Goal: Task Accomplishment & Management: Manage account settings

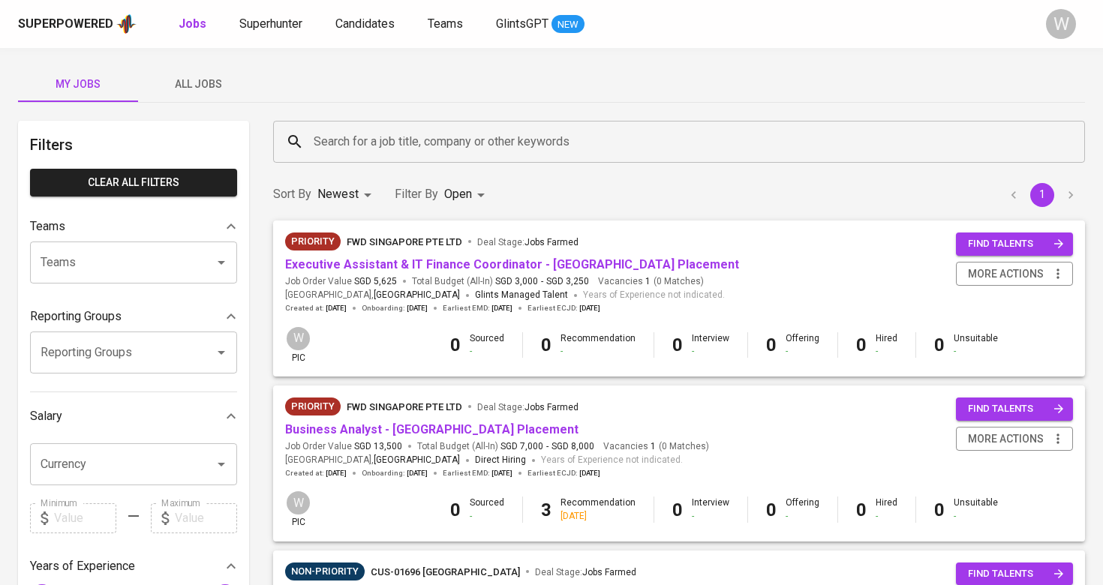
click at [626, 163] on div "Search for a job title, company or other keywords Search for a job title, compa…" at bounding box center [679, 142] width 830 height 60
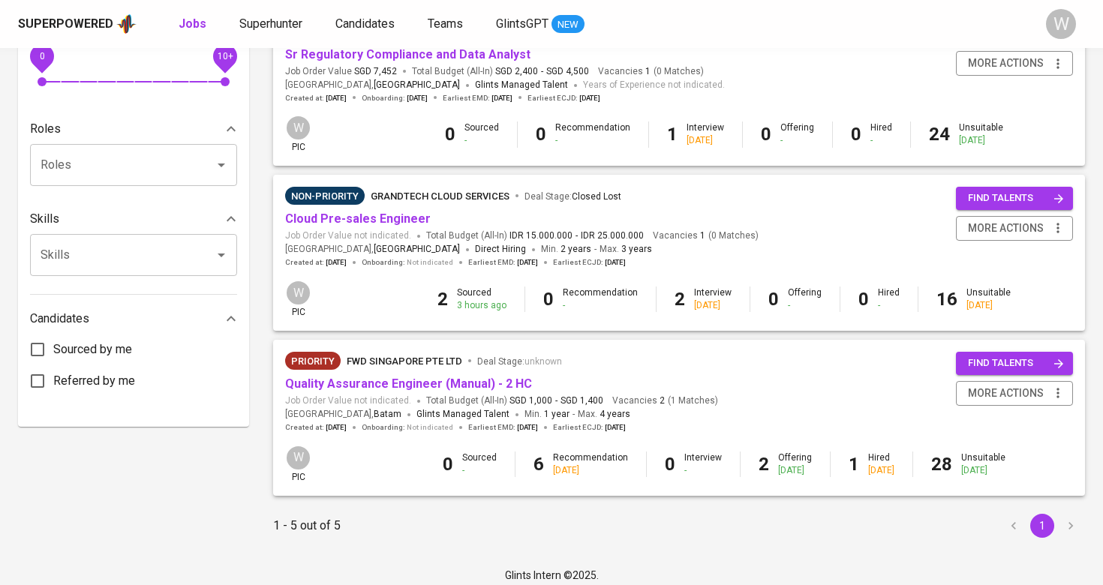
scroll to position [540, 0]
click at [432, 378] on link "Quality Assurance Engineer (Manual) - 2 HC" at bounding box center [408, 385] width 247 height 14
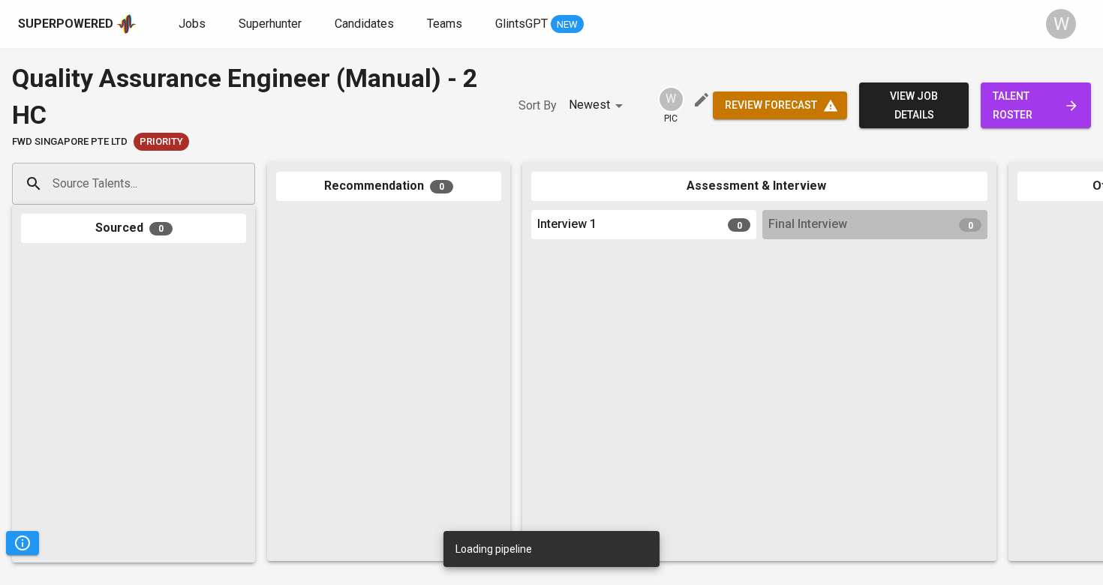
click at [1036, 110] on span "talent roster" at bounding box center [1036, 105] width 86 height 37
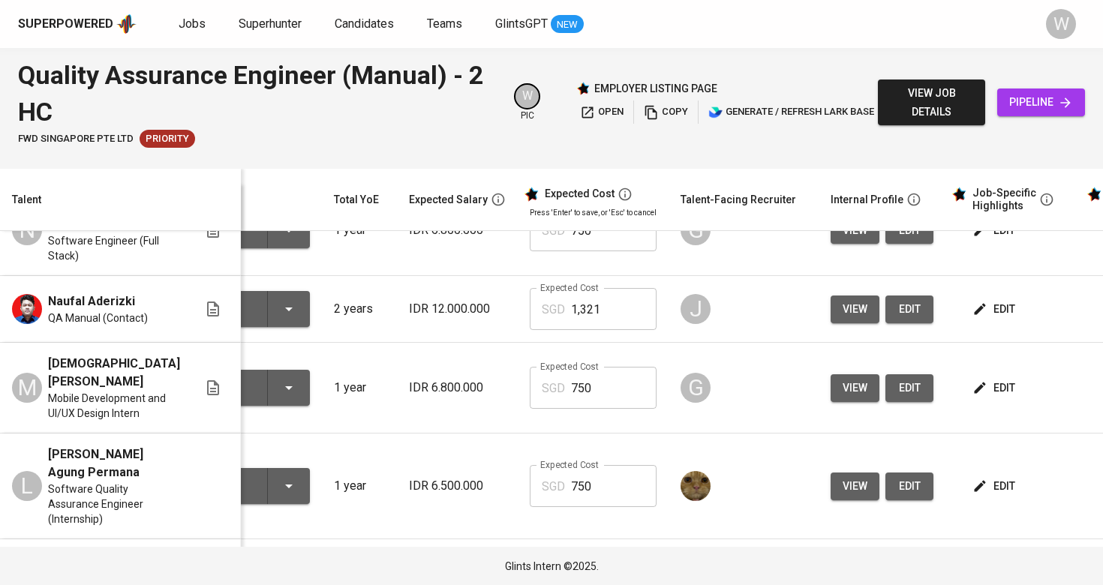
scroll to position [46, 85]
click at [973, 302] on icon "button" at bounding box center [980, 309] width 15 height 15
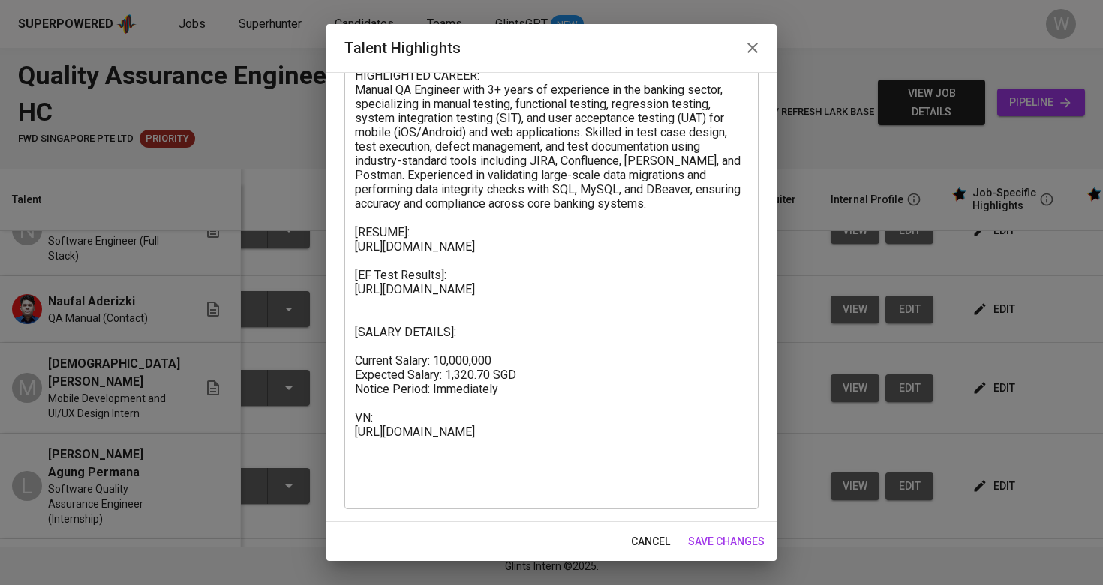
scroll to position [103, 0]
click at [468, 335] on textarea at bounding box center [551, 282] width 393 height 428
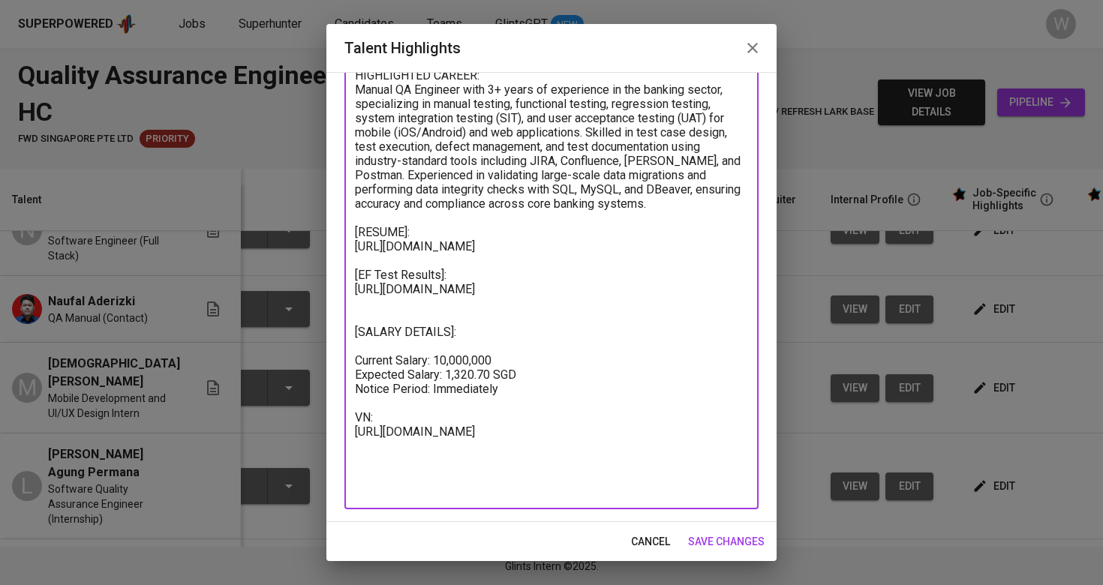
type textarea "HIGHLIGHTED CAREER: Manual QA Engineer with 3+ years of experience in the banki…"
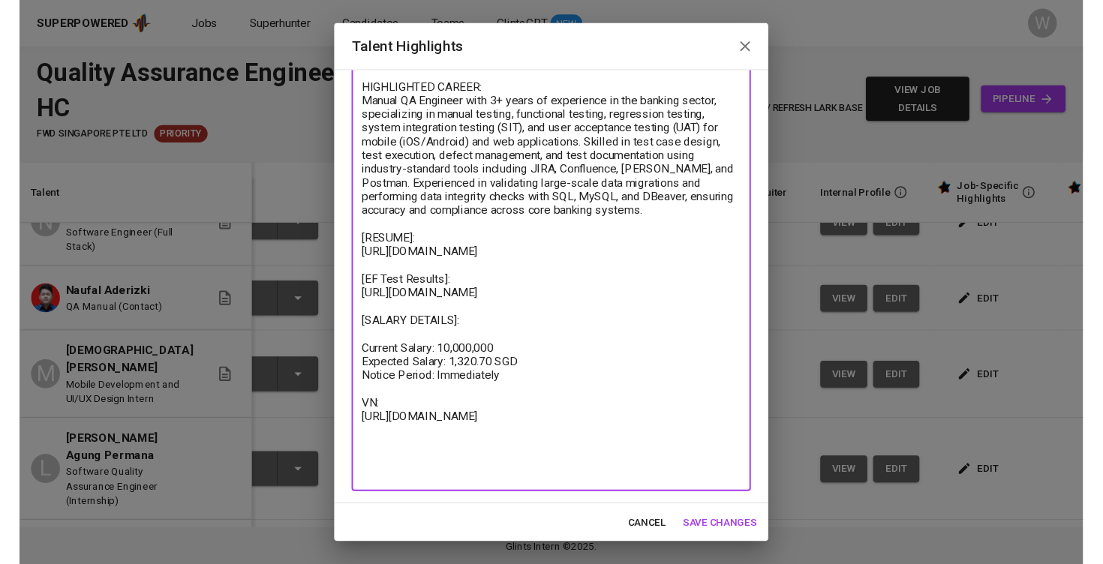
scroll to position [89, 0]
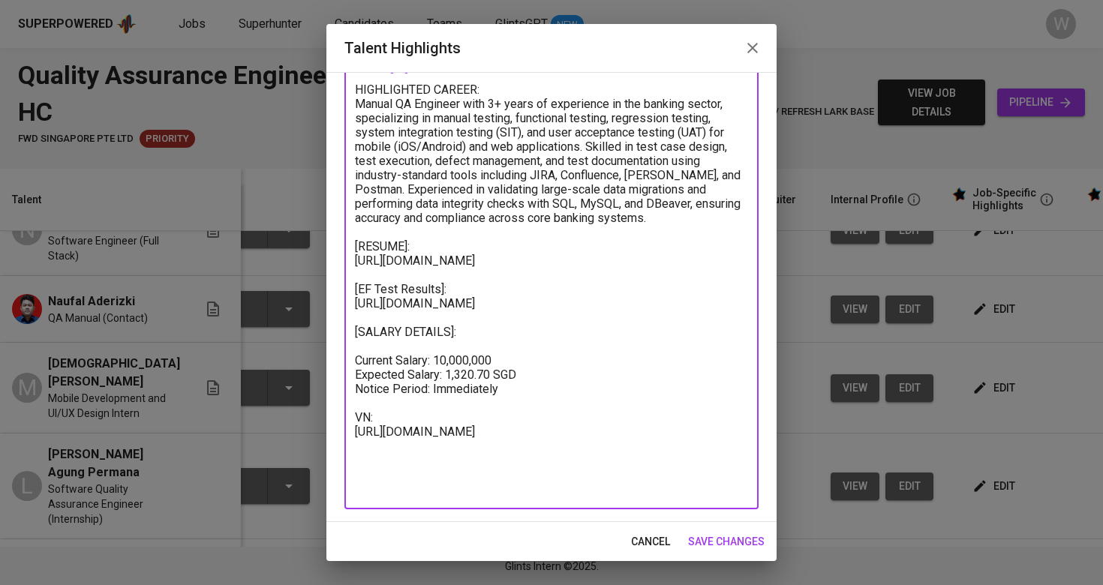
click at [733, 540] on span "save changes" at bounding box center [726, 542] width 77 height 19
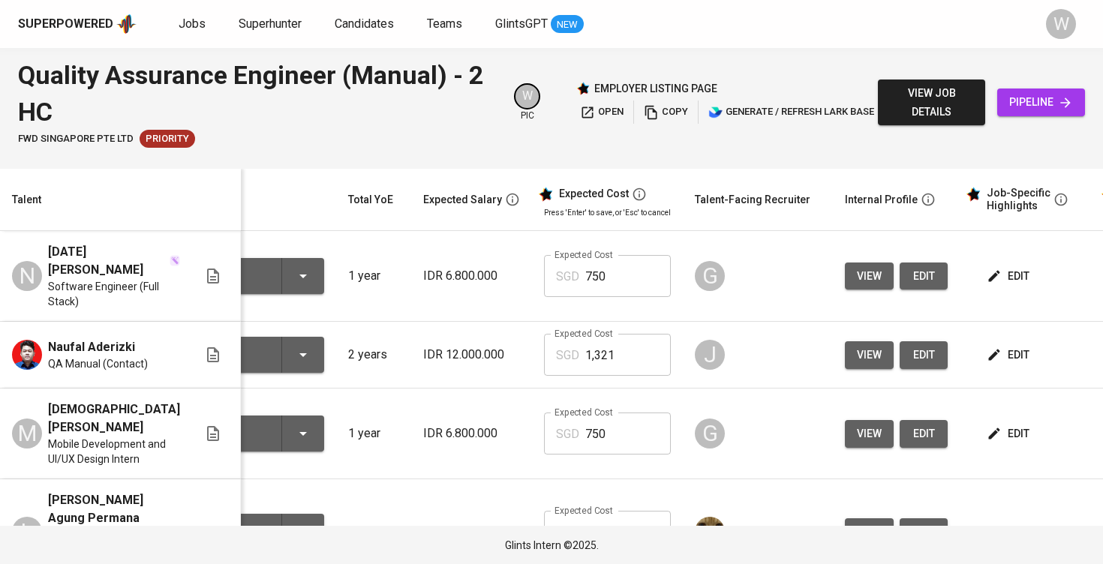
scroll to position [0, 29]
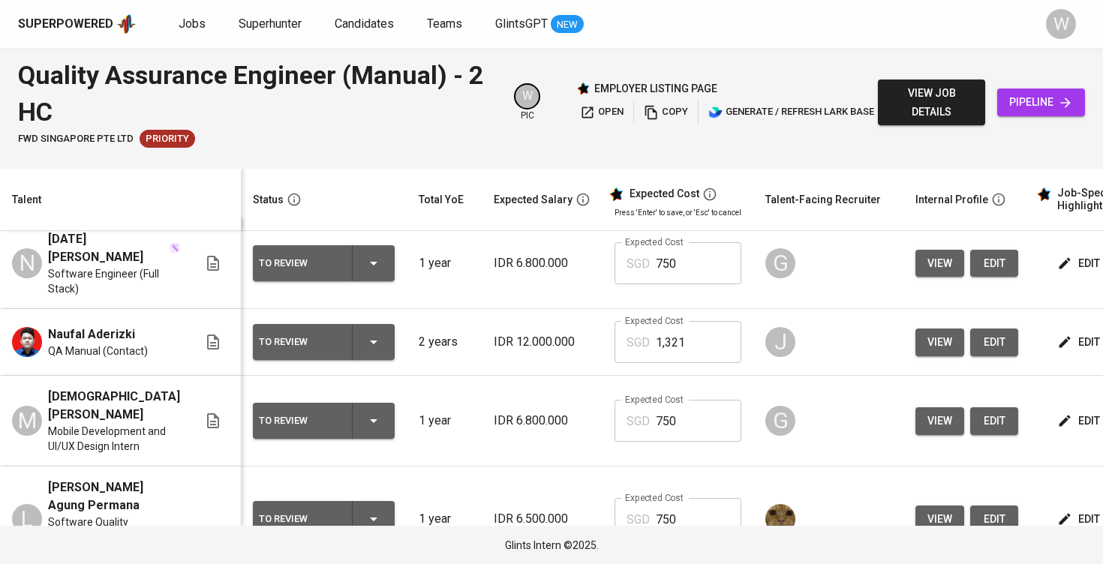
scroll to position [11, 0]
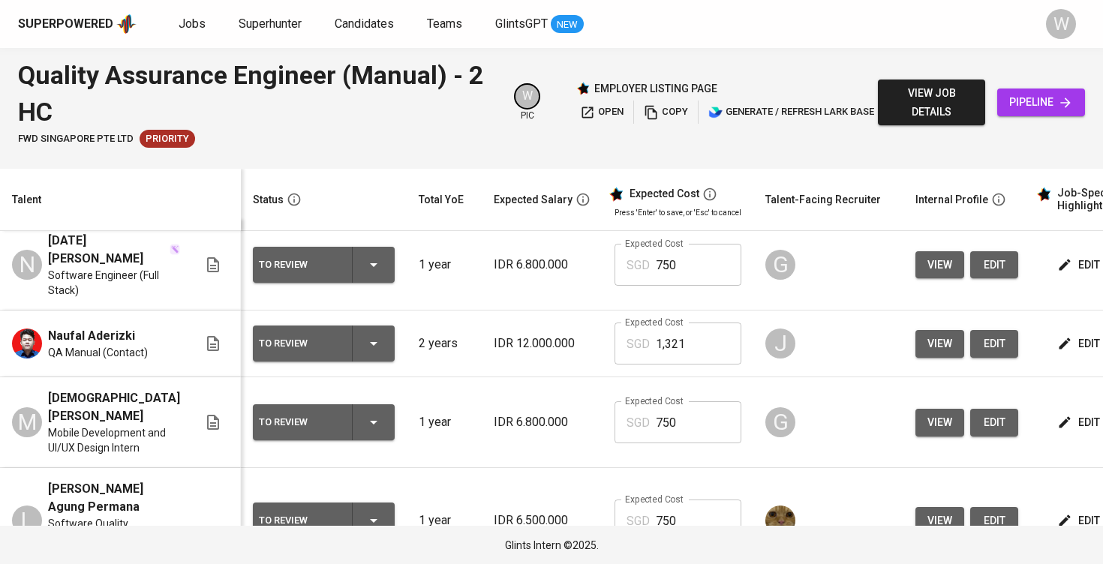
click at [1084, 251] on button "edit" at bounding box center [1080, 265] width 52 height 28
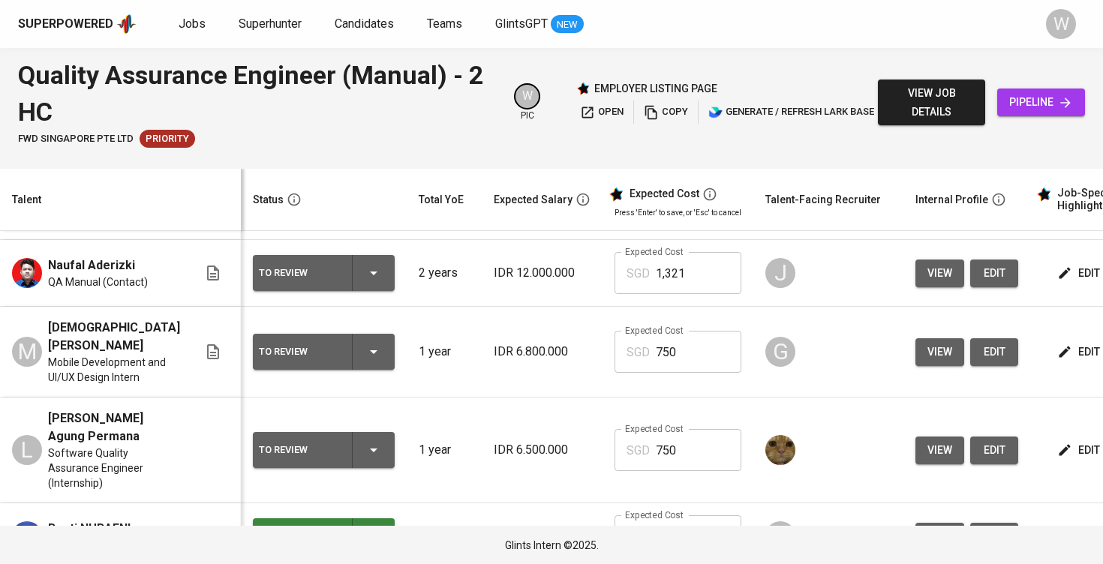
click at [212, 17] on div "Jobs Superhunter Candidates Teams GlintsGPT NEW" at bounding box center [381, 24] width 405 height 19
click at [197, 19] on span "Jobs" at bounding box center [192, 24] width 27 height 14
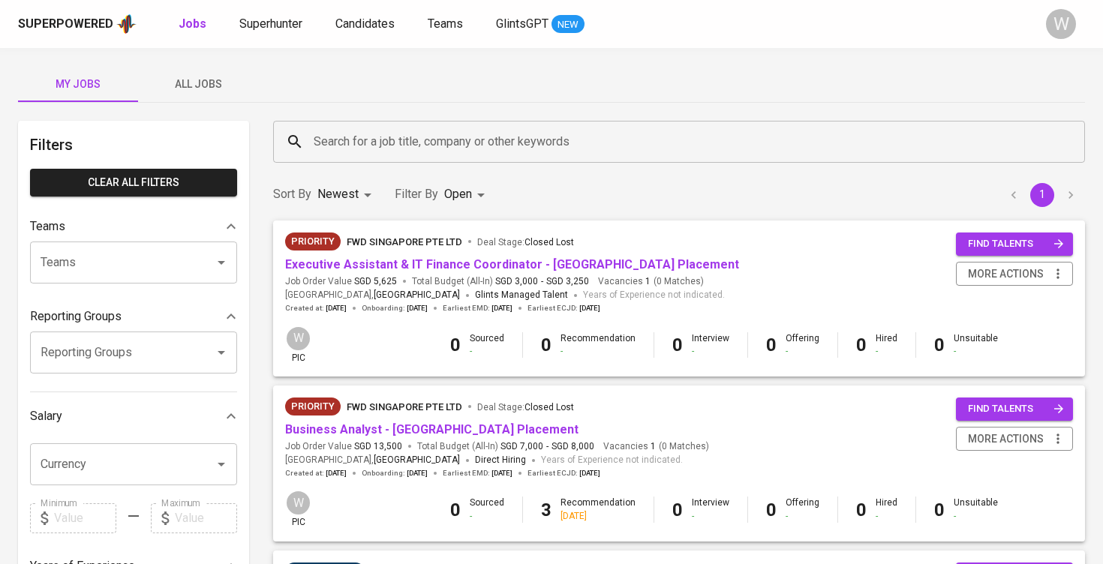
click at [231, 107] on div "My Jobs All Jobs Filters Clear All filters Teams Teams Teams Reporting Groups R…" at bounding box center [551, 572] width 1103 height 1048
click at [222, 95] on button "All Jobs" at bounding box center [198, 84] width 120 height 36
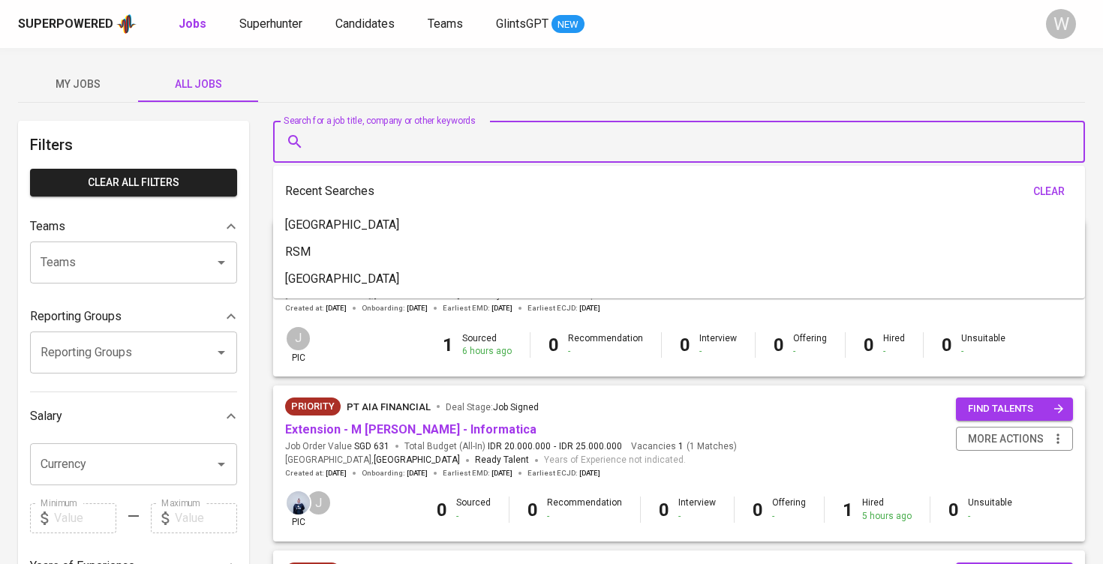
click at [336, 145] on input "Search for a job title, company or other keywords" at bounding box center [683, 142] width 746 height 29
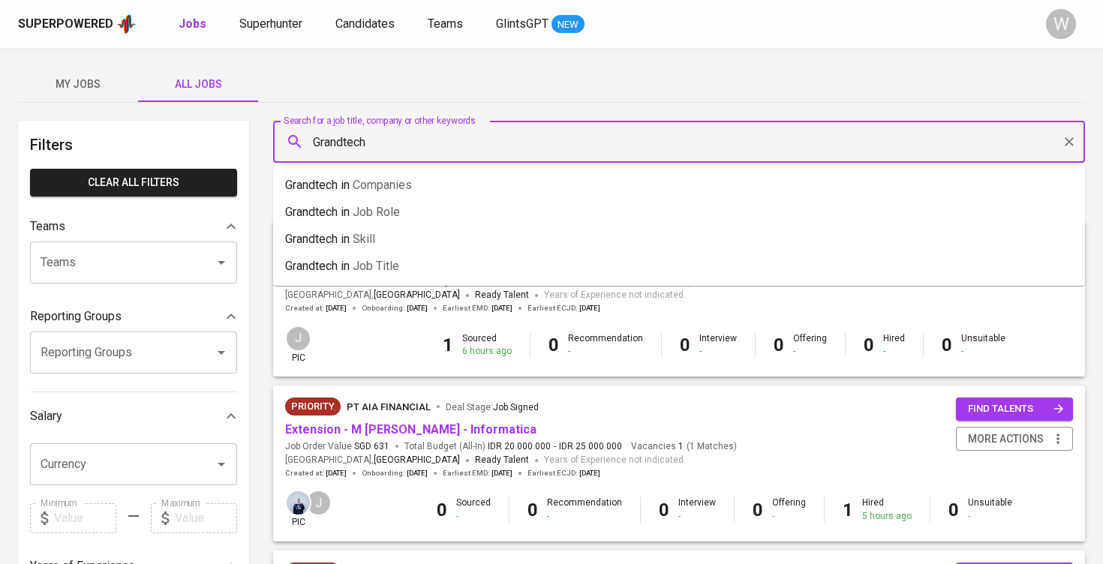
type input "Grandtech"
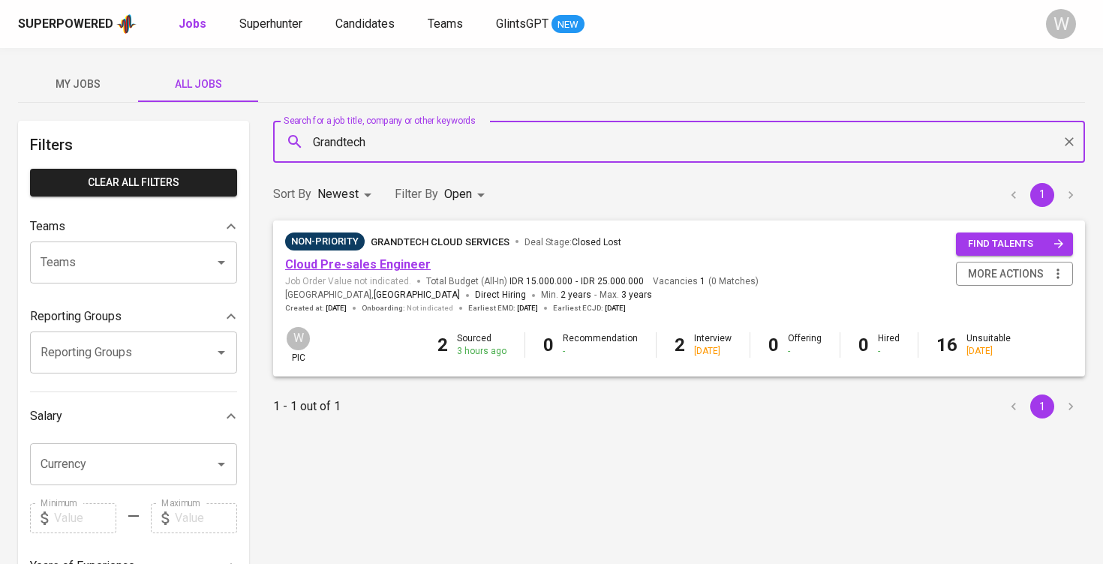
click at [350, 264] on link "Cloud Pre-sales Engineer" at bounding box center [358, 264] width 146 height 14
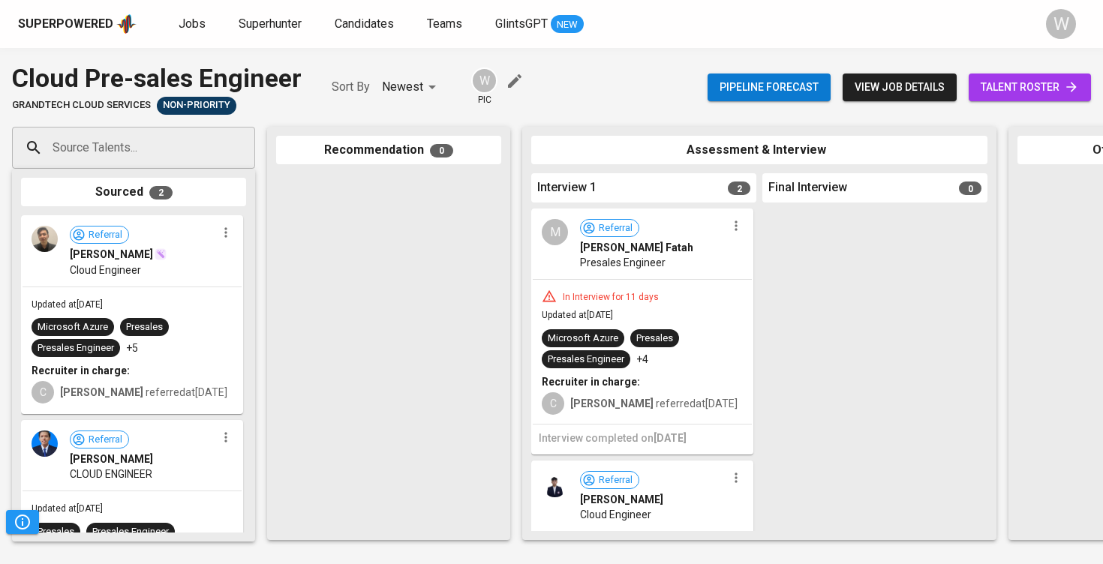
scroll to position [22, 0]
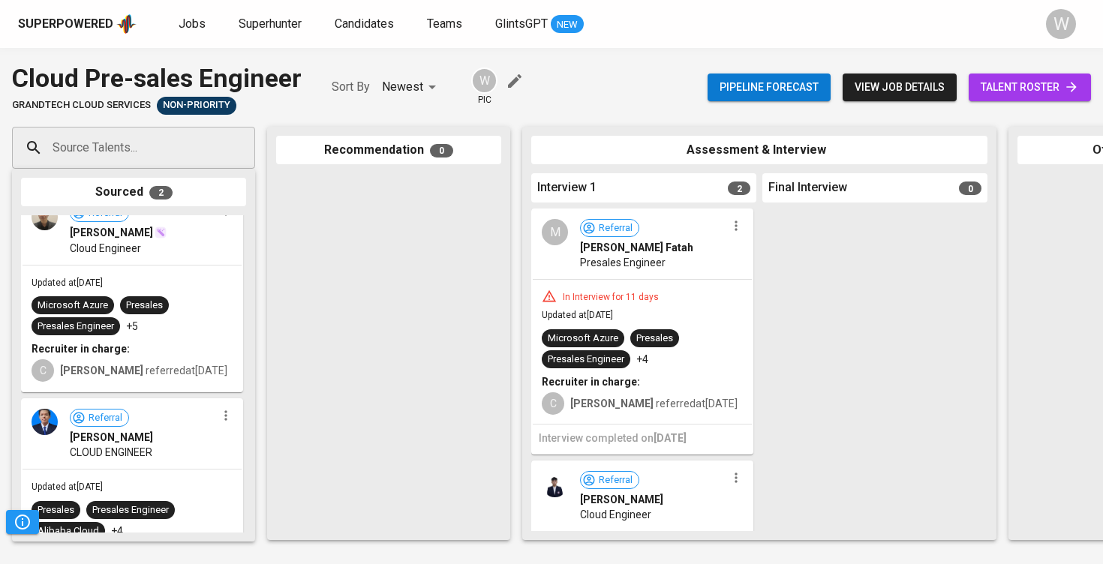
click at [1042, 94] on span "talent roster" at bounding box center [1030, 87] width 98 height 19
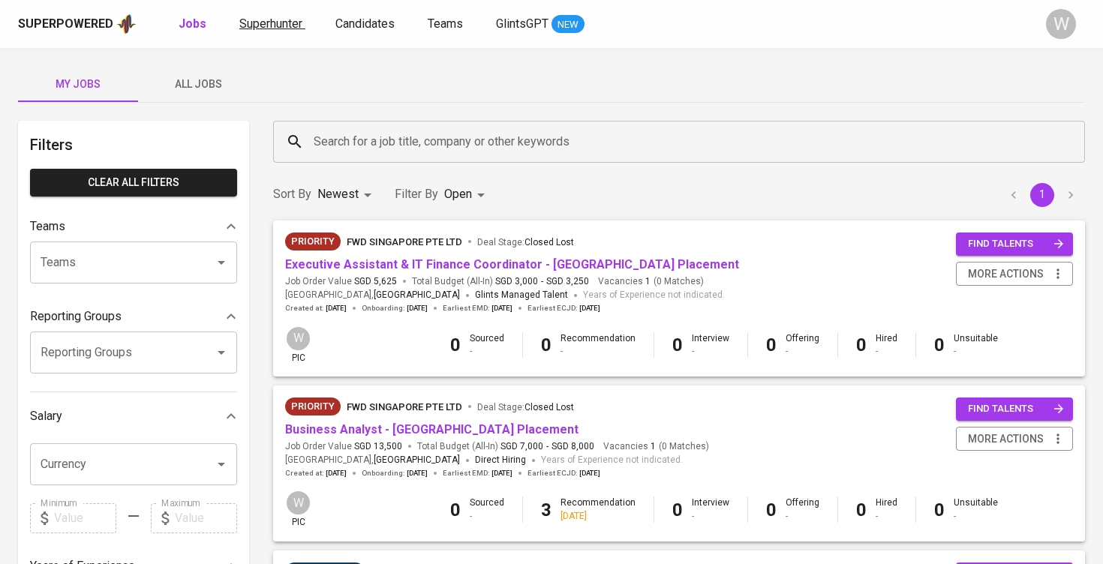
click at [278, 26] on span "Superhunter" at bounding box center [270, 24] width 63 height 14
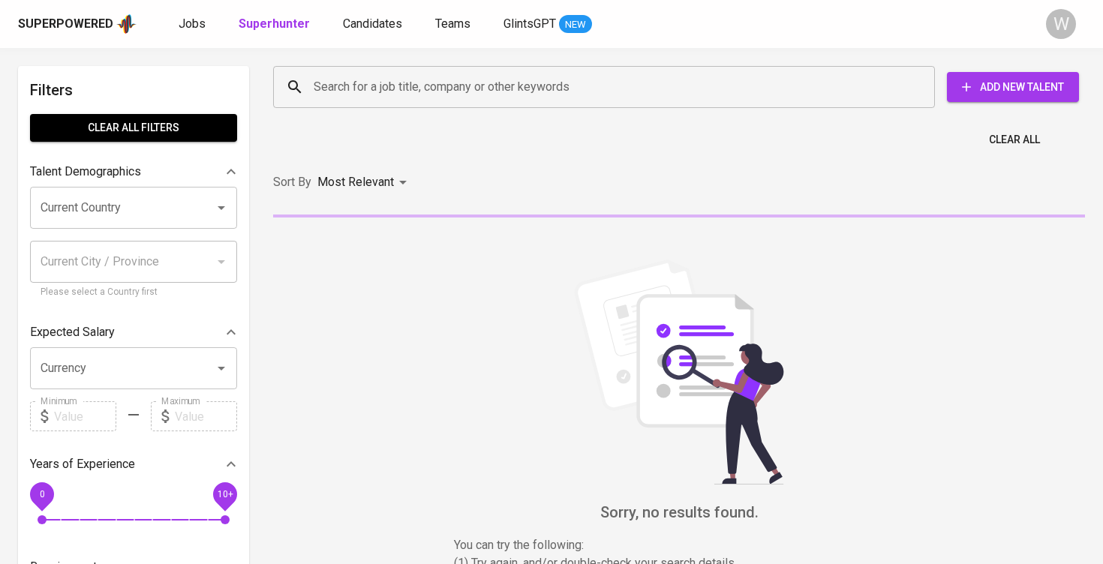
click at [366, 95] on input "Search for a job title, company or other keywords" at bounding box center [608, 87] width 596 height 29
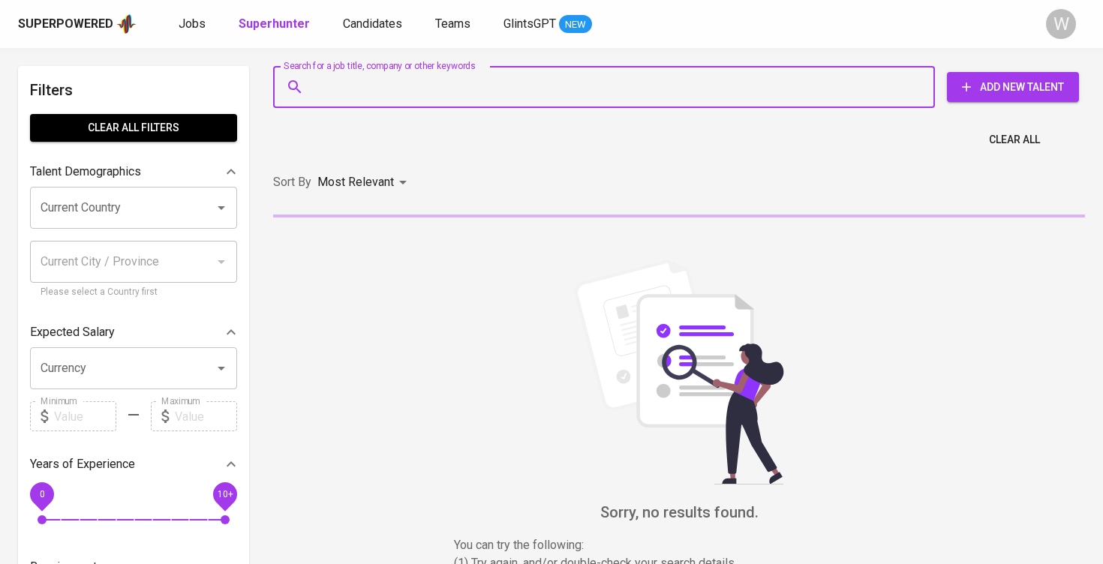
paste input "mochamadzenafirdaus@gmai"
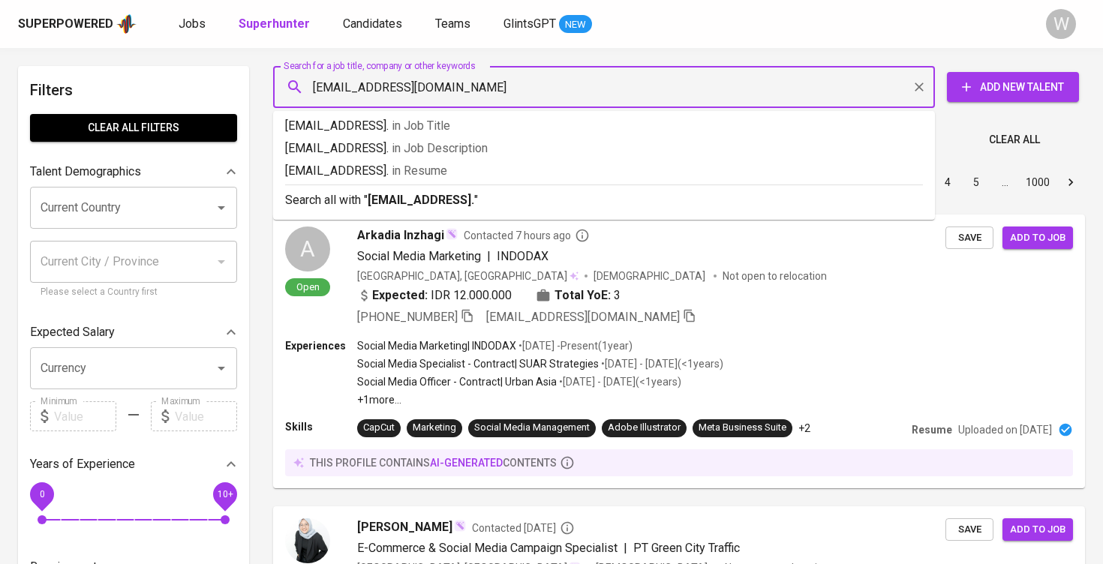
type input "[EMAIL_ADDRESS][DOMAIN_NAME]"
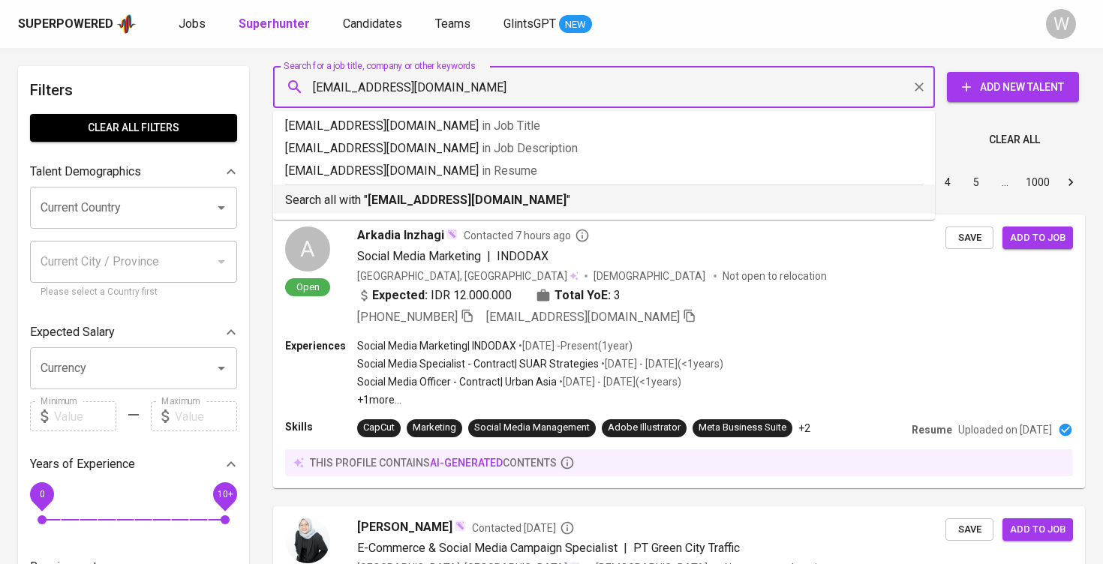
click at [474, 200] on b "[EMAIL_ADDRESS][DOMAIN_NAME]" at bounding box center [467, 200] width 199 height 14
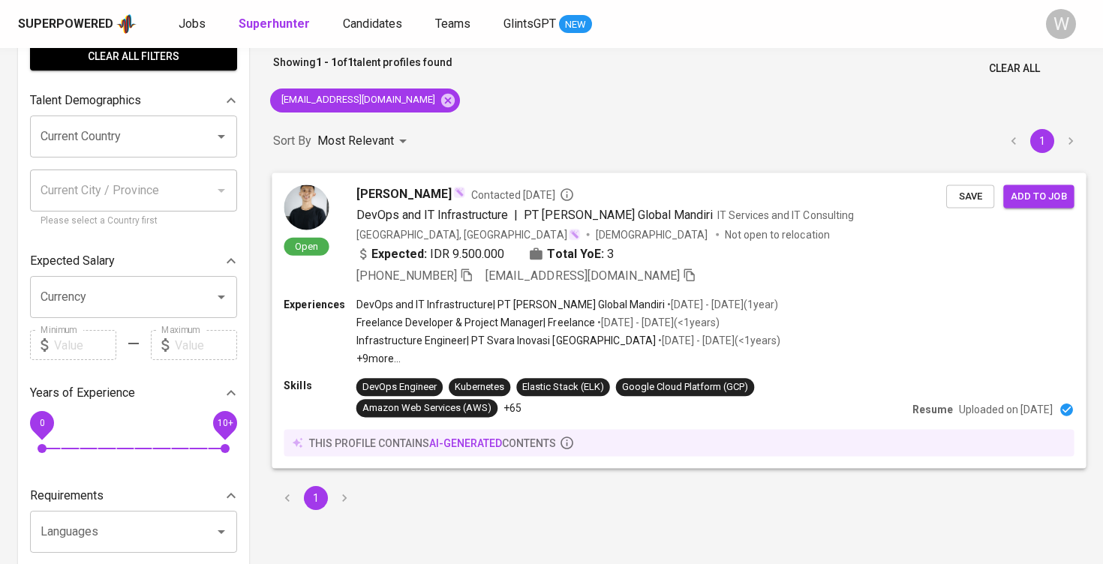
scroll to position [71, 0]
click at [1022, 201] on span "Add to job" at bounding box center [1039, 196] width 56 height 17
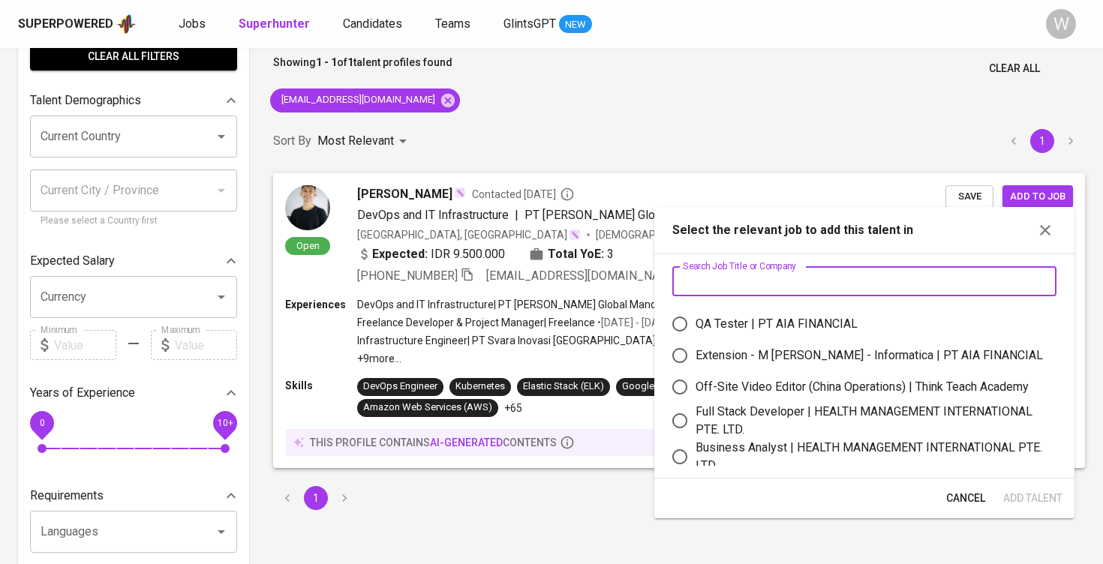
click at [880, 282] on input "text" at bounding box center [864, 281] width 384 height 30
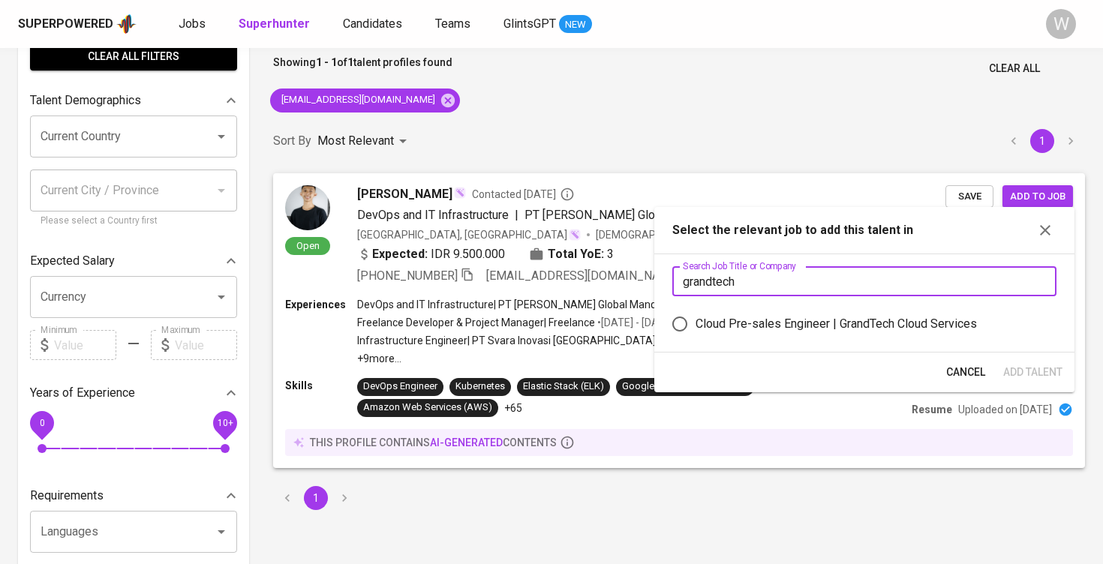
type input "grandtech"
click at [948, 326] on div "Cloud Pre-sales Engineer | GrandTech Cloud Services" at bounding box center [836, 324] width 281 height 18
click at [696, 326] on input "Cloud Pre-sales Engineer | GrandTech Cloud Services" at bounding box center [680, 324] width 32 height 32
radio input "true"
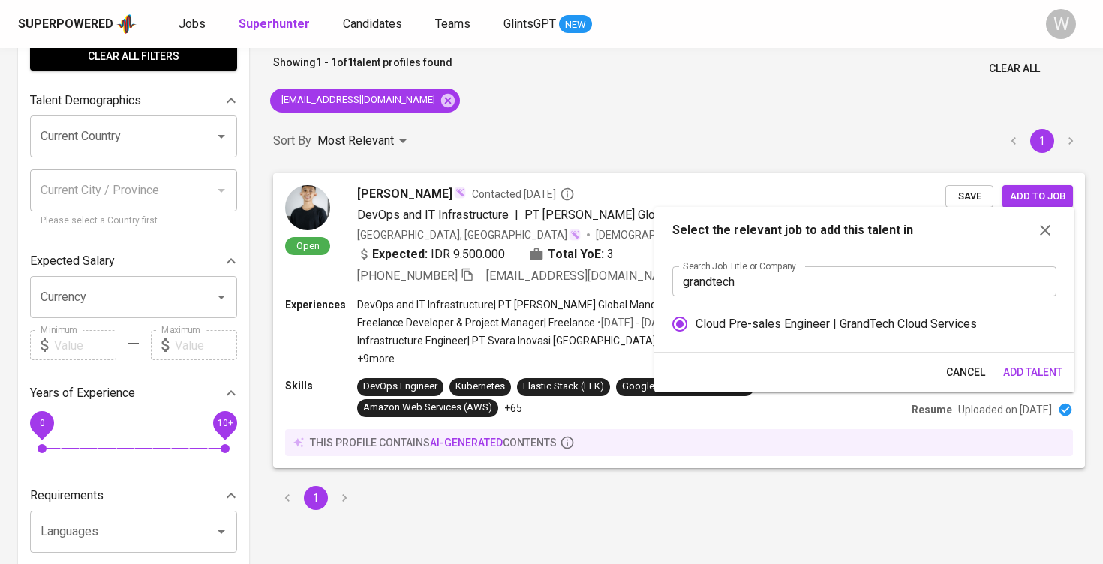
click at [1023, 368] on span "Add Talent" at bounding box center [1032, 372] width 59 height 19
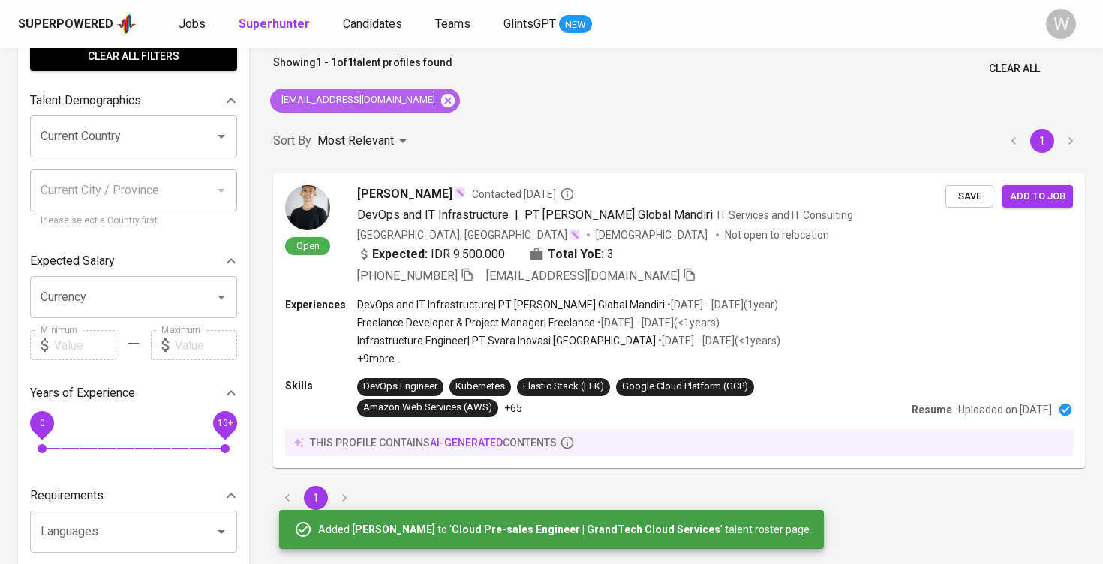
click at [444, 94] on icon at bounding box center [448, 100] width 17 height 17
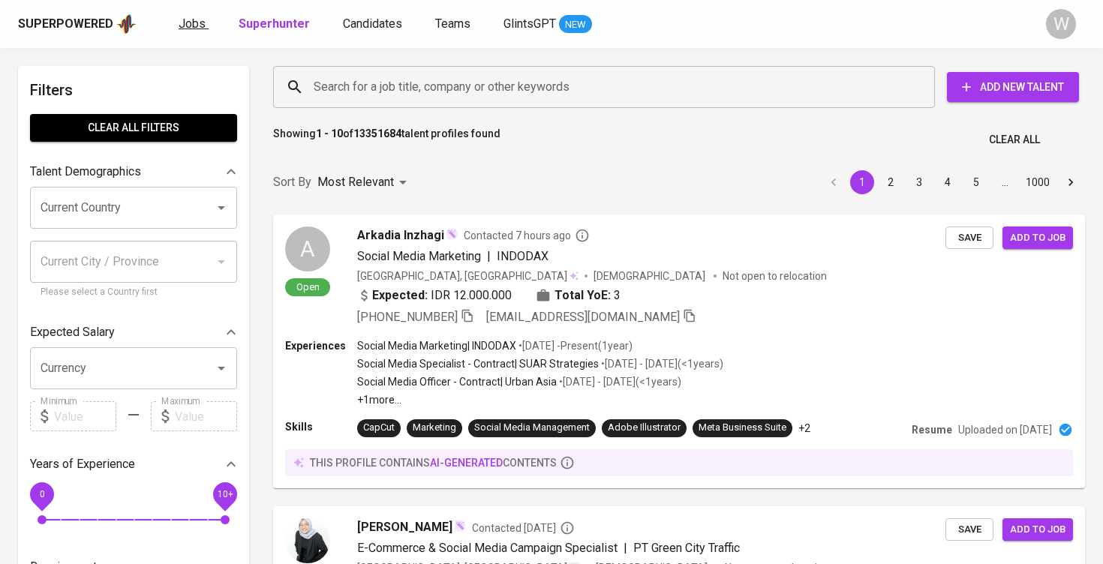
click at [188, 26] on span "Jobs" at bounding box center [192, 24] width 27 height 14
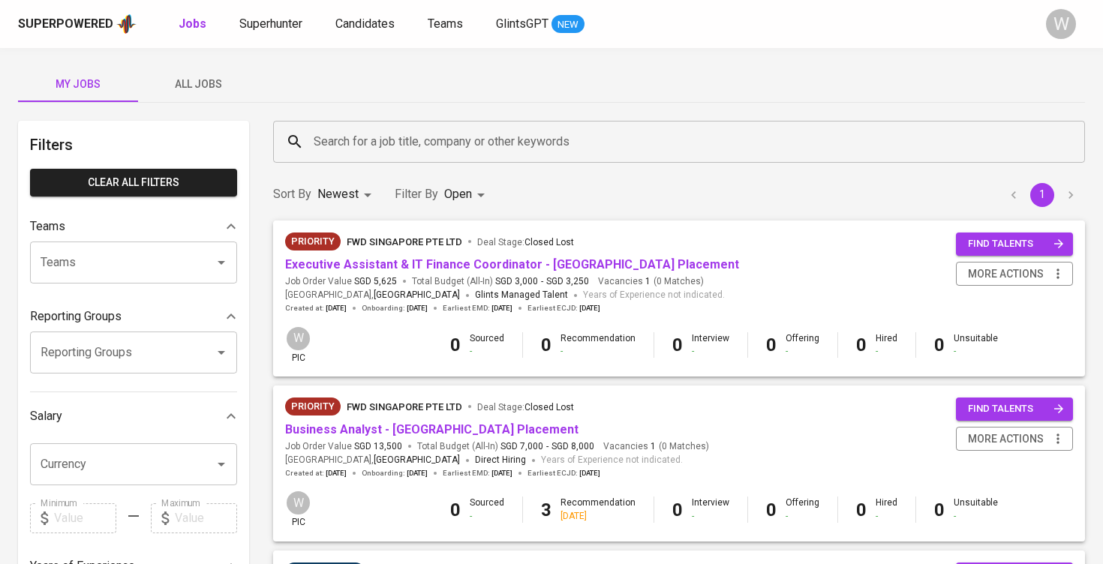
click at [211, 88] on span "All Jobs" at bounding box center [198, 84] width 102 height 19
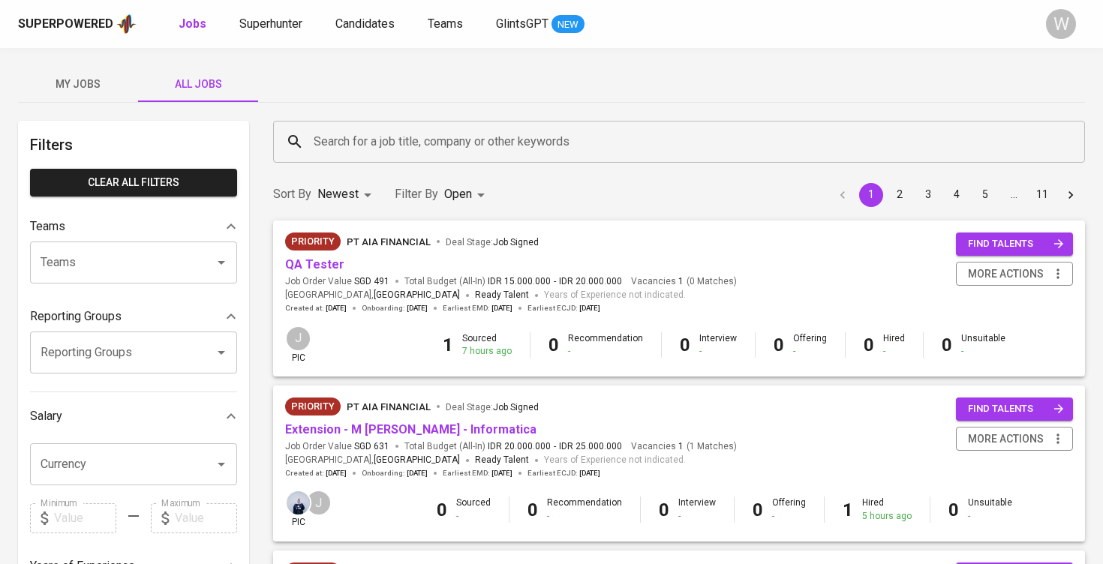
click at [111, 90] on span "My Jobs" at bounding box center [78, 84] width 102 height 19
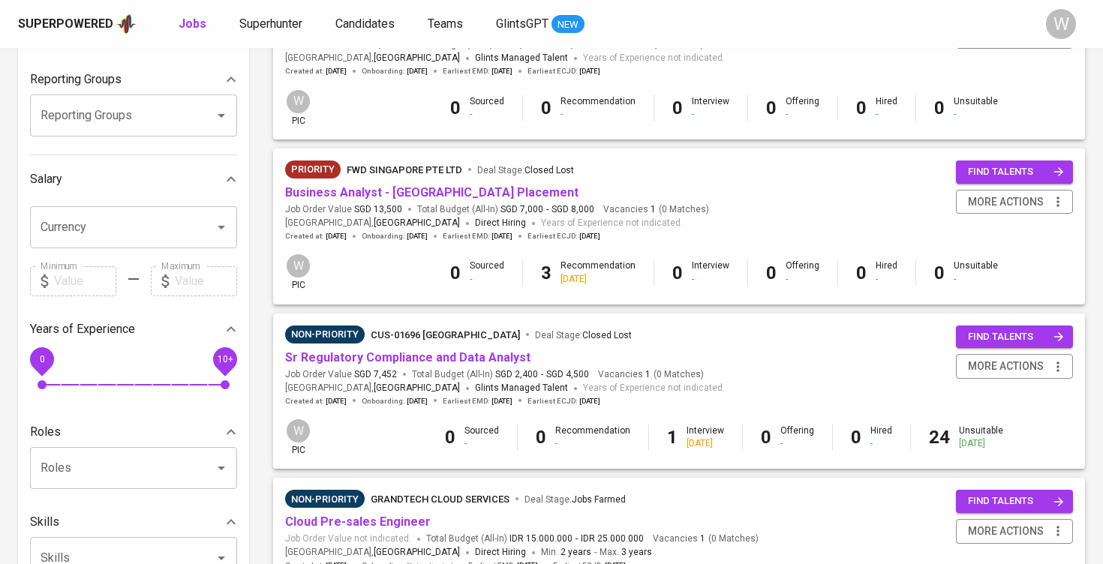
scroll to position [414, 0]
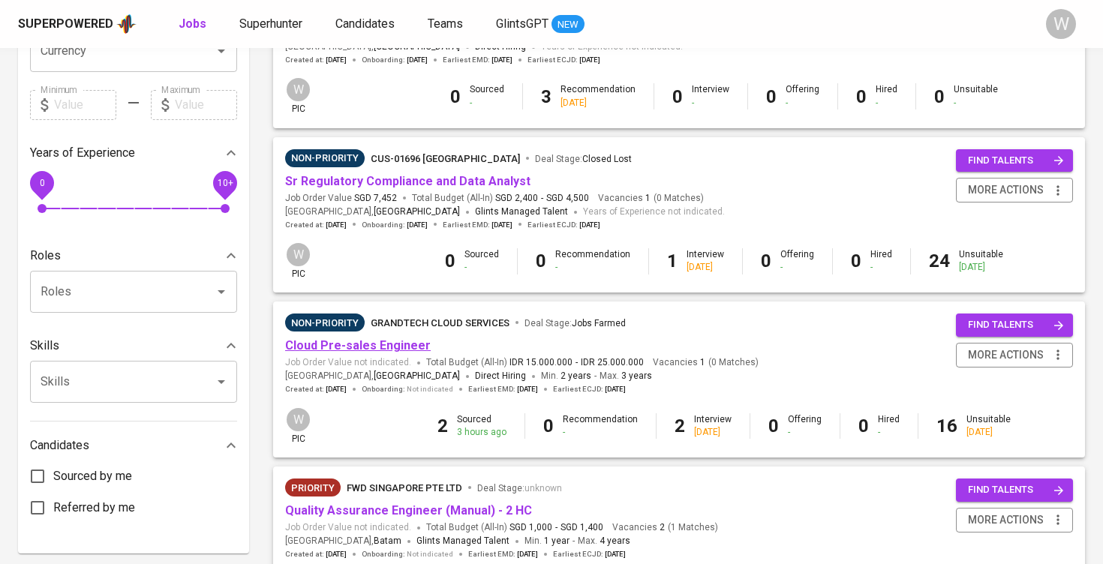
click at [384, 345] on link "Cloud Pre-sales Engineer" at bounding box center [358, 345] width 146 height 14
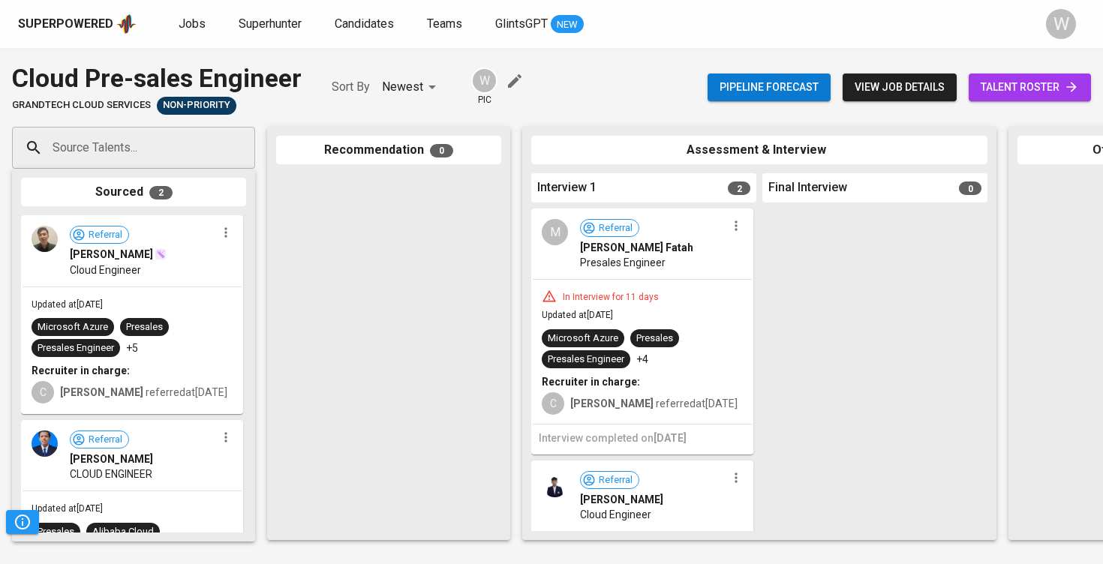
click at [1055, 94] on span "talent roster" at bounding box center [1030, 87] width 98 height 19
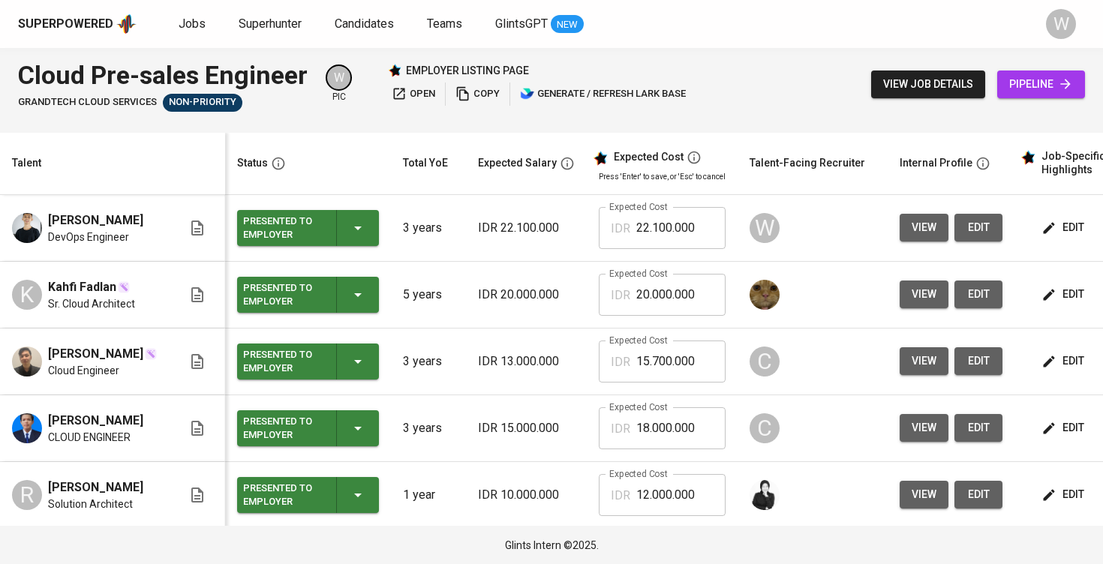
click at [1042, 302] on icon "button" at bounding box center [1049, 294] width 15 height 15
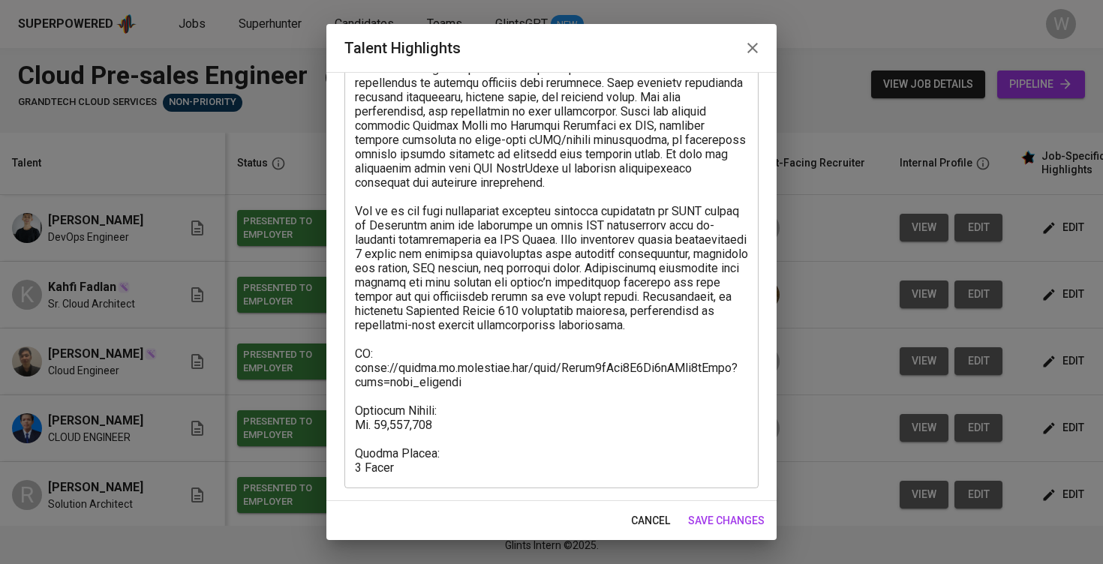
scroll to position [238, 0]
click at [737, 505] on div "cancel save changes" at bounding box center [551, 521] width 450 height 40
click at [753, 520] on span "save changes" at bounding box center [726, 521] width 77 height 19
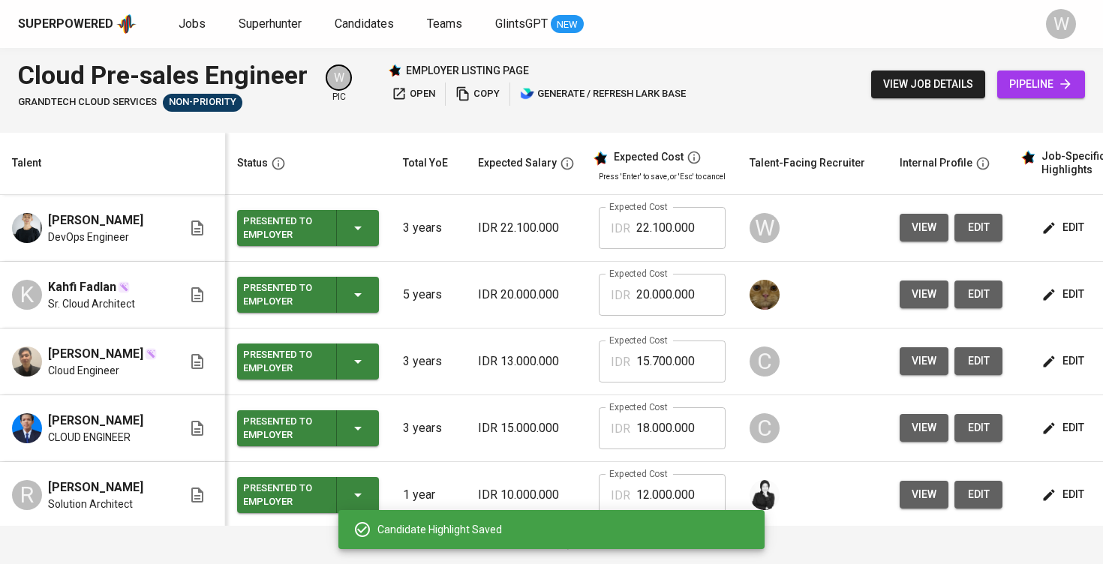
click at [1052, 369] on icon "button" at bounding box center [1049, 361] width 15 height 15
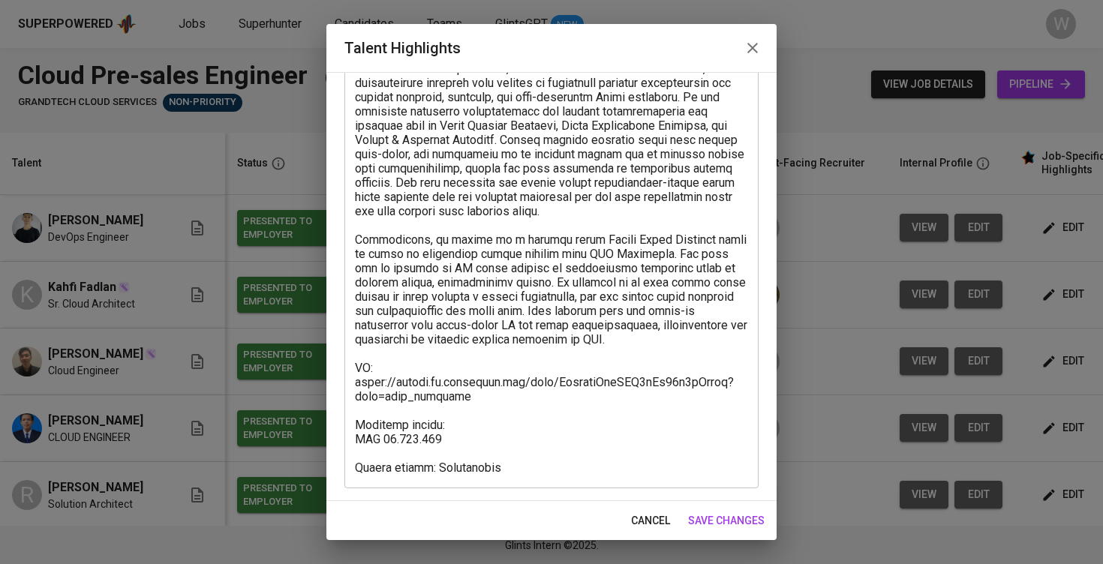
scroll to position [552, 0]
click at [726, 505] on div "cancel save changes" at bounding box center [551, 521] width 450 height 40
click at [729, 522] on span "save changes" at bounding box center [726, 521] width 77 height 19
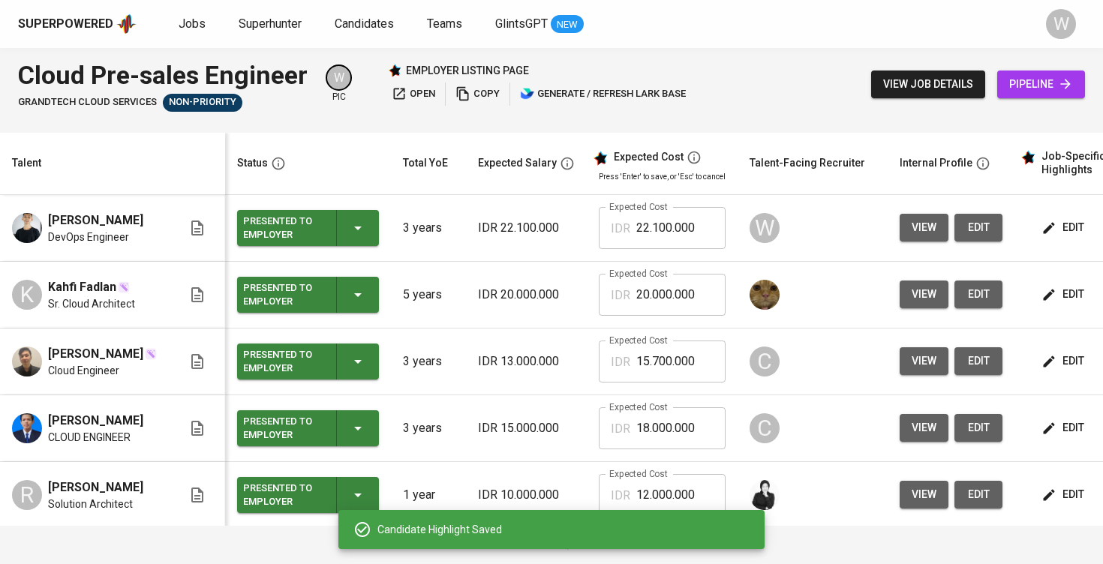
click at [1045, 438] on span "edit" at bounding box center [1065, 428] width 40 height 19
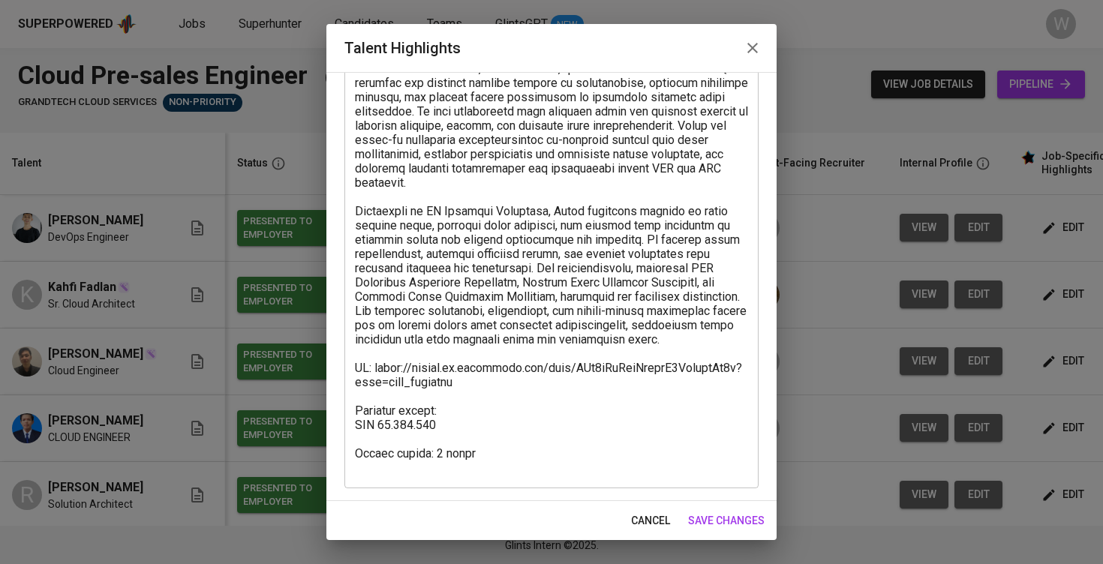
scroll to position [281, 0]
click at [714, 512] on span "save changes" at bounding box center [726, 521] width 77 height 19
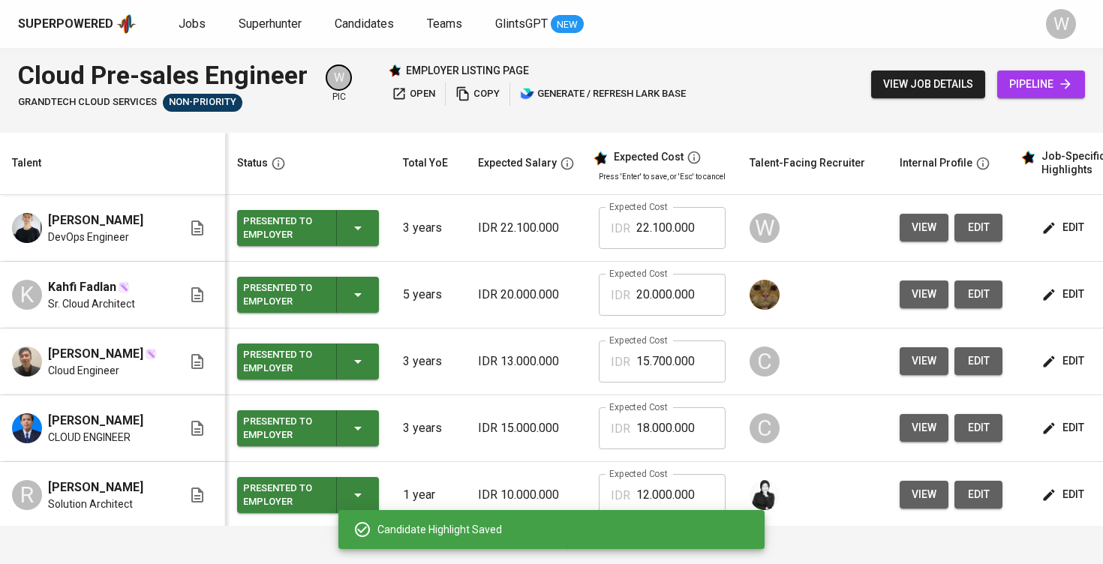
click at [1051, 224] on icon "button" at bounding box center [1049, 228] width 15 height 15
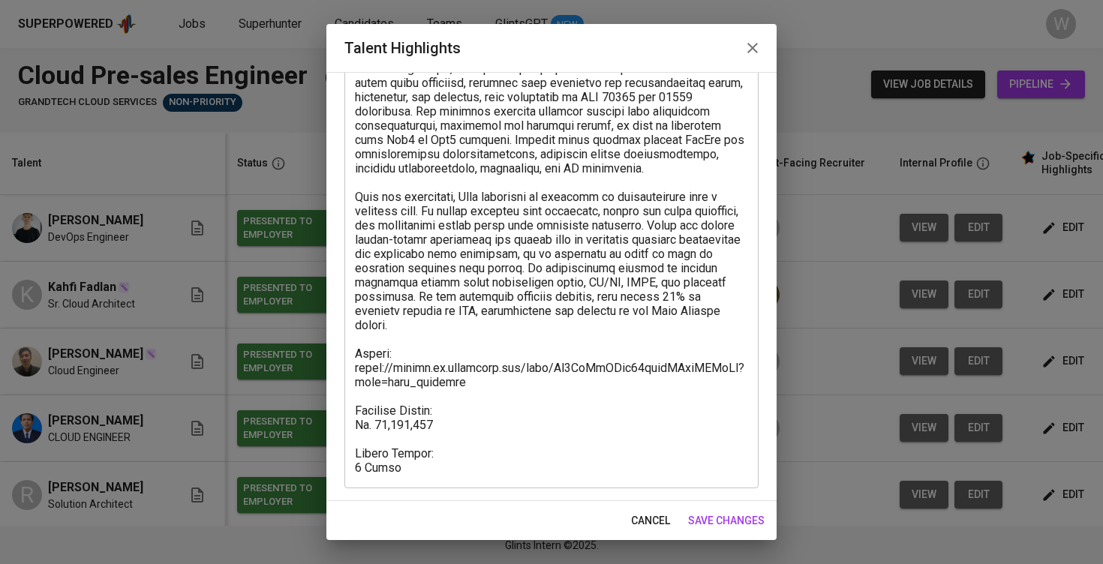
scroll to position [238, 0]
click at [733, 521] on span "save changes" at bounding box center [726, 521] width 77 height 19
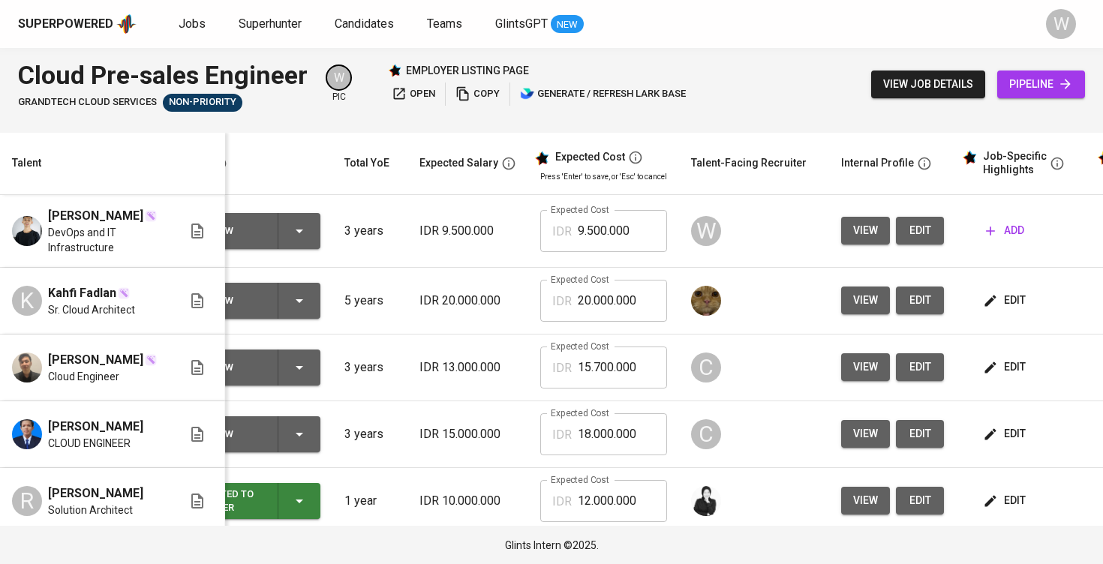
scroll to position [0, 68]
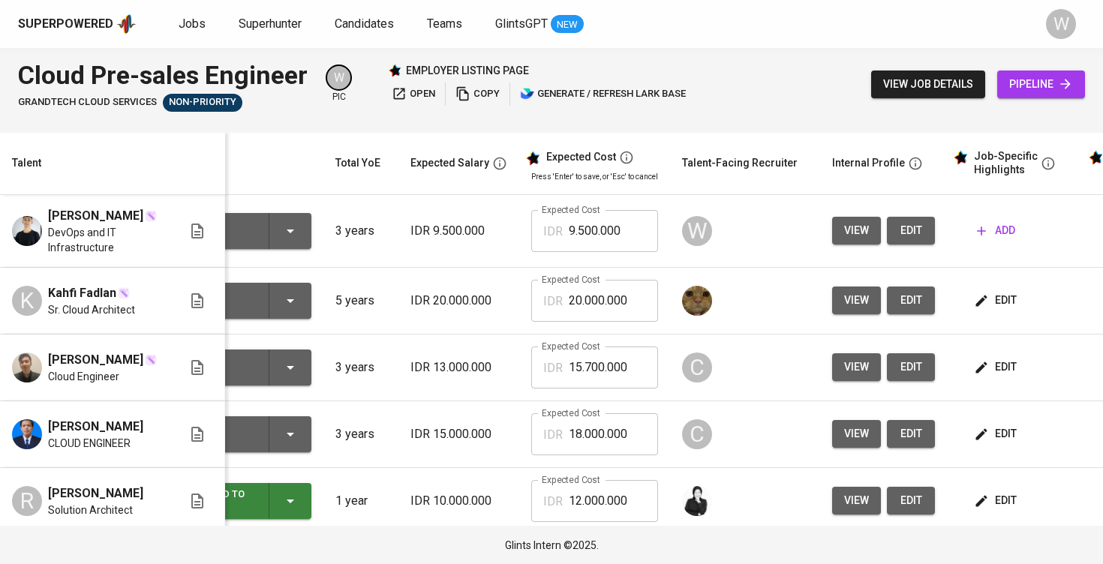
click at [909, 231] on span "edit" at bounding box center [911, 230] width 24 height 19
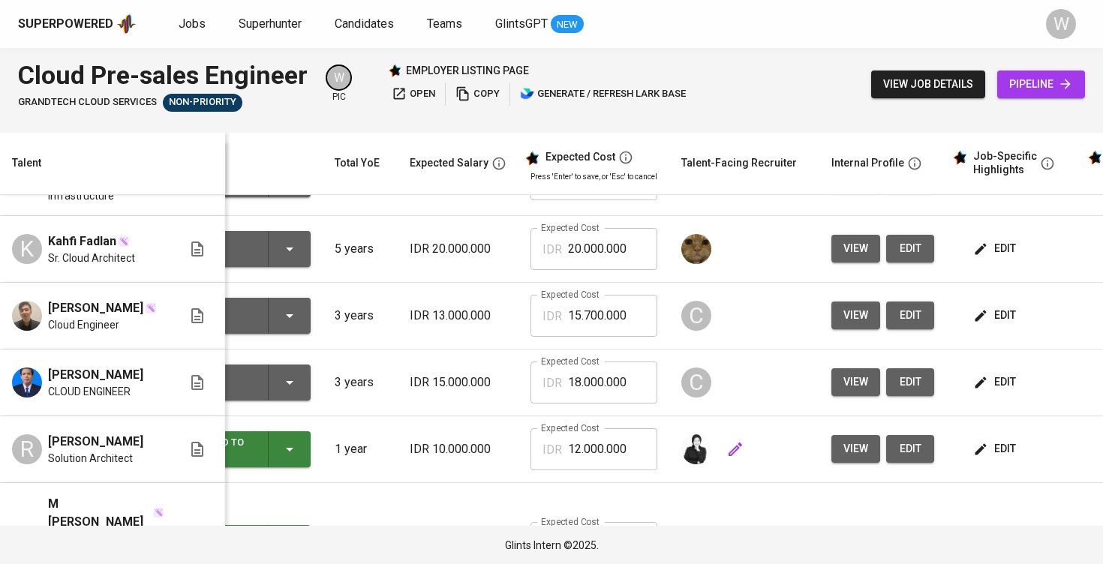
scroll to position [0, 69]
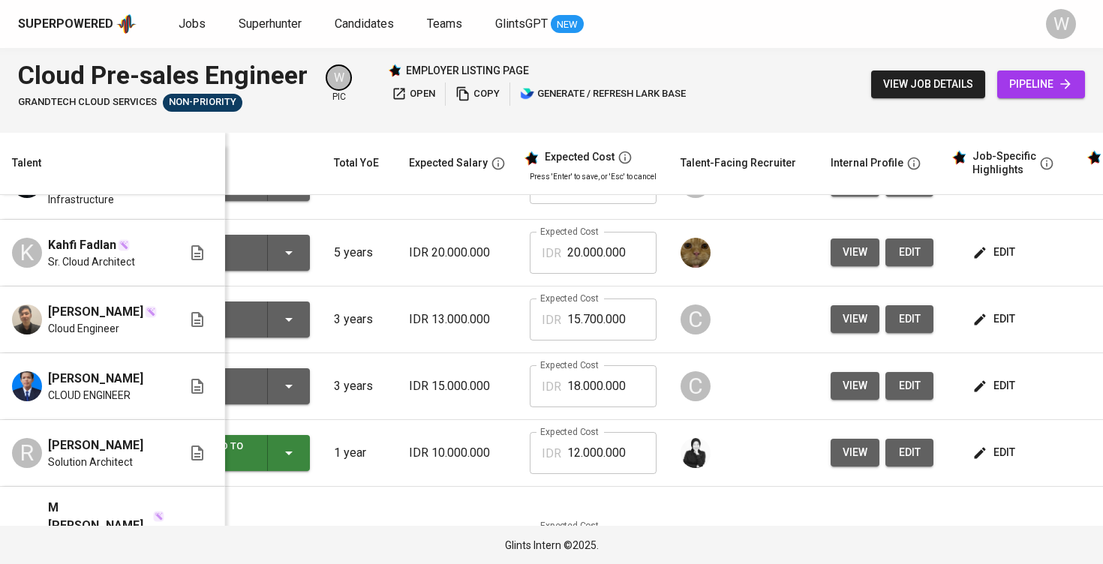
click at [994, 400] on button "edit" at bounding box center [996, 386] width 52 height 28
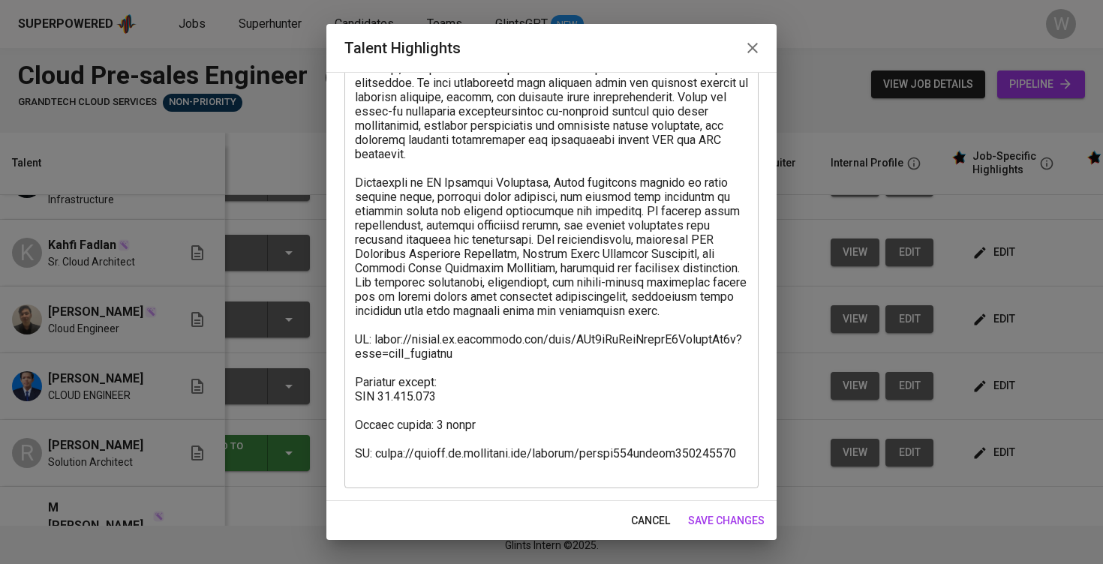
scroll to position [308, 0]
click at [742, 525] on span "save changes" at bounding box center [726, 521] width 77 height 19
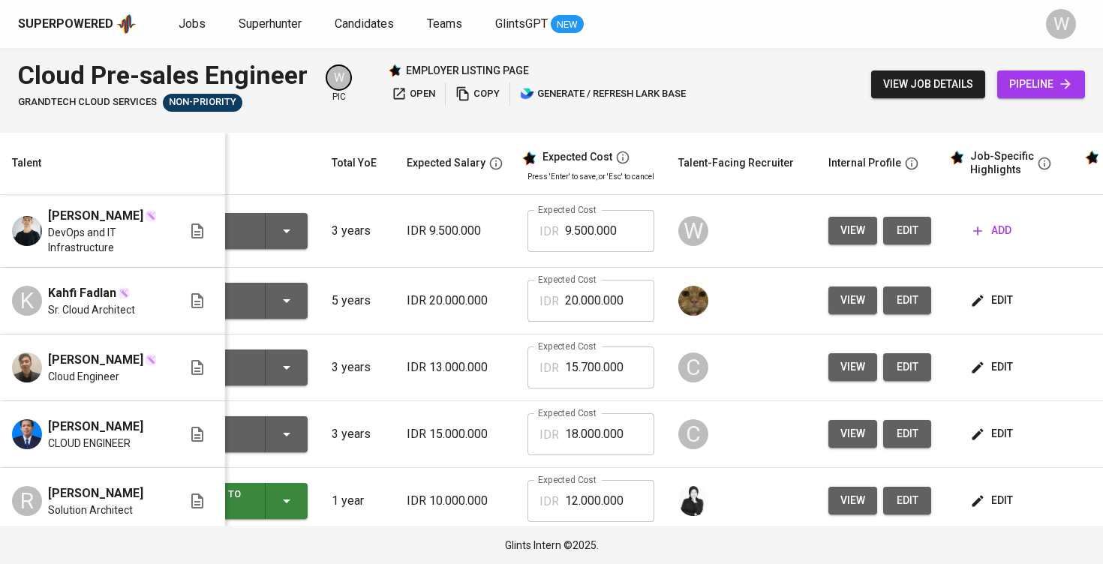
scroll to position [0, 0]
click at [896, 229] on button "edit" at bounding box center [907, 231] width 48 height 28
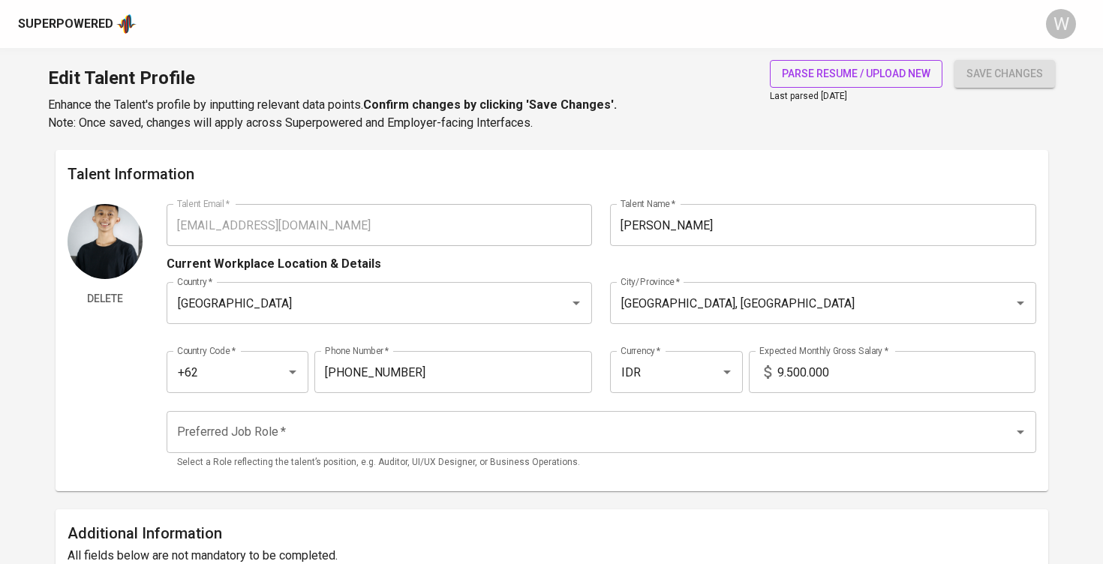
click at [793, 71] on span "parse resume / upload new" at bounding box center [856, 74] width 149 height 19
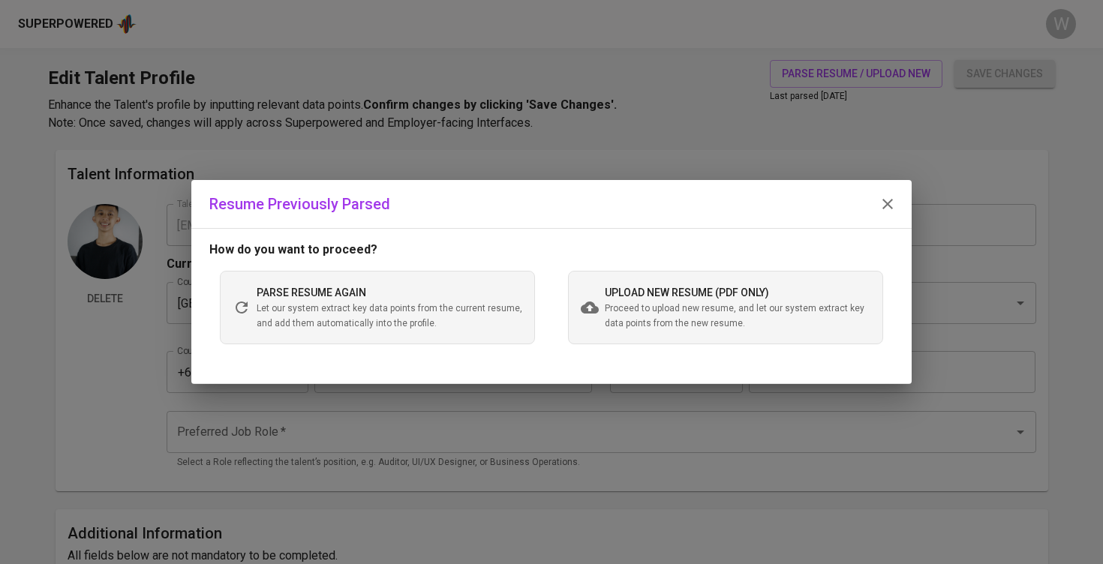
click at [698, 326] on span "Proceed to upload new resume, and let our system extract key data points from t…" at bounding box center [738, 317] width 266 height 30
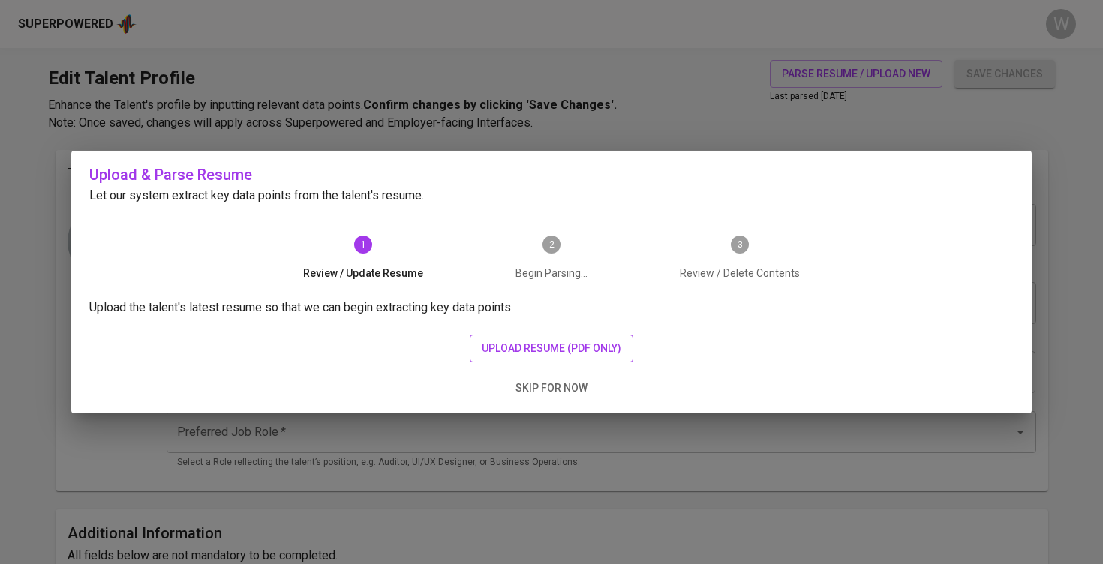
click at [606, 358] on button "upload resume (pdf only)" at bounding box center [552, 349] width 164 height 28
click at [585, 342] on span "upload resume (pdf only)" at bounding box center [552, 348] width 140 height 19
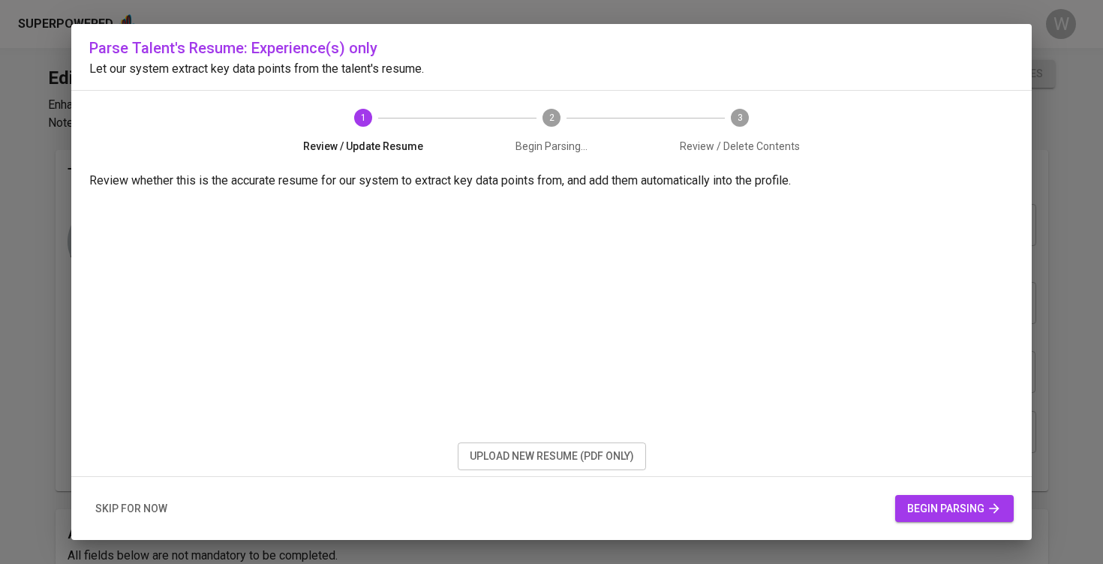
click at [972, 515] on span "begin parsing" at bounding box center [954, 509] width 95 height 19
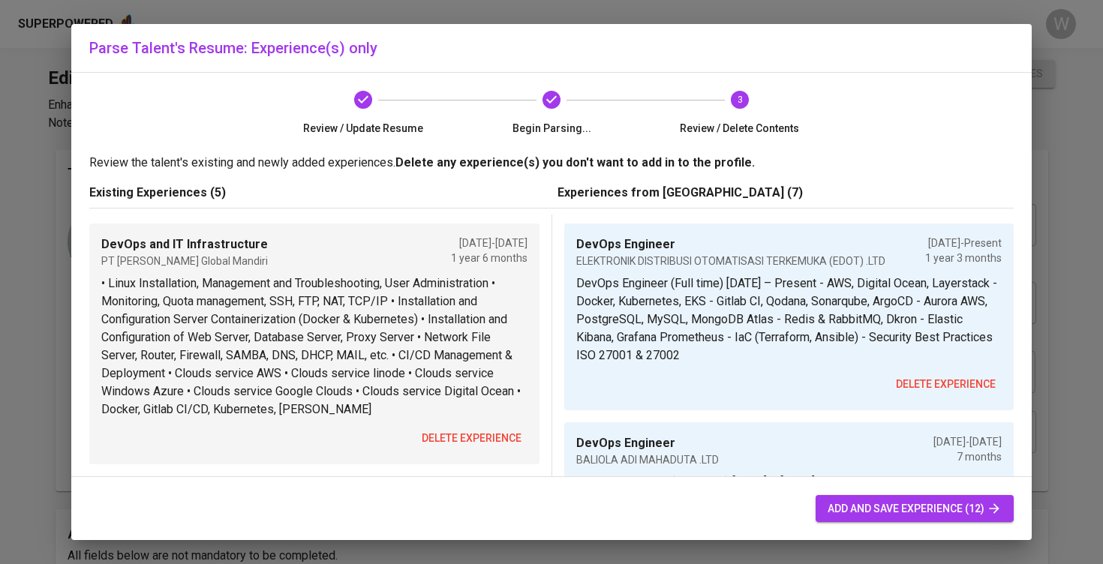
click at [442, 435] on span "delete experience" at bounding box center [472, 438] width 100 height 19
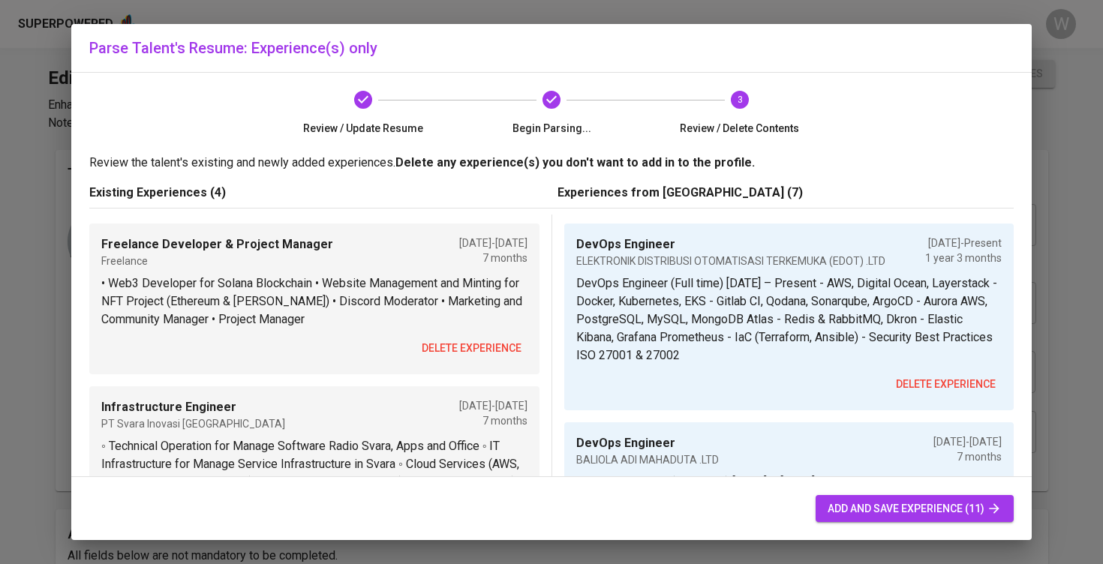
click at [451, 354] on span "delete experience" at bounding box center [472, 348] width 100 height 19
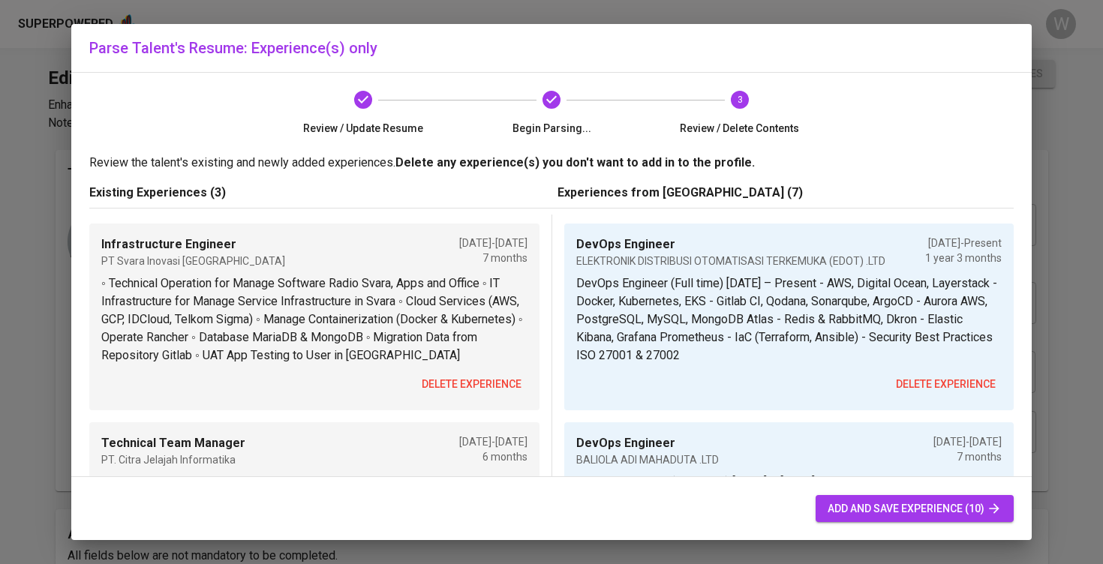
click at [451, 354] on p "◦ Technical Operation for Manage Software Radio Svara, Apps and Office ◦ IT Inf…" at bounding box center [314, 320] width 426 height 90
click at [450, 332] on p "◦ Technical Operation for Manage Software Radio Svara, Apps and Office ◦ IT Inf…" at bounding box center [314, 320] width 426 height 90
click at [446, 387] on span "delete experience" at bounding box center [472, 384] width 100 height 19
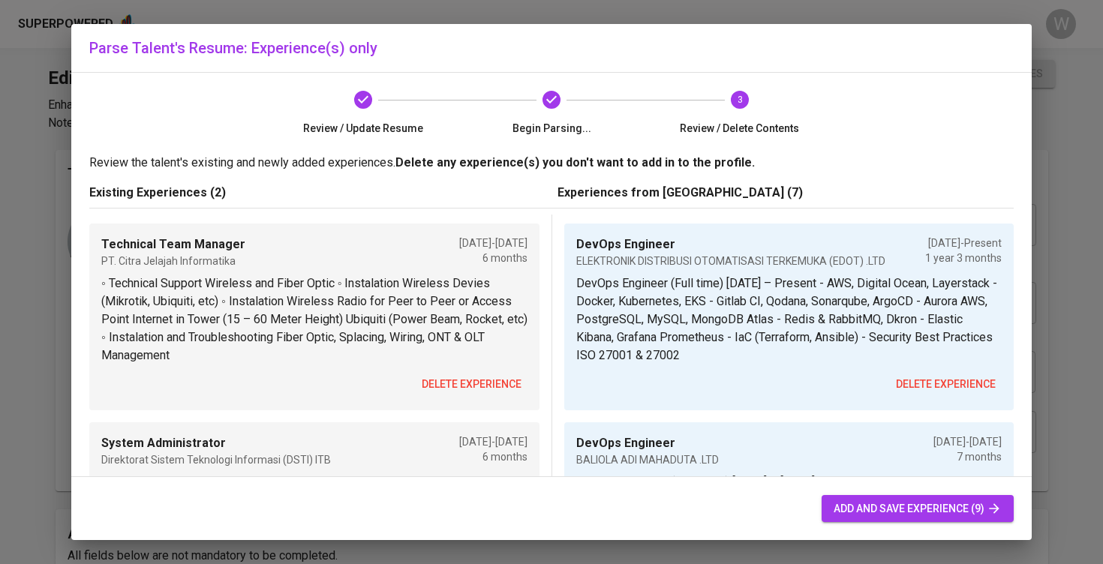
click at [446, 384] on span "delete experience" at bounding box center [472, 384] width 100 height 19
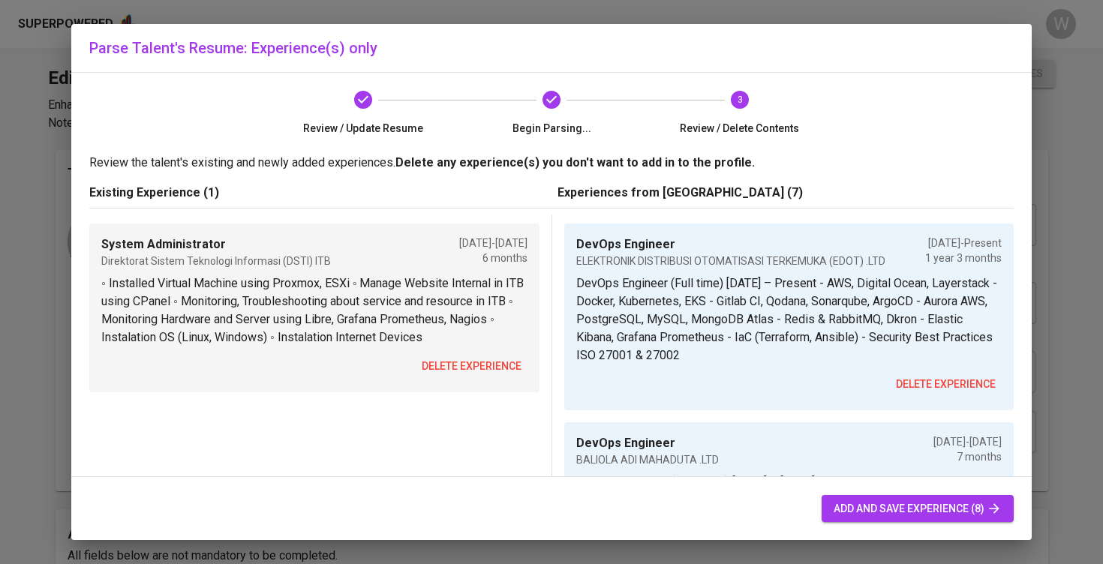
click at [446, 384] on div "System Administrator Direktorat Sistem Teknologi Informasi (DSTI) ITB Jun 2019 …" at bounding box center [314, 308] width 450 height 169
click at [448, 363] on span "delete experience" at bounding box center [472, 366] width 100 height 19
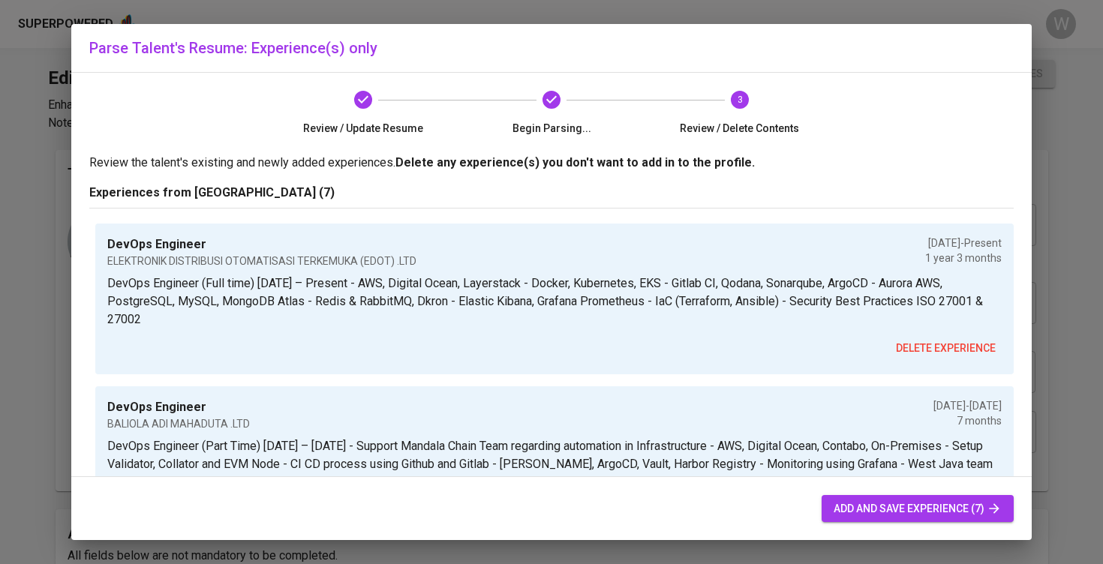
click at [847, 510] on span "add and save experience (7)" at bounding box center [918, 509] width 168 height 19
type input "DevOps Engineer"
type input "ELEKTRONIK DISTRIBUSI OTOMATISASI TERKEMUKA (EDOT) .LTD"
checkbox input "true"
type input "06/01/2024"
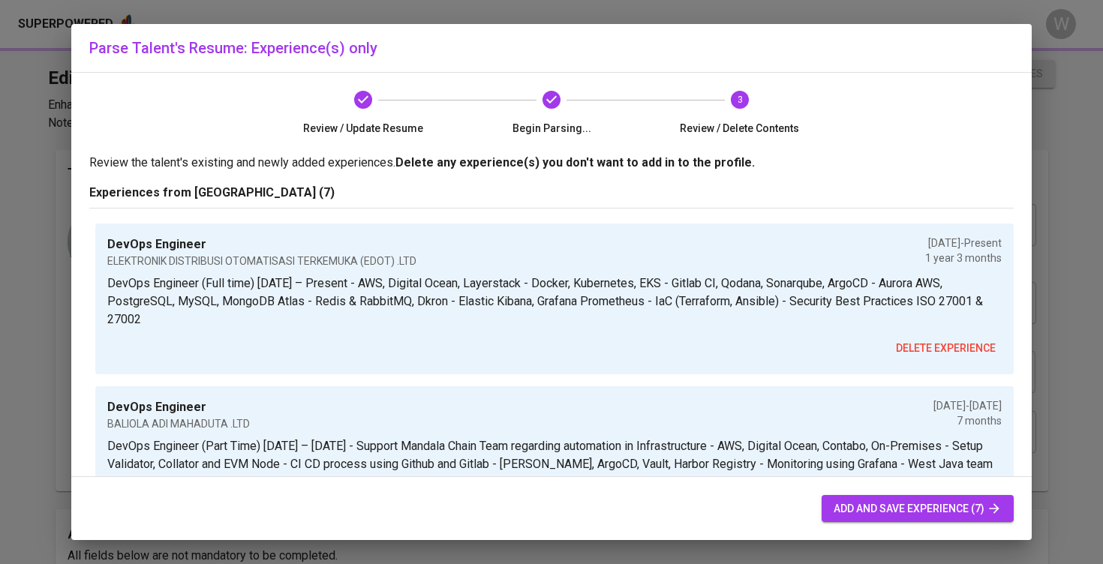
type input "DevOps Engineer"
type input "BALIOLA ADI MAHADUTA .LTD"
type input "09/01/2024"
type input "04/01/2025"
type input "DevOps & Infrastructure Engineer"
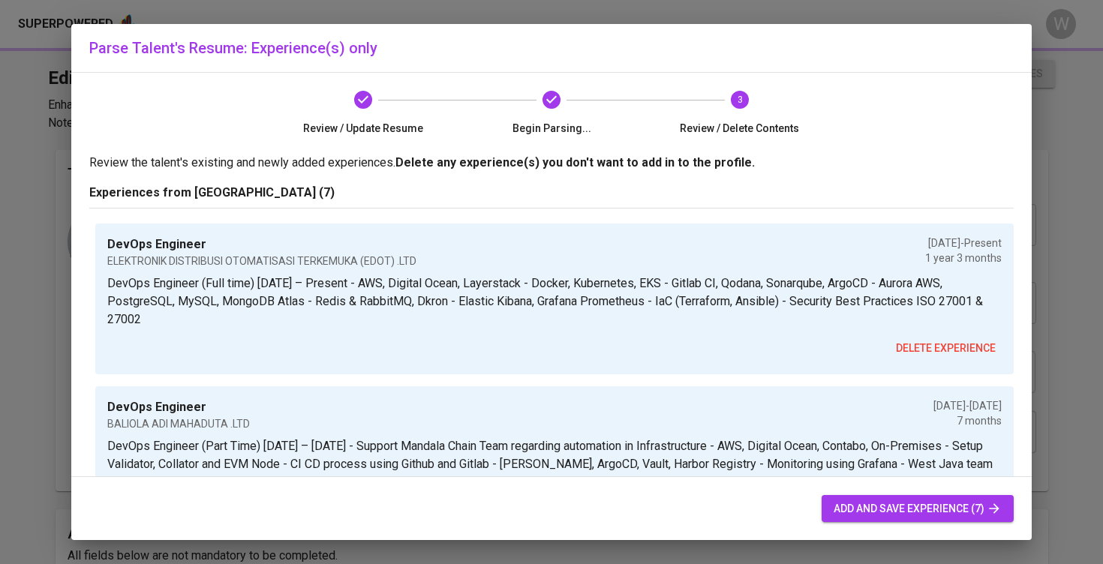
type input "BARRANS GLOBAL MANDIRI .LTD"
type input "08/01/2022"
type input "01/01/2024"
type input "System Administrator & DevOps Engineer"
type input "LITTLE WALLET .LTD"
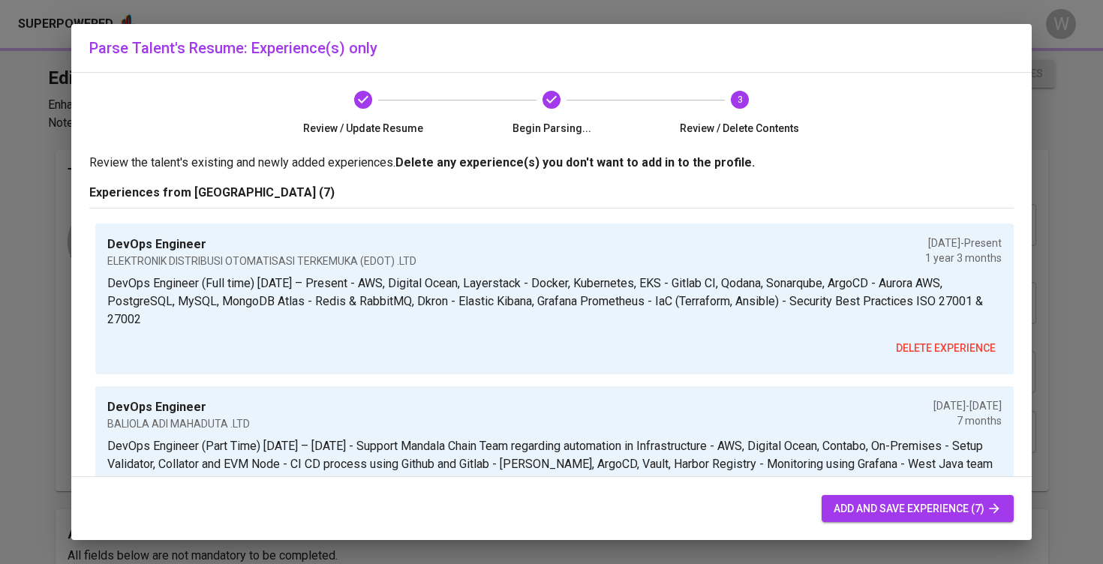
type input "08/01/2023"
type input "11/01/2023"
type input "Juniors DevOps Engineer"
type input "SVARA INOVASI INDONESIA LTD."
type input "07/01/2021"
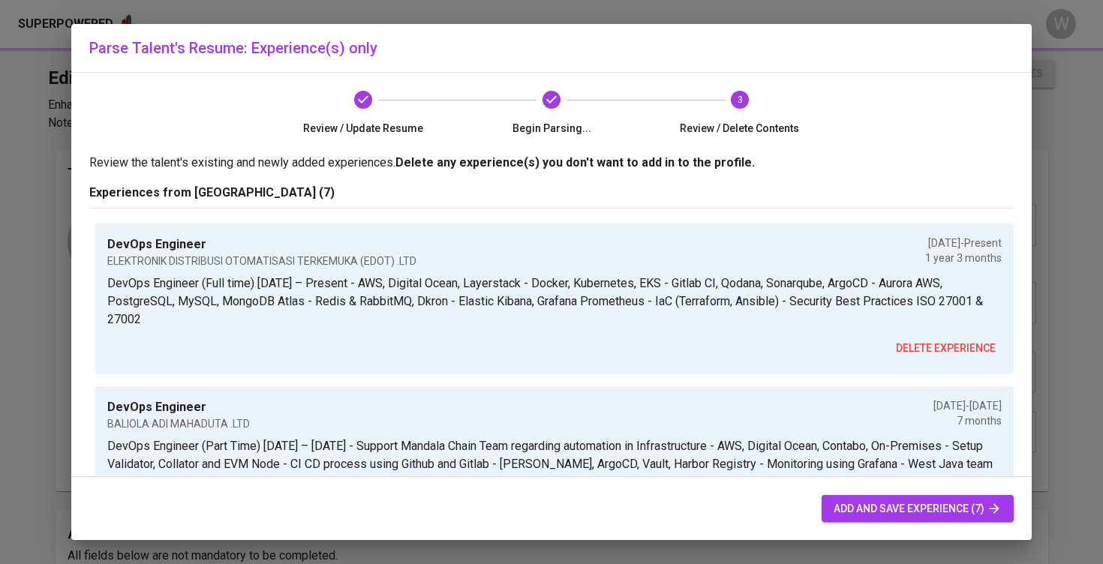
type input "02/01/2022"
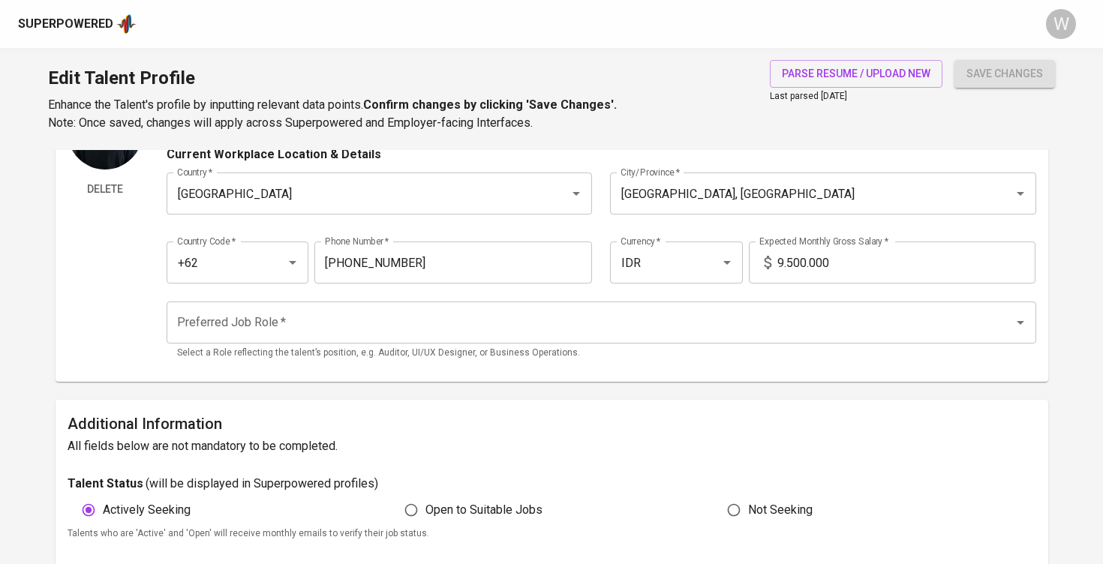
scroll to position [98, 0]
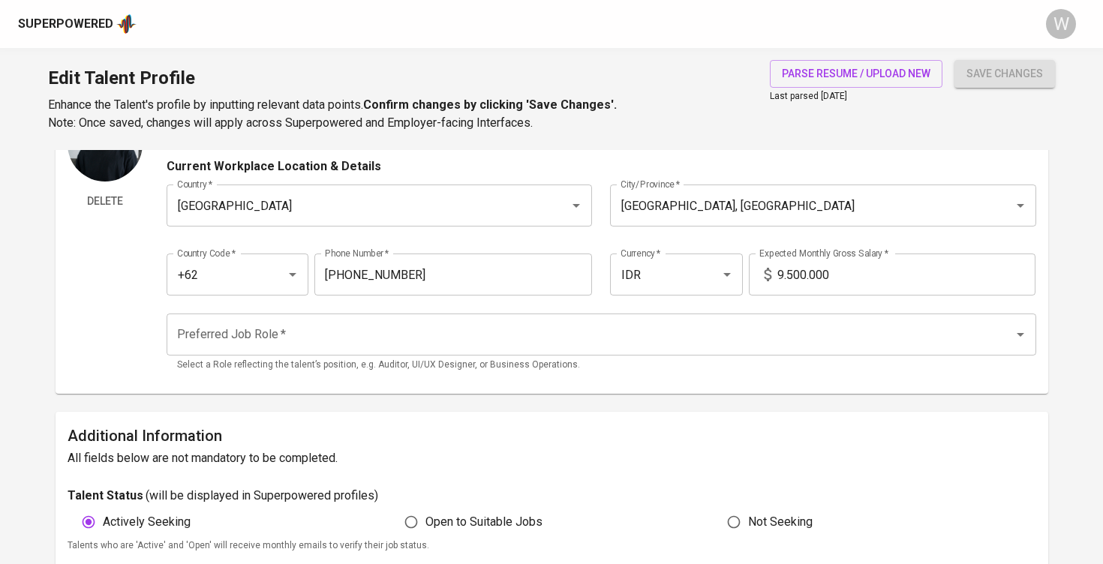
click at [784, 273] on input "9.500.000" at bounding box center [907, 275] width 258 height 42
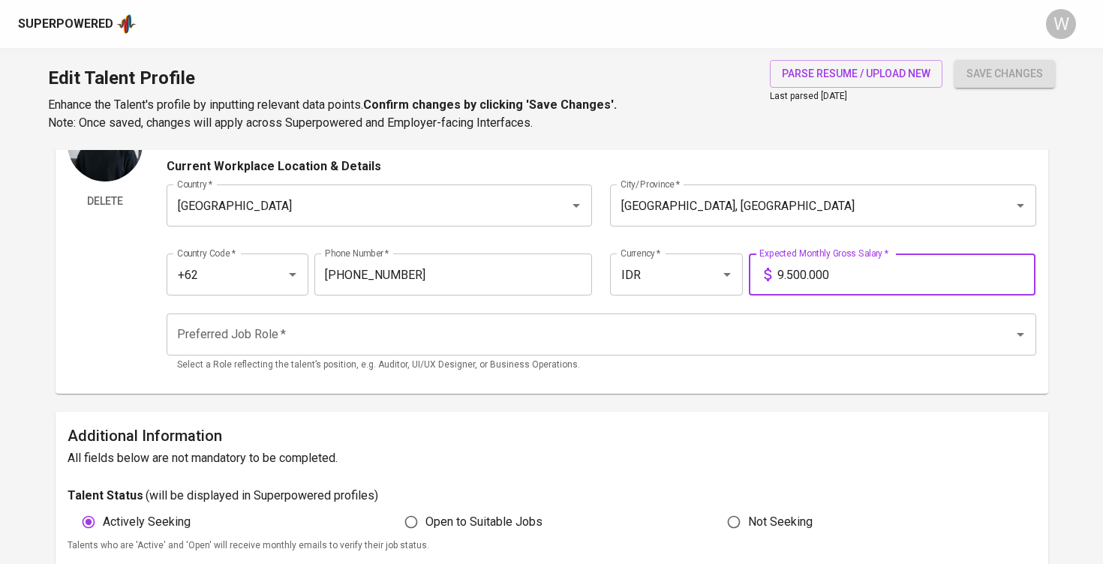
click at [796, 272] on input "9.500.000" at bounding box center [907, 275] width 258 height 42
type input "17.000.000"
click at [986, 75] on span "save changes" at bounding box center [1005, 74] width 77 height 19
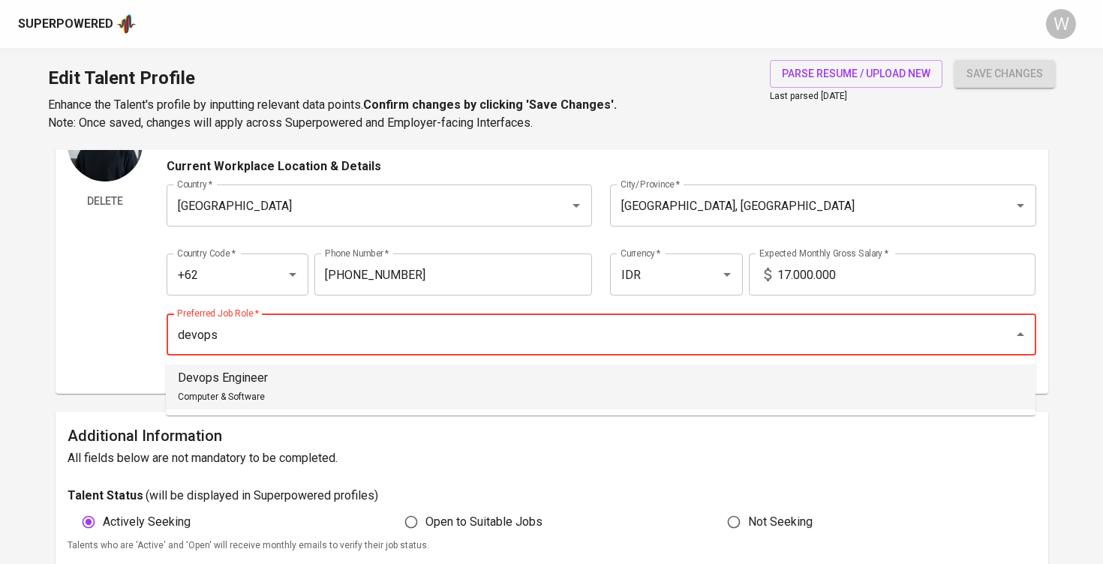
click at [495, 397] on li "Devops Engineer Computer & Software" at bounding box center [601, 387] width 870 height 45
type input "Devops Engineer"
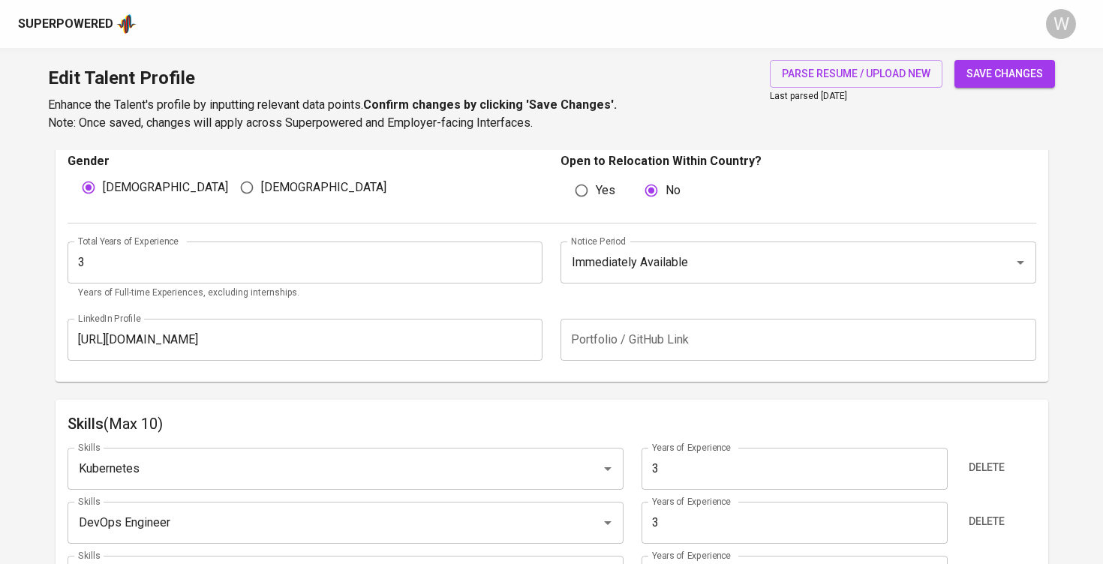
scroll to position [548, 0]
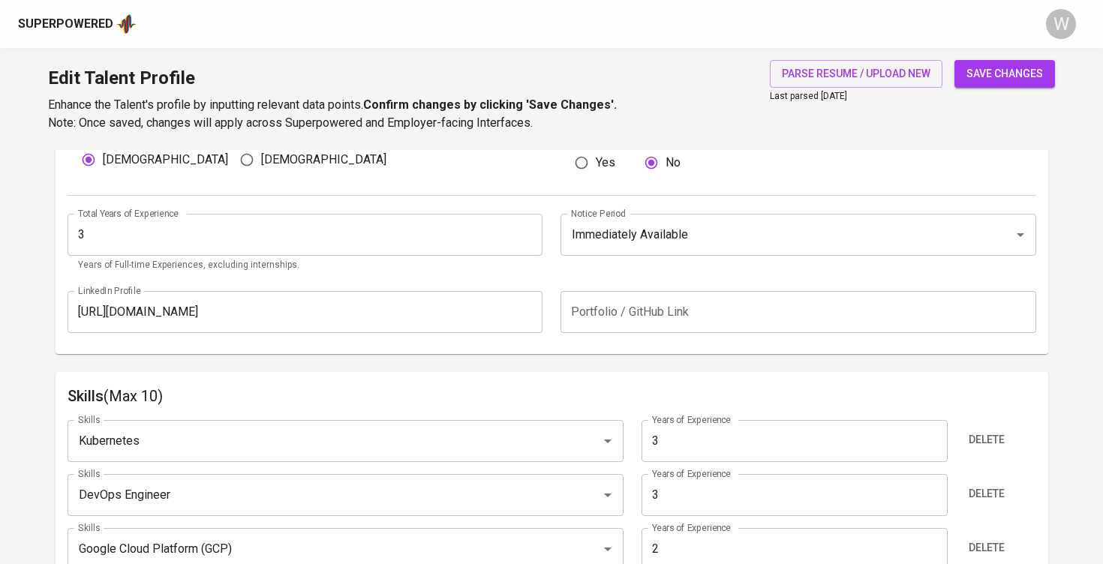
click at [988, 91] on div "save changes" at bounding box center [1005, 96] width 101 height 72
click at [990, 80] on span "save changes" at bounding box center [1005, 74] width 77 height 19
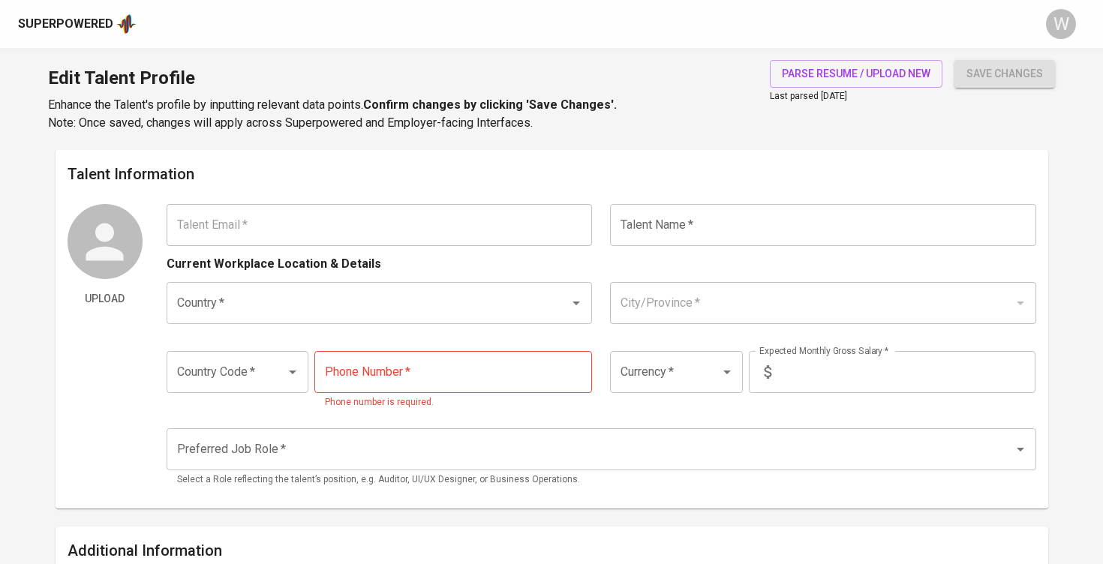
type input "[EMAIL_ADDRESS][DOMAIN_NAME]"
type input "[PERSON_NAME]"
type input "[GEOGRAPHIC_DATA]"
type input "[GEOGRAPHIC_DATA], [GEOGRAPHIC_DATA]"
type input "+62"
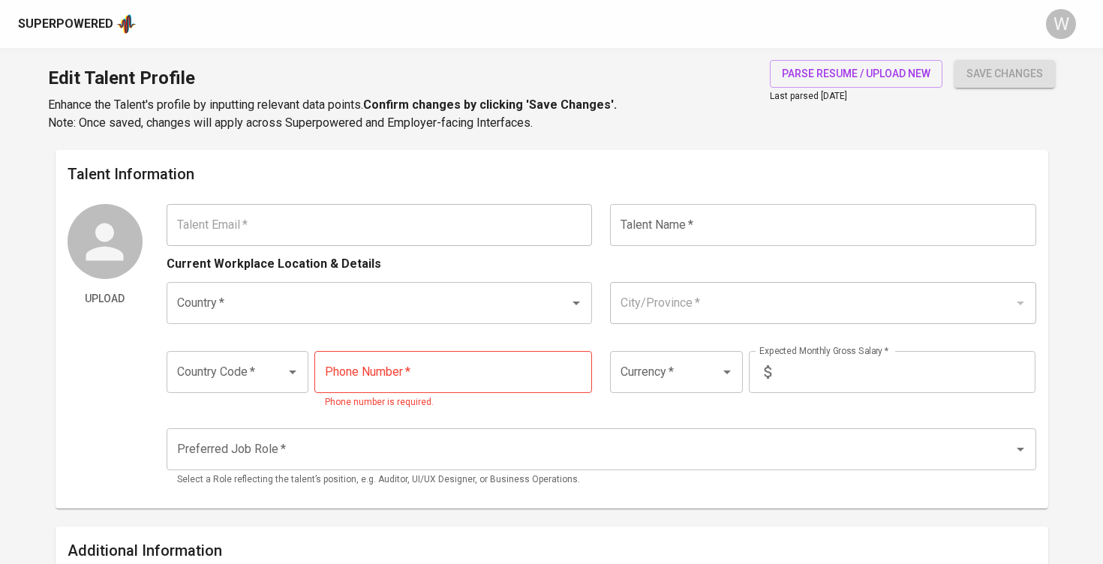
type input "[PHONE_NUMBER]"
type input "IDR"
type input "Devops Engineer"
radio input "true"
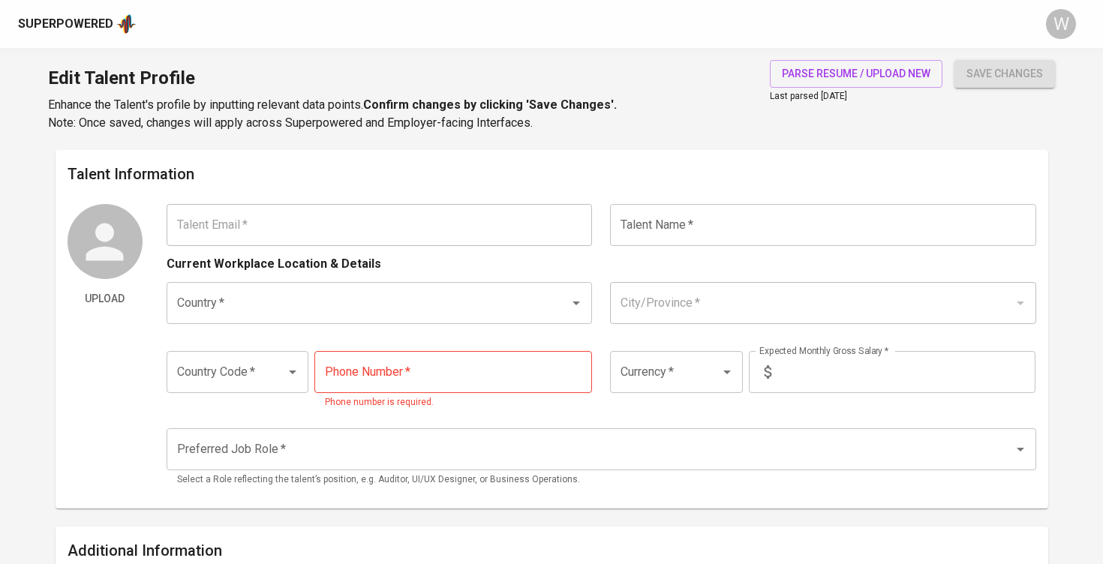
type input "3"
type input "Immediately Available"
type input "[URL][DOMAIN_NAME]"
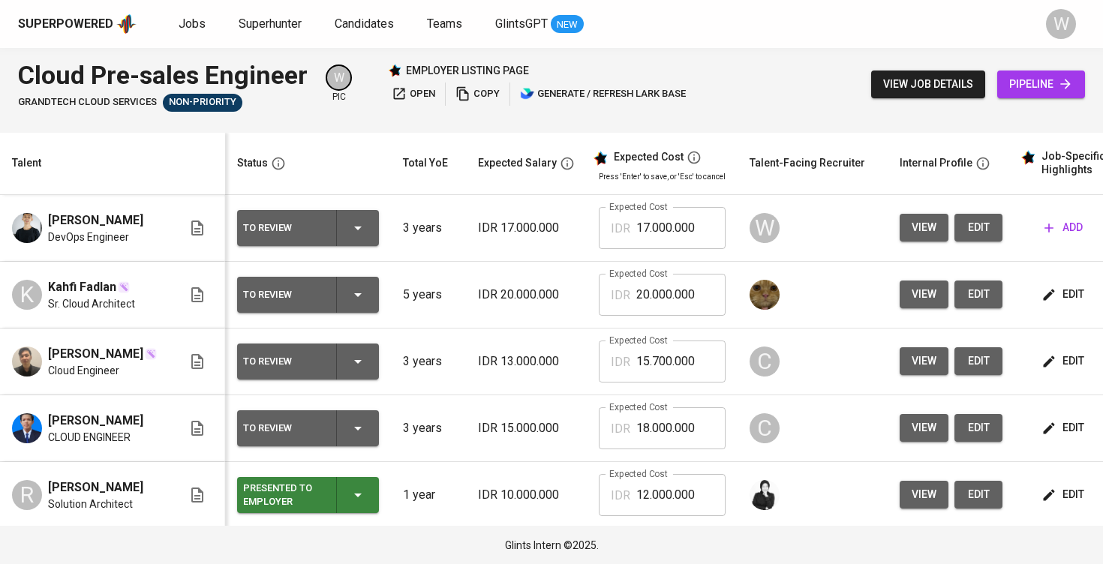
scroll to position [9, 0]
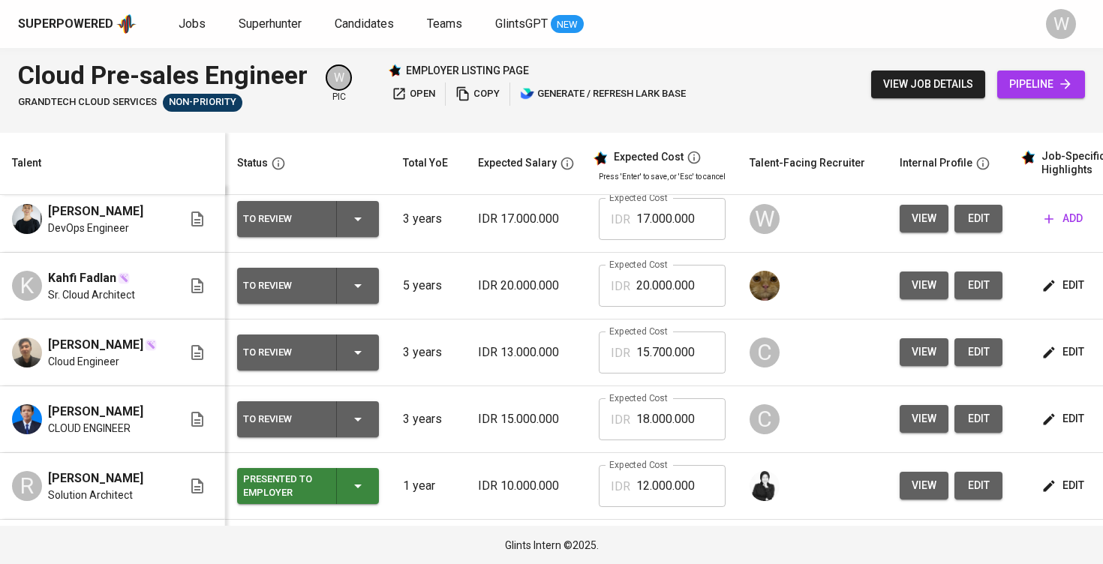
click at [1039, 228] on button "add" at bounding box center [1064, 219] width 50 height 28
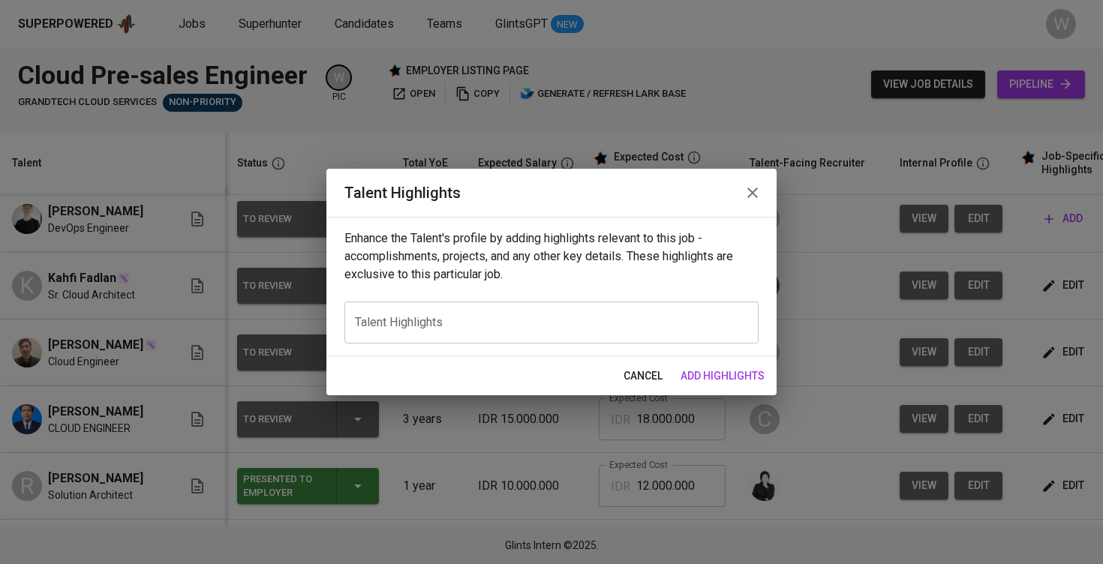
click at [645, 302] on div "x Talent Highlights" at bounding box center [551, 323] width 414 height 42
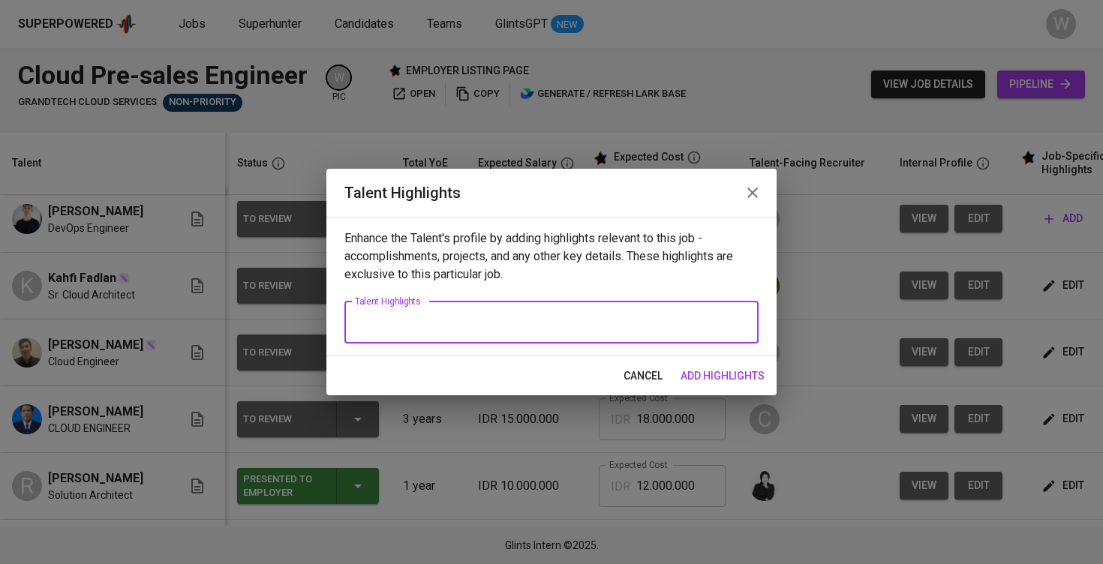
paste textarea "Zena is currently working as a DevOps Engineer with strong exposure to cloud in…"
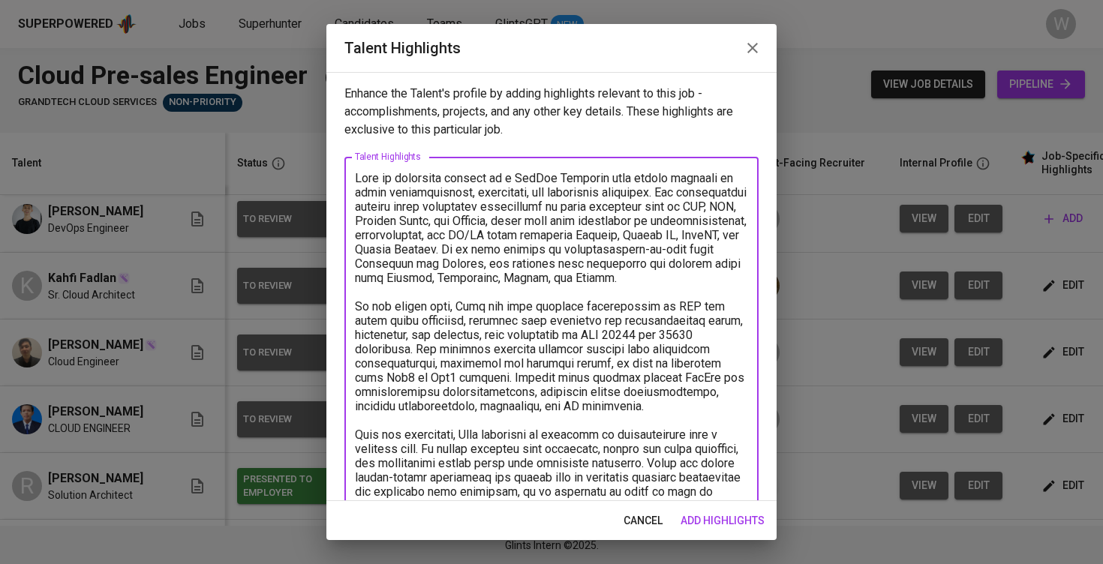
scroll to position [323, 0]
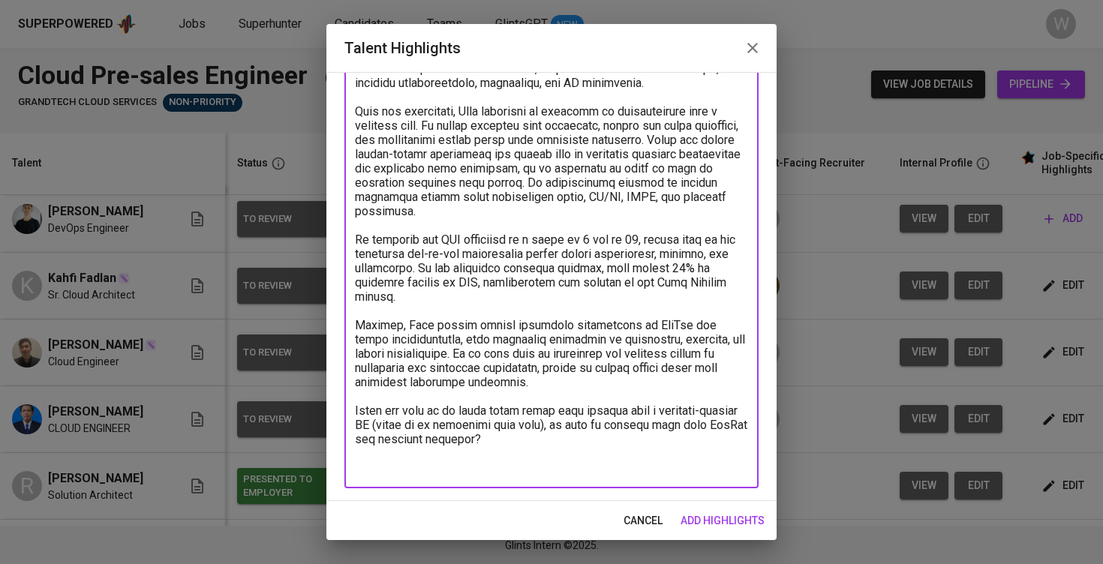
drag, startPoint x: 540, startPoint y: 453, endPoint x: 363, endPoint y: 254, distance: 265.8
click at [363, 254] on textarea at bounding box center [551, 161] width 393 height 627
click at [436, 271] on textarea at bounding box center [551, 161] width 393 height 627
drag, startPoint x: 483, startPoint y: 281, endPoint x: 331, endPoint y: 255, distance: 154.5
click at [331, 255] on div "Enhance the Talent's profile by adding highlights relevant to this job - accomp…" at bounding box center [551, 286] width 450 height 429
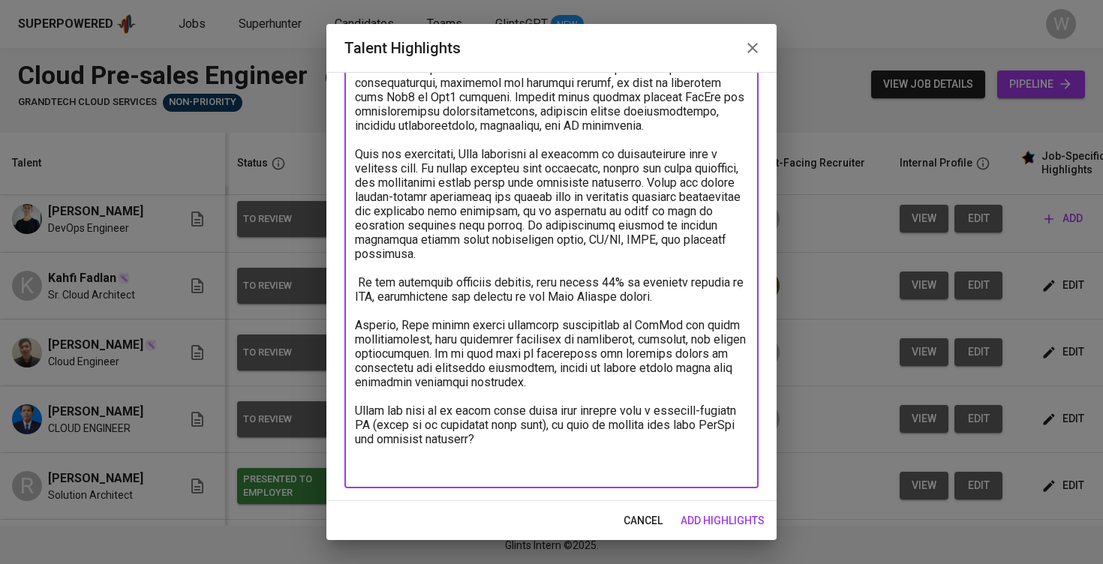
scroll to position [281, 0]
drag, startPoint x: 529, startPoint y: 453, endPoint x: 315, endPoint y: 344, distance: 240.0
click at [315, 344] on div "Talent Highlights Enhance the Talent's profile by adding highlights relevant to…" at bounding box center [551, 282] width 1103 height 564
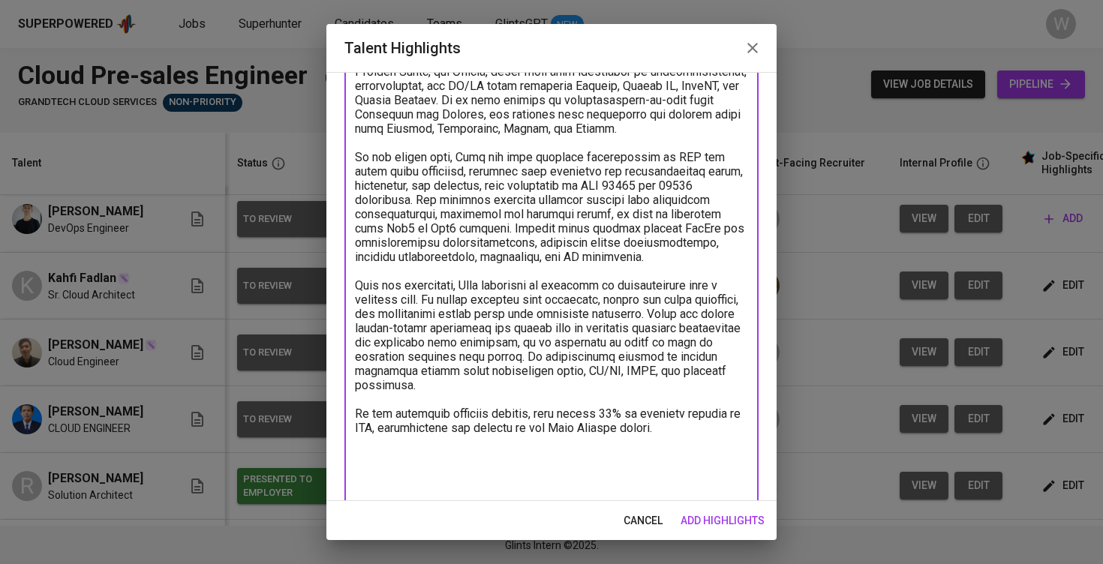
scroll to position [149, 0]
click at [354, 425] on div "x Talent Highlights" at bounding box center [551, 257] width 414 height 498
click at [359, 431] on textarea at bounding box center [551, 258] width 393 height 471
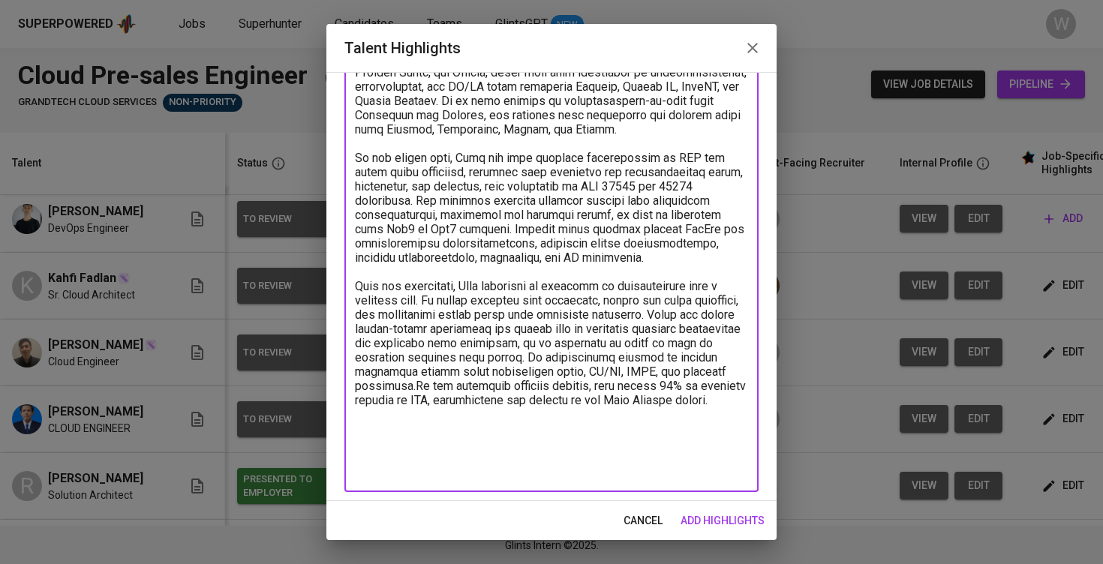
scroll to position [138, 0]
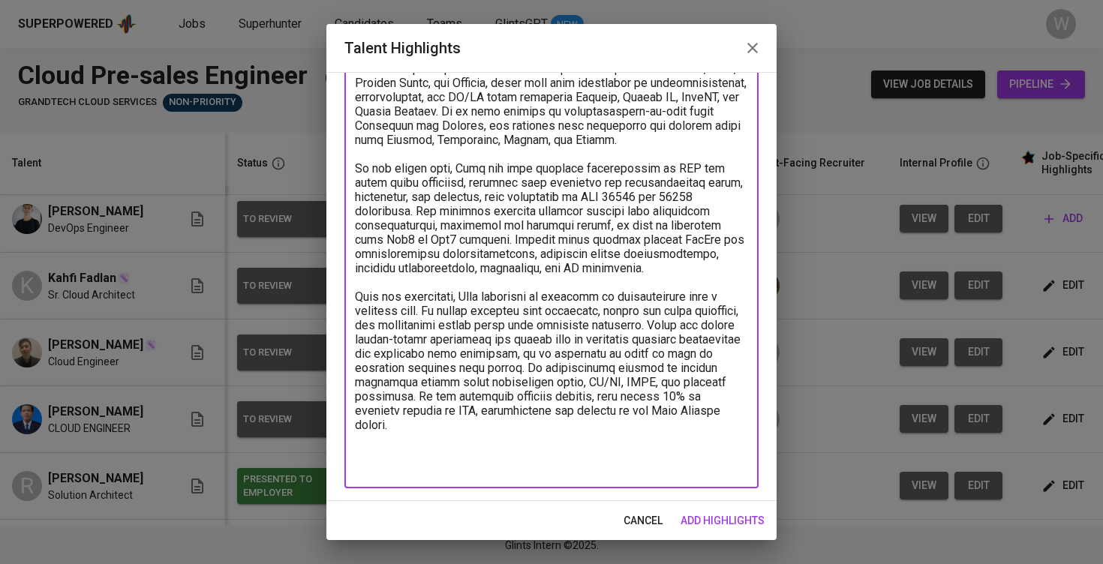
click at [507, 474] on textarea at bounding box center [551, 254] width 393 height 442
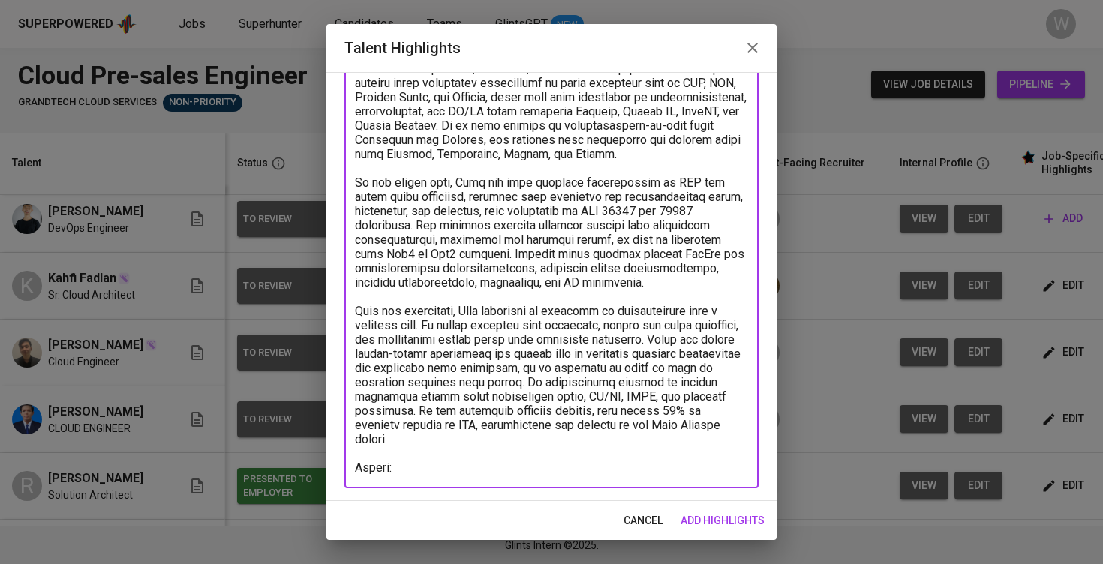
paste textarea "https://glints.sg.larksuite.com/file/Ry2EbTwKBon79pxyyXBlyZHPgHf?from=from_copy…"
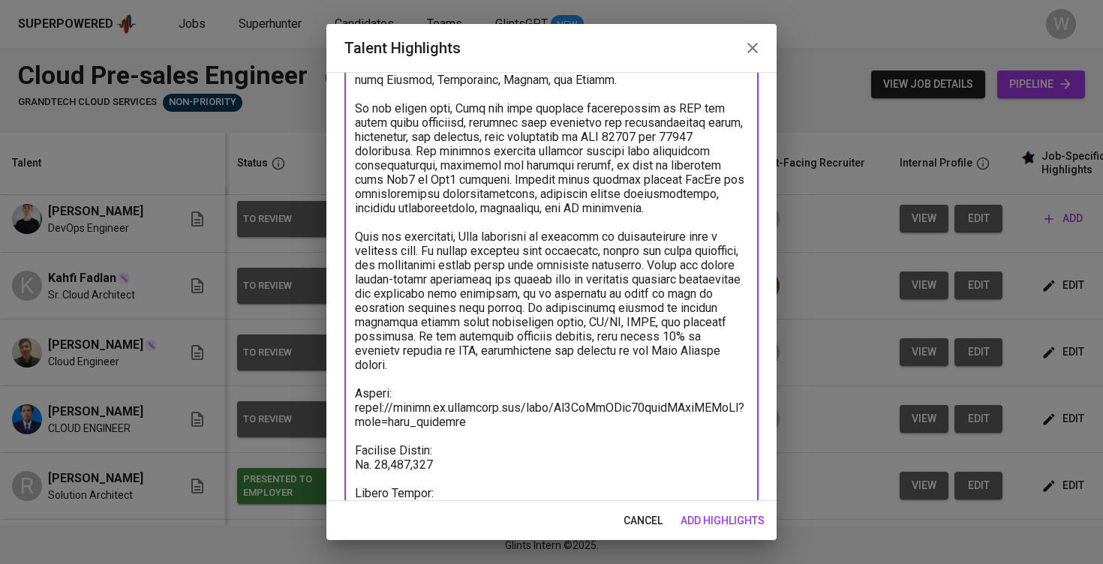
scroll to position [212, 0]
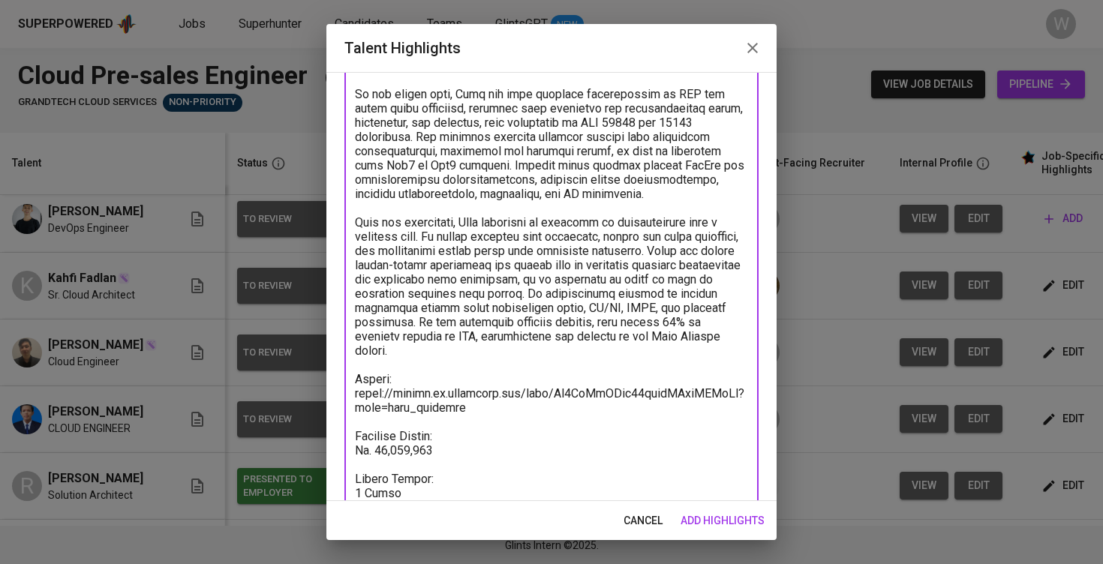
type textarea "Zena is currently working as a DevOps Engineer with strong exposure to cloud in…"
click at [736, 521] on span "add highlights" at bounding box center [723, 521] width 84 height 19
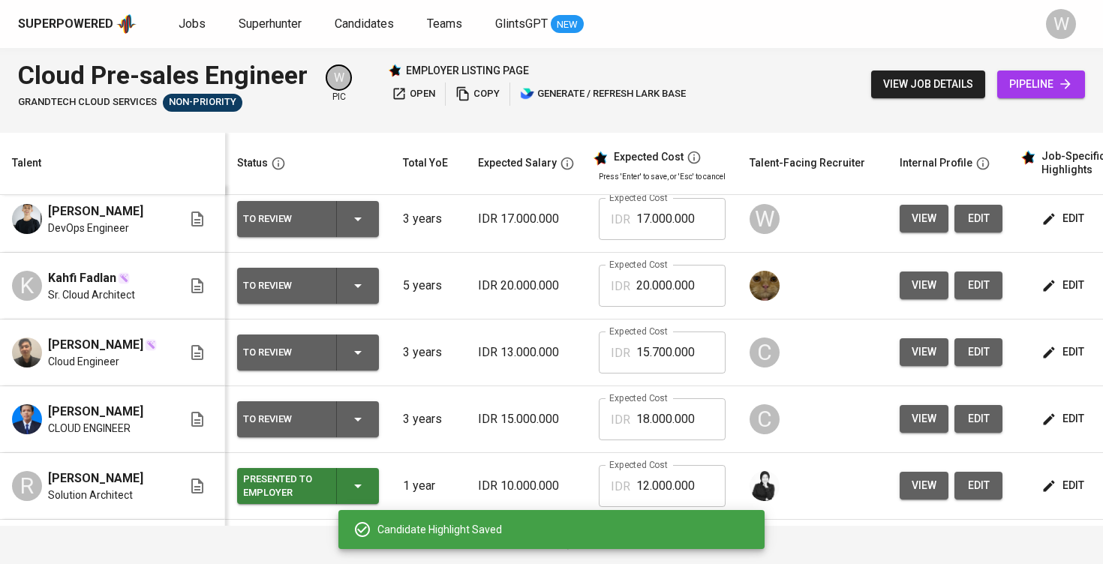
click at [648, 228] on input "17.000.000" at bounding box center [680, 219] width 89 height 42
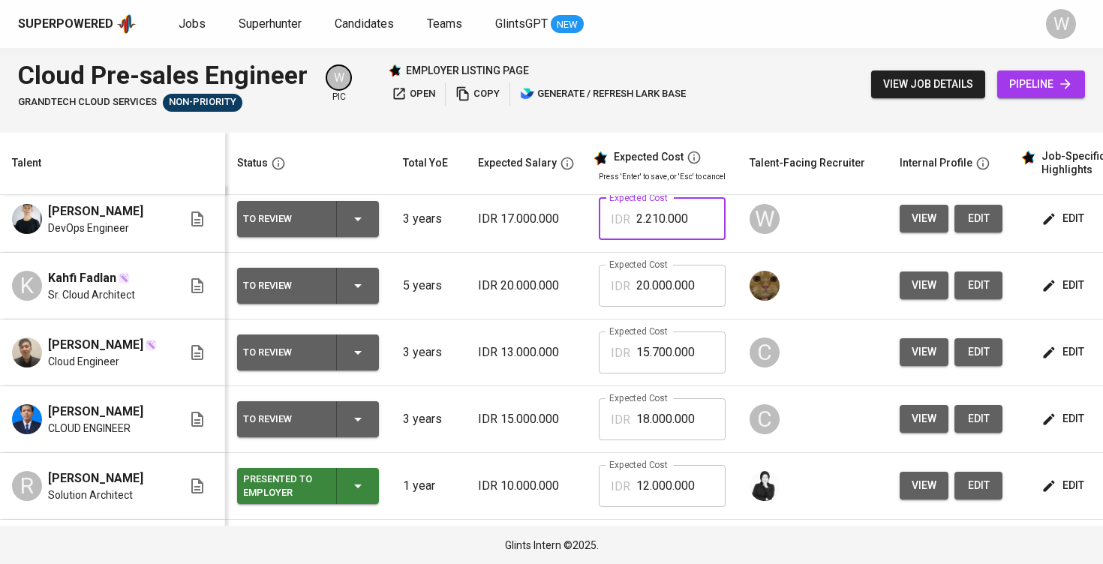
type input "22.100.000"
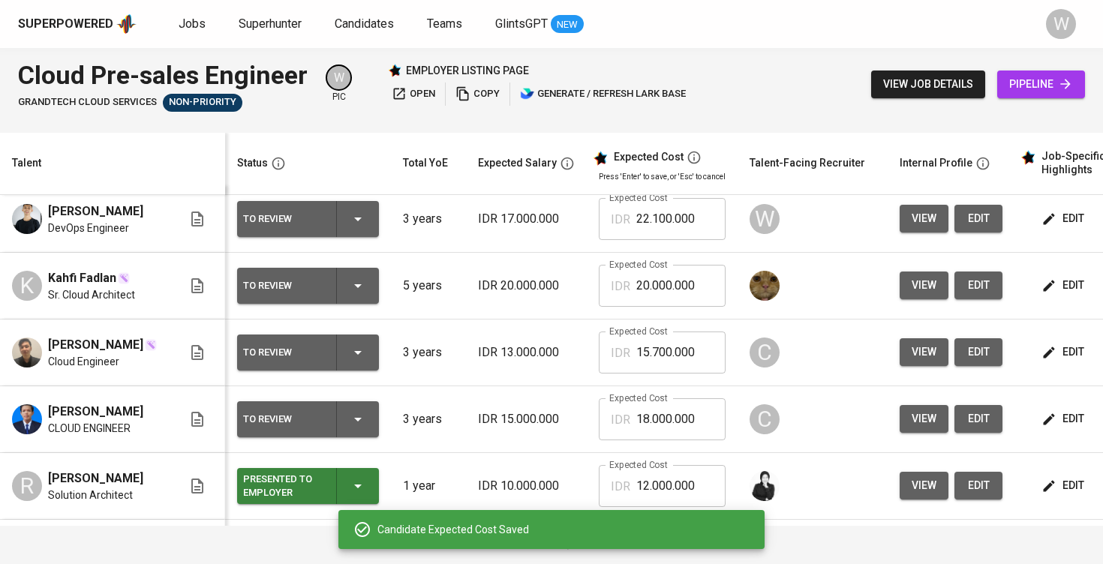
click at [977, 221] on span "edit" at bounding box center [979, 218] width 24 height 19
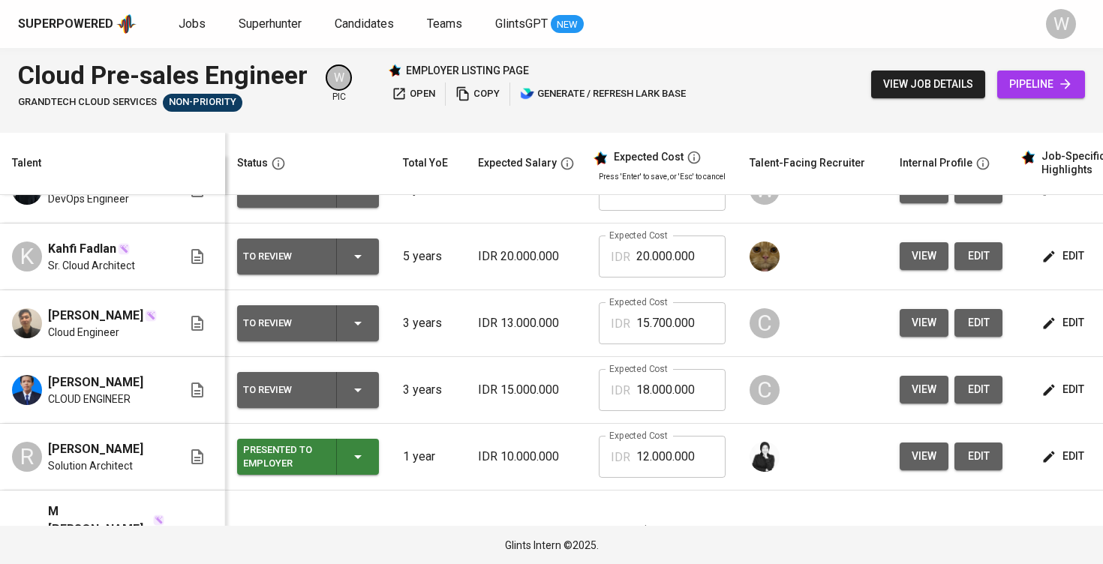
click at [1056, 266] on span "edit" at bounding box center [1065, 256] width 40 height 19
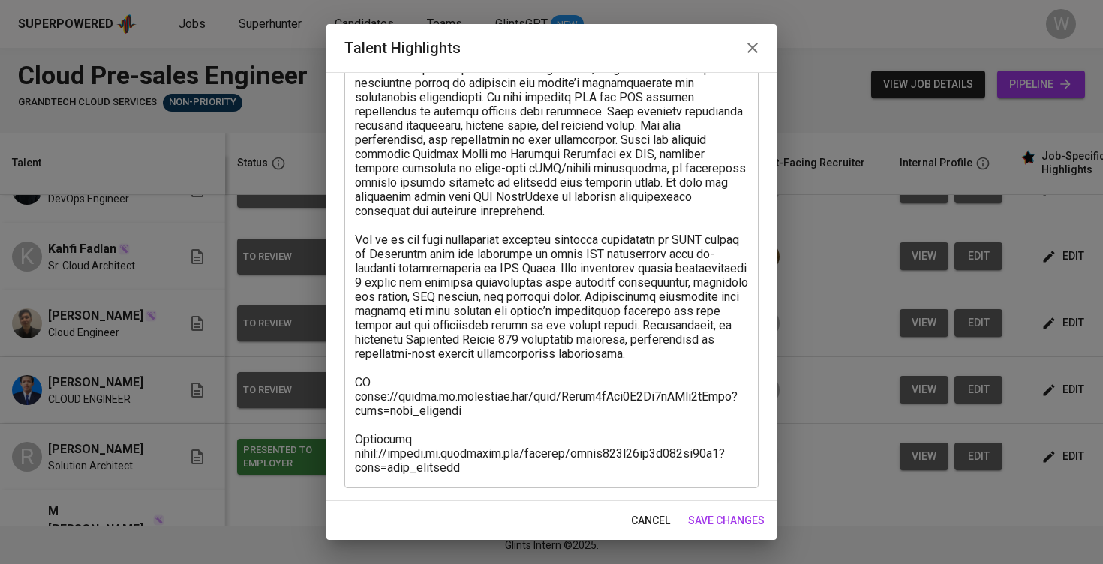
scroll to position [209, 0]
click at [570, 417] on textarea at bounding box center [551, 218] width 393 height 513
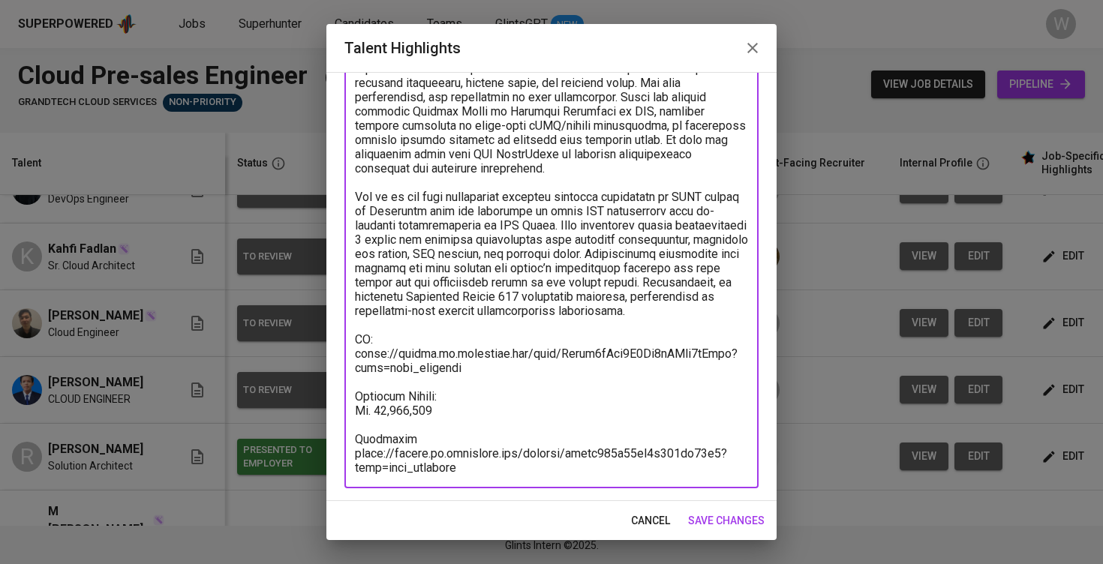
scroll to position [252, 0]
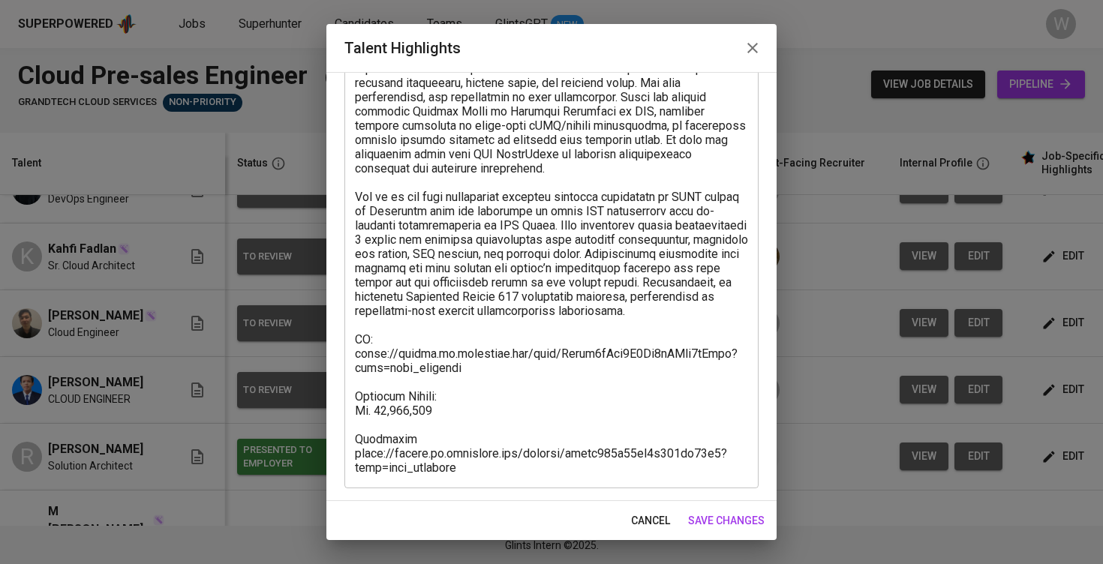
drag, startPoint x: 625, startPoint y: 477, endPoint x: 360, endPoint y: 444, distance: 267.6
click at [360, 444] on div "x Talent Highlights" at bounding box center [551, 197] width 414 height 584
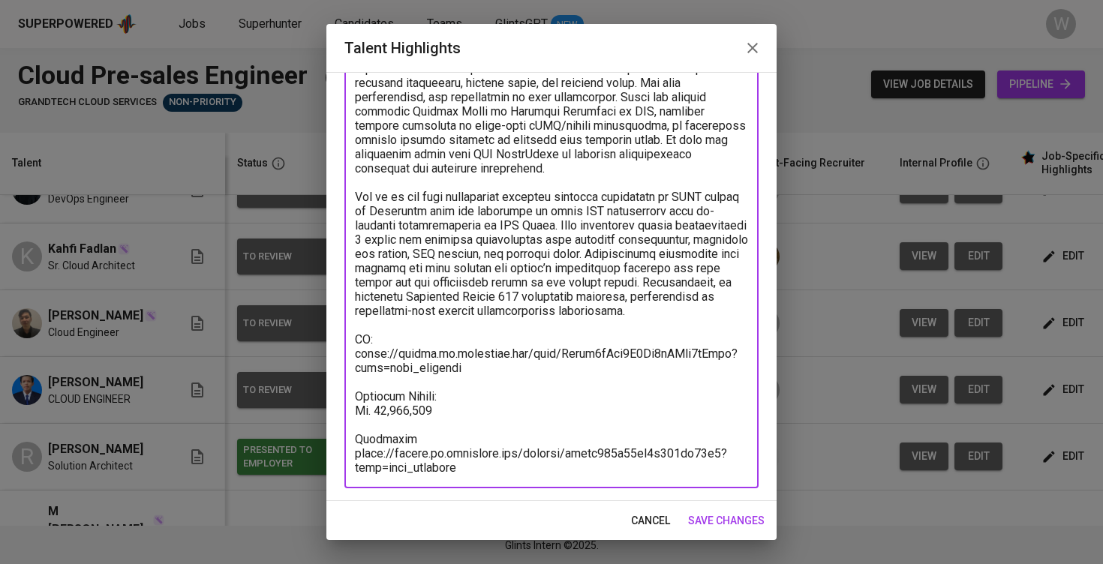
drag, startPoint x: 360, startPoint y: 444, endPoint x: 491, endPoint y: 474, distance: 134.7
click at [491, 474] on textarea at bounding box center [551, 197] width 393 height 556
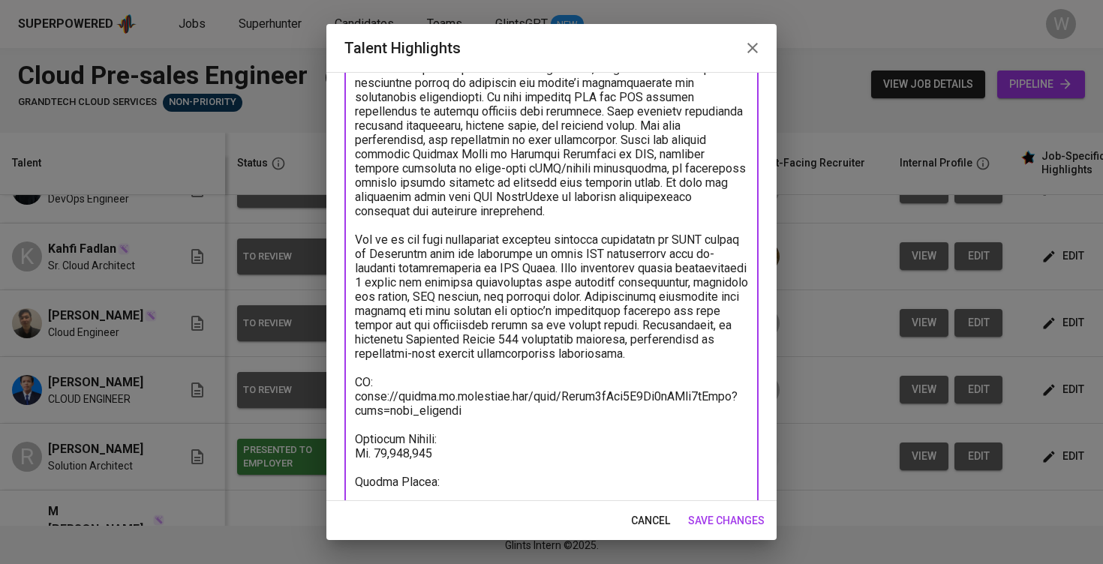
scroll to position [212, 0]
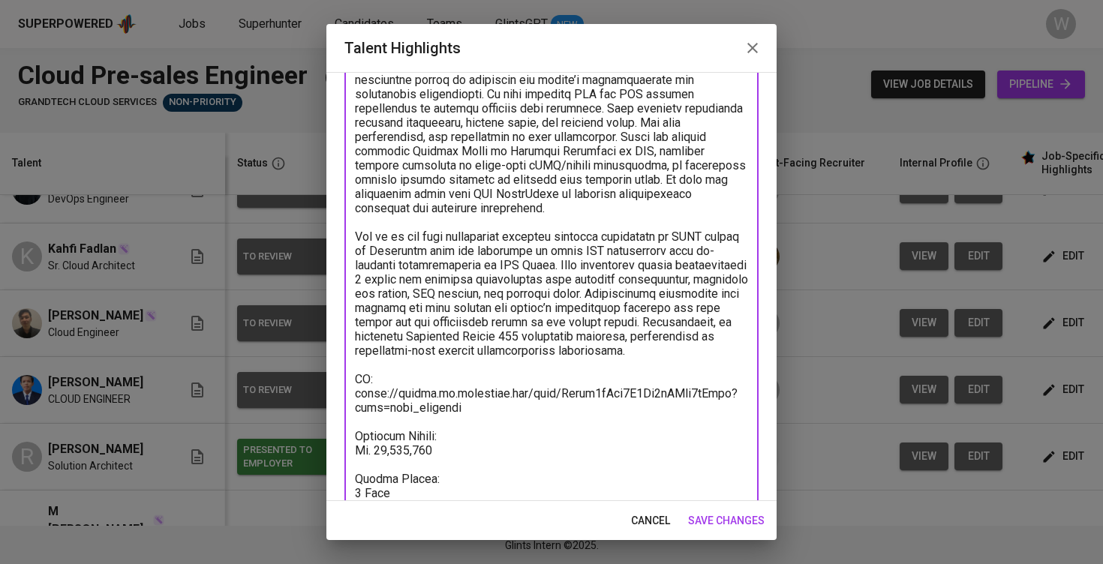
type textarea "Kahfi has 5 years of professional experience, on a day-to-day basis he works wi…"
click at [733, 510] on button "save changes" at bounding box center [726, 521] width 89 height 28
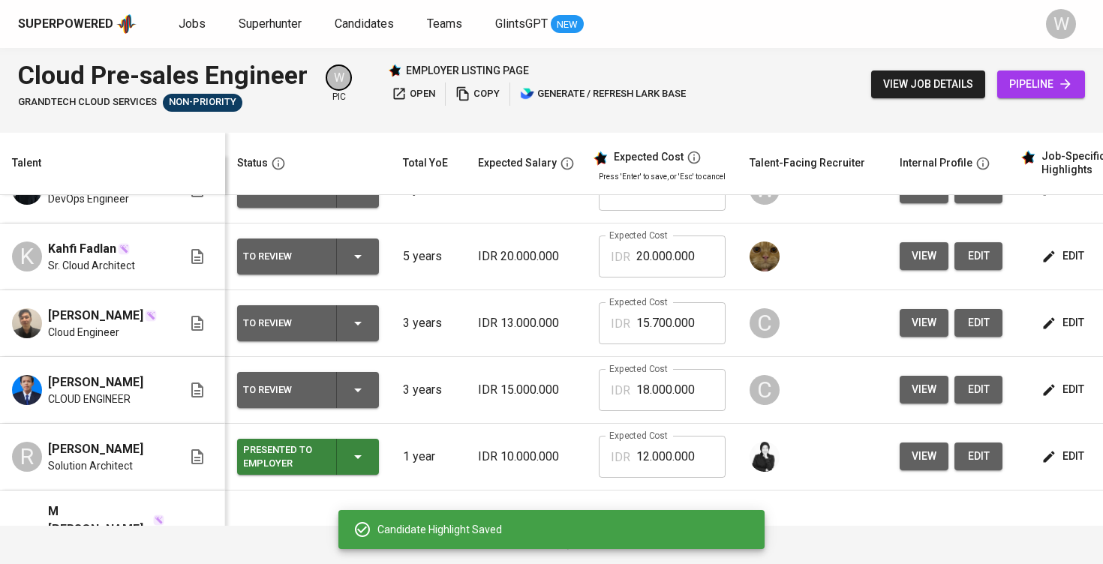
scroll to position [28, 0]
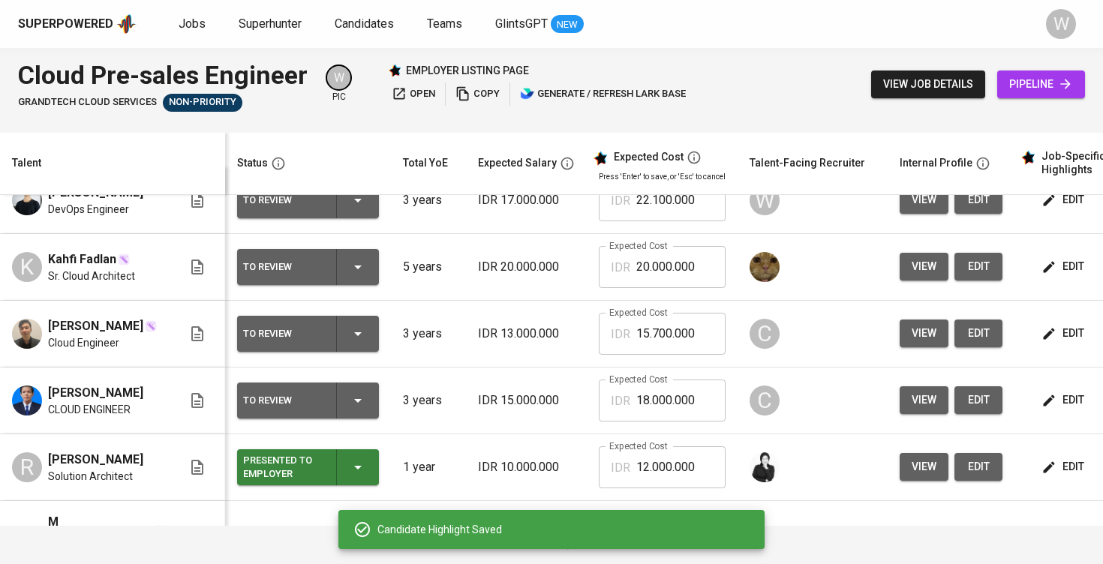
click at [360, 217] on div "To Review" at bounding box center [308, 200] width 130 height 36
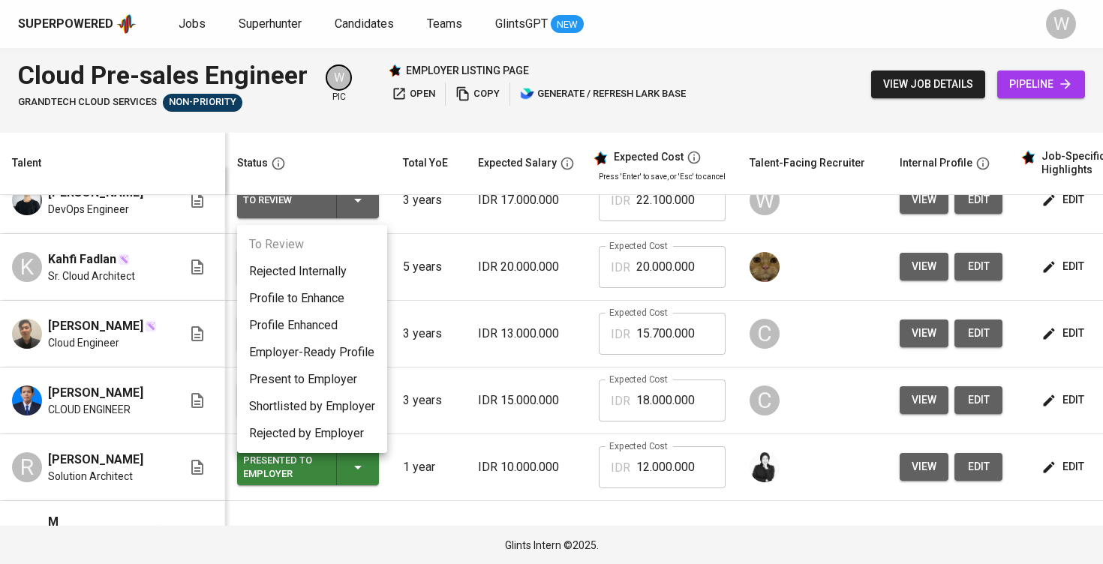
click at [760, 356] on div at bounding box center [551, 282] width 1103 height 564
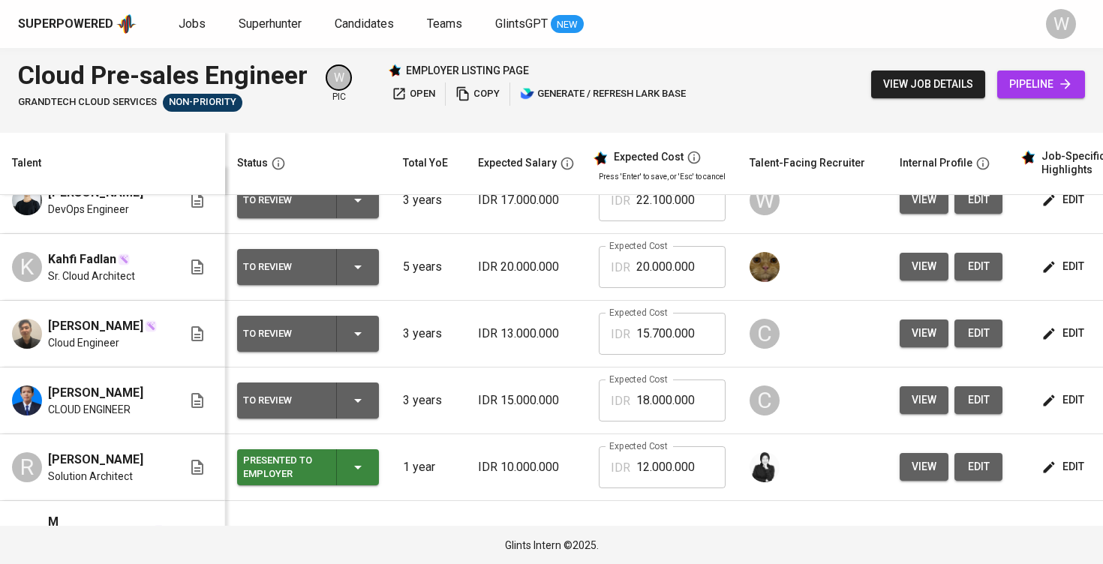
click at [1061, 343] on span "edit" at bounding box center [1065, 333] width 40 height 19
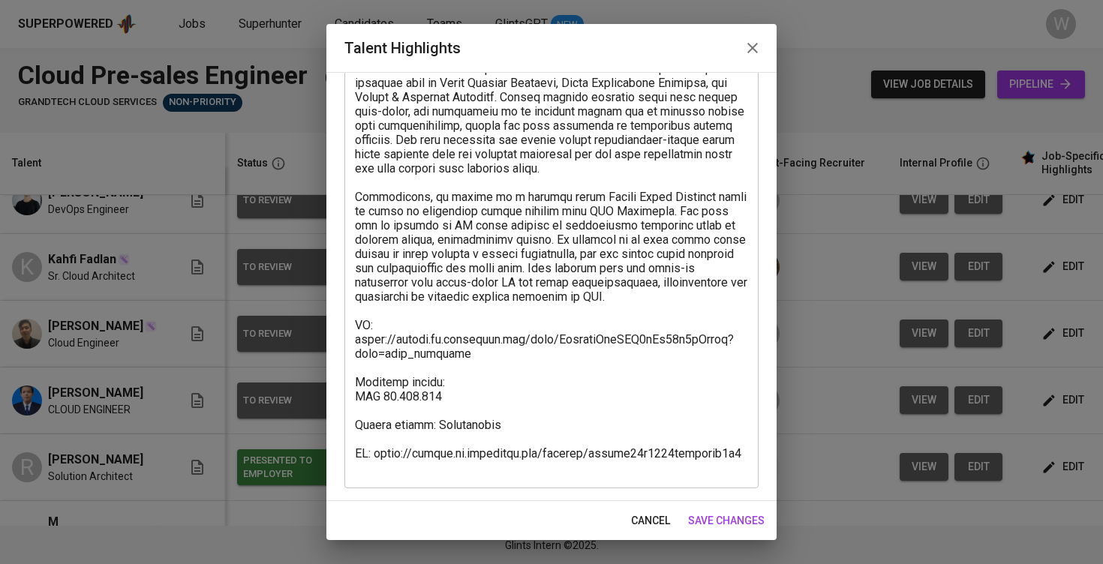
scroll to position [594, 0]
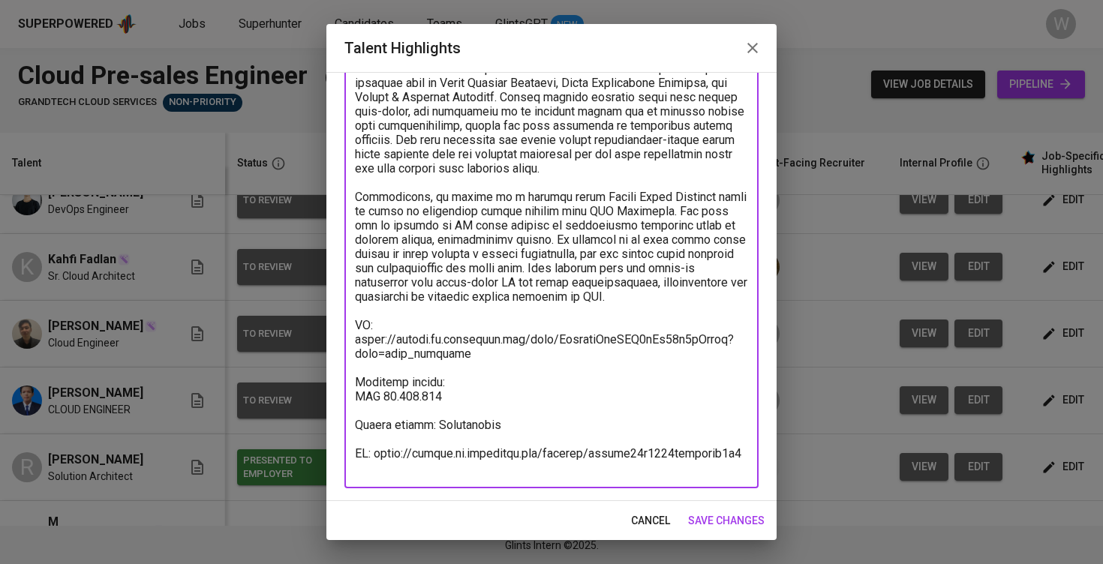
drag, startPoint x: 742, startPoint y: 459, endPoint x: 239, endPoint y: 456, distance: 502.9
click at [239, 456] on div "Talent Highlights Enhance the Talent's profile by adding highlights relevant to…" at bounding box center [551, 282] width 1103 height 564
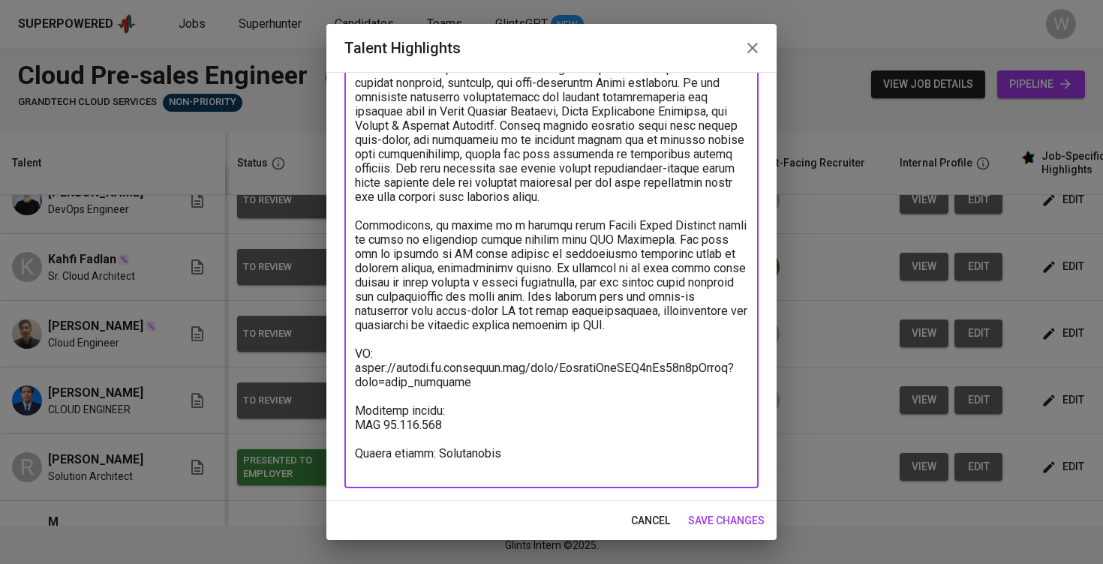
scroll to position [566, 0]
type textarea "Vincent is a Cloud Engineer who has delivered end-to-end solutions across Azure…"
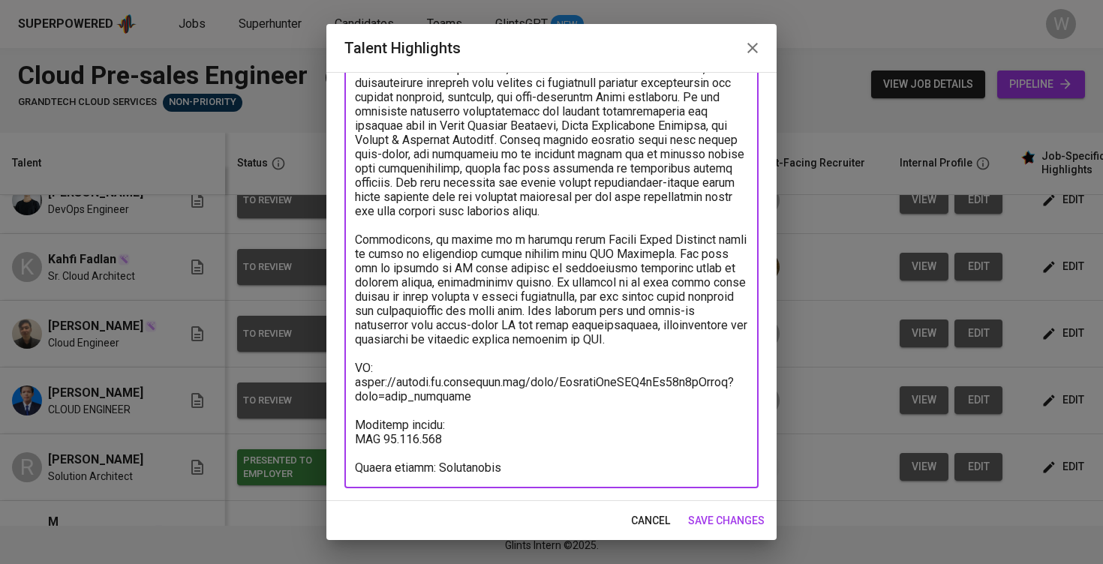
scroll to position [552, 0]
click at [714, 521] on span "save changes" at bounding box center [726, 521] width 77 height 19
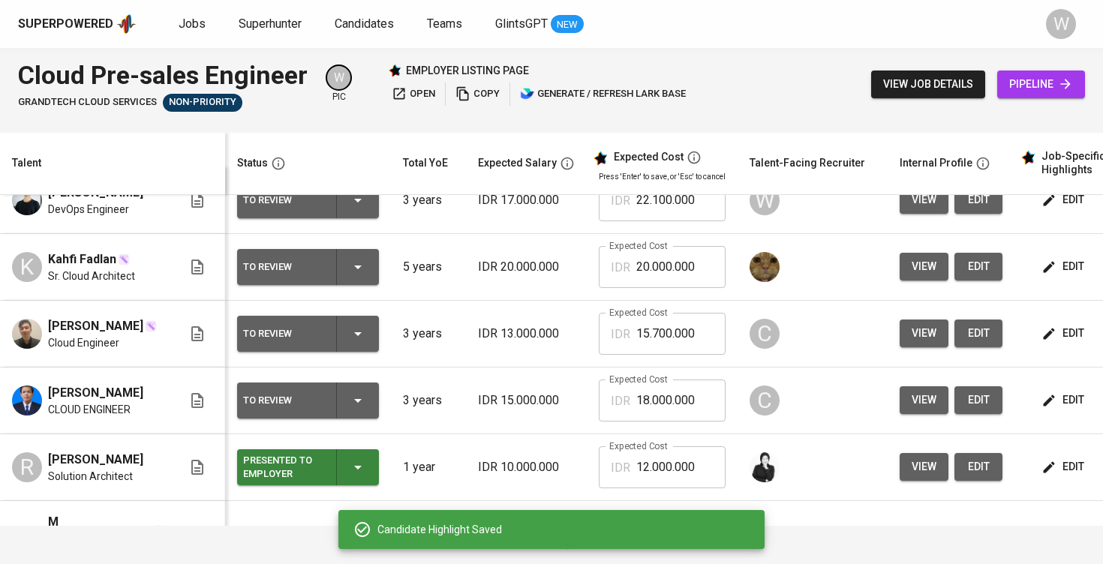
click at [714, 521] on div "Candidate Highlight Saved" at bounding box center [551, 529] width 426 height 39
click at [1070, 402] on span "edit" at bounding box center [1065, 400] width 40 height 19
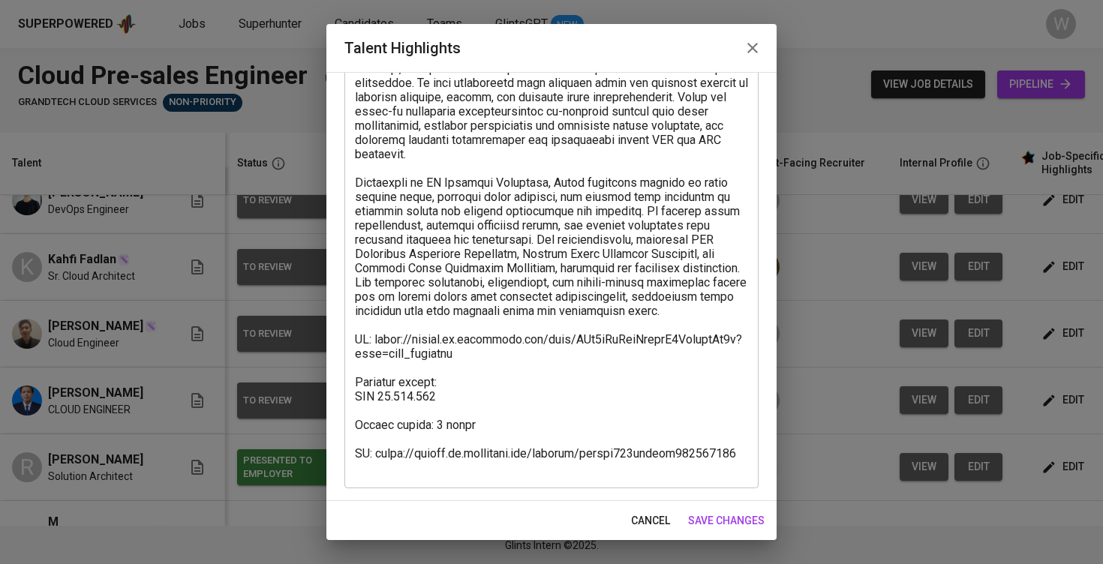
scroll to position [309, 0]
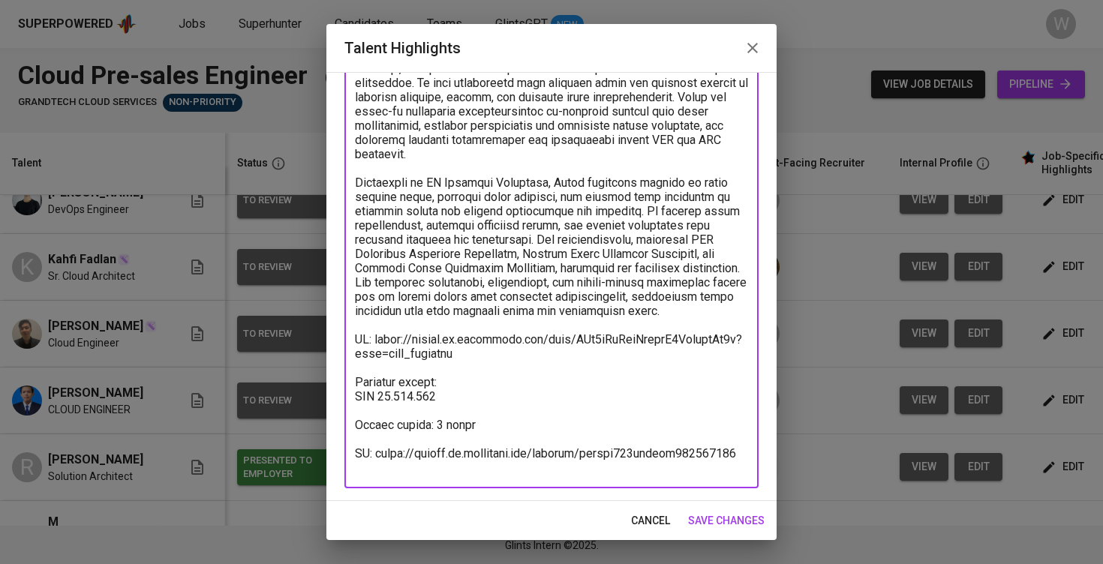
drag, startPoint x: 744, startPoint y: 465, endPoint x: 358, endPoint y: 470, distance: 385.8
click at [358, 470] on textarea at bounding box center [551, 168] width 393 height 613
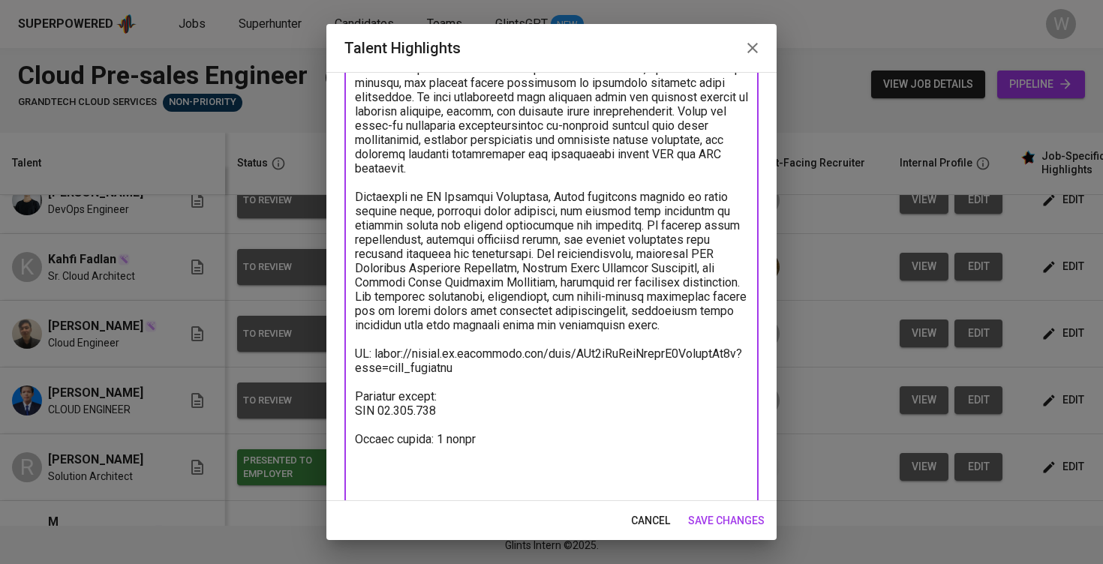
type textarea "Riyan is a Cloud Engineer with extensive experience designing, implementing, an…"
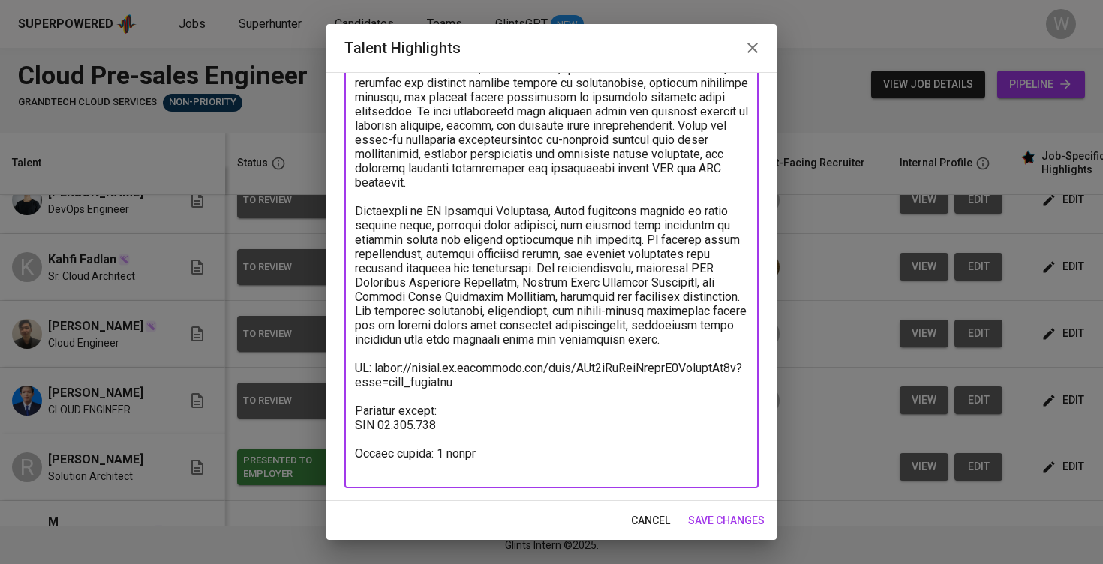
scroll to position [281, 0]
click at [713, 519] on span "save changes" at bounding box center [726, 521] width 77 height 19
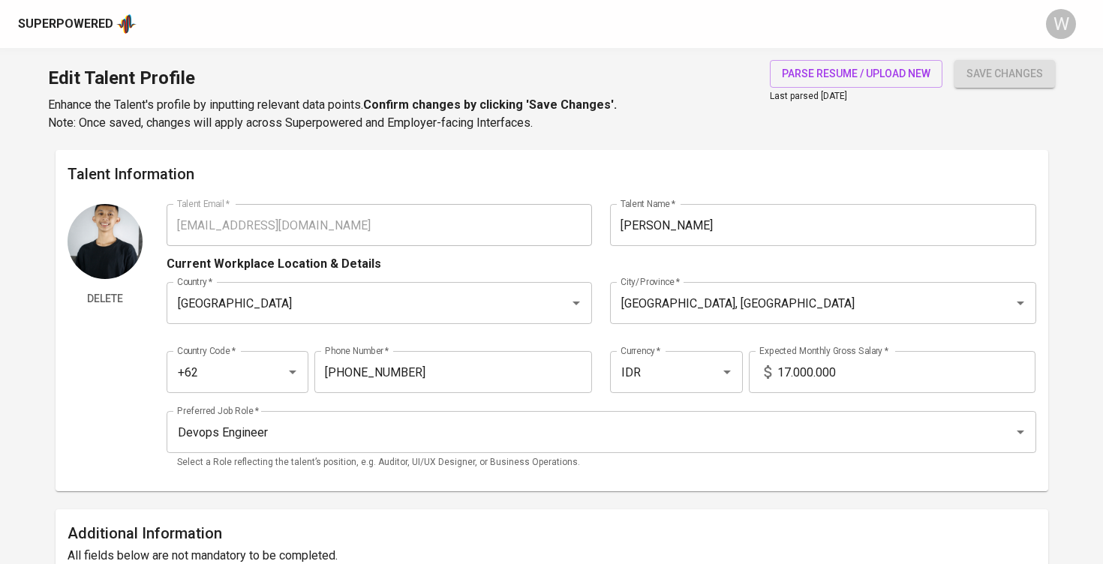
click at [789, 377] on input "17.000.000" at bounding box center [907, 372] width 258 height 42
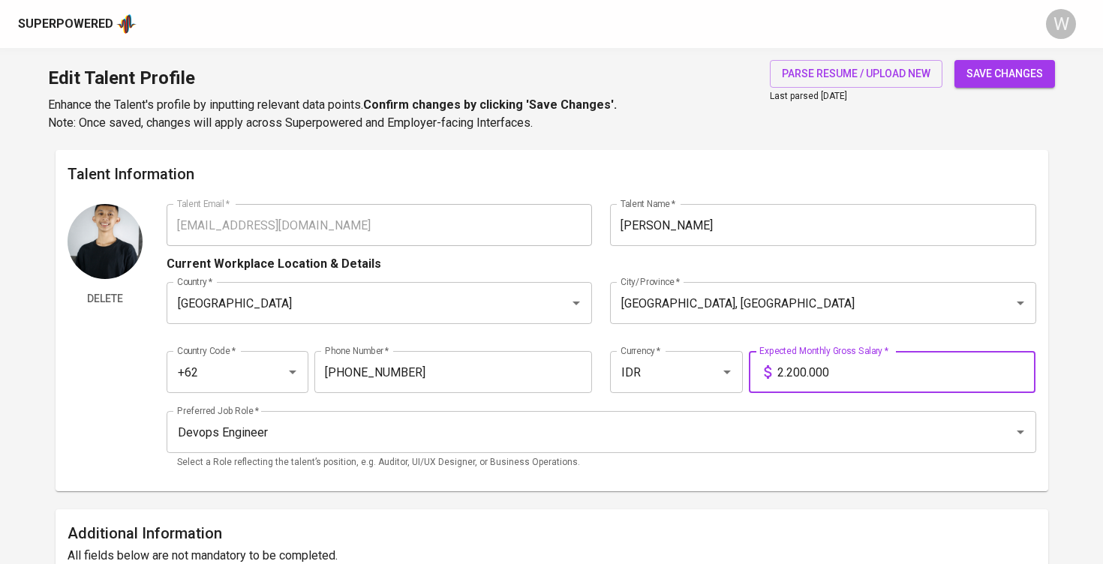
type input "22.100.000"
click at [1021, 87] on div "save changes" at bounding box center [1005, 96] width 101 height 72
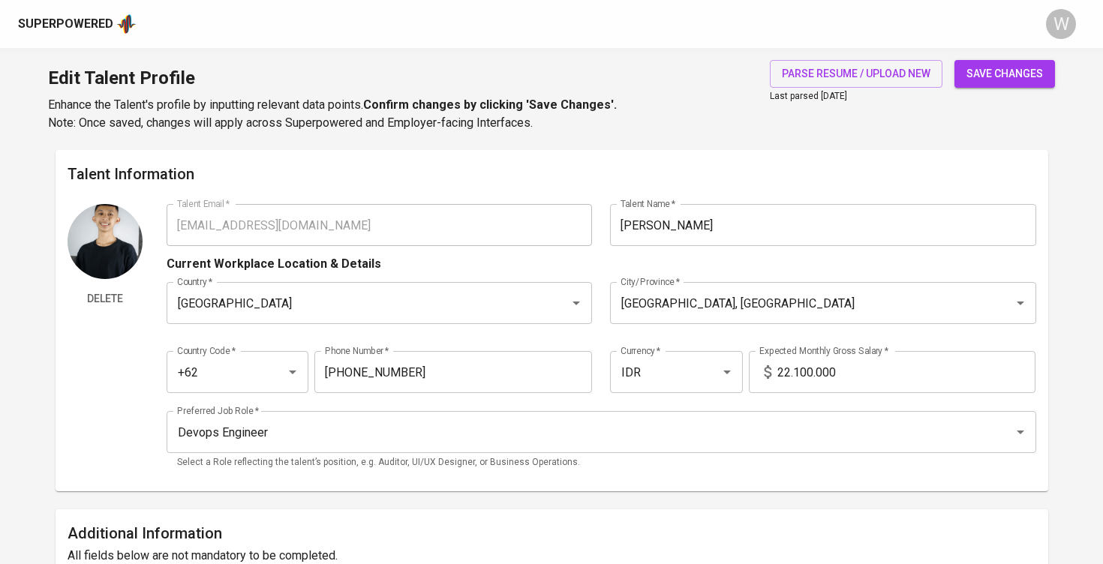
click at [1009, 74] on span "save changes" at bounding box center [1005, 74] width 77 height 19
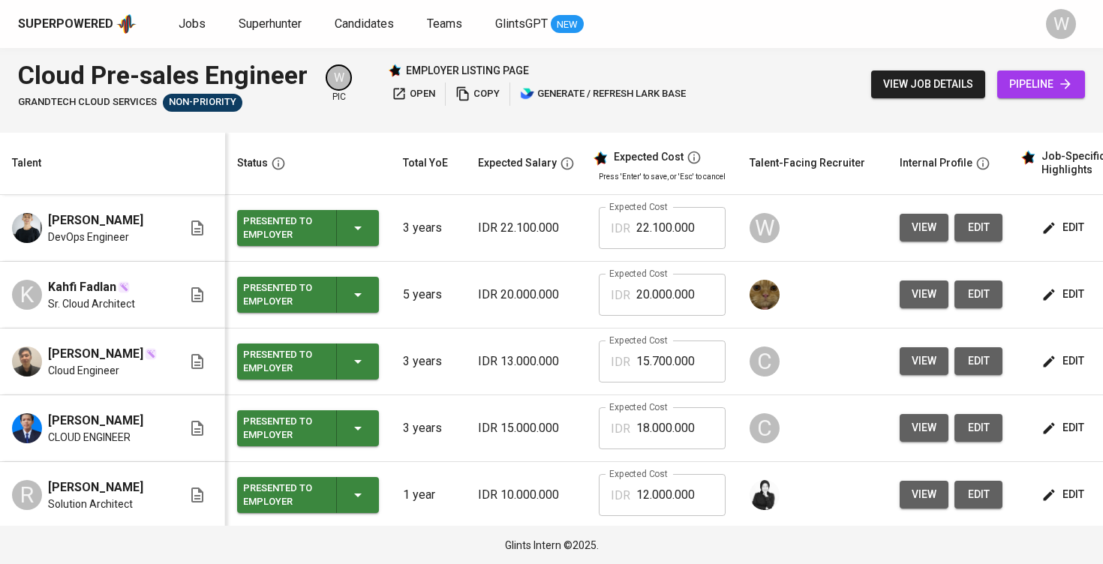
click at [411, 107] on div "Cloud Pre-sales Engineer GrandTech Cloud Services Non-Priority W pic employer l…" at bounding box center [354, 84] width 672 height 55
click at [411, 98] on span "open" at bounding box center [414, 94] width 44 height 17
click at [199, 20] on span "Jobs" at bounding box center [192, 24] width 27 height 14
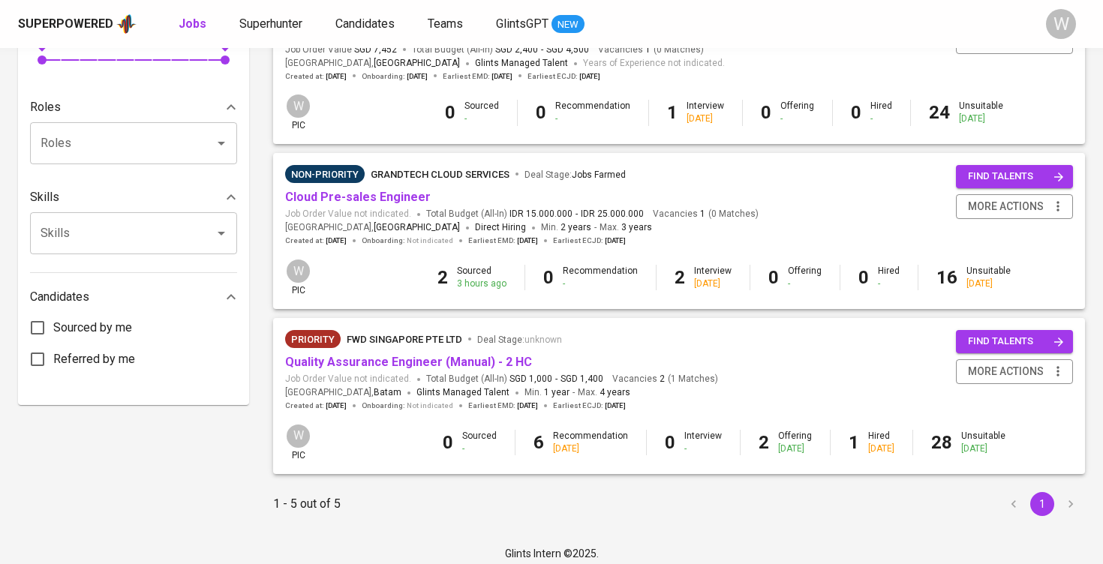
scroll to position [561, 0]
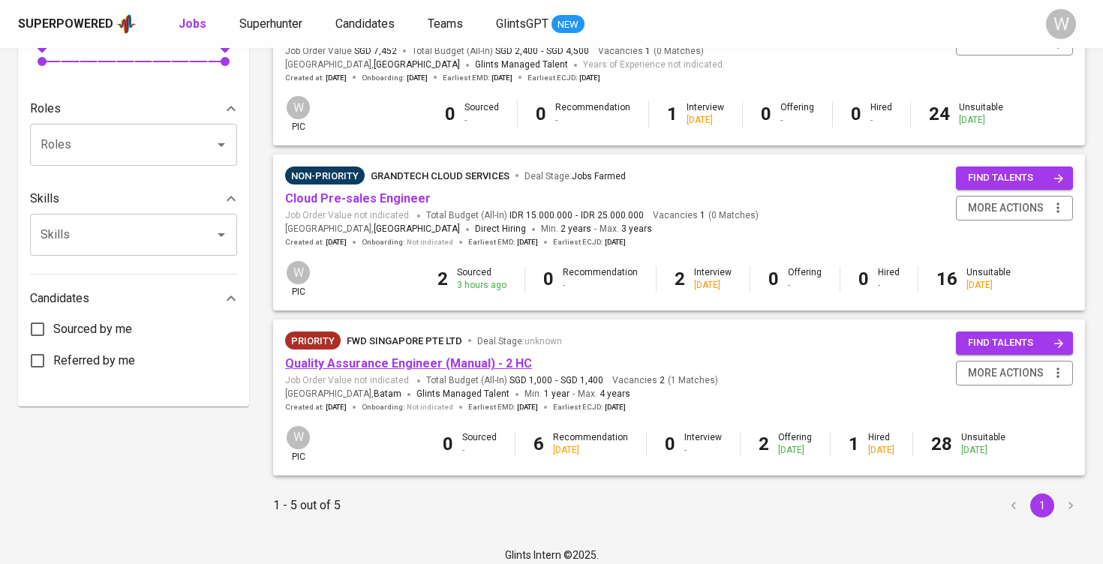
click at [399, 357] on link "Quality Assurance Engineer (Manual) - 2 HC" at bounding box center [408, 364] width 247 height 14
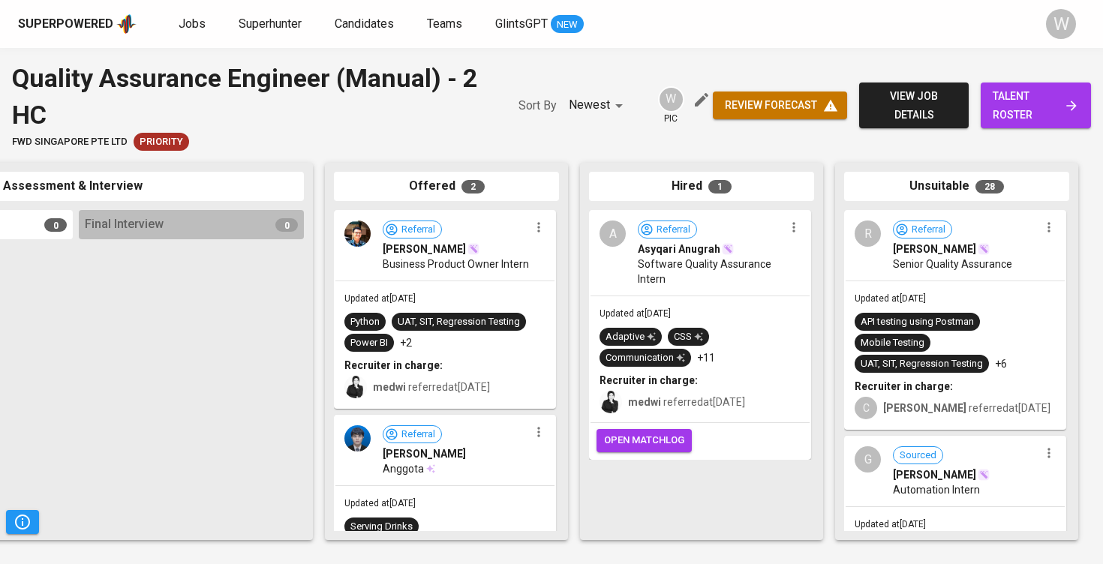
scroll to position [0, 684]
click at [1008, 85] on link "talent roster" at bounding box center [1036, 106] width 110 height 46
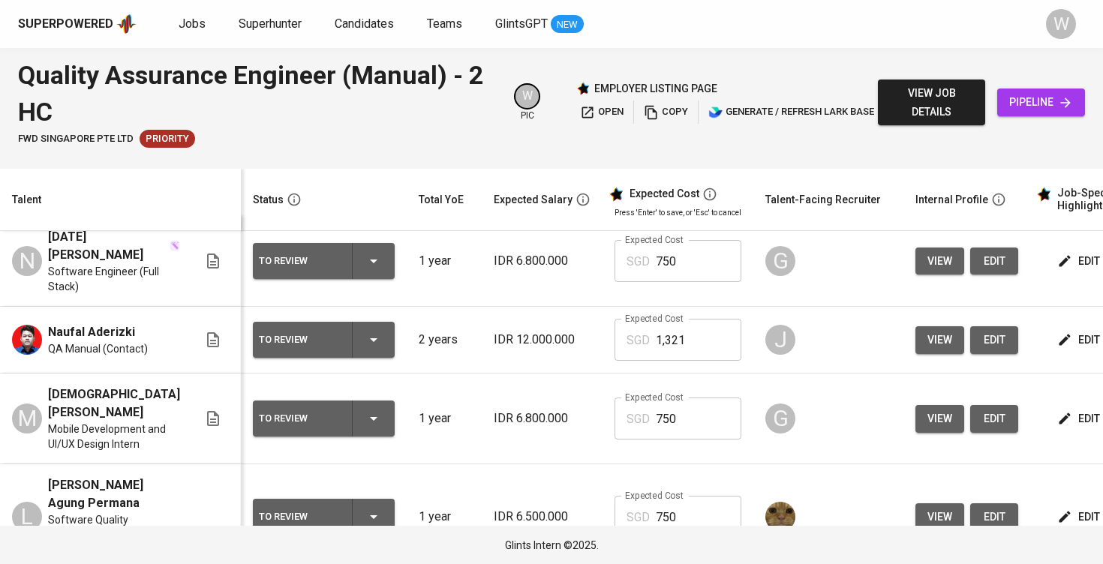
scroll to position [17, 0]
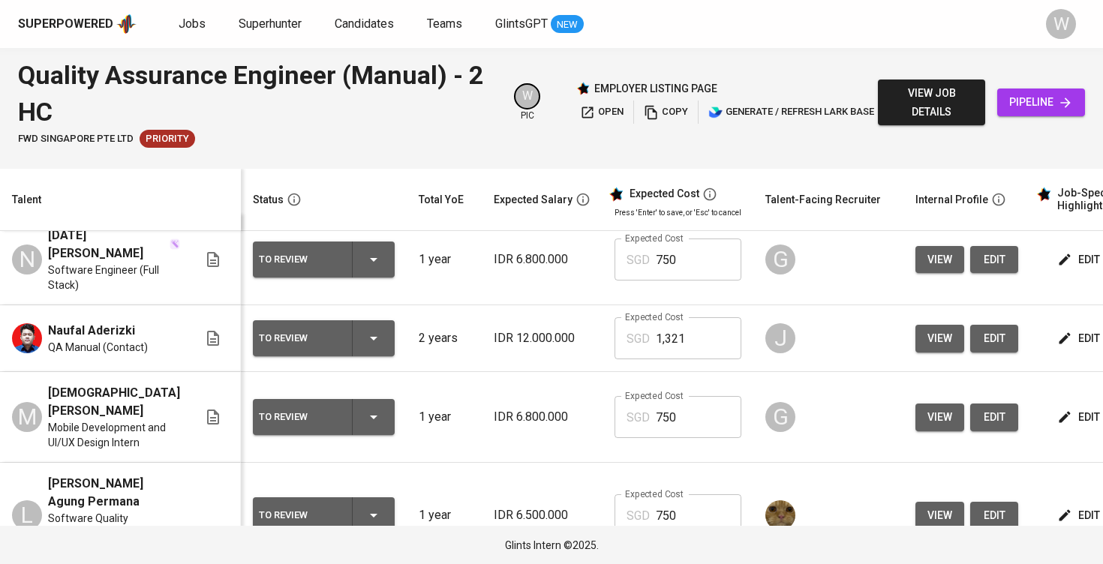
click at [686, 495] on input "750" at bounding box center [699, 516] width 86 height 42
click at [782, 463] on td at bounding box center [829, 516] width 150 height 106
click at [1065, 507] on span "edit" at bounding box center [1081, 516] width 40 height 19
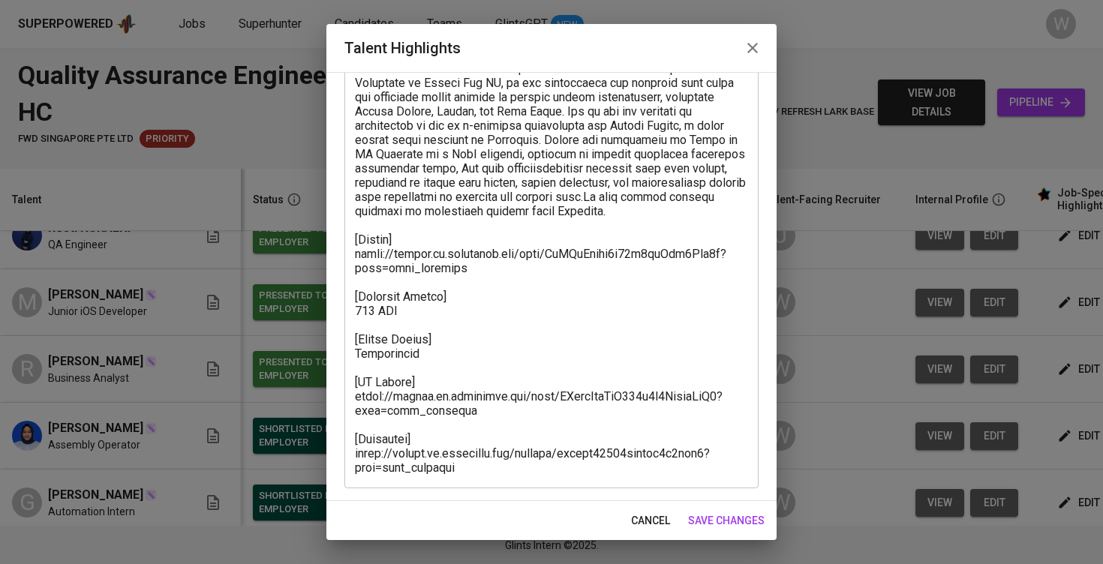
scroll to position [138, 0]
click at [467, 464] on textarea at bounding box center [551, 254] width 393 height 442
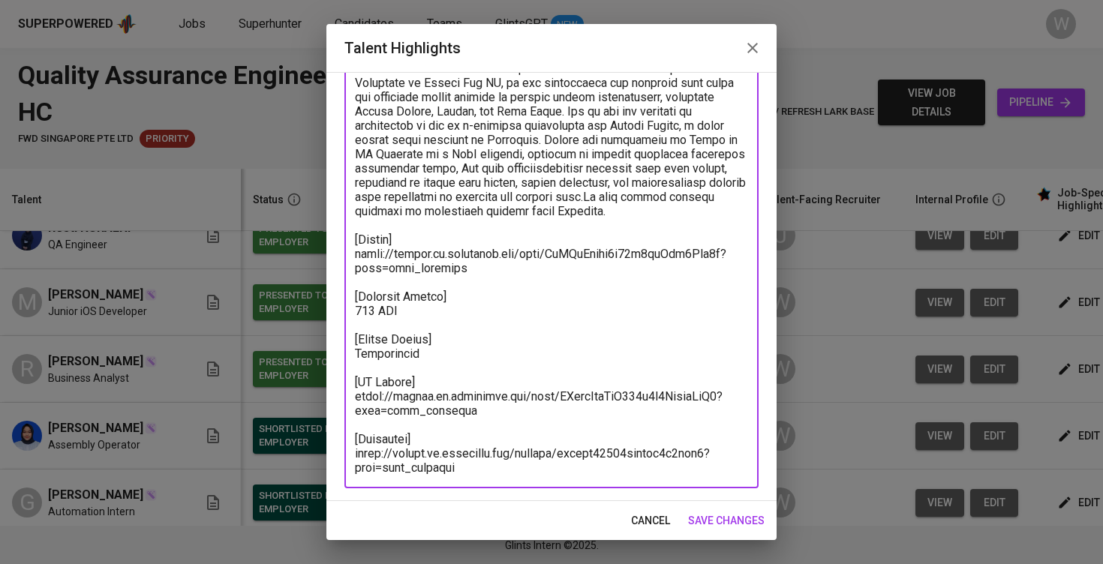
drag, startPoint x: 467, startPoint y: 464, endPoint x: 361, endPoint y: 435, distance: 109.6
click at [361, 435] on textarea at bounding box center [551, 254] width 393 height 442
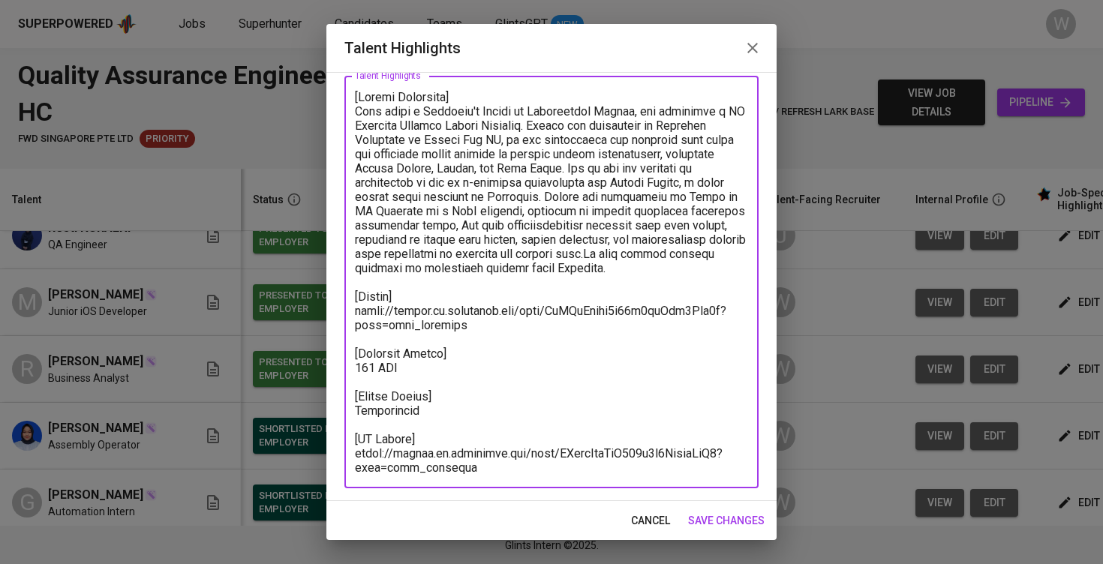
scroll to position [81, 0]
drag, startPoint x: 475, startPoint y: 463, endPoint x: 333, endPoint y: 441, distance: 143.6
click at [333, 441] on div "Enhance the Talent's profile by adding highlights relevant to this job - accomp…" at bounding box center [551, 286] width 450 height 429
click at [483, 323] on textarea at bounding box center [551, 282] width 393 height 385
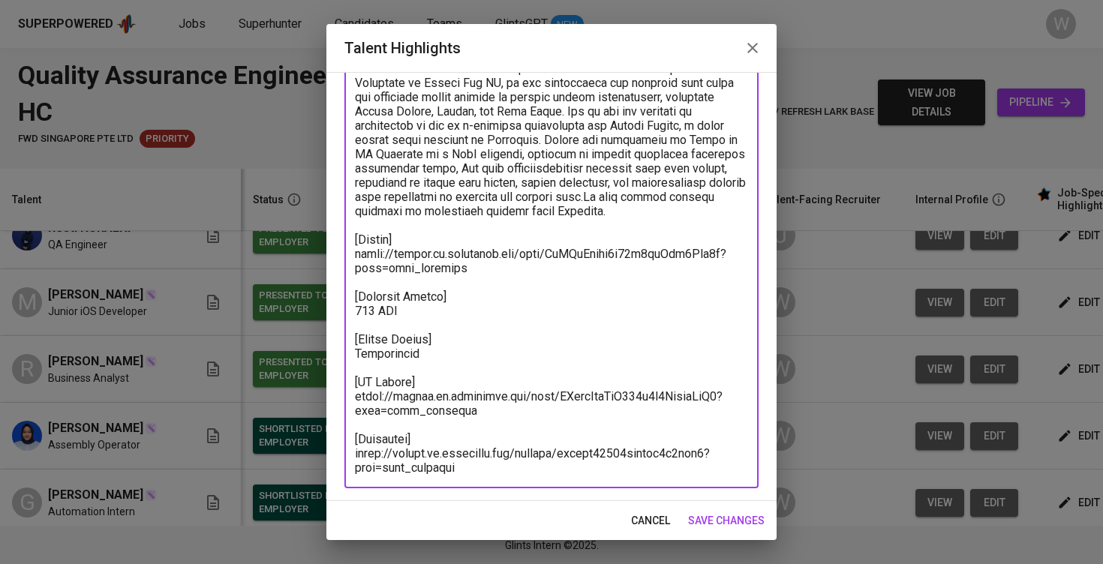
scroll to position [138, 0]
drag, startPoint x: 466, startPoint y: 412, endPoint x: 343, endPoint y: 385, distance: 126.0
click at [343, 385] on div "Enhance the Talent's profile by adding highlights relevant to this job - accomp…" at bounding box center [551, 286] width 450 height 429
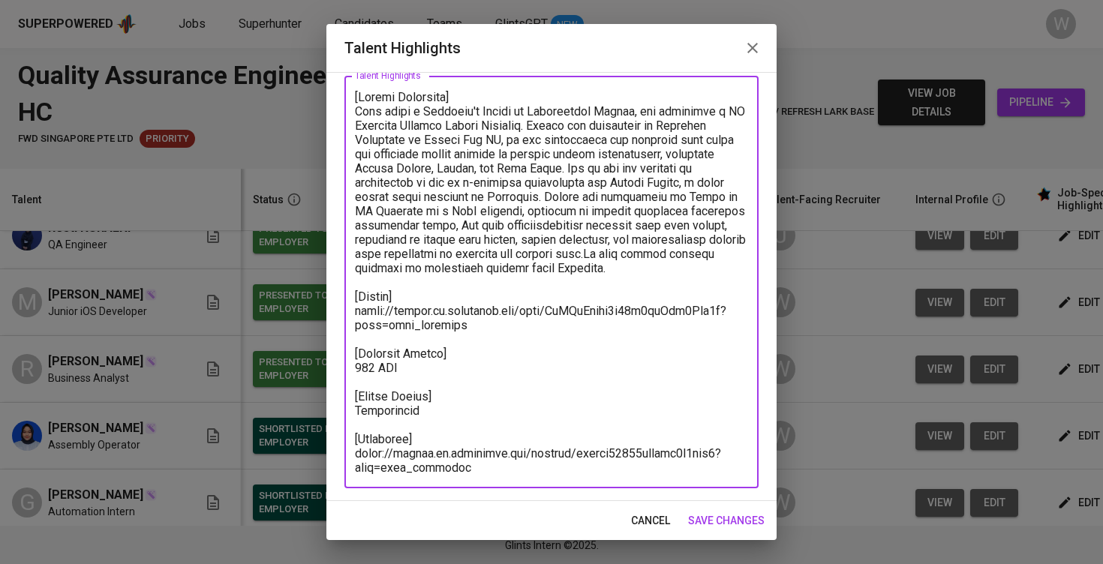
scroll to position [81, 0]
click at [484, 319] on textarea at bounding box center [551, 282] width 393 height 385
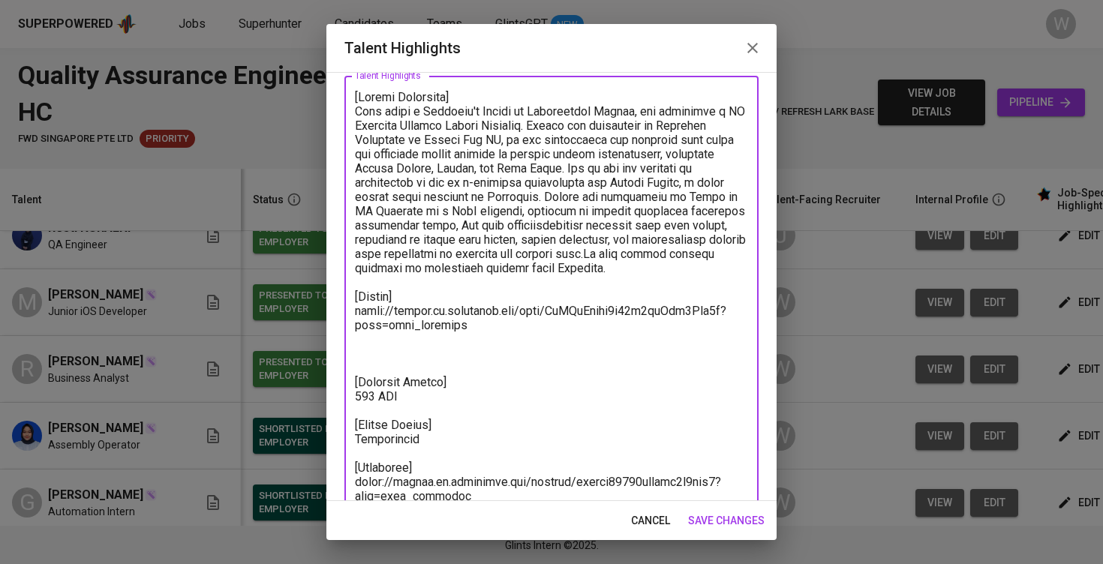
paste textarea "[EF Result] [URL][DOMAIN_NAME]"
type textarea "[Career Highlight] Leon holds a Bachelor's Degree in Information System, and co…"
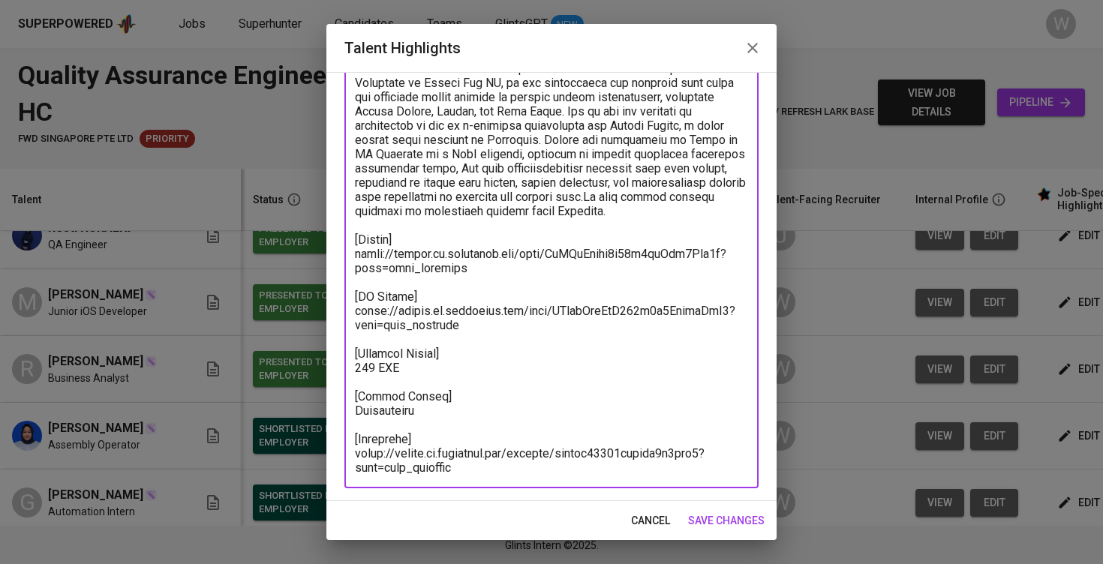
scroll to position [138, 0]
drag, startPoint x: 459, startPoint y: 267, endPoint x: 381, endPoint y: 267, distance: 78.1
click at [376, 267] on textarea at bounding box center [551, 254] width 393 height 442
drag, startPoint x: 471, startPoint y: 266, endPoint x: 354, endPoint y: 255, distance: 117.6
click at [354, 255] on div "x Talent Highlights" at bounding box center [551, 254] width 414 height 470
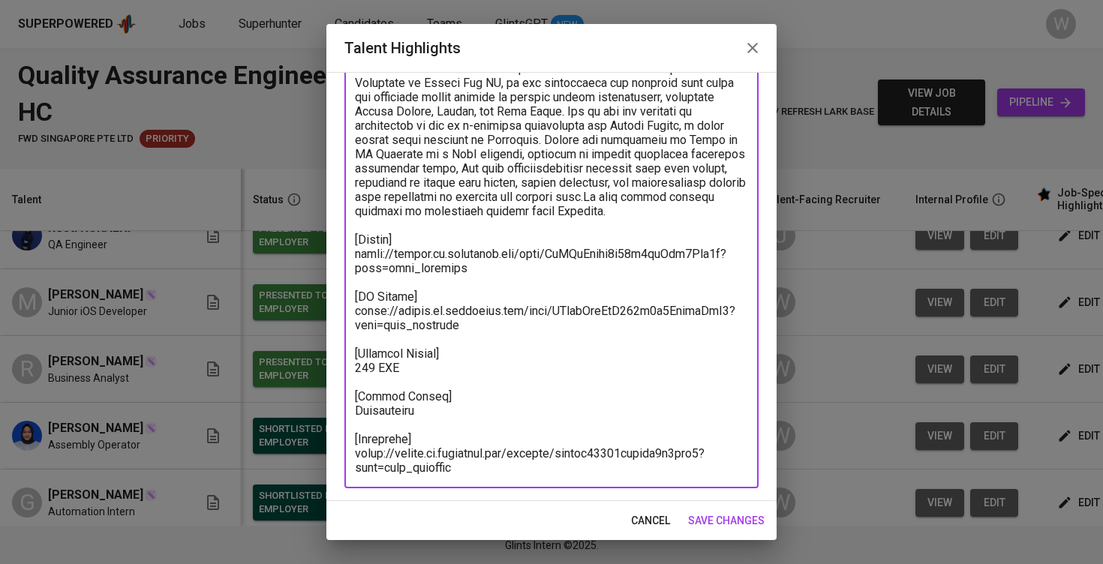
click at [717, 515] on span "save changes" at bounding box center [726, 521] width 77 height 19
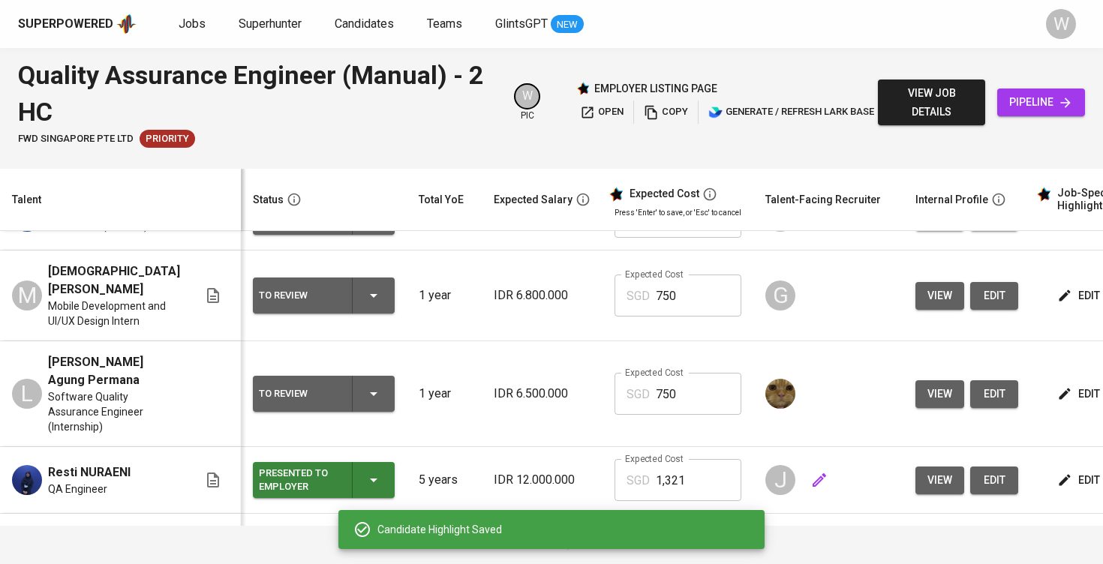
scroll to position [139, 0]
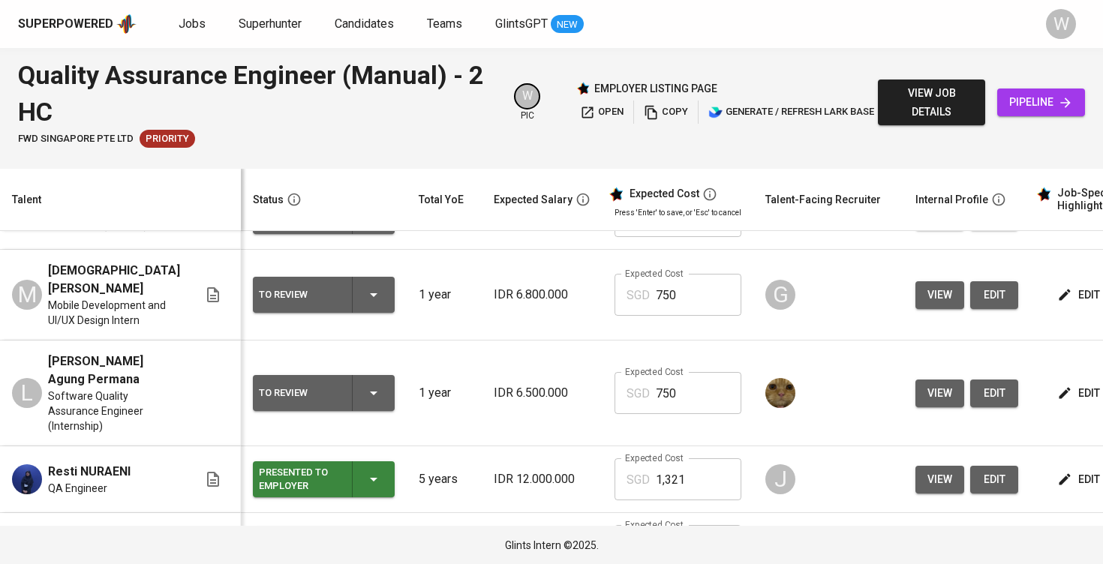
click at [365, 384] on icon "button" at bounding box center [374, 393] width 18 height 18
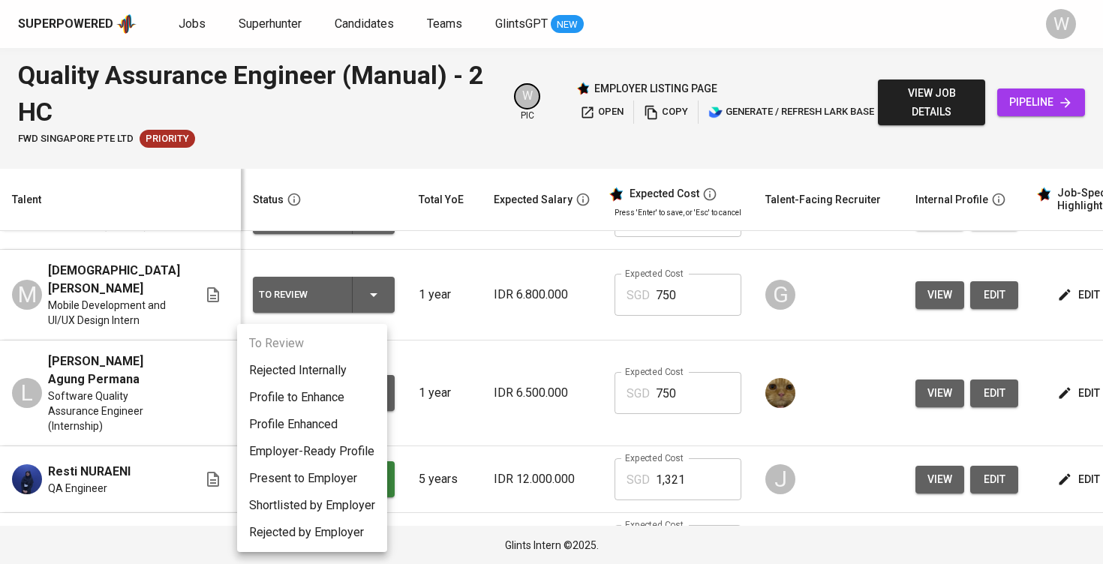
click at [329, 480] on li "Present to Employer" at bounding box center [312, 478] width 150 height 27
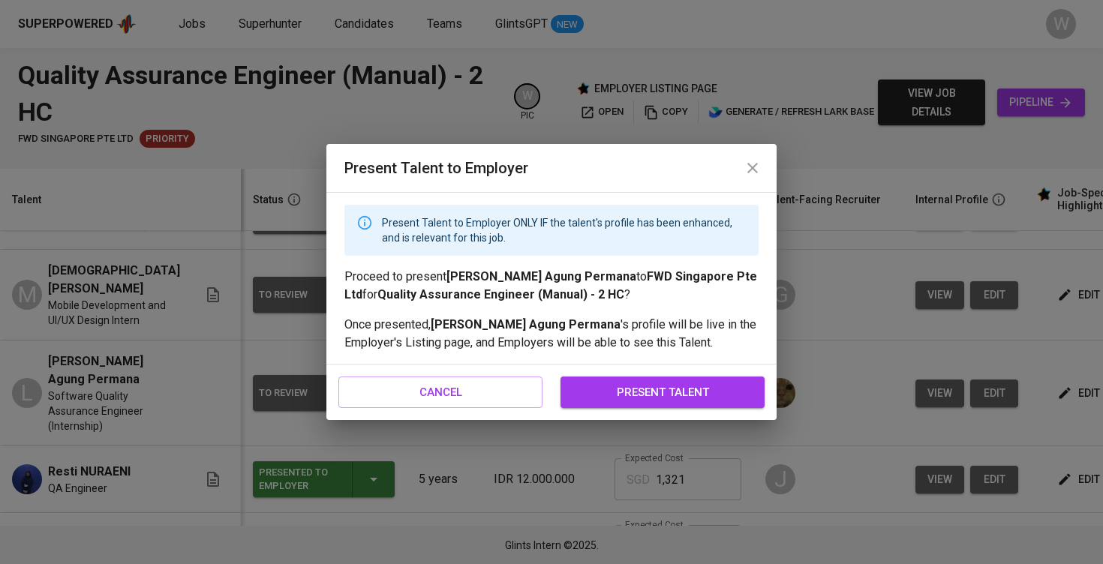
click at [622, 387] on span "present talent" at bounding box center [662, 393] width 171 height 20
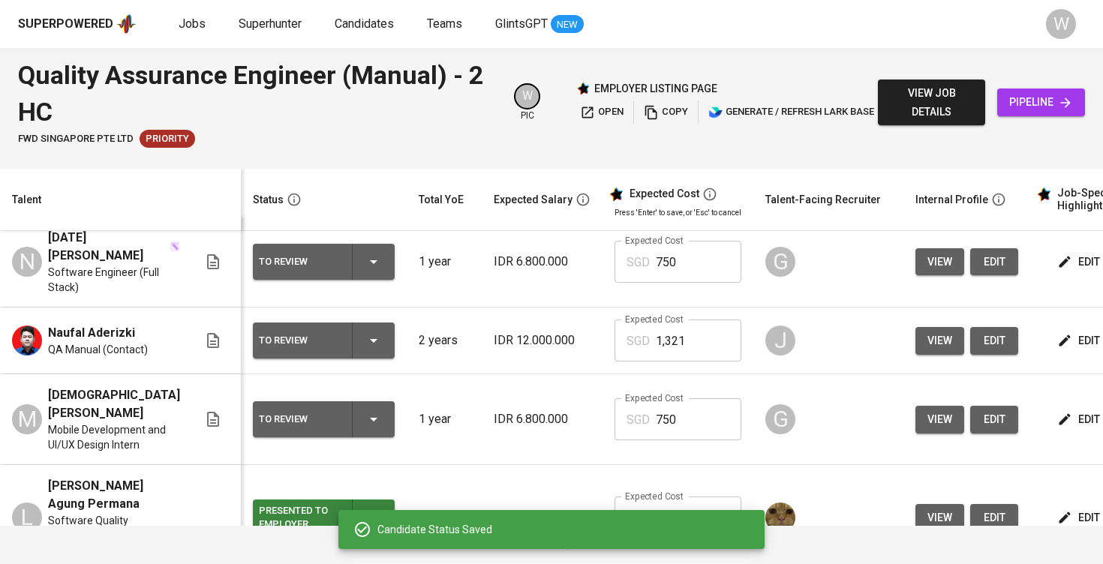
scroll to position [7, 0]
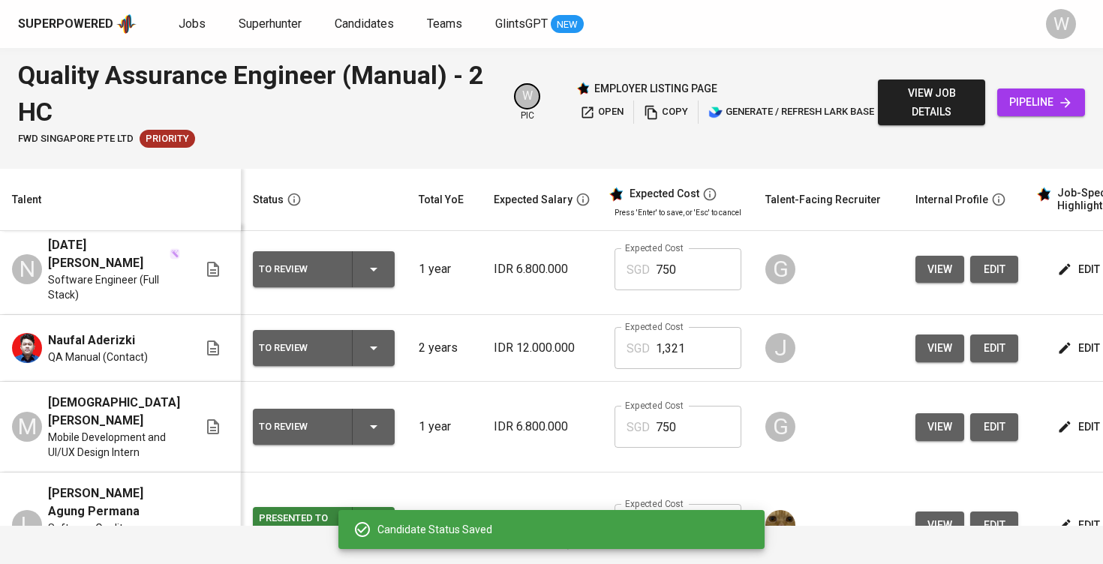
click at [1061, 418] on span "edit" at bounding box center [1081, 427] width 40 height 19
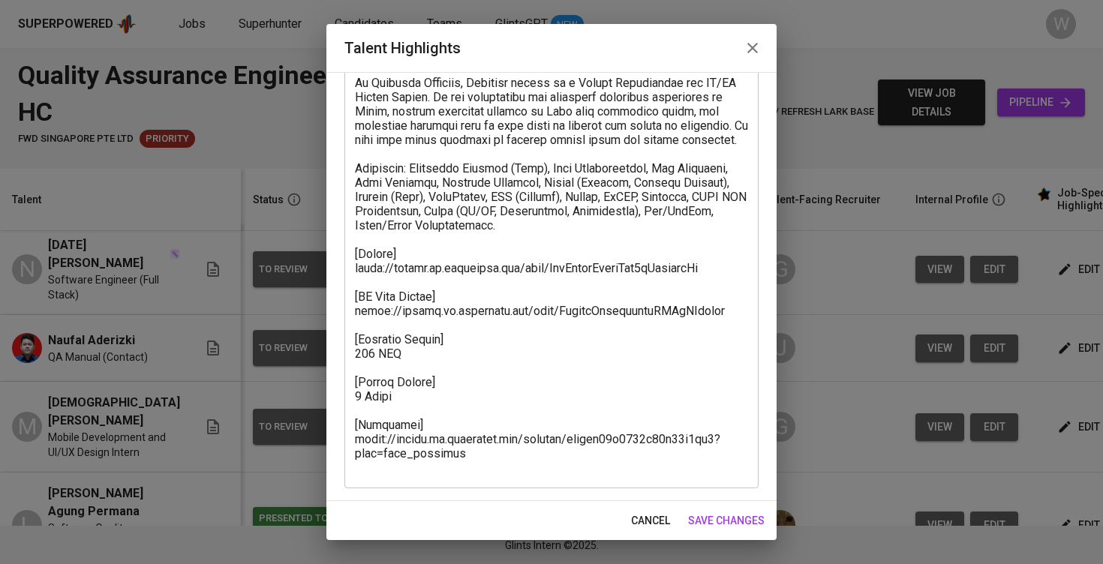
scroll to position [238, 0]
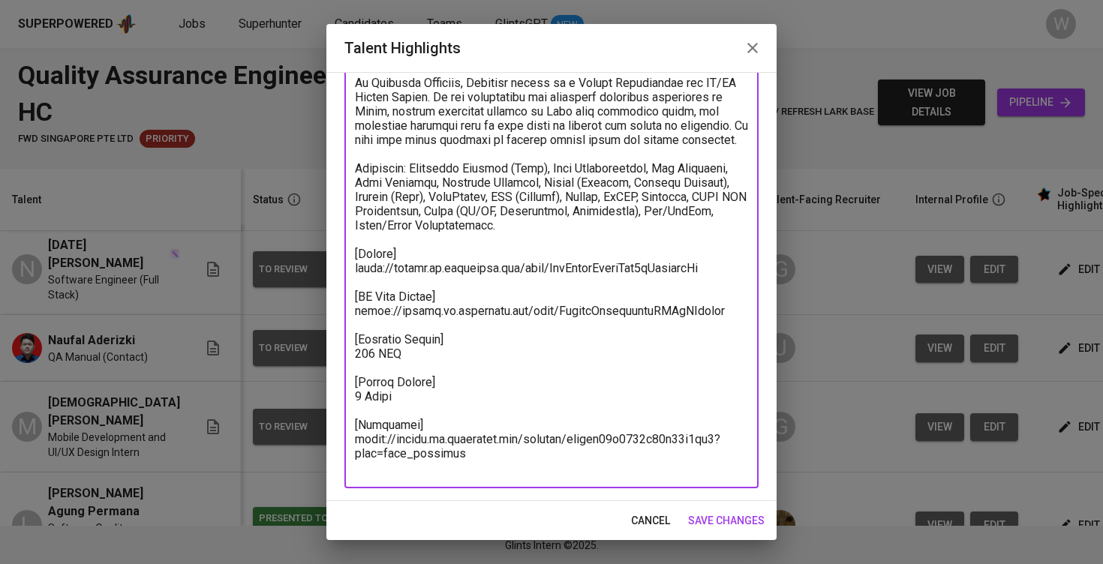
drag, startPoint x: 727, startPoint y: 286, endPoint x: 346, endPoint y: 284, distance: 381.3
click at [346, 284] on div "x Talent Highlights" at bounding box center [551, 204] width 414 height 570
click at [745, 522] on span "save changes" at bounding box center [726, 521] width 77 height 19
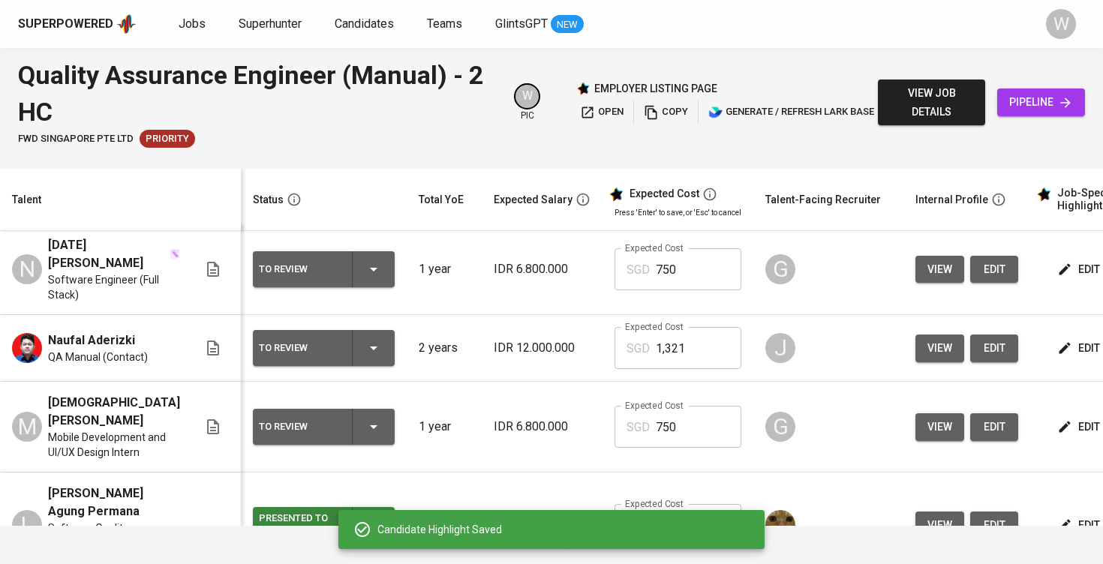
click at [1070, 339] on span "edit" at bounding box center [1081, 348] width 40 height 19
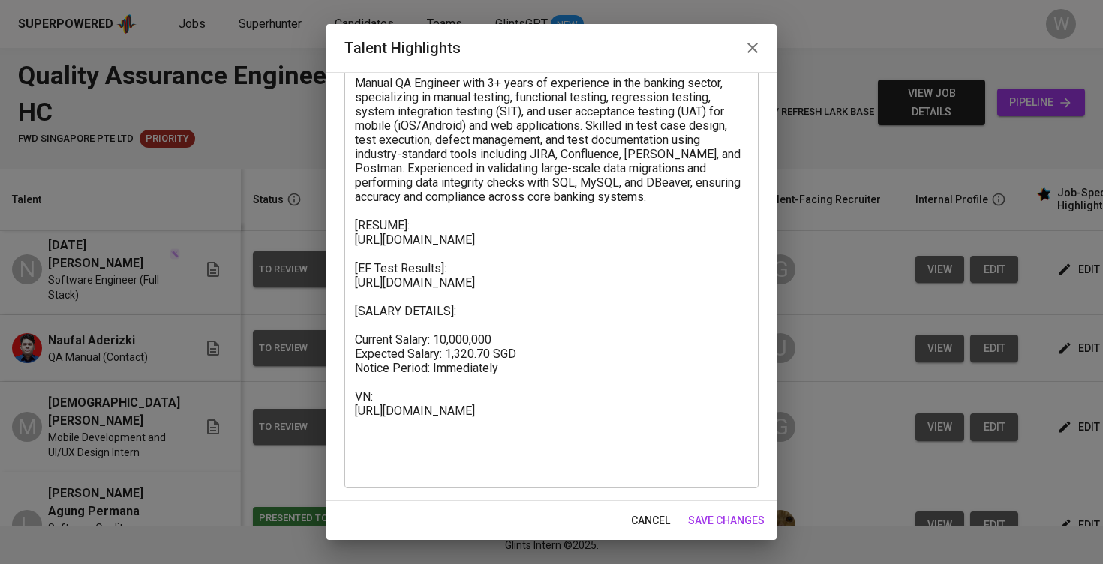
scroll to position [110, 0]
click at [474, 258] on textarea at bounding box center [551, 269] width 393 height 414
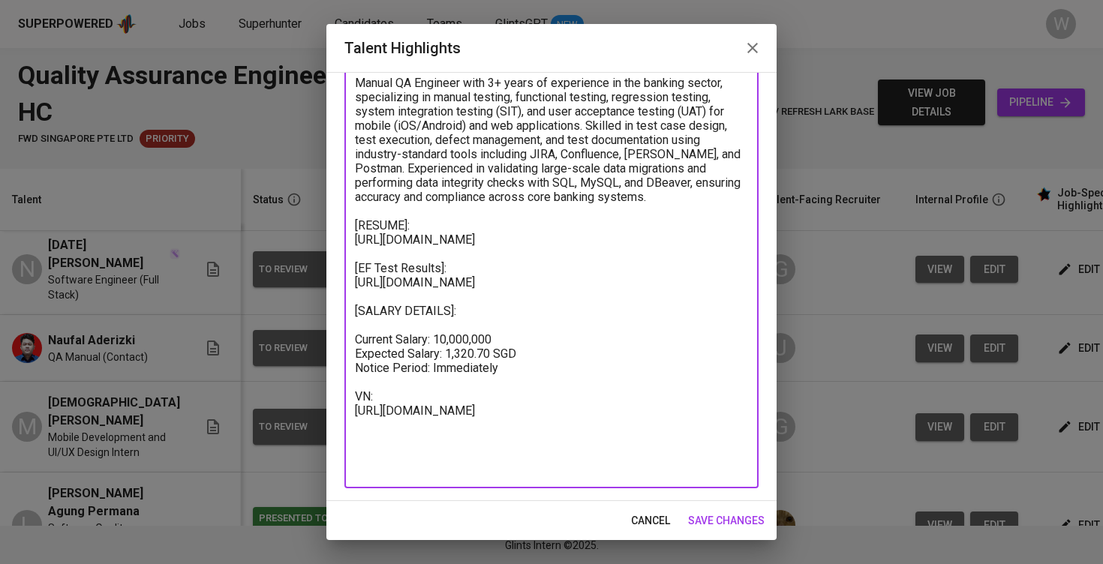
drag, startPoint x: 474, startPoint y: 258, endPoint x: 357, endPoint y: 246, distance: 118.4
click at [357, 246] on textarea at bounding box center [551, 269] width 393 height 414
click at [736, 518] on span "save changes" at bounding box center [726, 521] width 77 height 19
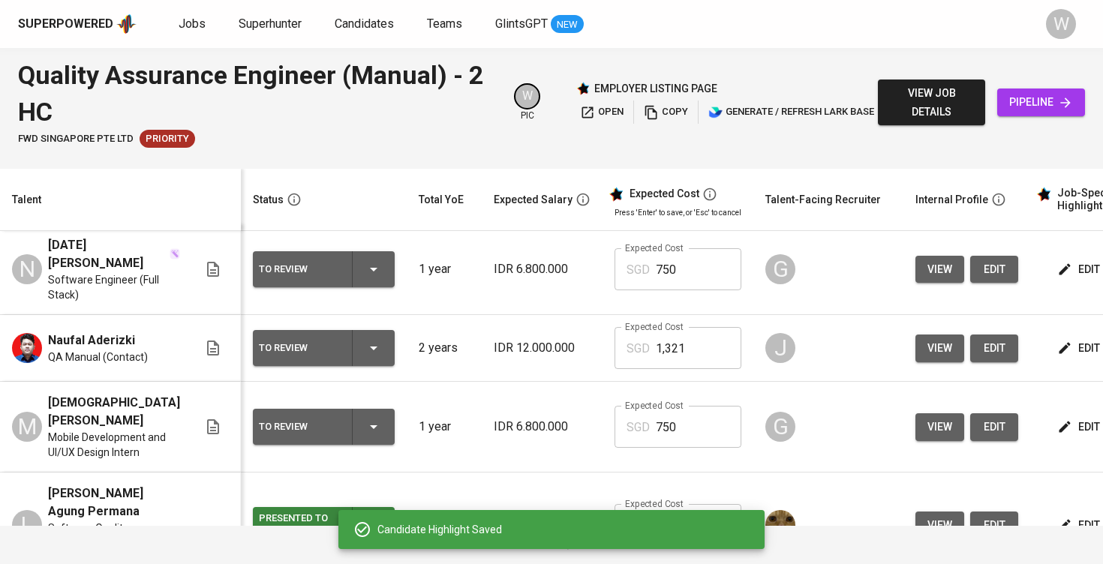
click at [1061, 262] on span "edit" at bounding box center [1081, 269] width 40 height 19
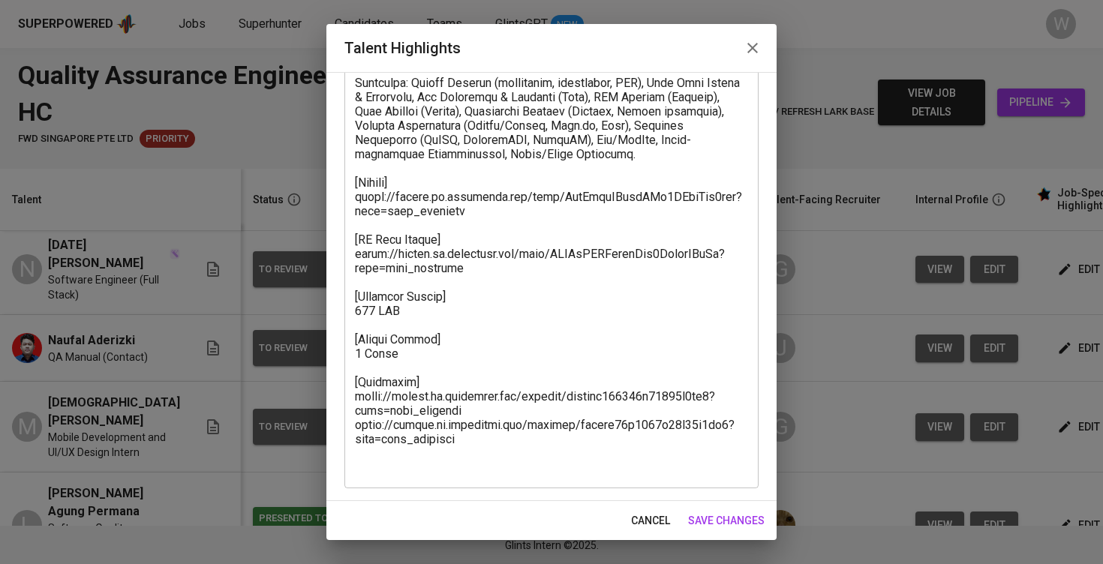
scroll to position [395, 0]
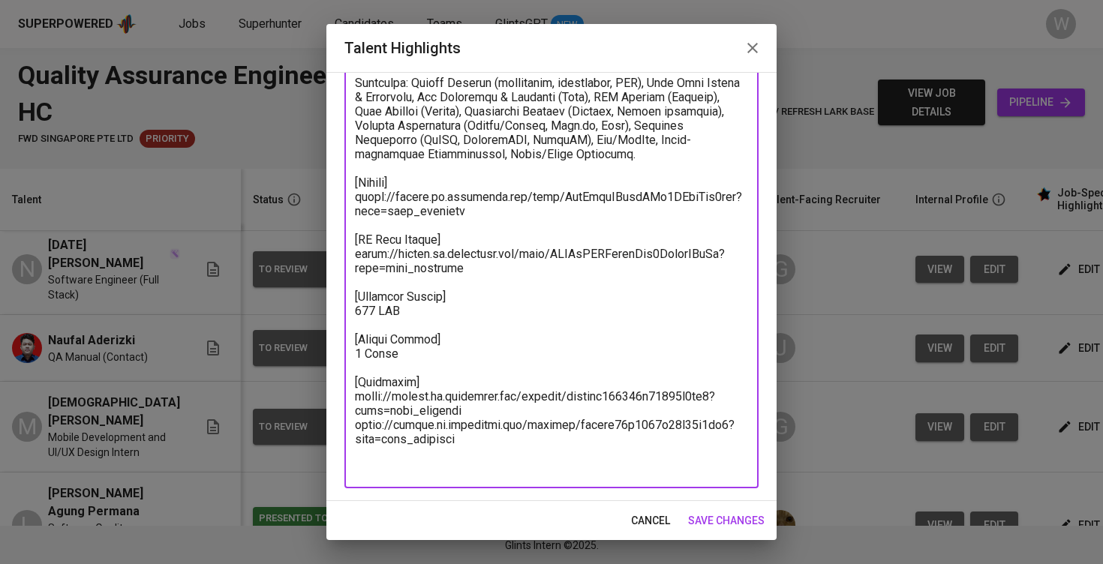
drag, startPoint x: 477, startPoint y: 227, endPoint x: 351, endPoint y: 213, distance: 126.1
click at [351, 213] on div "x Talent Highlights" at bounding box center [551, 125] width 414 height 727
click at [501, 383] on textarea at bounding box center [551, 125] width 393 height 699
drag, startPoint x: 479, startPoint y: 453, endPoint x: 323, endPoint y: 444, distance: 156.4
click at [323, 444] on div "Talent Highlights Enhance the Talent's profile by adding highlights relevant to…" at bounding box center [551, 282] width 1103 height 564
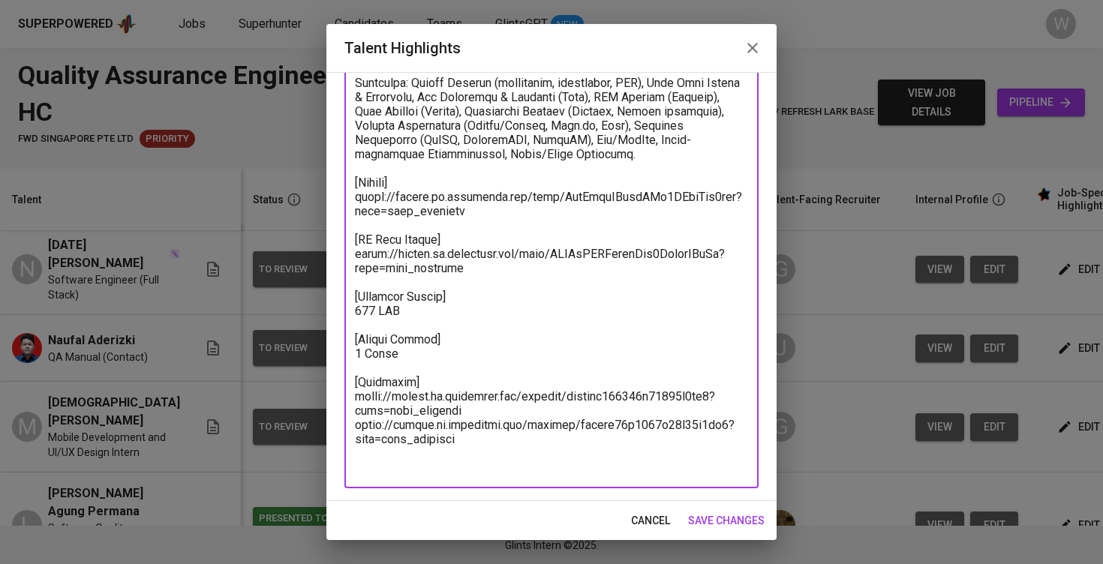
click at [432, 494] on div "Enhance the Talent's profile by adding highlights relevant to this job - accomp…" at bounding box center [551, 286] width 450 height 429
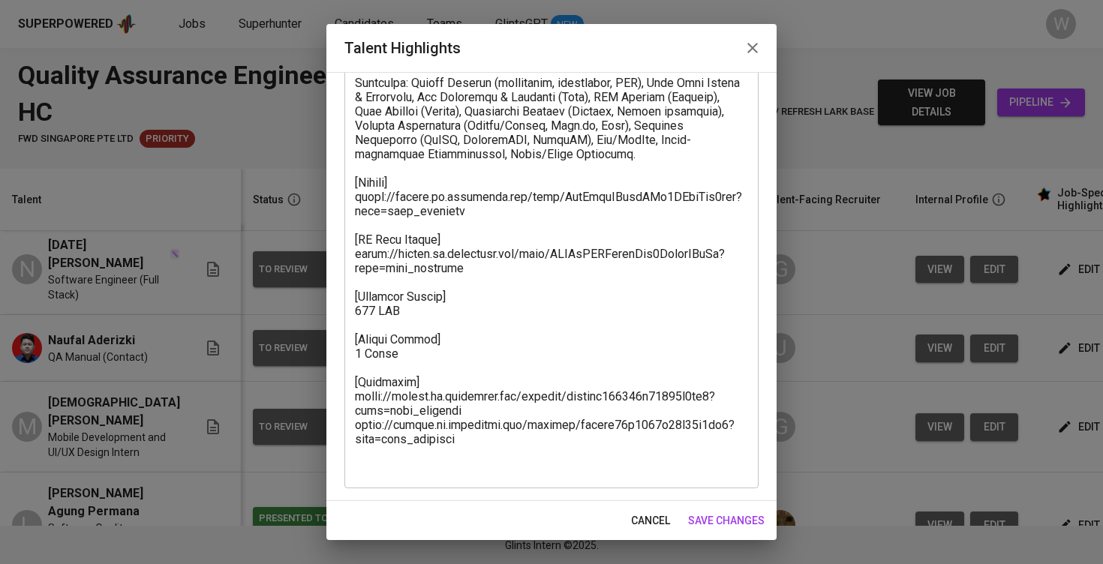
click at [467, 444] on textarea at bounding box center [551, 125] width 393 height 699
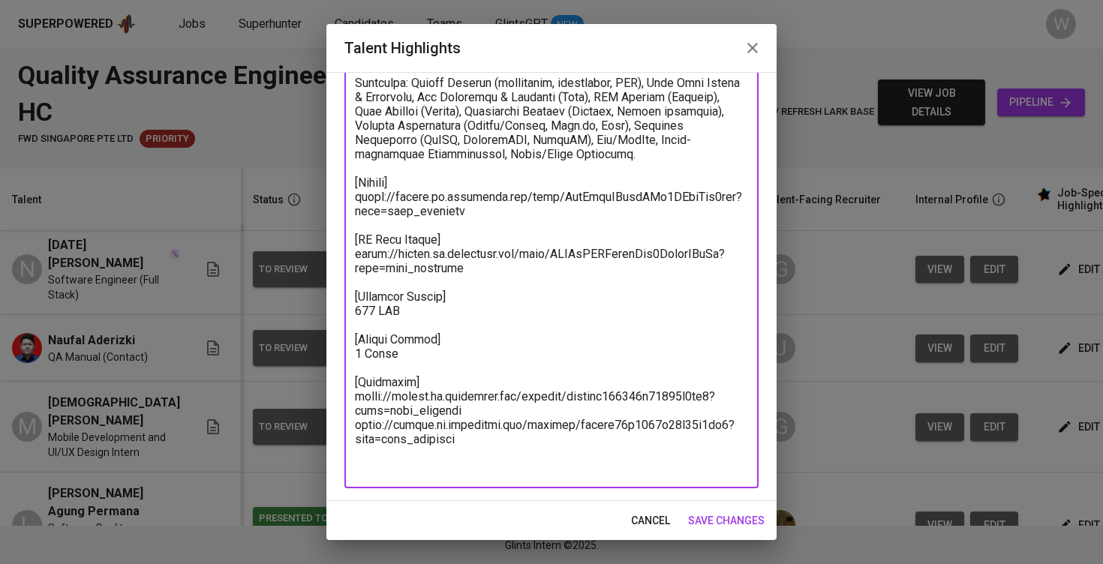
drag, startPoint x: 464, startPoint y: 424, endPoint x: 305, endPoint y: 401, distance: 160.8
click at [305, 401] on div "Talent Highlights Enhance the Talent's profile by adding highlights relevant to…" at bounding box center [551, 282] width 1103 height 564
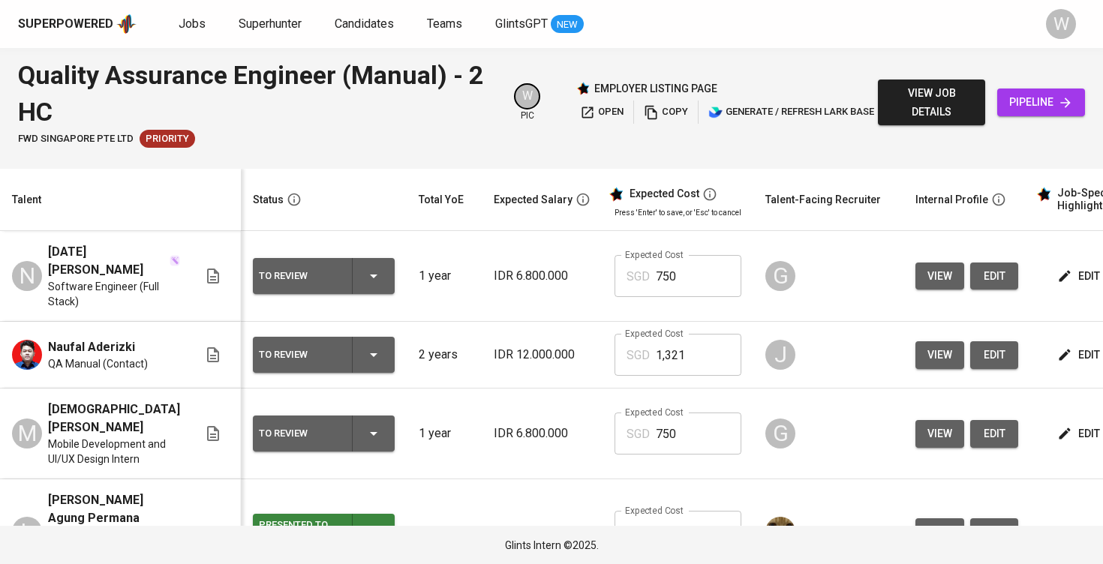
scroll to position [0, 0]
click at [1076, 271] on span "edit" at bounding box center [1081, 276] width 40 height 19
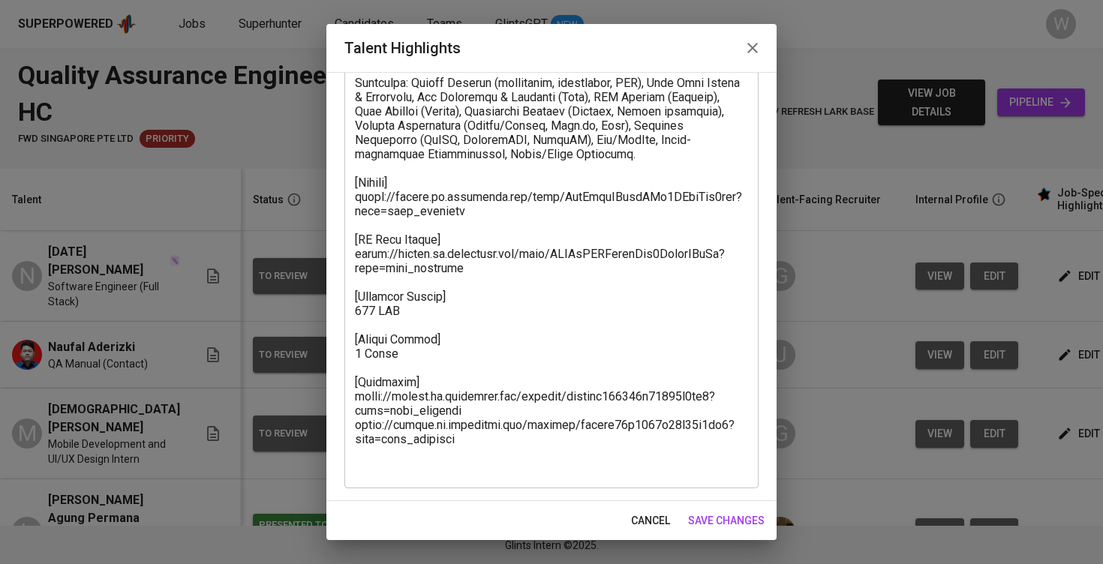
scroll to position [395, 0]
drag, startPoint x: 354, startPoint y: 412, endPoint x: 443, endPoint y: 414, distance: 88.6
click at [443, 414] on div "x Talent Highlights" at bounding box center [551, 125] width 414 height 727
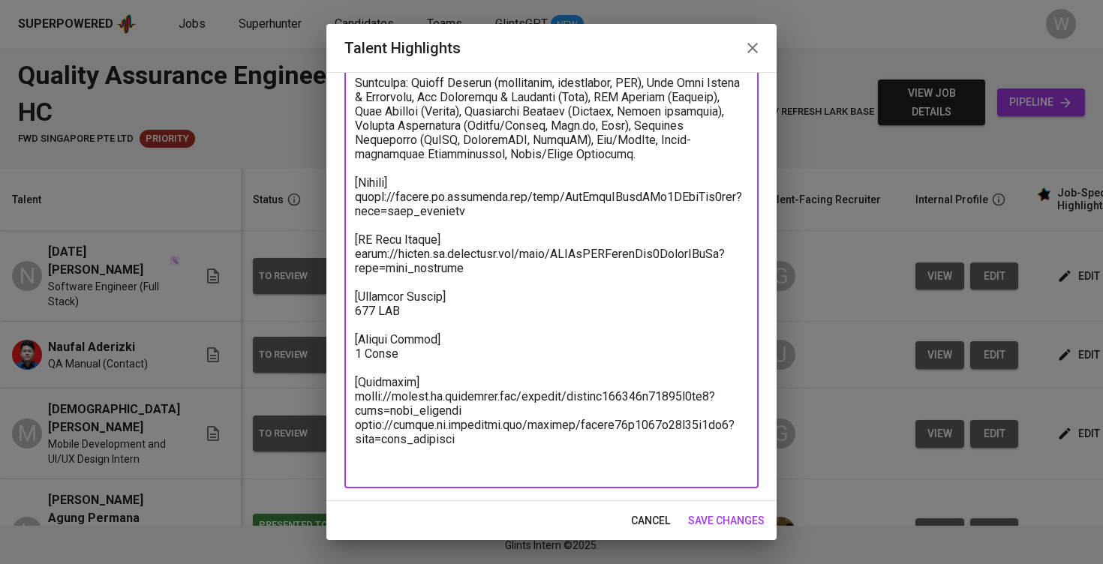
drag, startPoint x: 468, startPoint y: 423, endPoint x: 329, endPoint y: 402, distance: 139.8
click at [329, 402] on div "Enhance the Talent's profile by adding highlights relevant to this job - accomp…" at bounding box center [551, 286] width 450 height 429
click at [375, 417] on textarea at bounding box center [551, 125] width 393 height 699
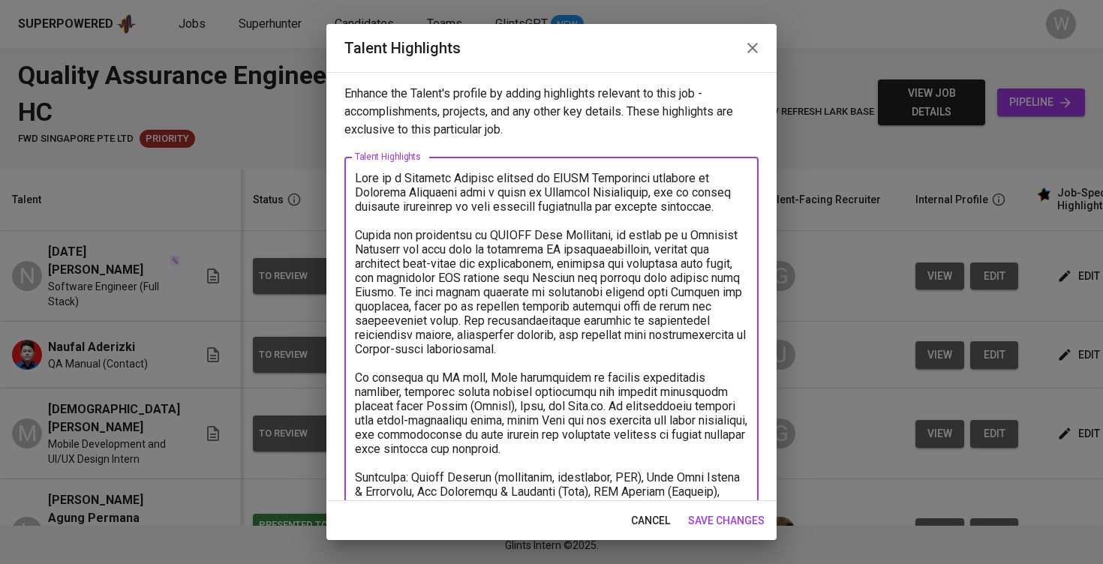
scroll to position [395, 0]
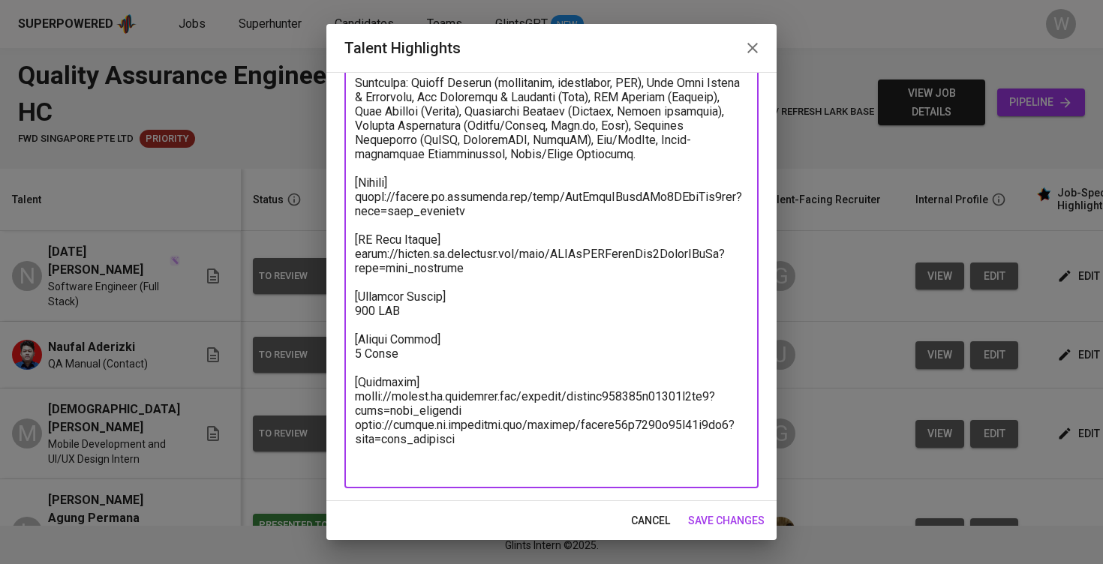
click at [523, 462] on textarea at bounding box center [551, 125] width 393 height 699
click at [497, 441] on textarea at bounding box center [551, 125] width 393 height 699
click at [478, 460] on textarea at bounding box center [551, 125] width 393 height 699
drag, startPoint x: 478, startPoint y: 460, endPoint x: 343, endPoint y: 438, distance: 136.8
click at [343, 438] on div "Enhance the Talent's profile by adding highlights relevant to this job - accomp…" at bounding box center [551, 286] width 450 height 429
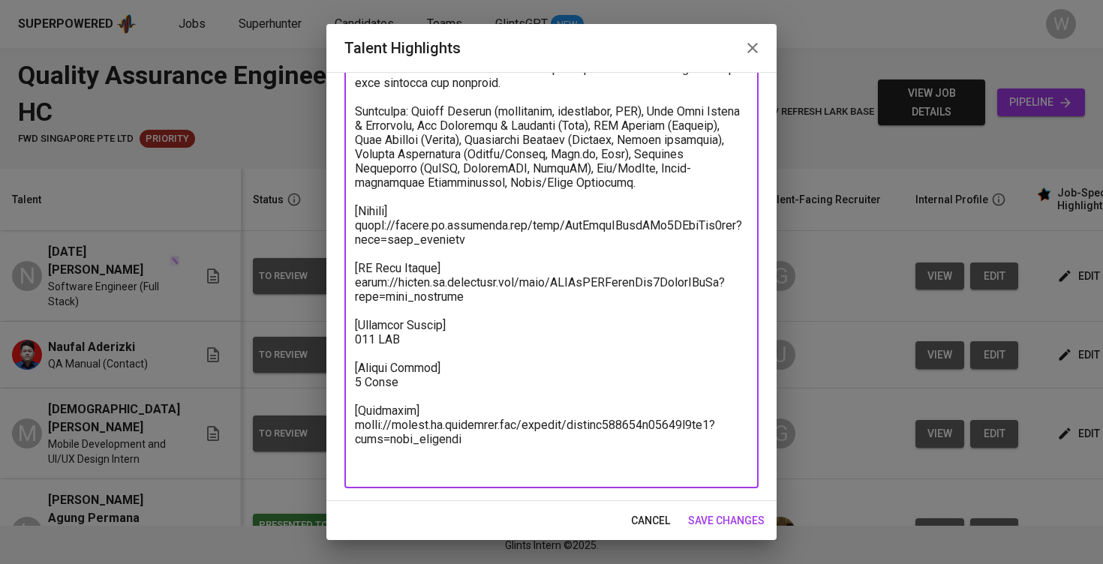
scroll to position [366, 0]
type textarea "[PERSON_NAME] is a Computer Science student at [GEOGRAPHIC_DATA] majoring in Da…"
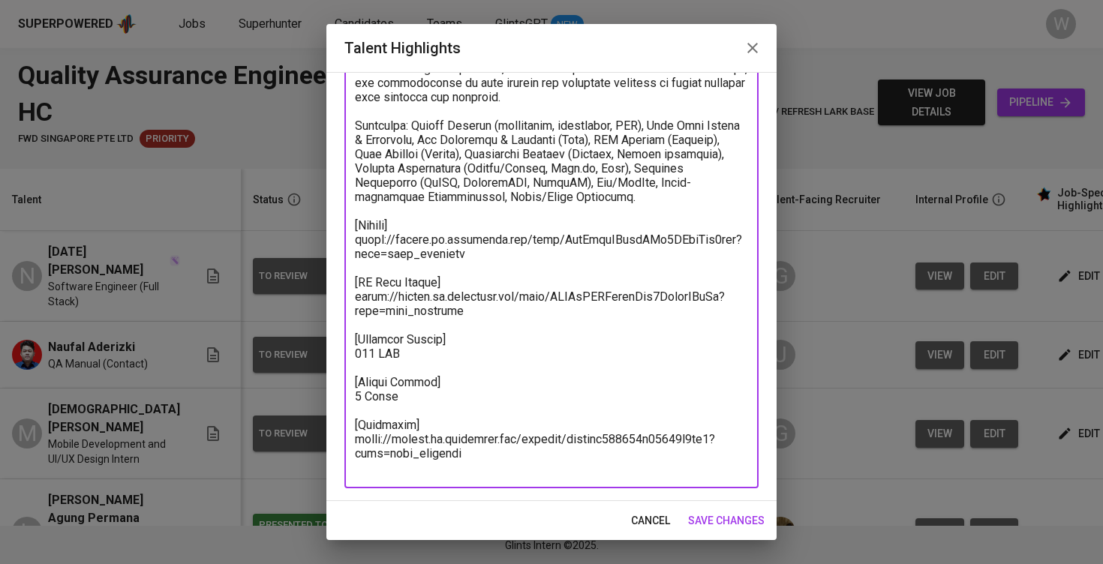
scroll to position [352, 0]
click at [740, 527] on span "save changes" at bounding box center [726, 521] width 77 height 19
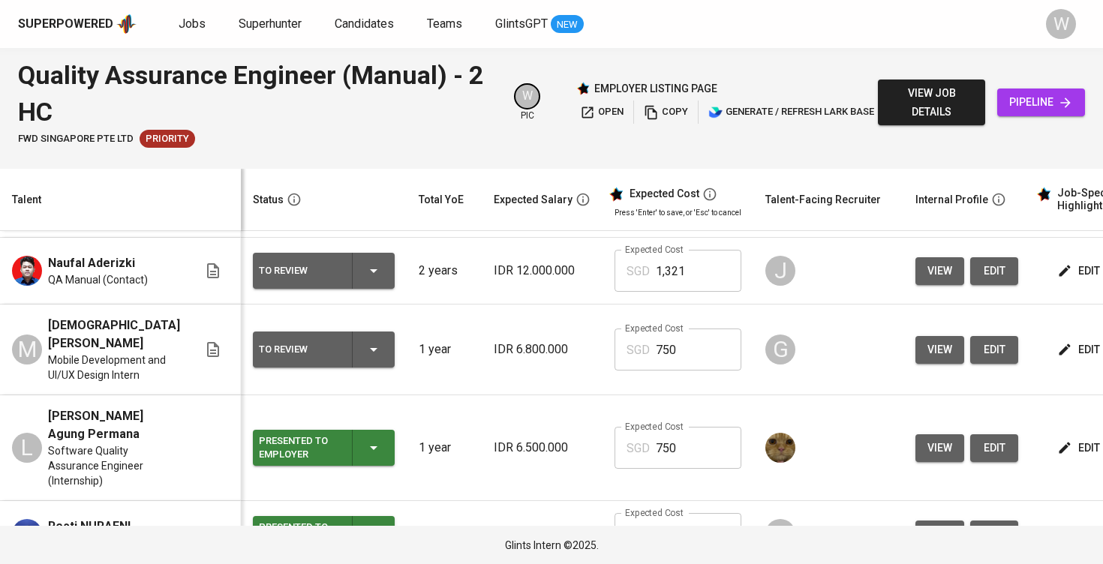
scroll to position [85, 0]
click at [333, 331] on div "To Review" at bounding box center [324, 349] width 130 height 36
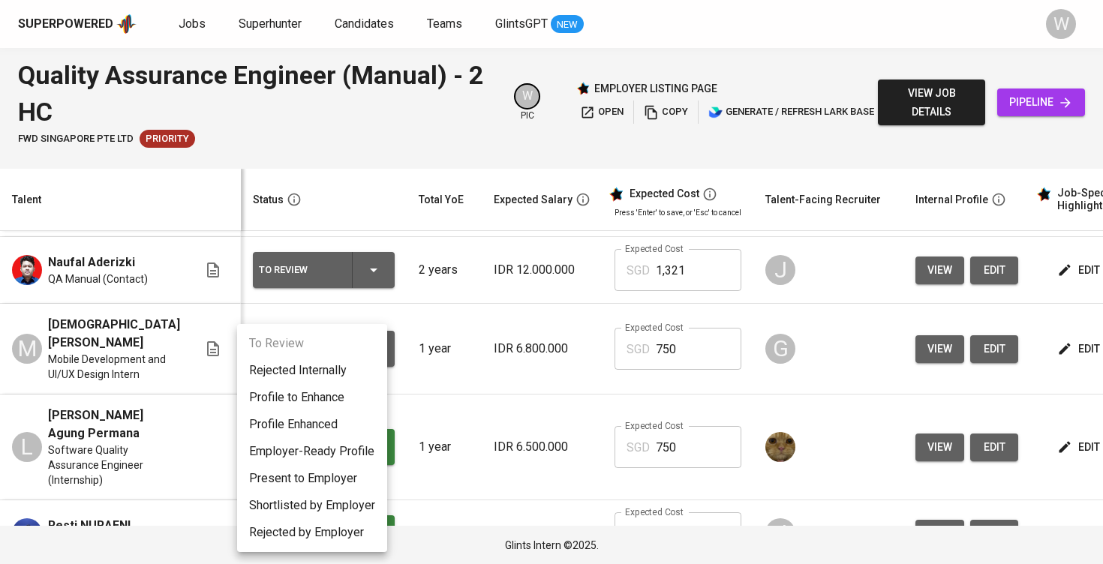
click at [320, 471] on li "Present to Employer" at bounding box center [312, 478] width 150 height 27
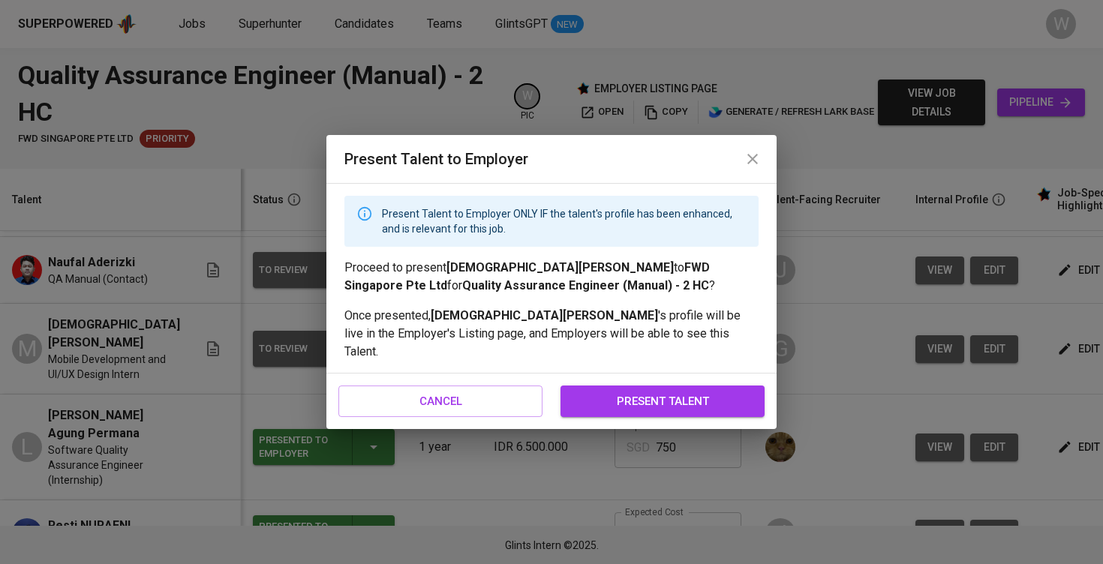
click at [636, 386] on button "present talent" at bounding box center [663, 402] width 204 height 32
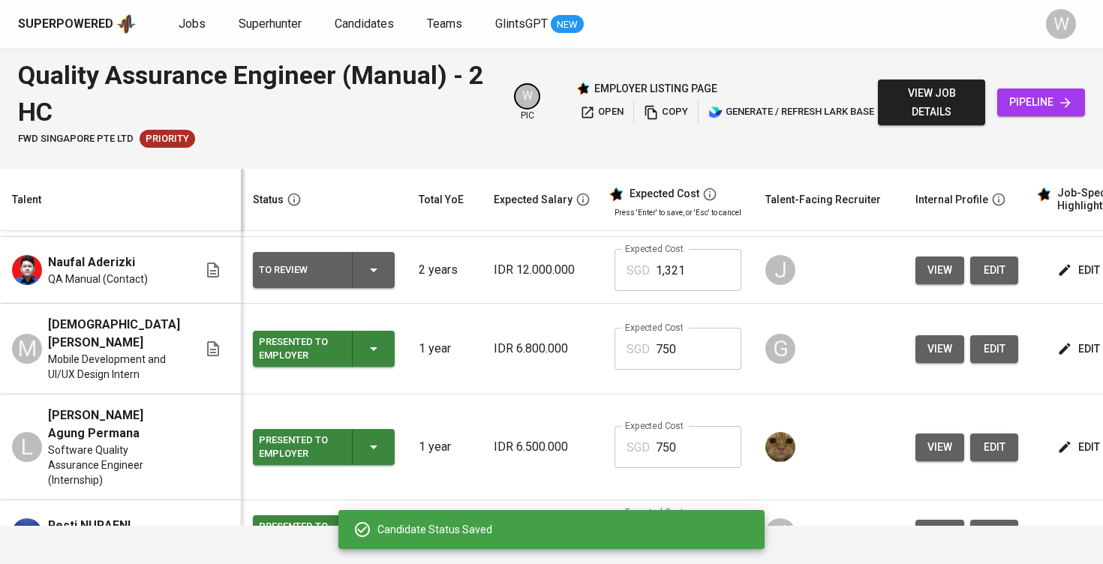
click at [603, 395] on td "Expected Cost SGD 750 Expected Cost" at bounding box center [678, 448] width 151 height 106
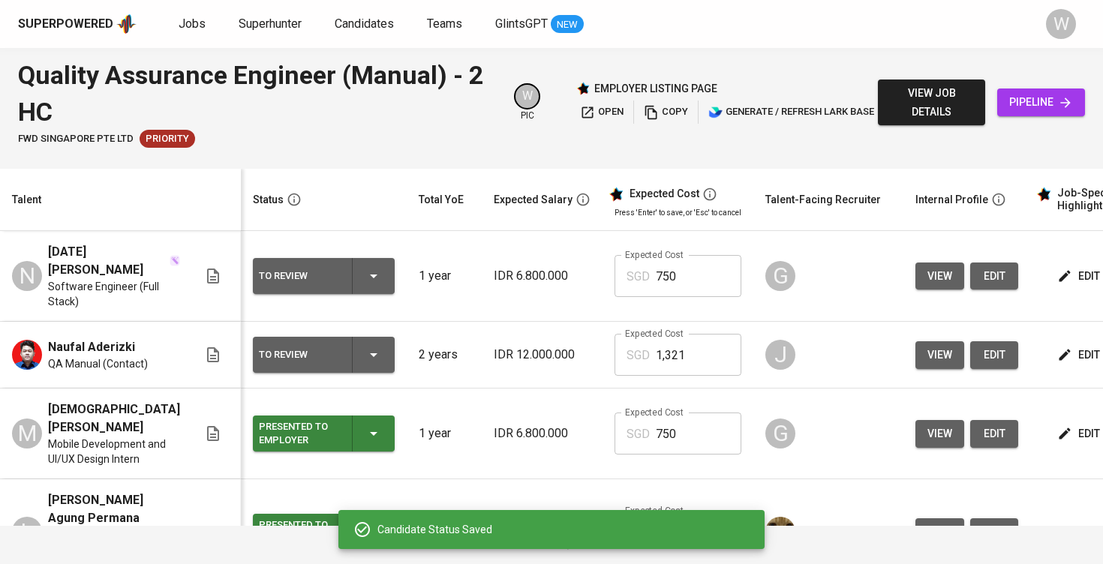
scroll to position [0, 0]
click at [372, 348] on div "To Review" at bounding box center [324, 355] width 130 height 36
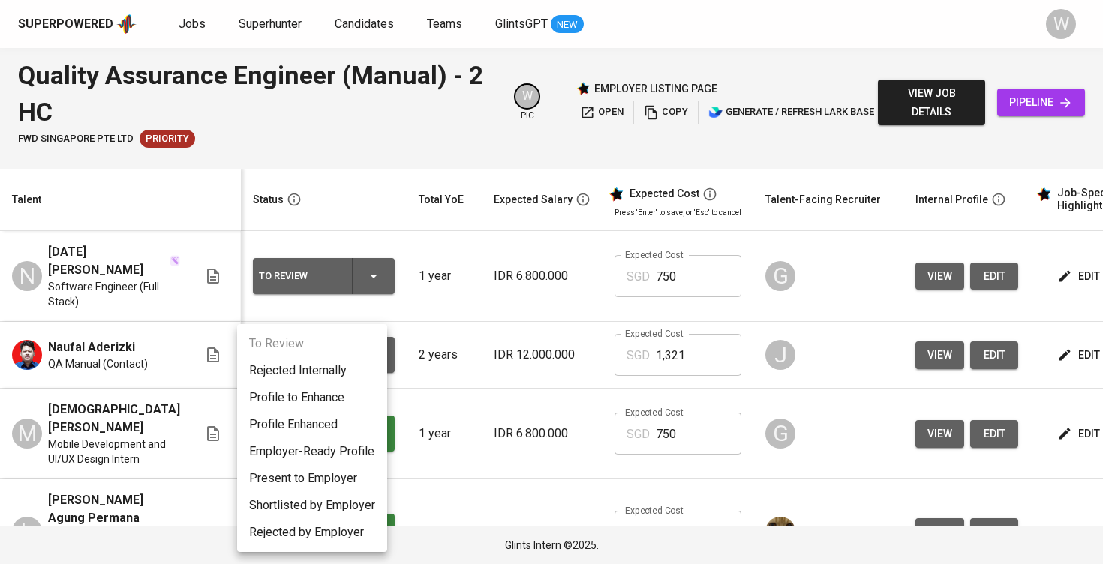
click at [352, 475] on li "Present to Employer" at bounding box center [312, 478] width 150 height 27
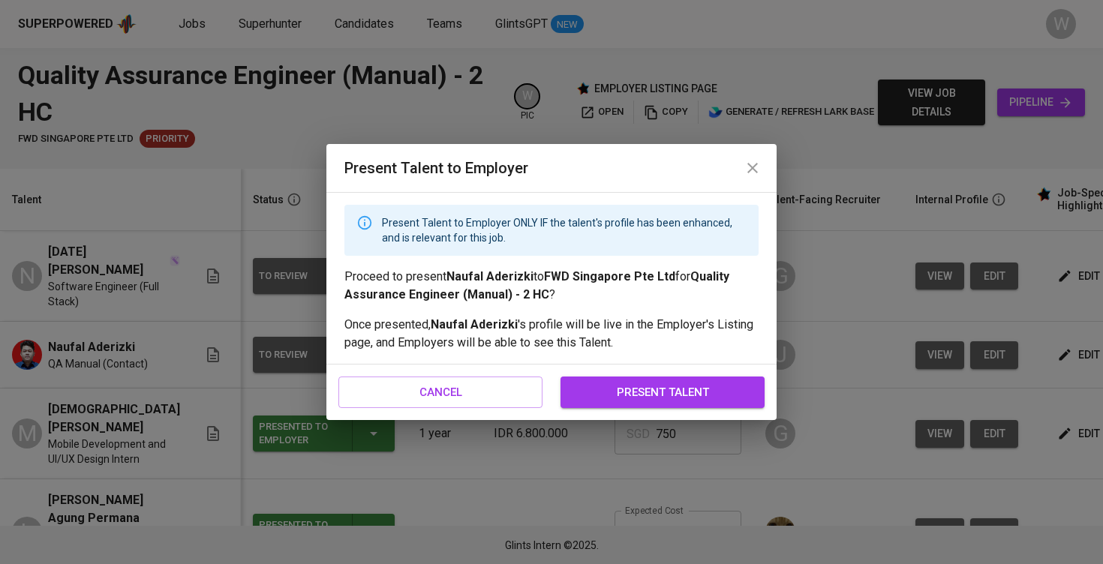
click at [586, 387] on span "present talent" at bounding box center [662, 393] width 171 height 20
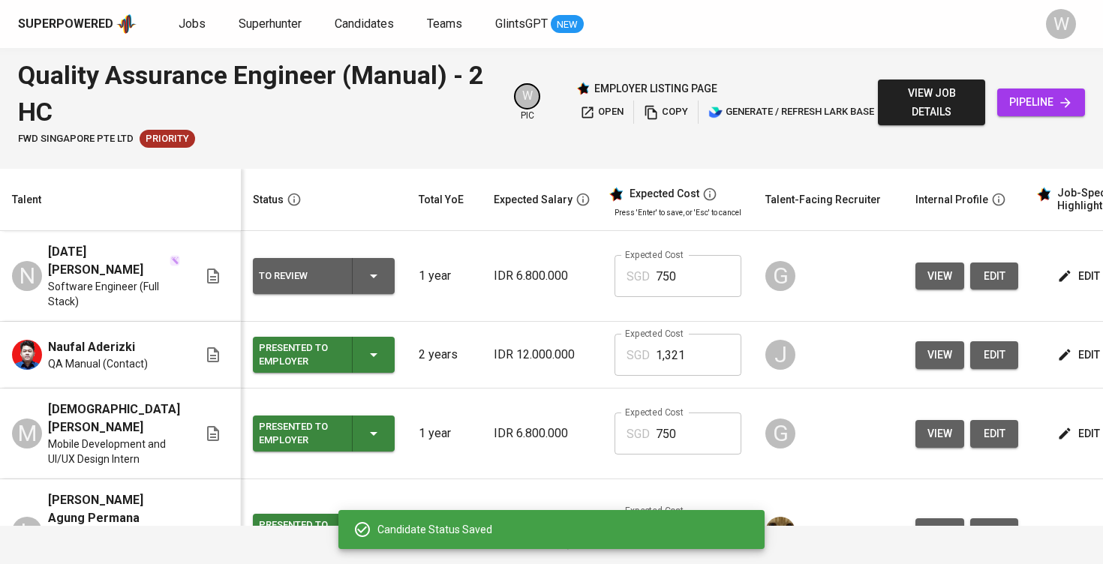
click at [356, 278] on div "To Review" at bounding box center [324, 276] width 130 height 36
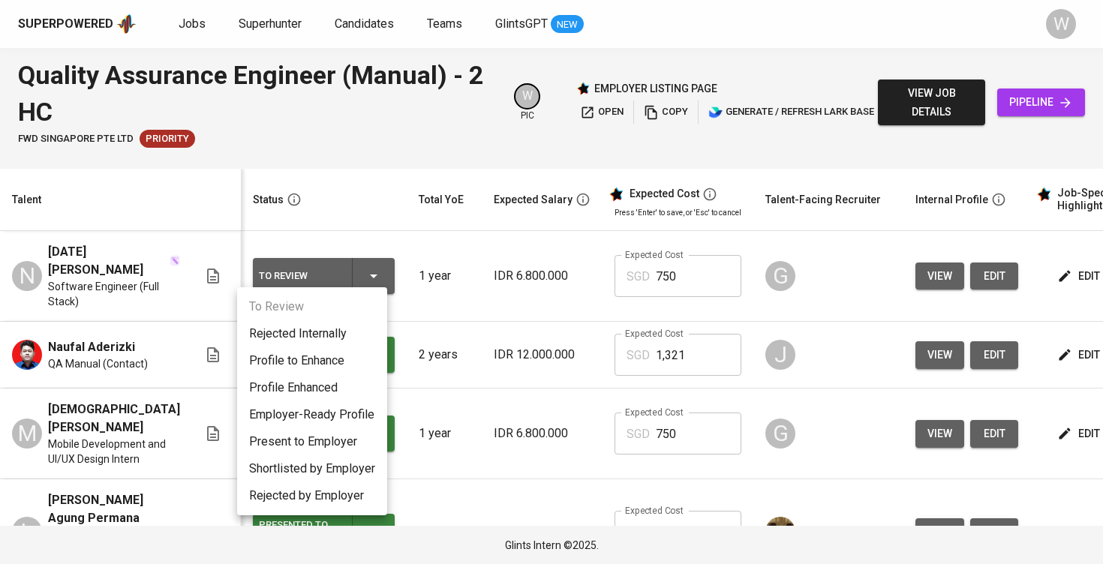
click at [354, 432] on li "Present to Employer" at bounding box center [312, 442] width 150 height 27
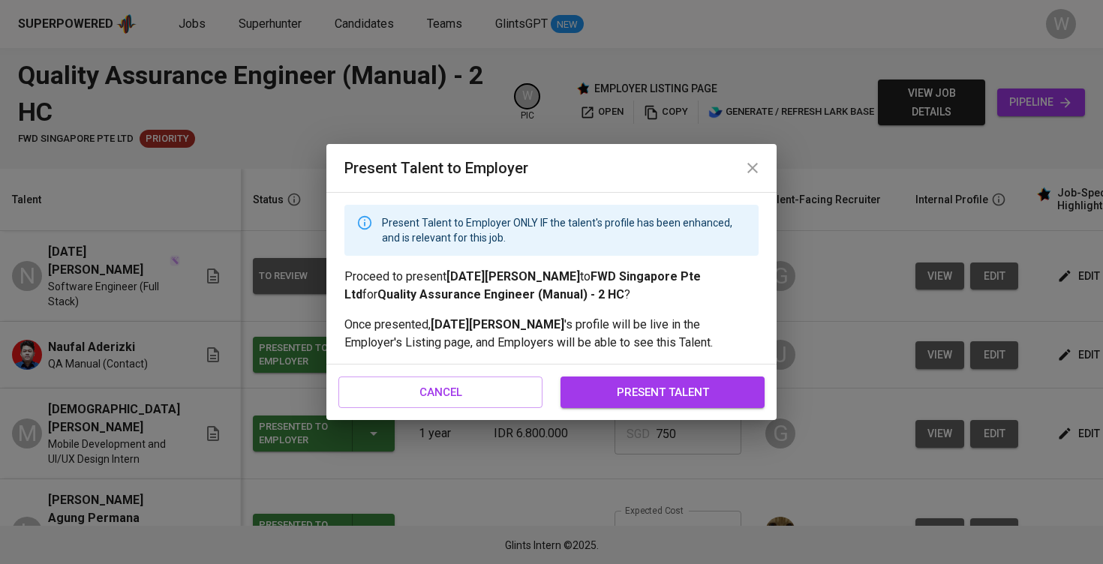
click at [580, 389] on span "present talent" at bounding box center [662, 393] width 171 height 20
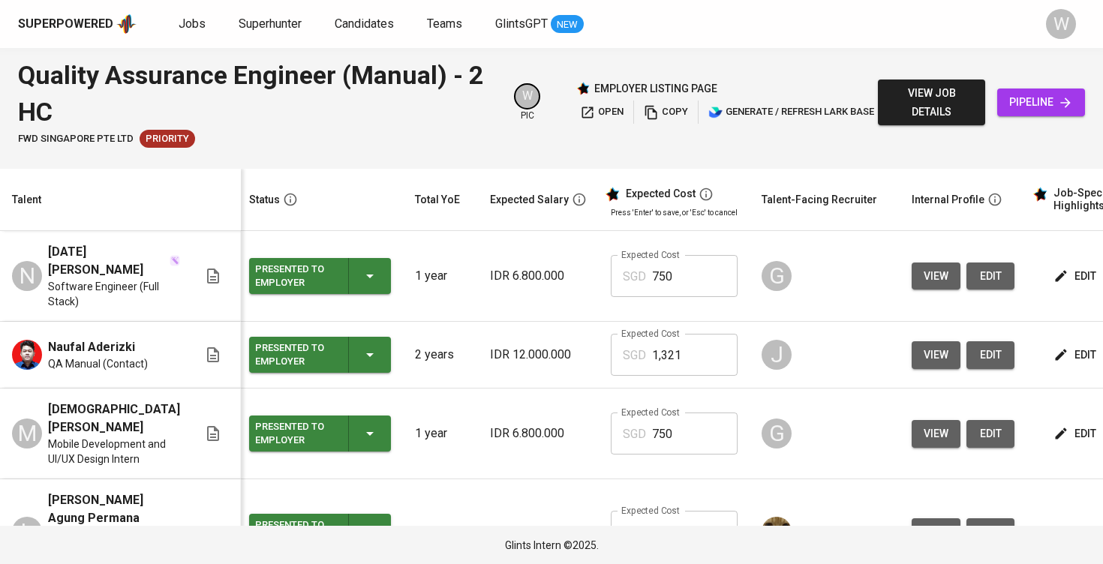
scroll to position [0, 4]
click at [263, 31] on link "Superhunter" at bounding box center [272, 24] width 66 height 19
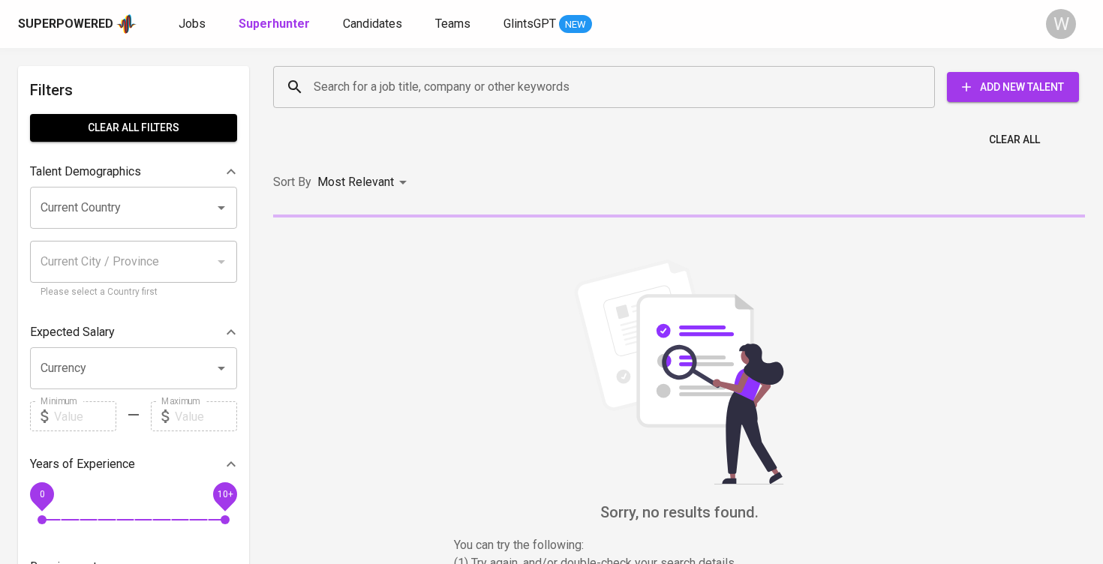
click at [340, 73] on input "Search for a job title, company or other keywords" at bounding box center [608, 87] width 596 height 29
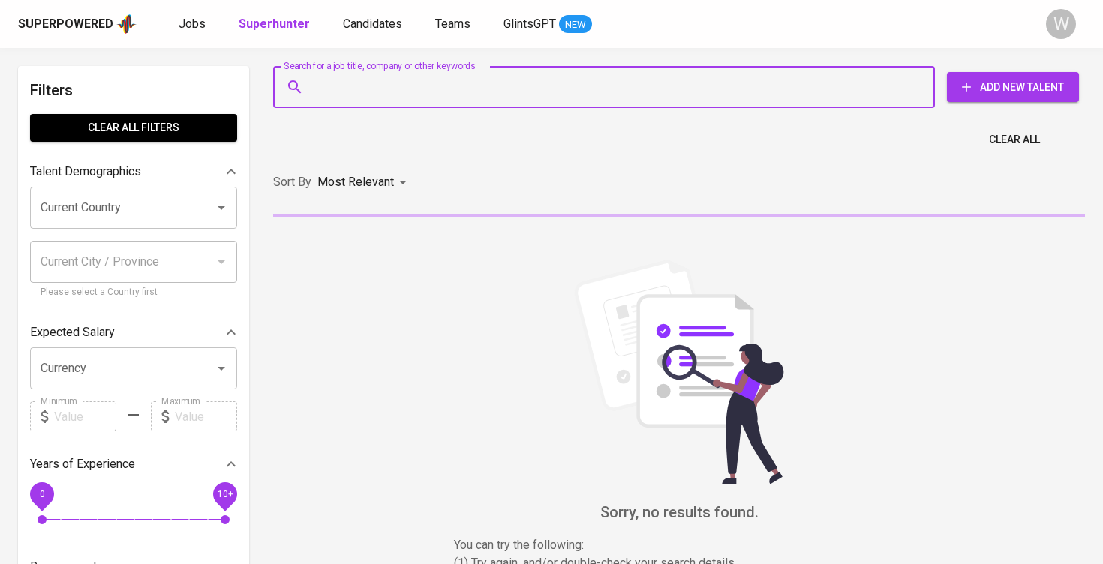
paste input "[EMAIL_ADDRESS][DOMAIN_NAME] |"
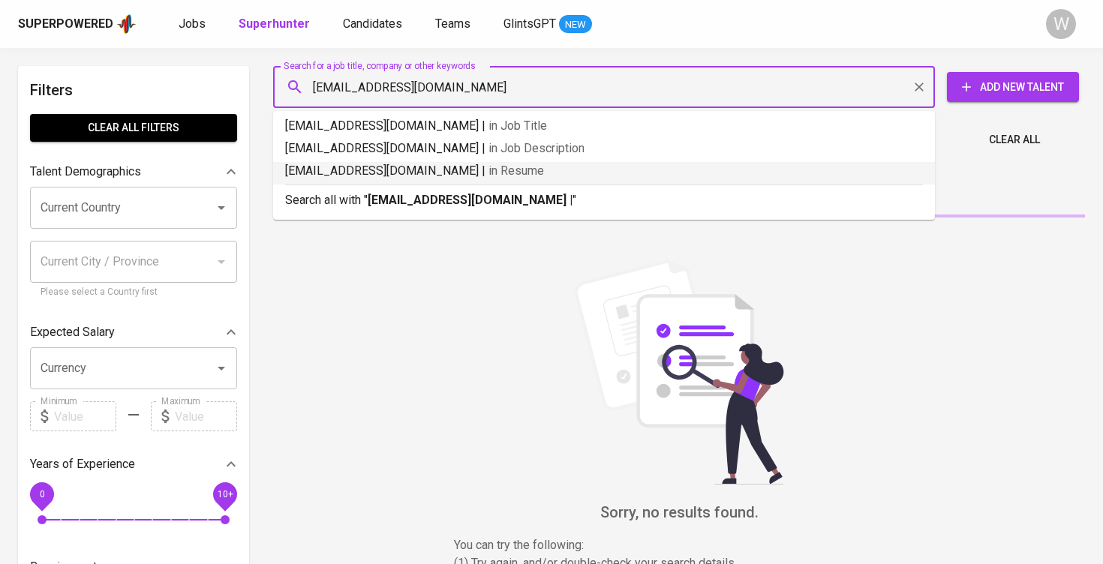
type input "[EMAIL_ADDRESS][DOMAIN_NAME]"
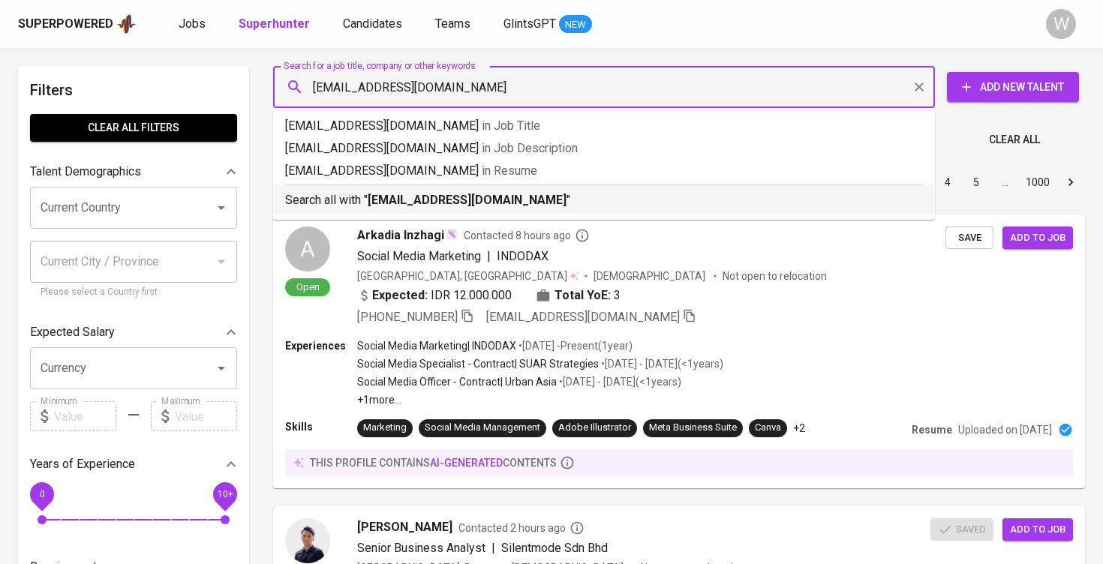
click at [437, 203] on b "[EMAIL_ADDRESS][DOMAIN_NAME]" at bounding box center [467, 200] width 199 height 14
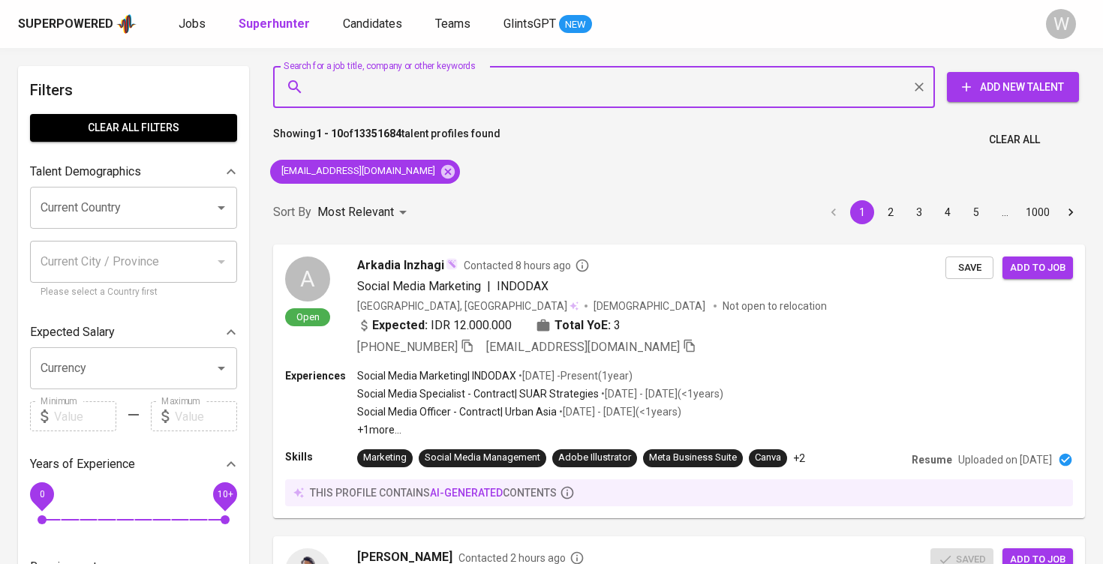
click at [447, 208] on div "Sort By Most Relevant MOST_RELEVANT 1 2 3 4 5 … 1000" at bounding box center [679, 213] width 830 height 46
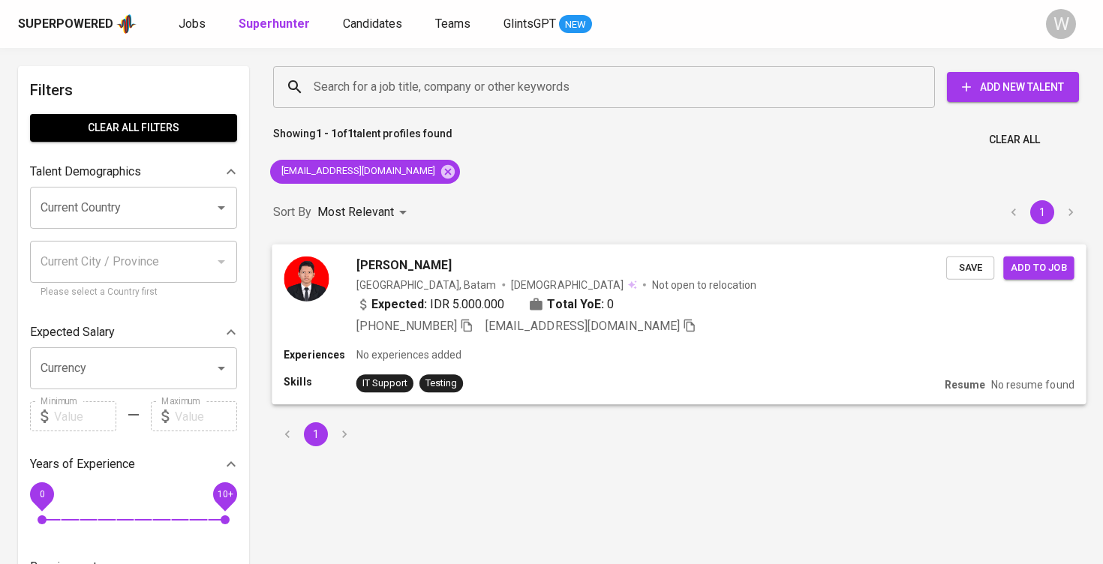
click at [952, 272] on button "Save" at bounding box center [970, 267] width 48 height 23
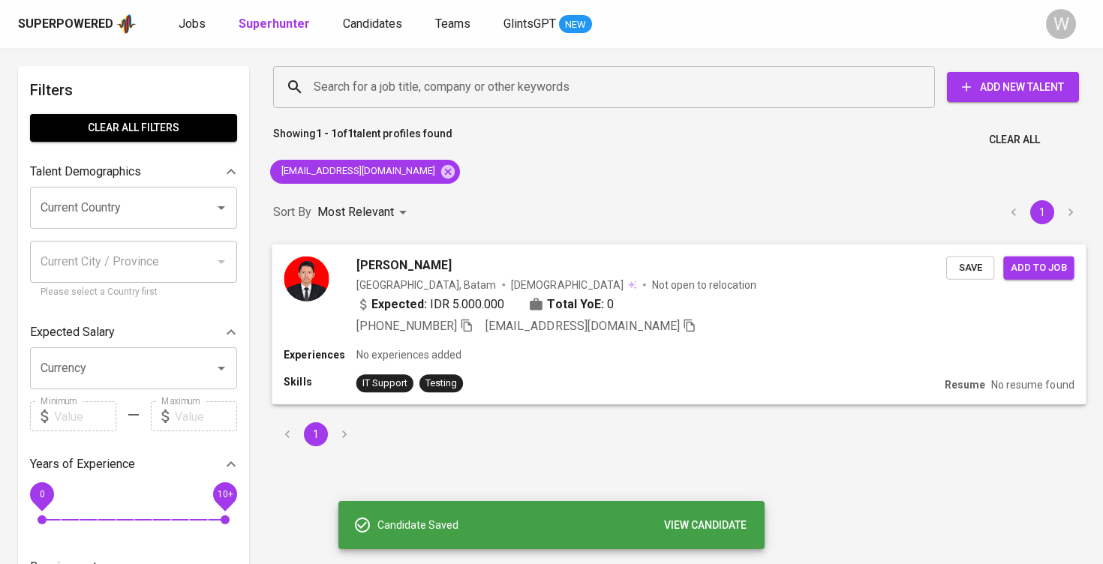
click at [1039, 263] on span "Add to job" at bounding box center [1039, 267] width 56 height 17
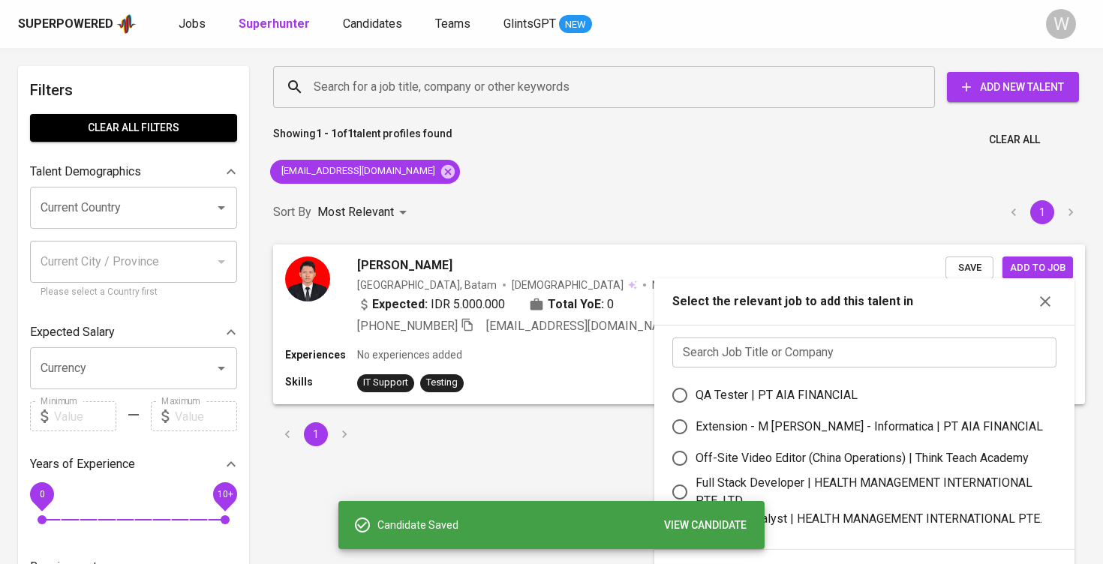
click at [814, 332] on div "Search Job Title or Company Search Job Title or Company QA Tester | PT AIA FINA…" at bounding box center [864, 437] width 420 height 225
click at [806, 340] on input "text" at bounding box center [864, 353] width 384 height 30
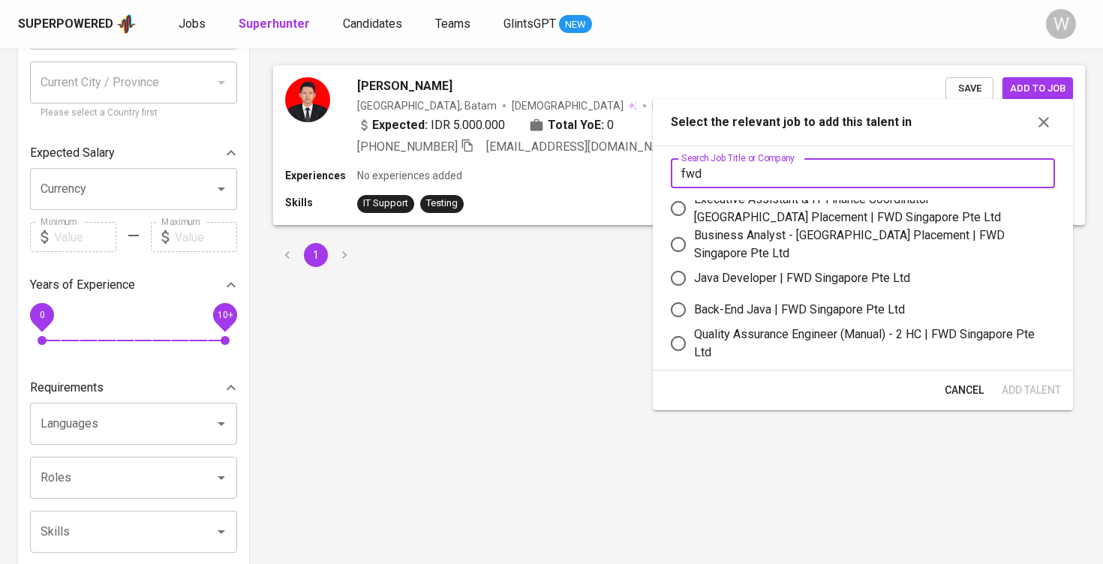
scroll to position [9, 0]
type input "fwd"
click at [812, 341] on div "Quality Assurance Engineer (Manual) - 2 HC | FWD Singapore Pte Ltd" at bounding box center [868, 344] width 349 height 36
click at [694, 341] on input "Quality Assurance Engineer (Manual) - 2 HC | FWD Singapore Pte Ltd" at bounding box center [679, 345] width 32 height 32
radio input "true"
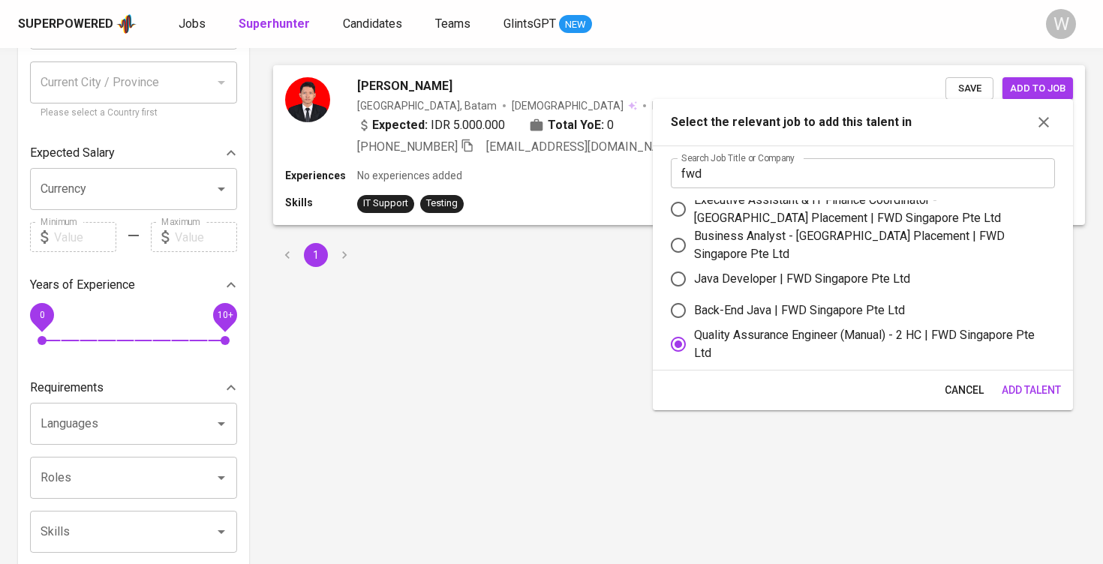
click at [1002, 387] on span "Add Talent" at bounding box center [1031, 390] width 59 height 19
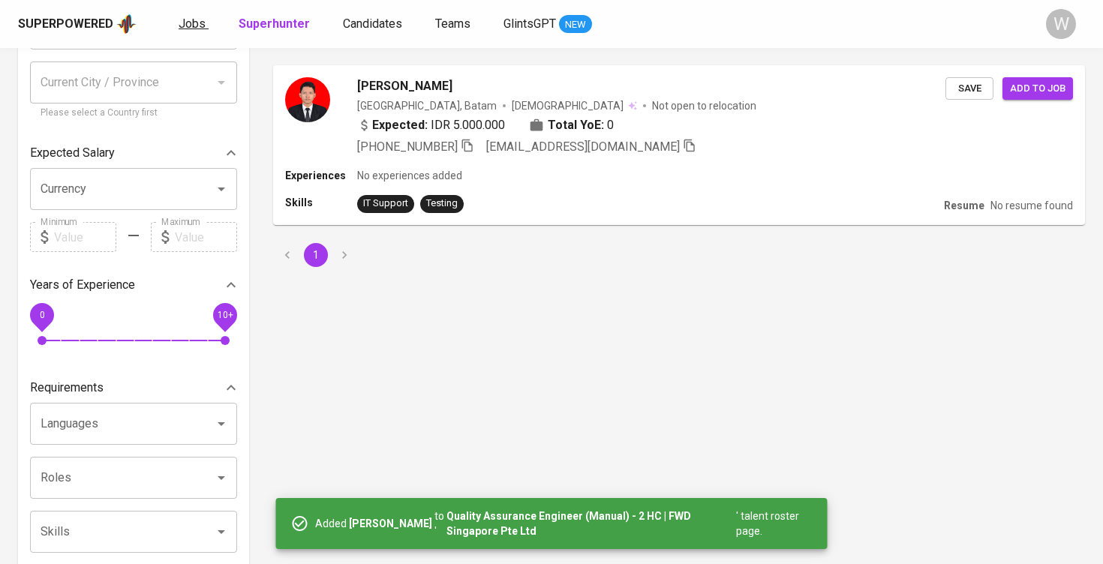
click at [198, 29] on span "Jobs" at bounding box center [192, 24] width 27 height 14
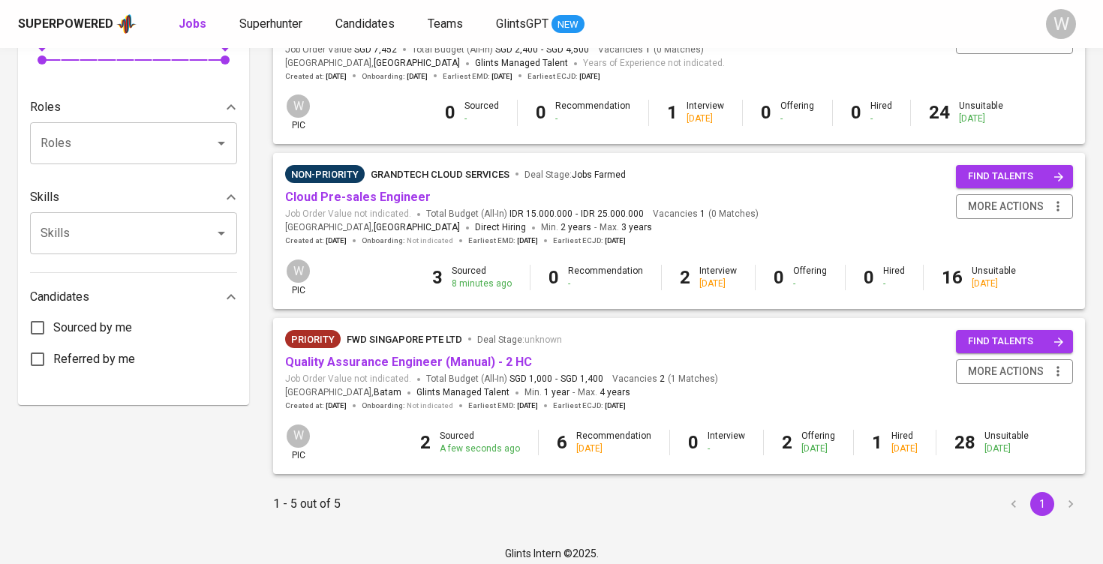
scroll to position [561, 0]
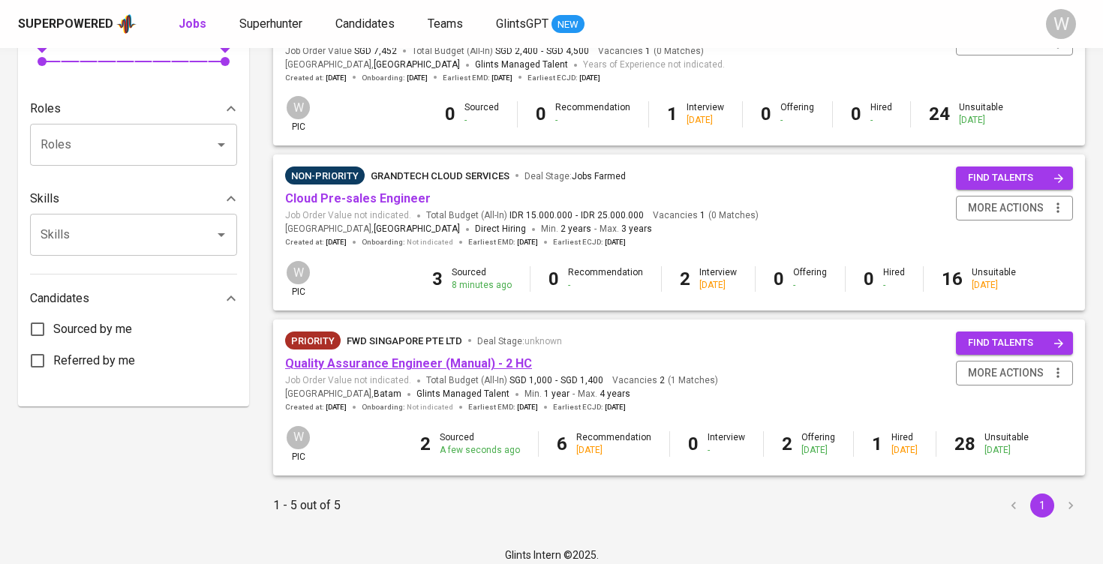
click at [389, 357] on link "Quality Assurance Engineer (Manual) - 2 HC" at bounding box center [408, 364] width 247 height 14
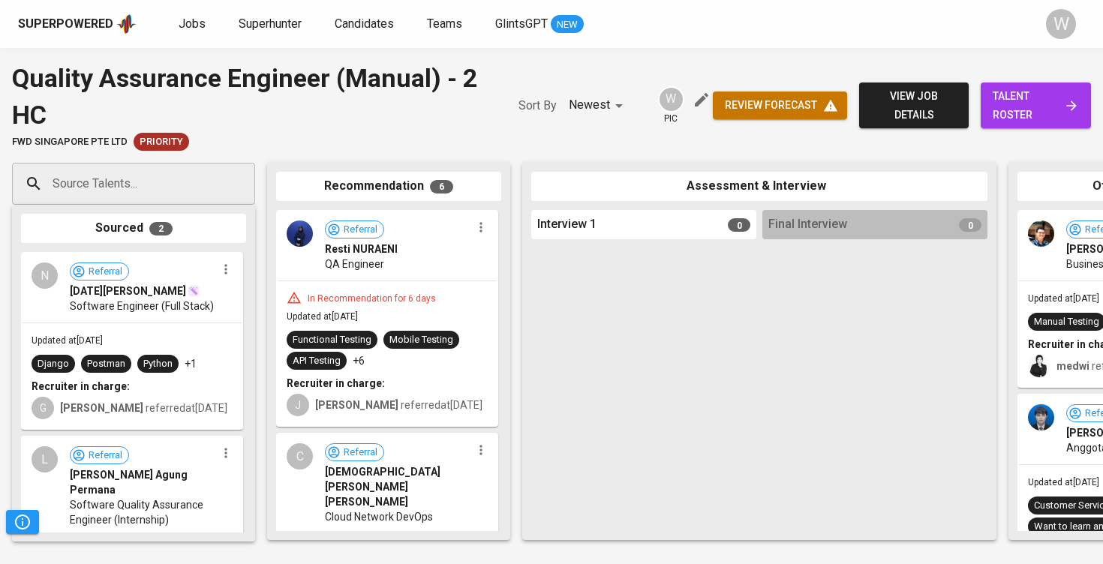
click at [1051, 88] on span "talent roster" at bounding box center [1036, 105] width 86 height 37
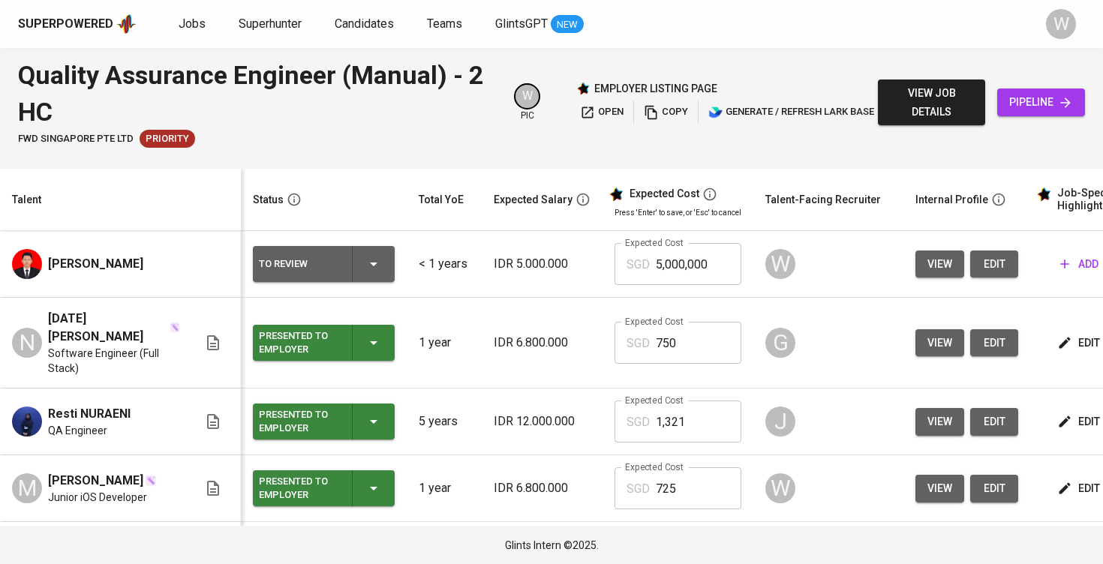
click at [973, 259] on button "edit" at bounding box center [994, 265] width 48 height 28
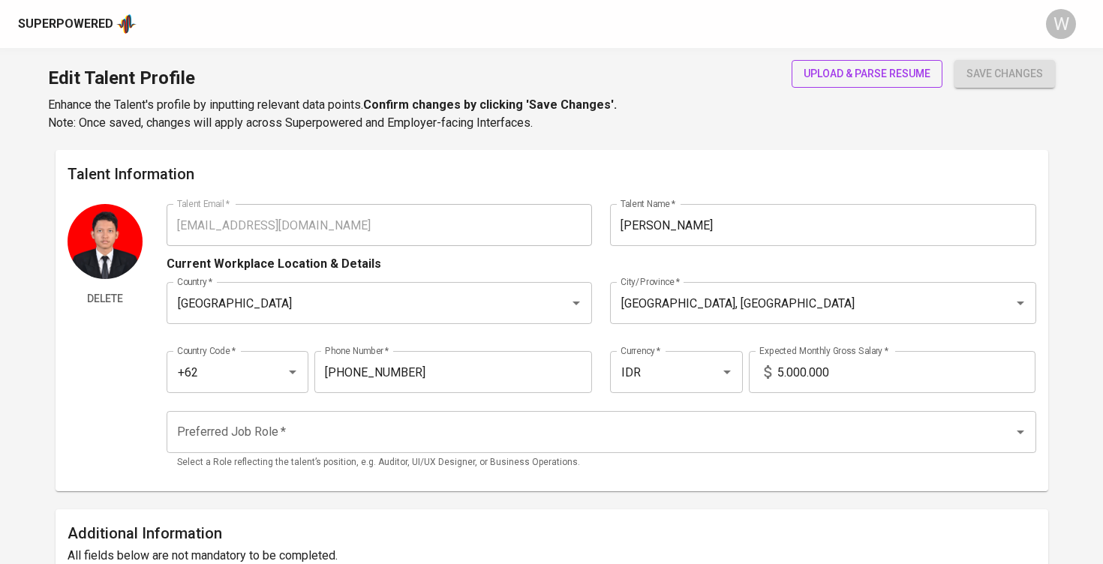
click at [860, 73] on span "upload & parse resume" at bounding box center [867, 74] width 127 height 19
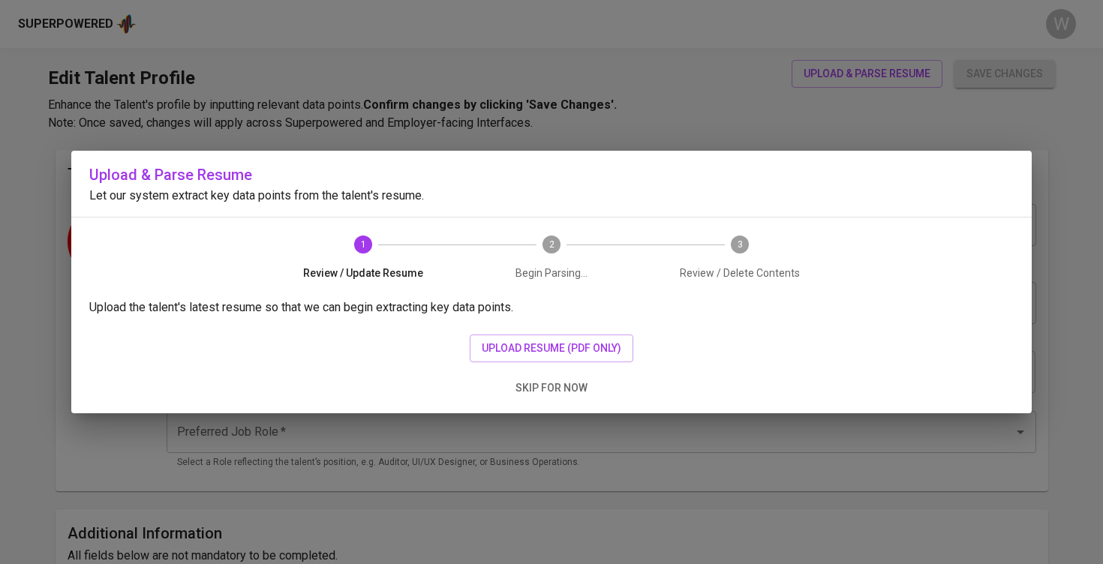
click at [597, 331] on div "Upload the talent's latest resume so that we can begin extracting key data poin…" at bounding box center [551, 356] width 961 height 115
click at [591, 341] on span "upload resume (pdf only)" at bounding box center [552, 348] width 140 height 19
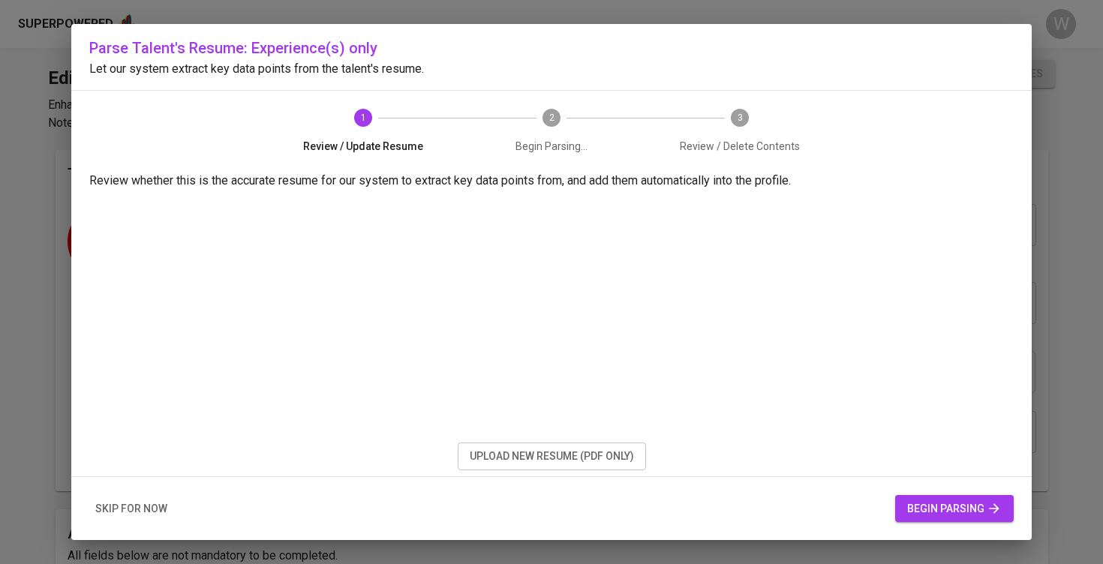
click at [923, 530] on div "skip for now begin parsing" at bounding box center [551, 509] width 961 height 64
click at [924, 518] on button "begin parsing" at bounding box center [954, 509] width 119 height 28
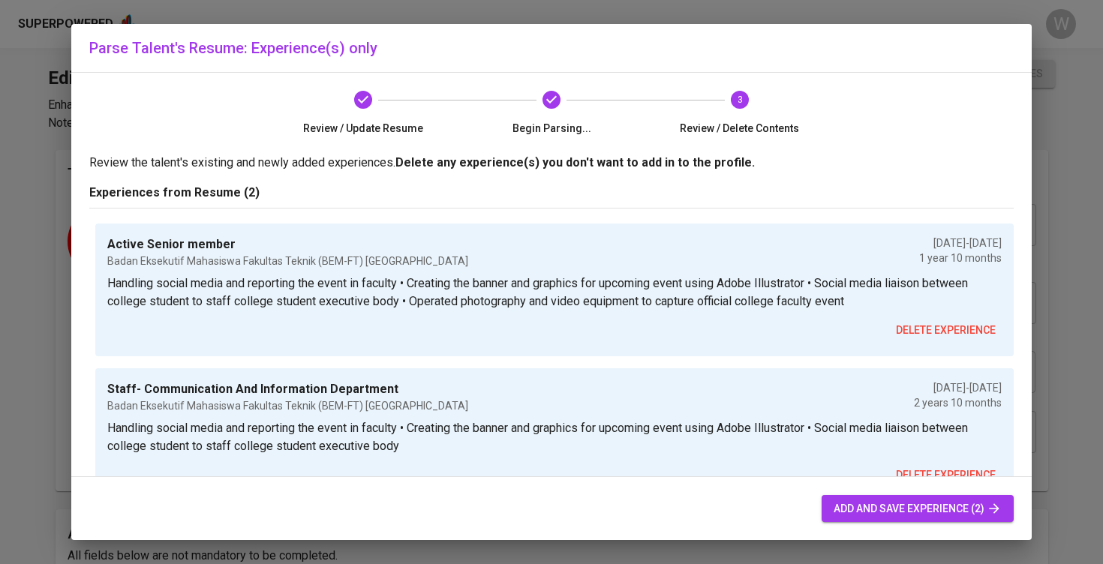
click at [885, 505] on span "add and save experience (2)" at bounding box center [918, 509] width 168 height 19
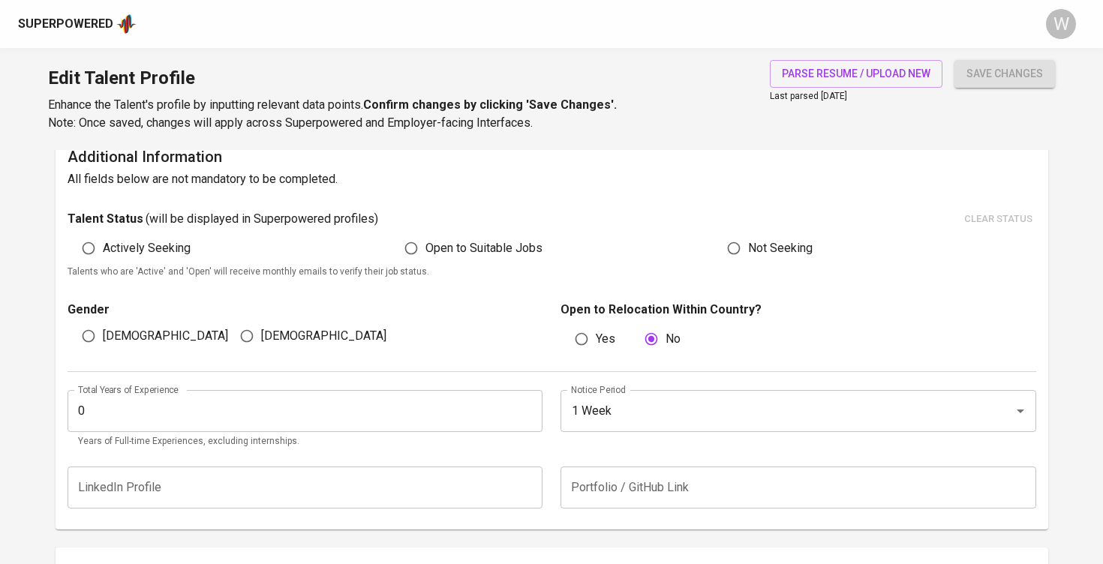
scroll to position [339, 0]
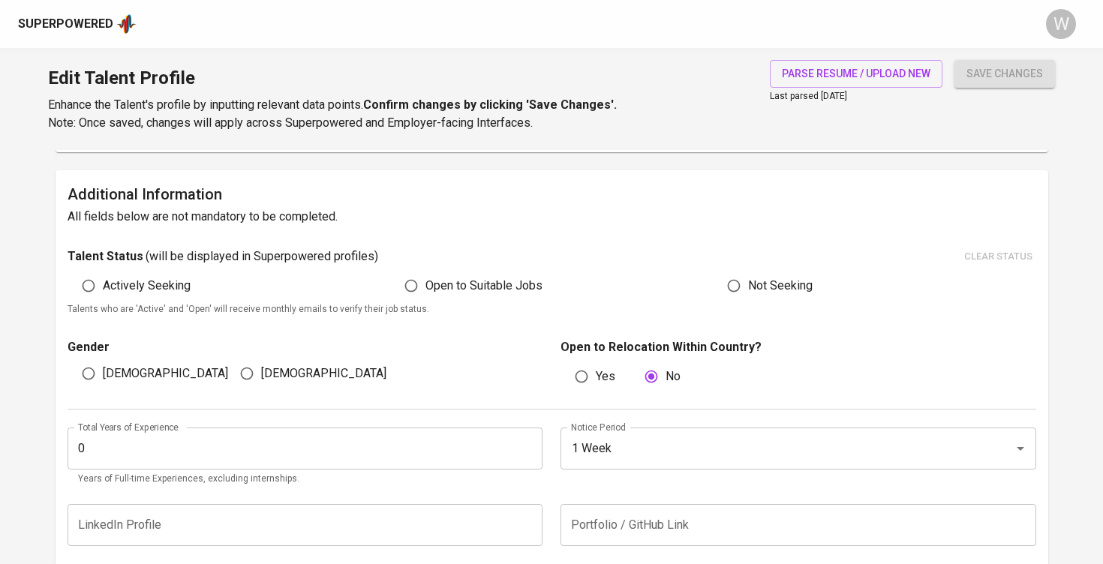
click at [125, 360] on label "[DEMOGRAPHIC_DATA]" at bounding box center [151, 374] width 154 height 29
click at [103, 360] on input "[DEMOGRAPHIC_DATA]" at bounding box center [88, 374] width 29 height 29
radio input "true"
click at [410, 295] on input "Open to Suitable Jobs" at bounding box center [411, 286] width 29 height 29
radio input "true"
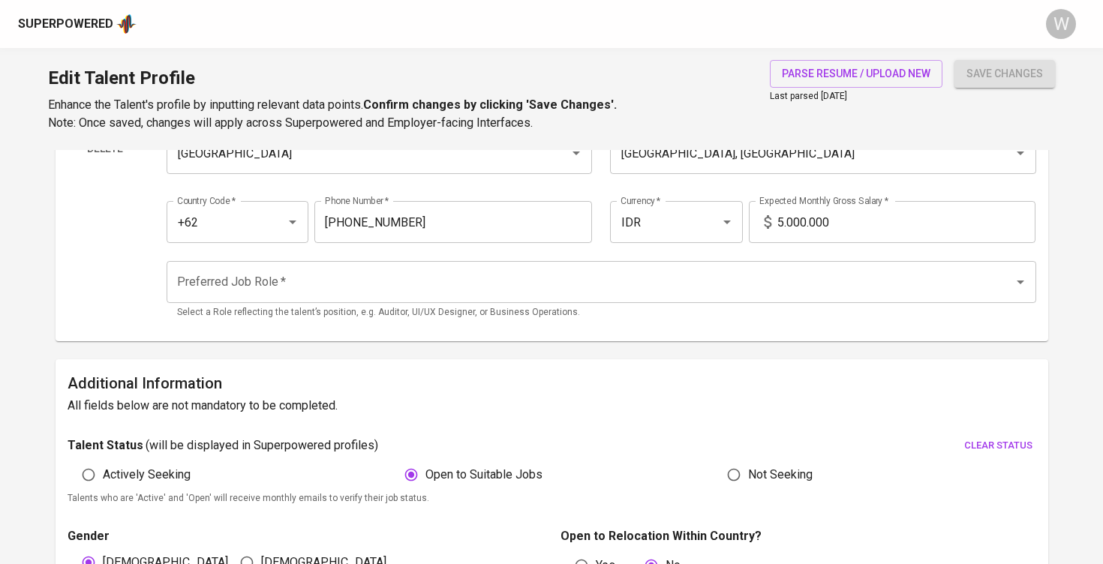
scroll to position [122, 0]
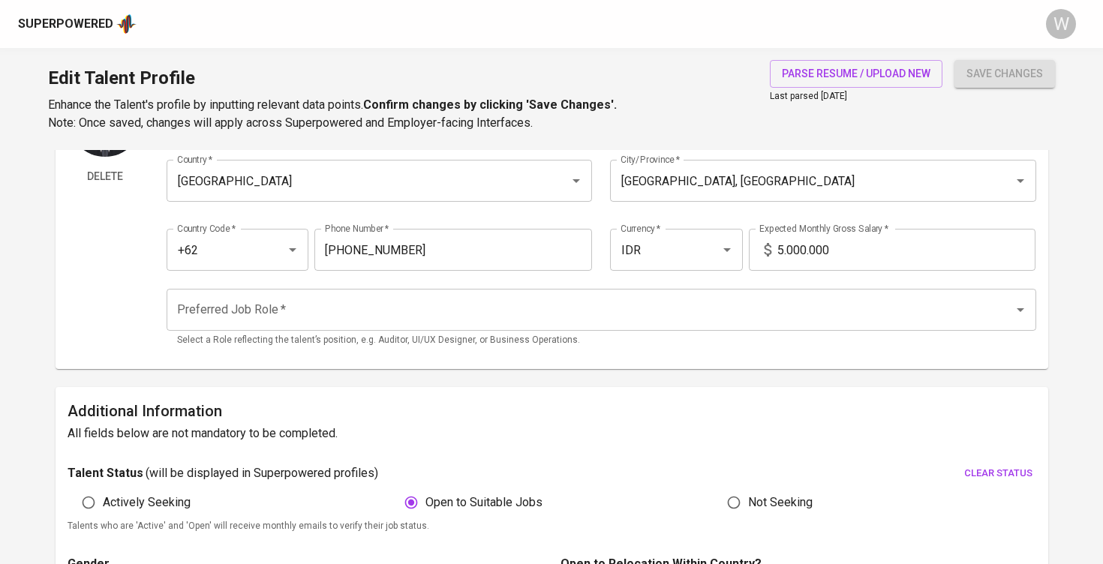
click at [777, 250] on icon at bounding box center [769, 250] width 18 height 18
click at [793, 251] on input "5.000.000" at bounding box center [907, 250] width 258 height 42
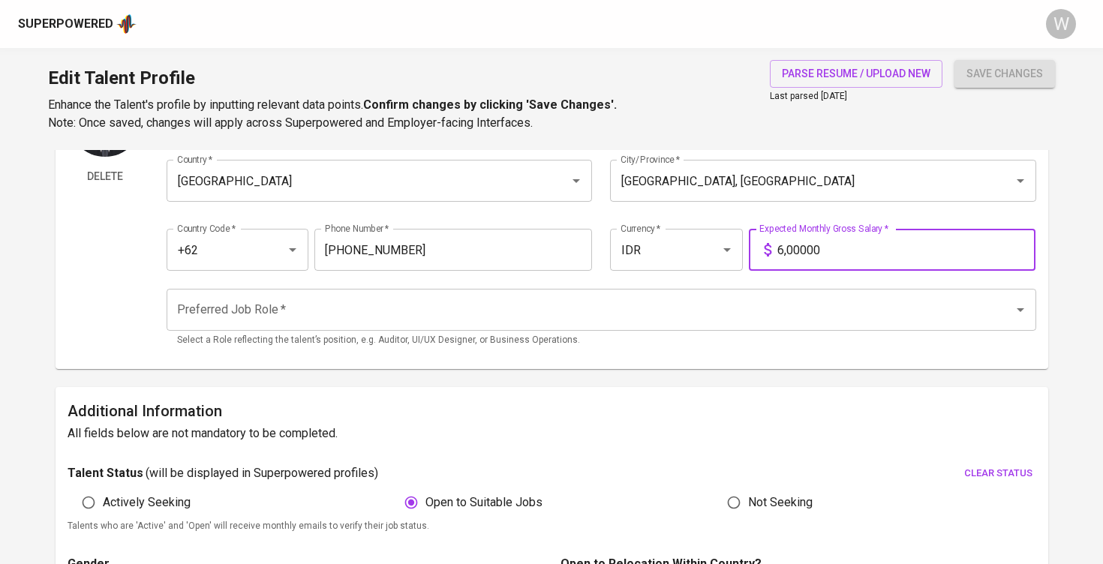
type input "6.800.000"
click at [447, 305] on input "Preferred Job Role   *" at bounding box center [580, 310] width 814 height 29
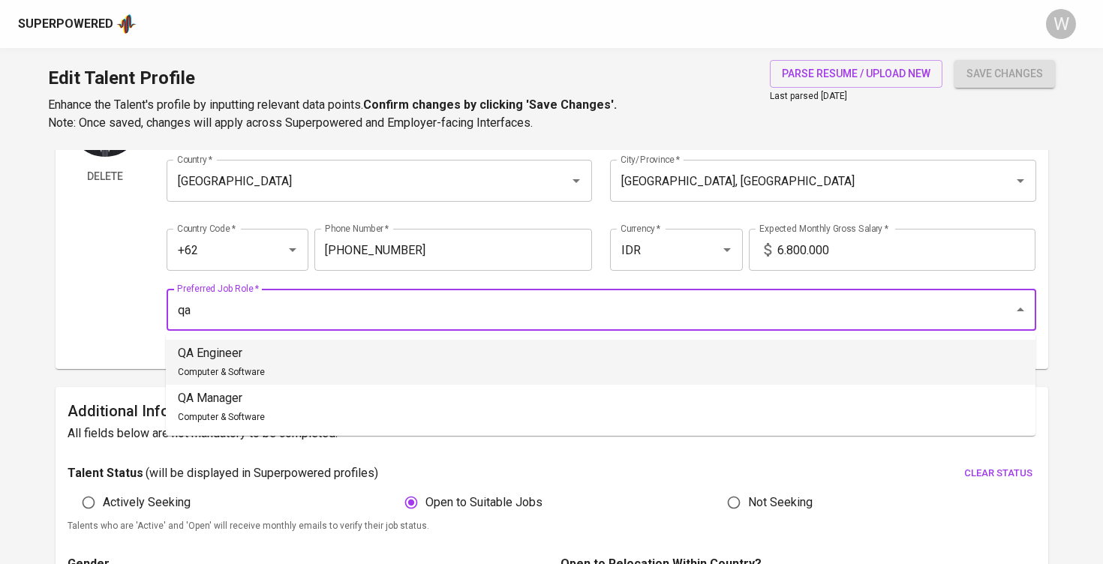
click at [384, 372] on li "QA Engineer Computer & Software" at bounding box center [601, 362] width 870 height 45
type input "QA Engineer"
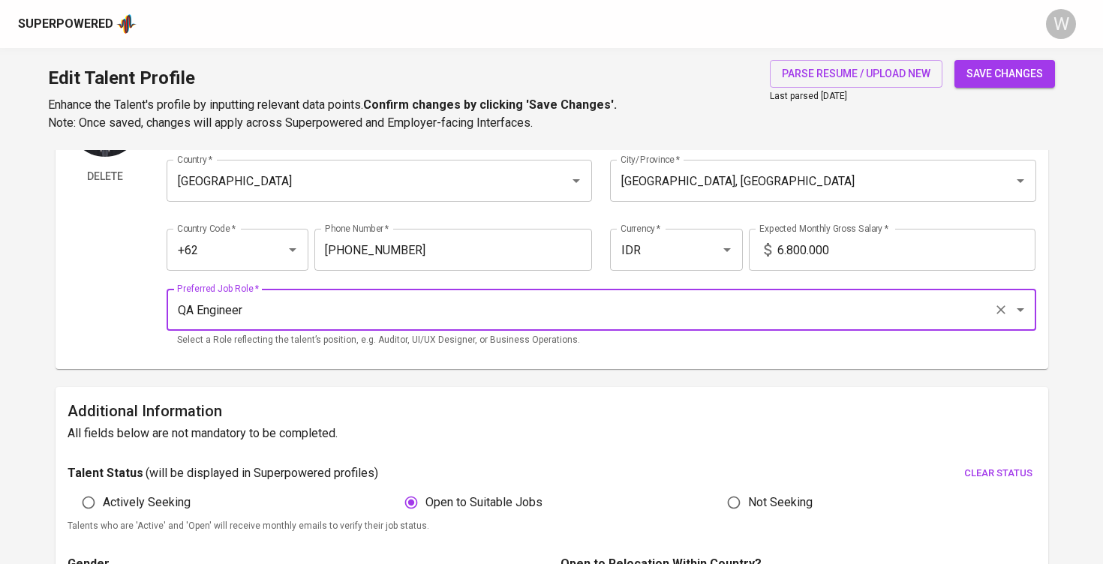
click at [994, 73] on span "save changes" at bounding box center [1005, 74] width 77 height 19
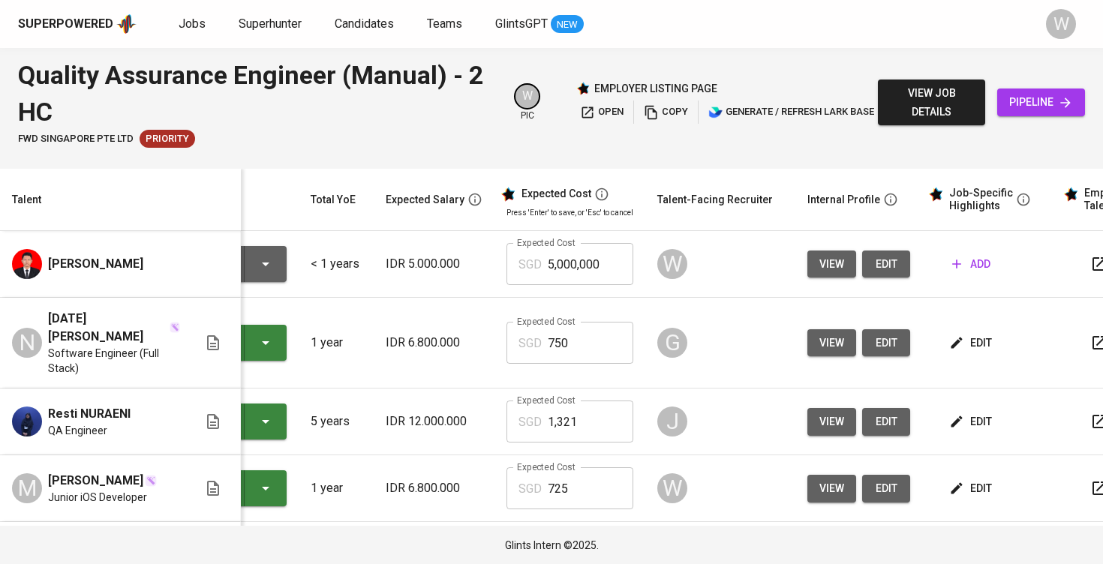
scroll to position [0, 108]
click at [946, 257] on button "add" at bounding box center [971, 265] width 50 height 28
click at [645, 322] on td "G" at bounding box center [720, 343] width 150 height 91
click at [949, 272] on icon "button" at bounding box center [956, 264] width 15 height 15
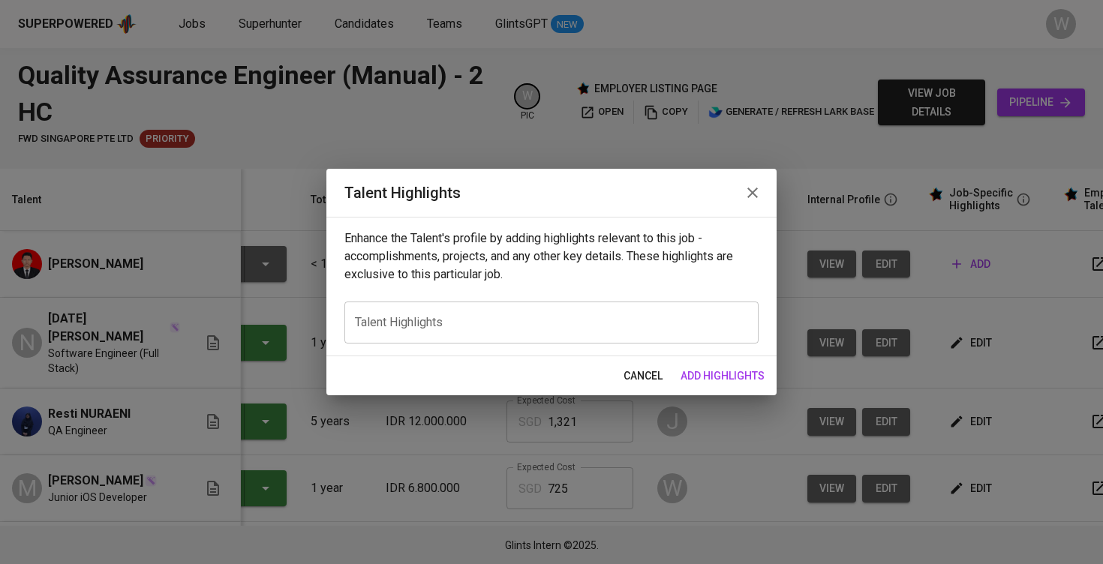
click at [527, 311] on div "x Talent Highlights" at bounding box center [551, 323] width 414 height 42
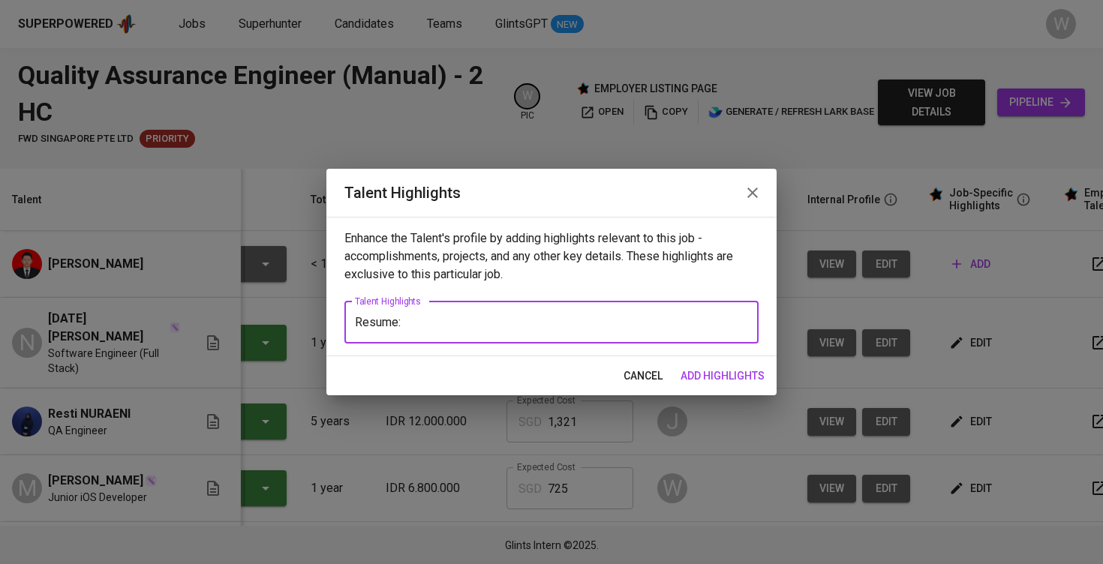
paste textarea "https://glints.sg.larksuite.com/file/WZfvblr17oB9PIxxogZlM8CigEh?from=from_copy…"
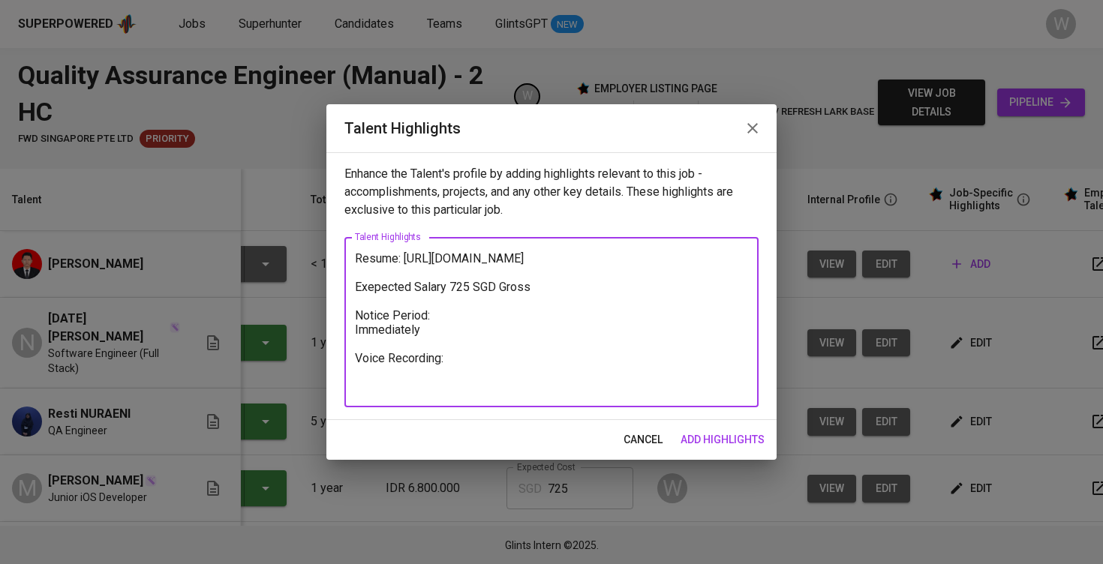
click at [360, 259] on textarea "Resume: https://glints.sg.larksuite.com/file/WZfvblr17oB9PIxxogZlM8CigEh?from=f…" at bounding box center [551, 322] width 393 height 143
paste textarea "Rizki is a fresh graduate in Computer Engineering from Syiah Kuala University w…"
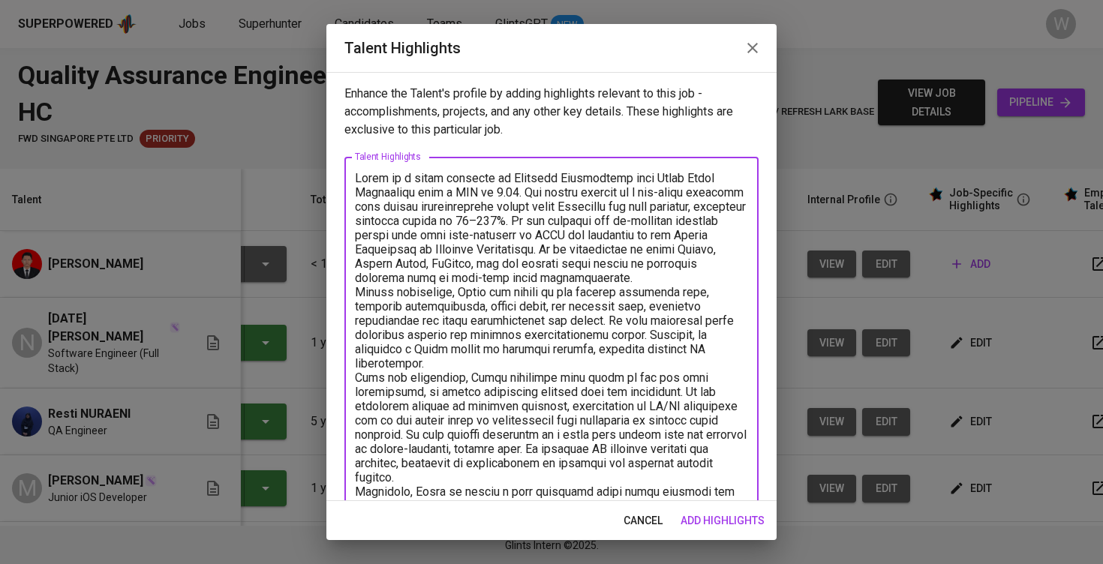
scroll to position [195, 0]
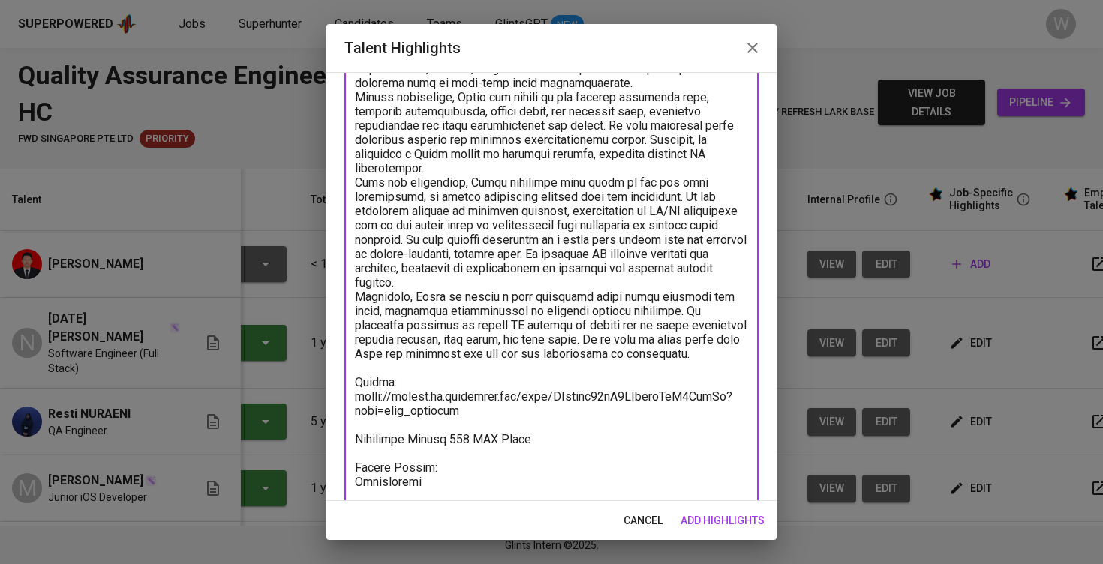
click at [408, 278] on textarea at bounding box center [551, 240] width 393 height 528
click at [408, 271] on textarea at bounding box center [551, 240] width 393 height 528
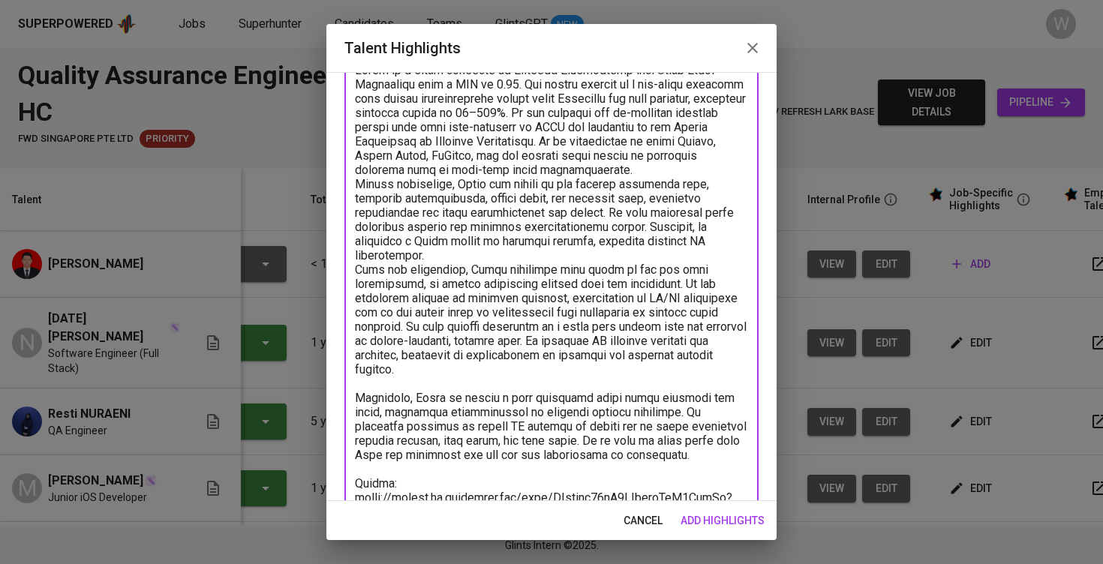
scroll to position [98, 0]
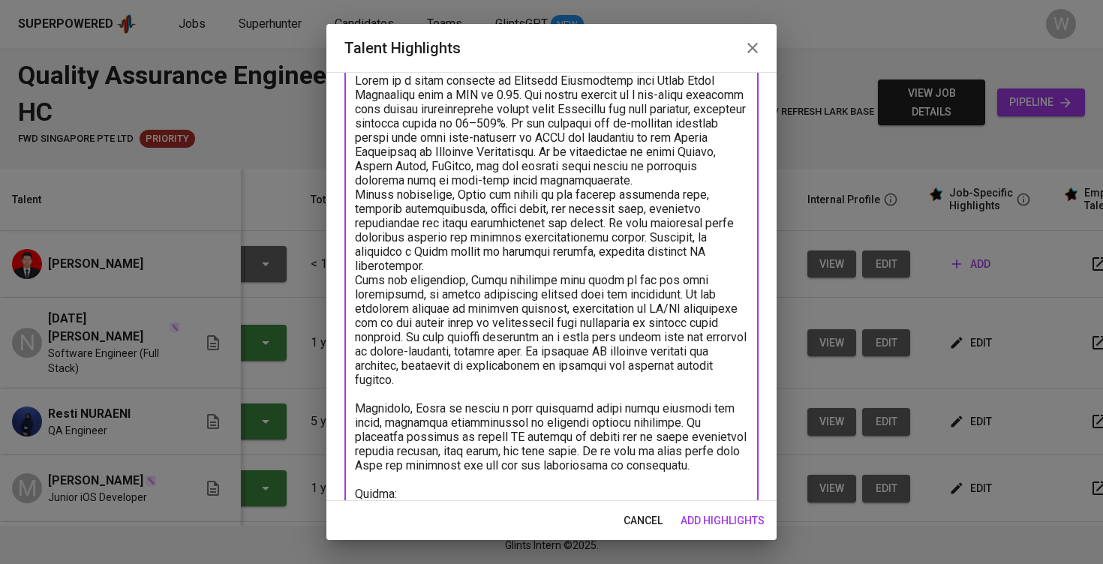
click at [724, 262] on textarea at bounding box center [551, 345] width 393 height 542
click at [741, 251] on textarea at bounding box center [551, 345] width 393 height 542
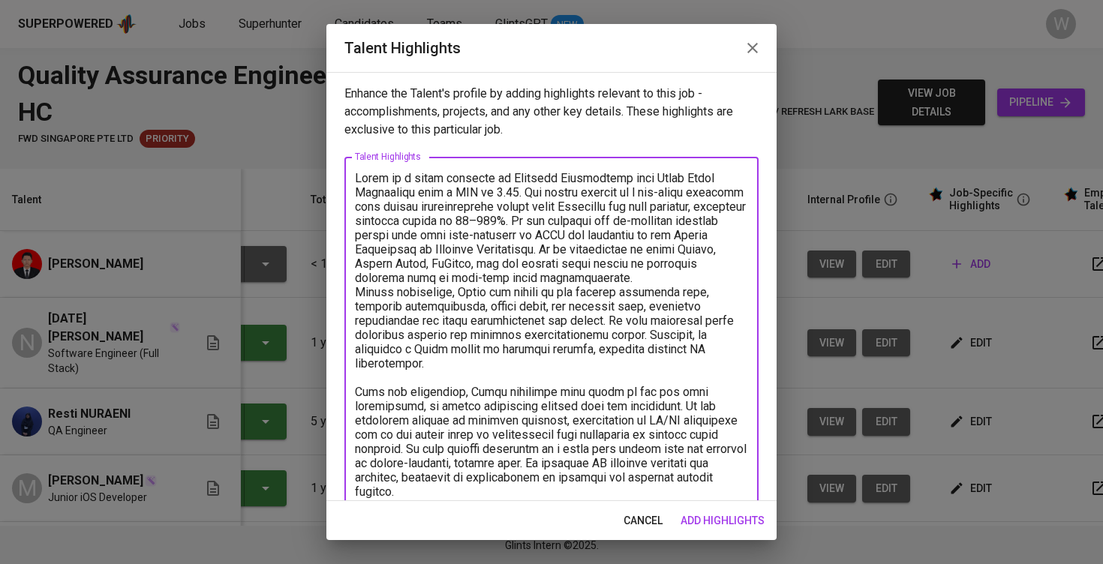
scroll to position [0, 0]
click at [705, 270] on textarea at bounding box center [551, 449] width 393 height 556
type textarea "Rizki is a fresh graduate in Computer Engineering from Syiah Kuala University w…"
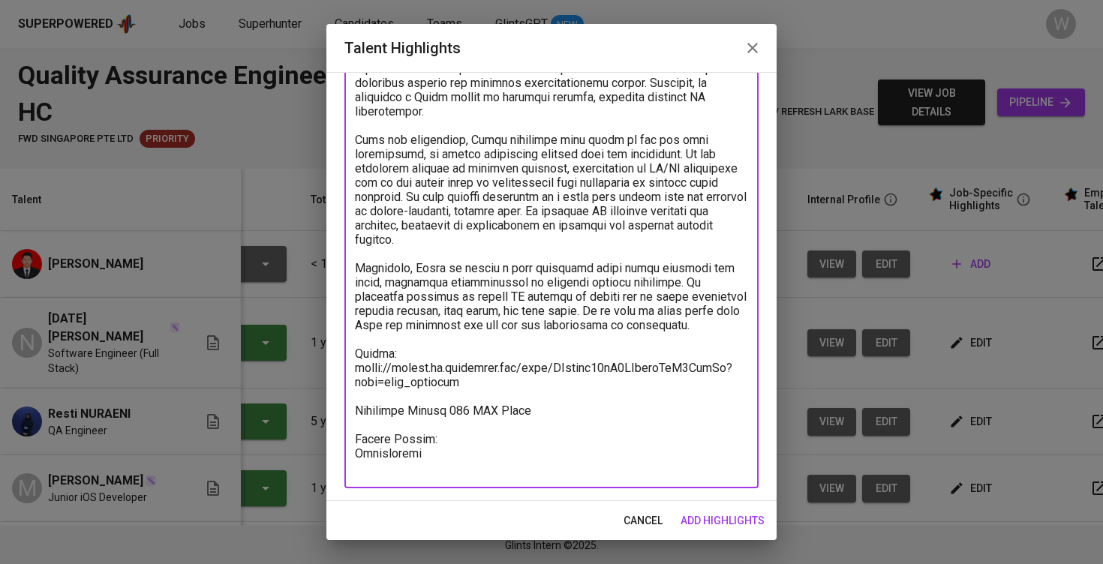
scroll to position [266, 0]
click at [587, 460] on textarea at bounding box center [551, 190] width 393 height 570
click at [579, 464] on textarea at bounding box center [551, 190] width 393 height 570
click at [730, 522] on span "add highlights" at bounding box center [723, 521] width 84 height 19
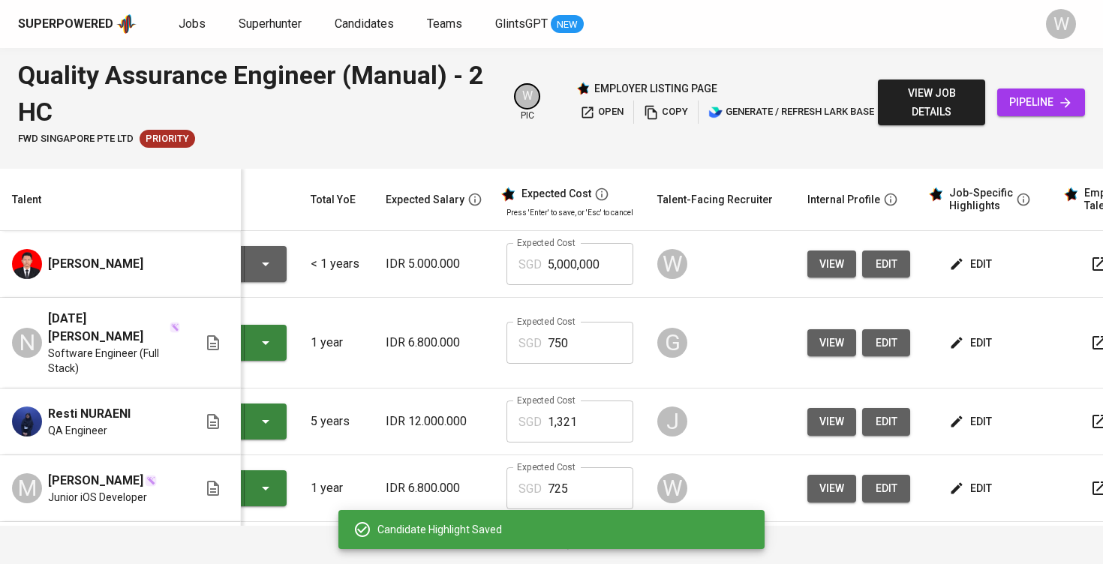
click at [260, 260] on div "To Review" at bounding box center [216, 264] width 130 height 36
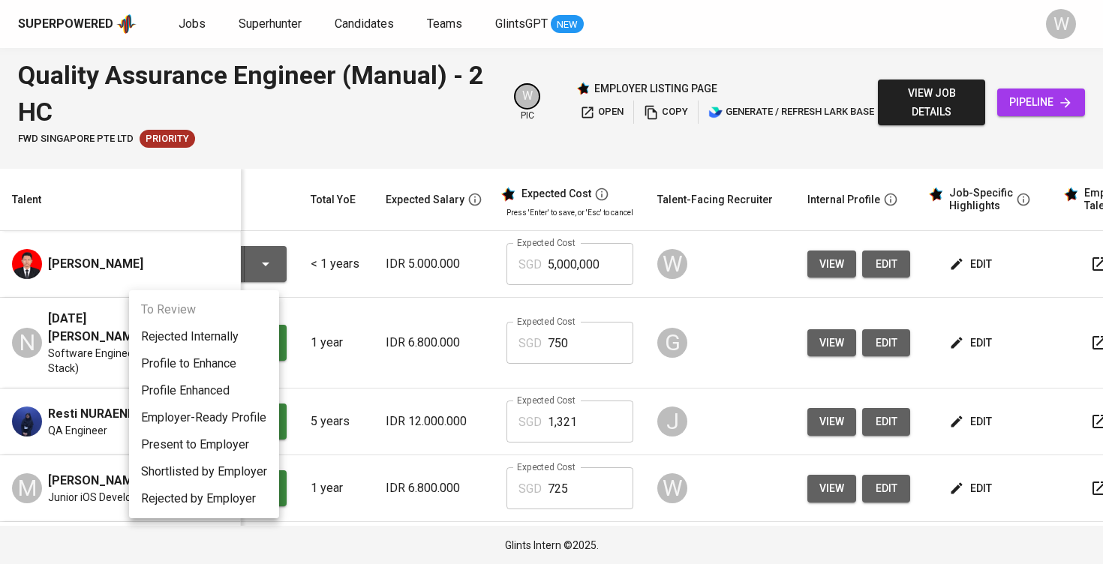
click at [224, 434] on li "Present to Employer" at bounding box center [204, 445] width 150 height 27
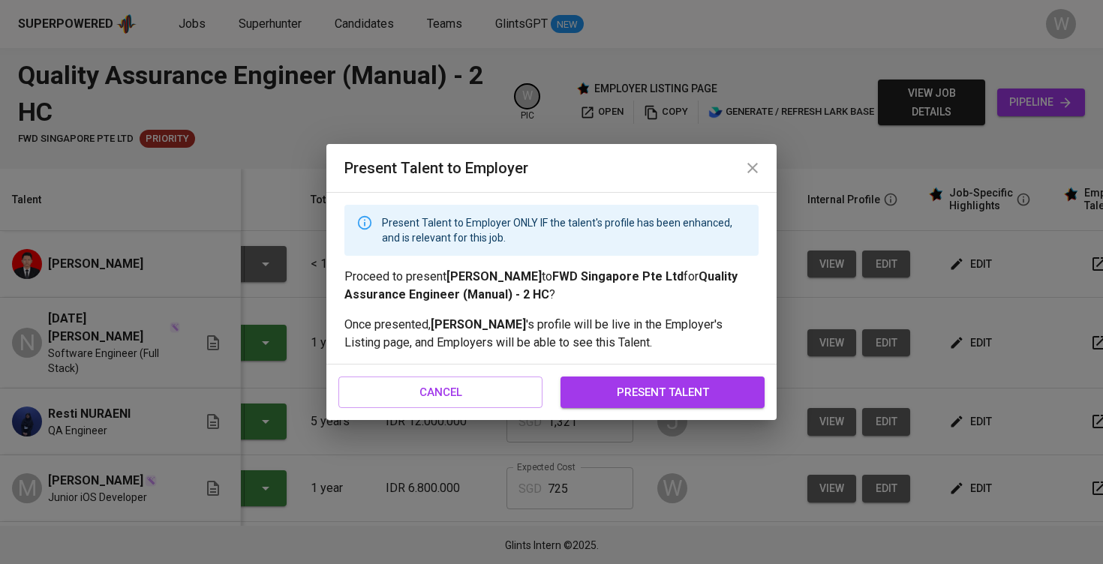
click at [660, 399] on span "present talent" at bounding box center [662, 393] width 171 height 20
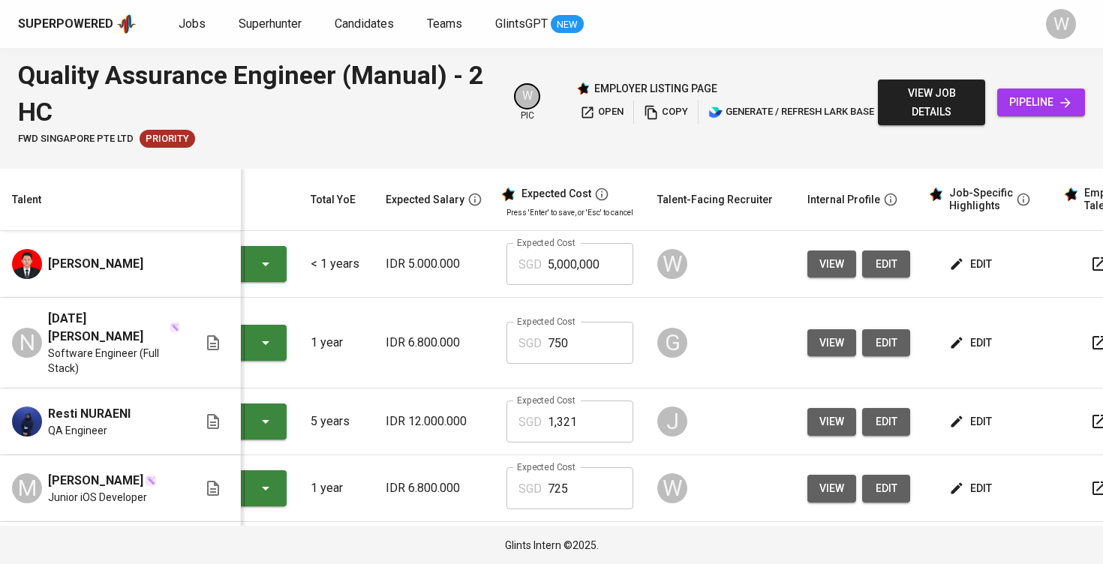
click at [458, 0] on div "Superpowered Jobs Superhunter Candidates Teams GlintsGPT NEW W" at bounding box center [551, 24] width 1103 height 48
click at [578, 285] on input "5,000,000" at bounding box center [591, 264] width 86 height 42
type input "725"
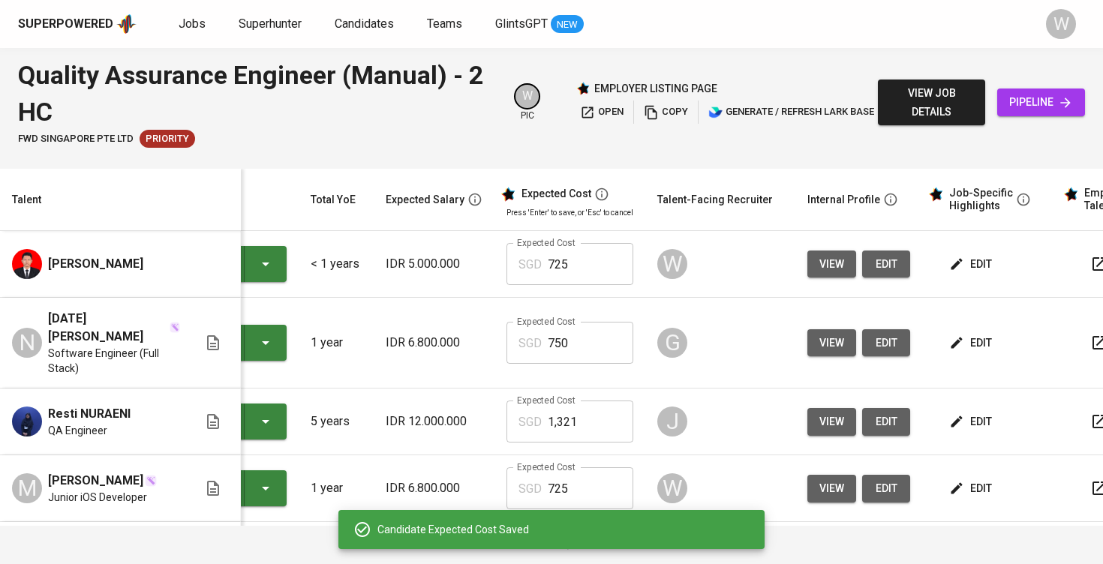
click at [808, 344] on button "view" at bounding box center [832, 343] width 49 height 28
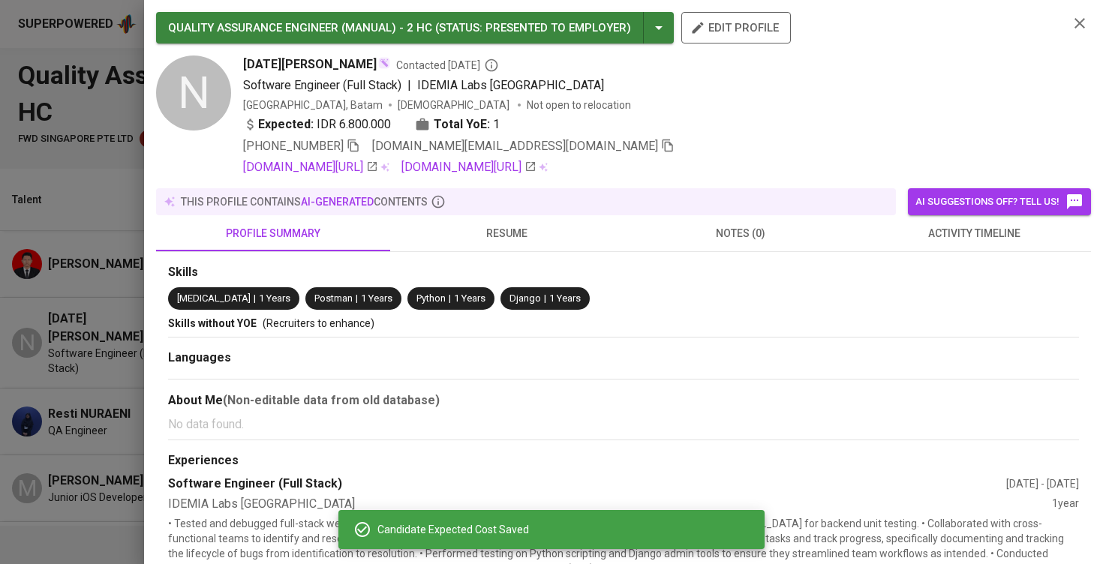
click at [730, 311] on div at bounding box center [551, 282] width 1103 height 564
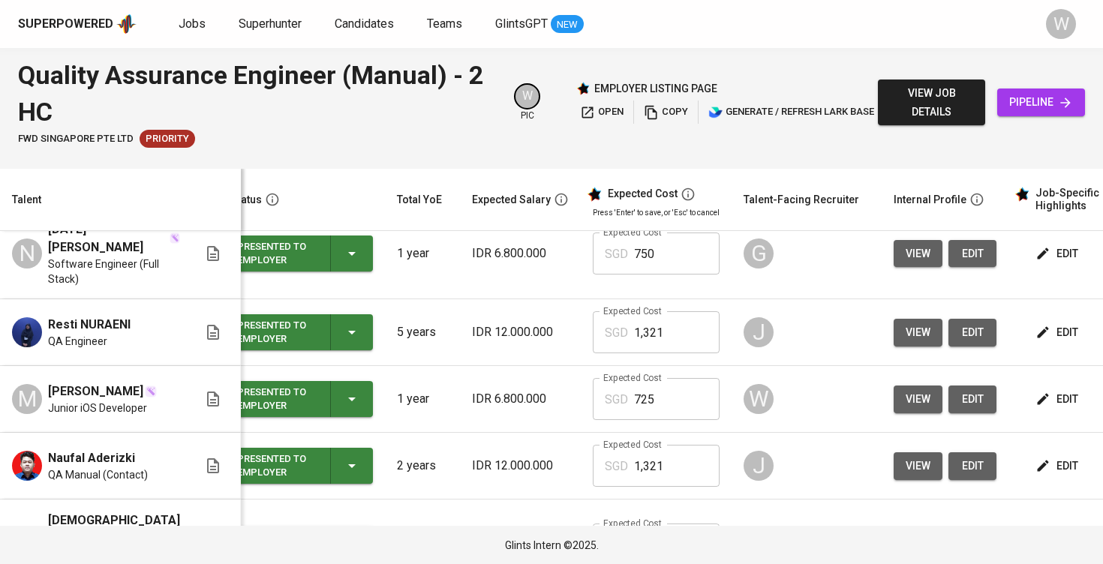
scroll to position [0, 0]
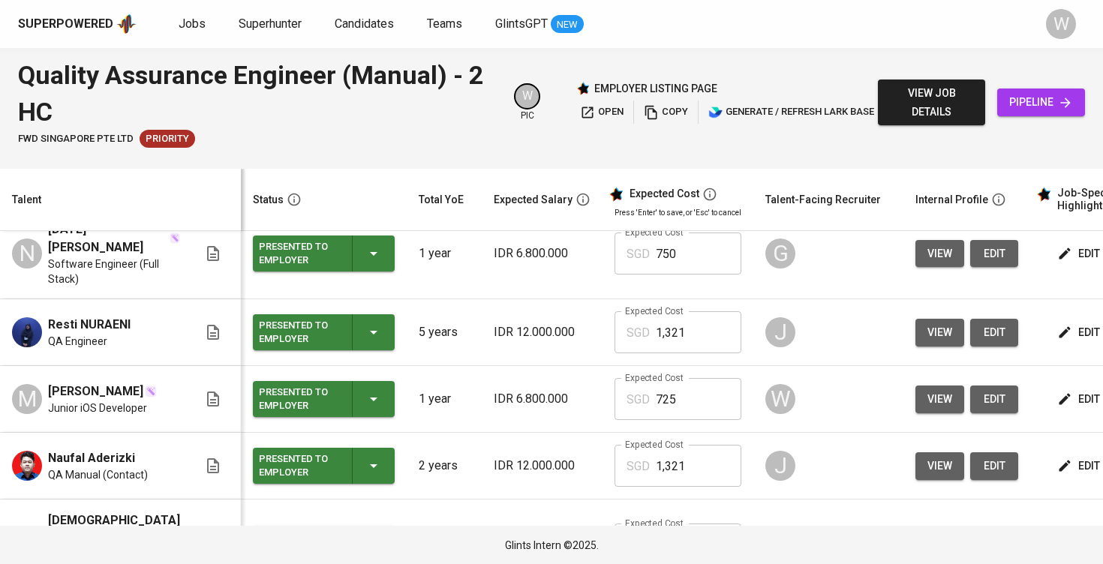
click at [772, 426] on td "W" at bounding box center [829, 399] width 150 height 67
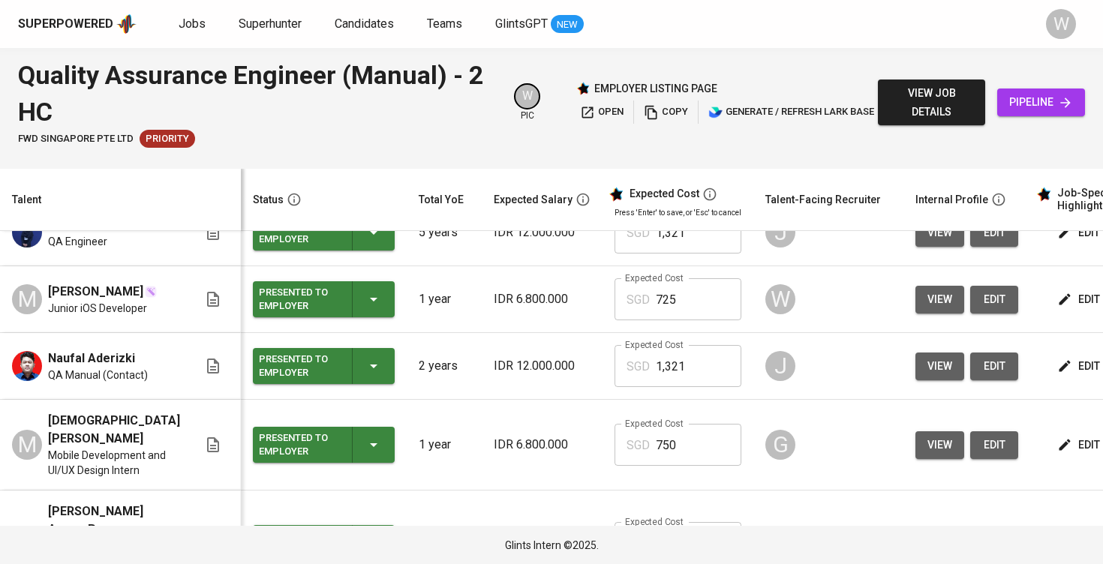
click at [1058, 453] on icon "button" at bounding box center [1065, 445] width 15 height 15
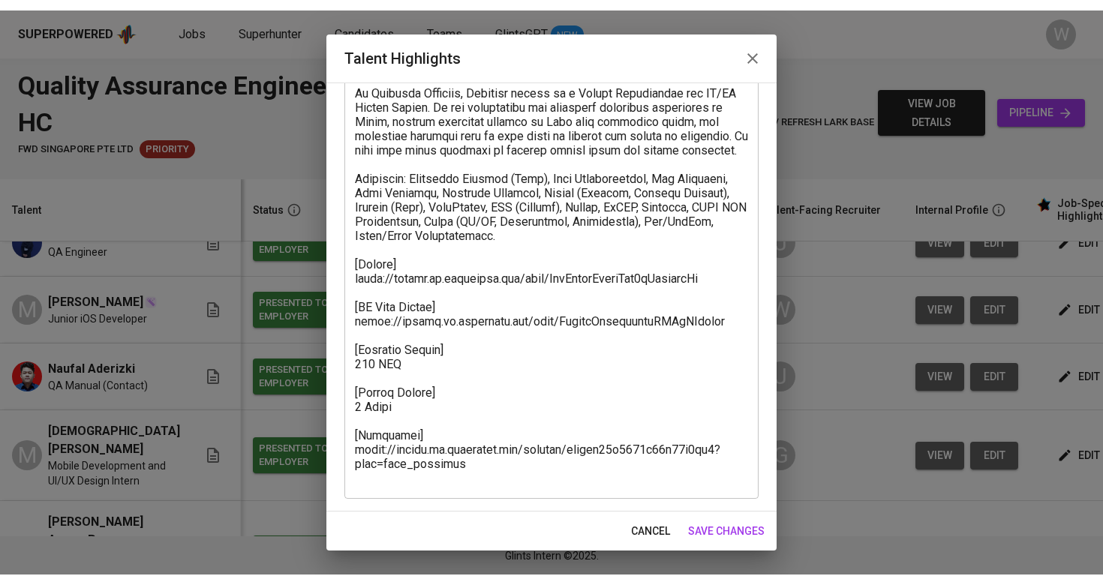
scroll to position [238, 0]
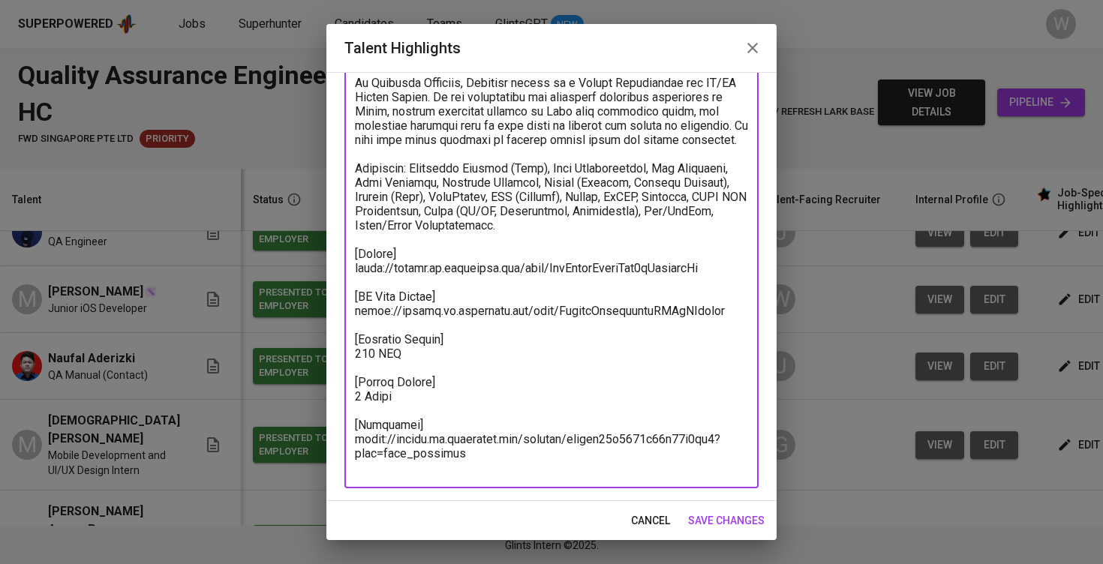
drag, startPoint x: 710, startPoint y: 279, endPoint x: 326, endPoint y: 284, distance: 384.3
click at [326, 284] on div "Talent Highlights Enhance the Talent's profile by adding highlights relevant to…" at bounding box center [551, 282] width 1103 height 564
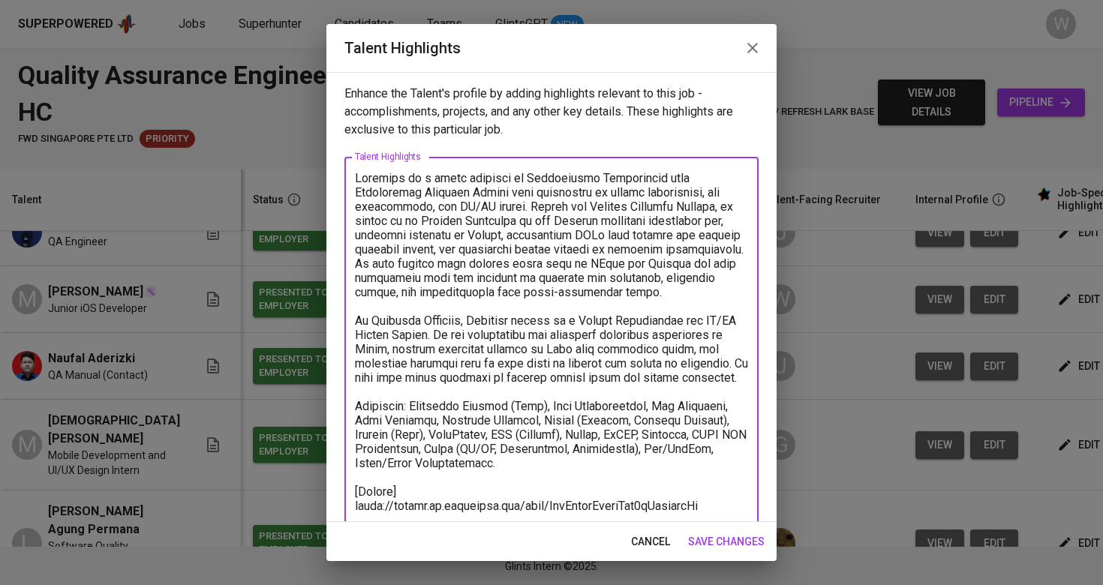
scroll to position [0, 0]
click at [717, 561] on div "cancel save changes" at bounding box center [551, 542] width 450 height 40
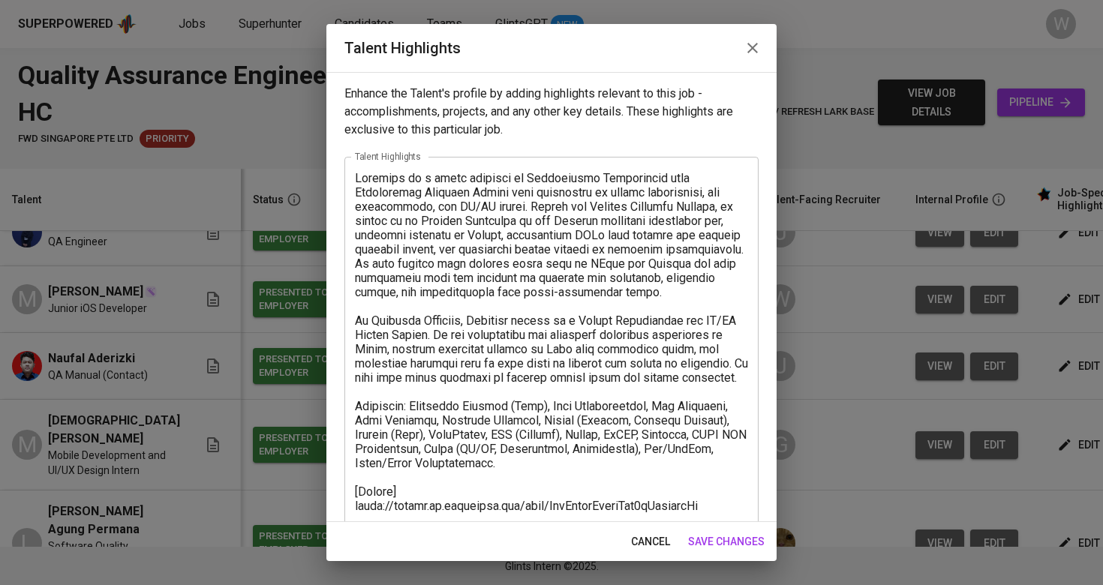
click at [717, 561] on div "cancel save changes" at bounding box center [551, 542] width 450 height 40
click at [719, 553] on button "save changes" at bounding box center [726, 542] width 89 height 28
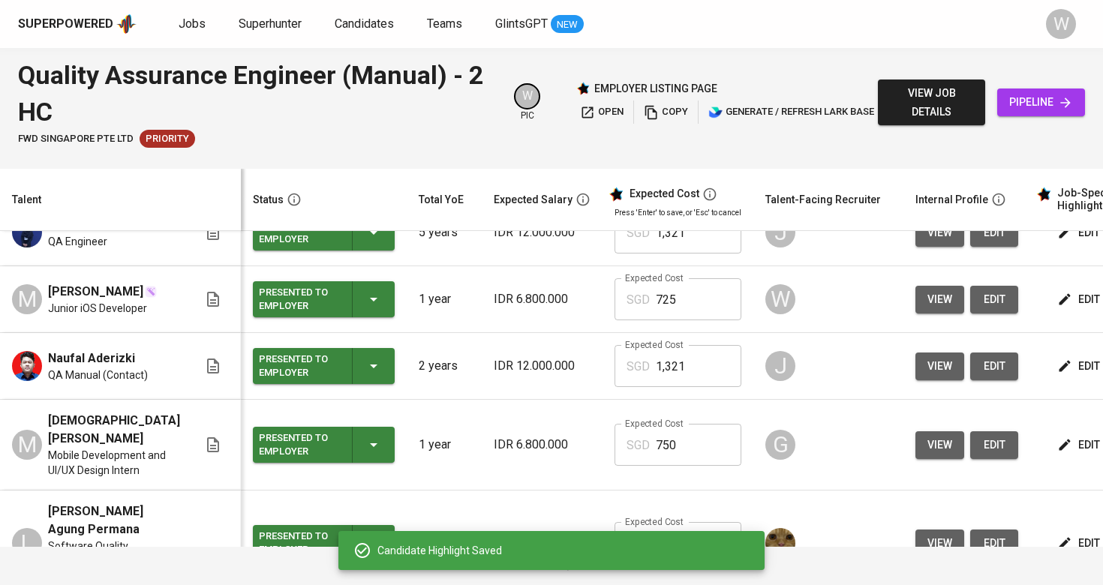
click at [720, 546] on div "Candidate Highlight Saved" at bounding box center [551, 550] width 426 height 39
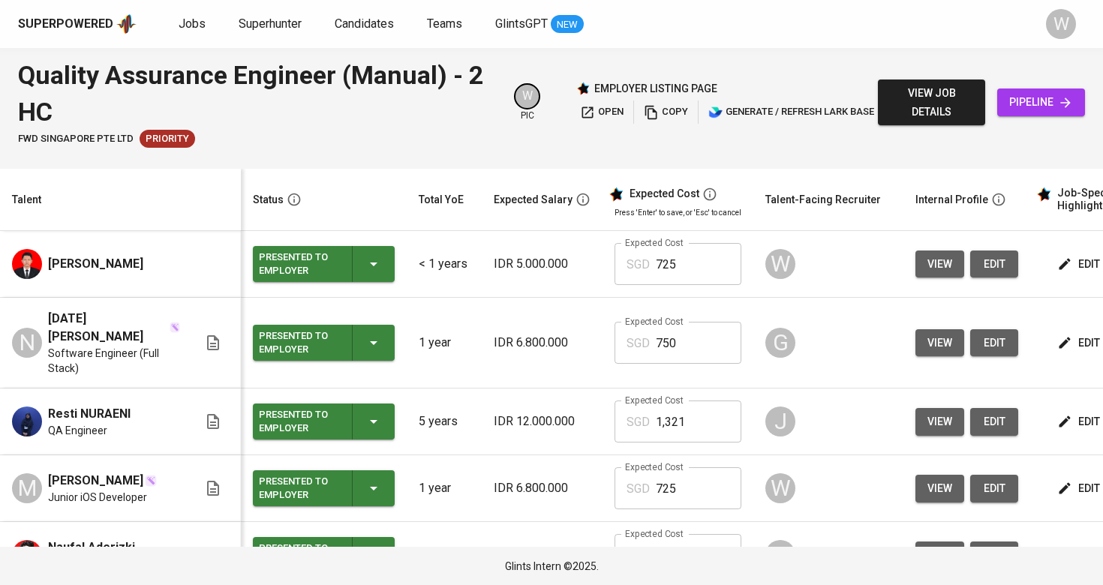
click at [1068, 266] on span "edit" at bounding box center [1081, 264] width 40 height 19
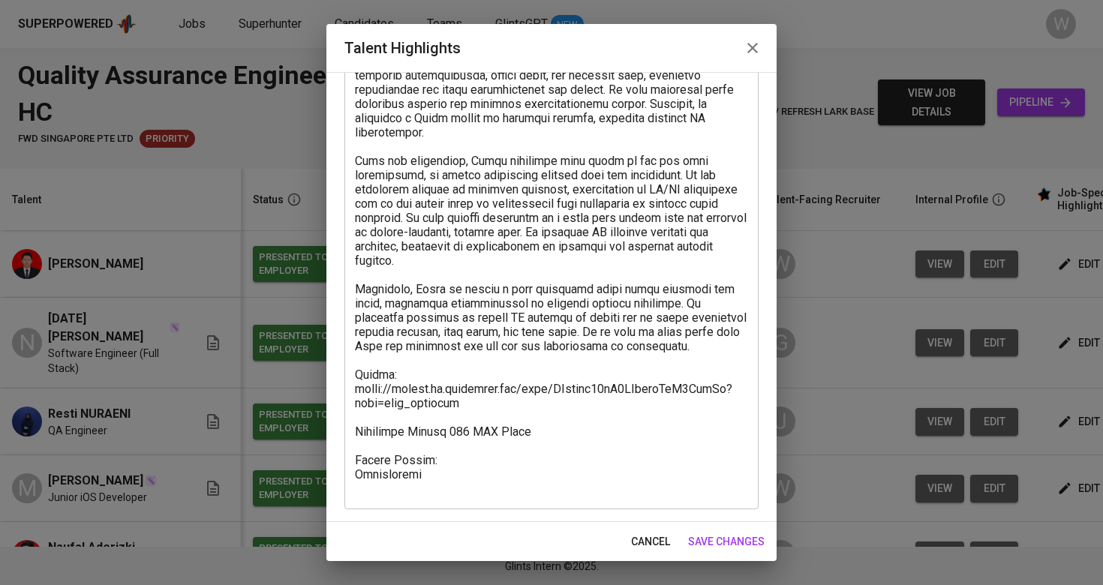
scroll to position [245, 0]
click at [459, 495] on textarea at bounding box center [551, 211] width 393 height 570
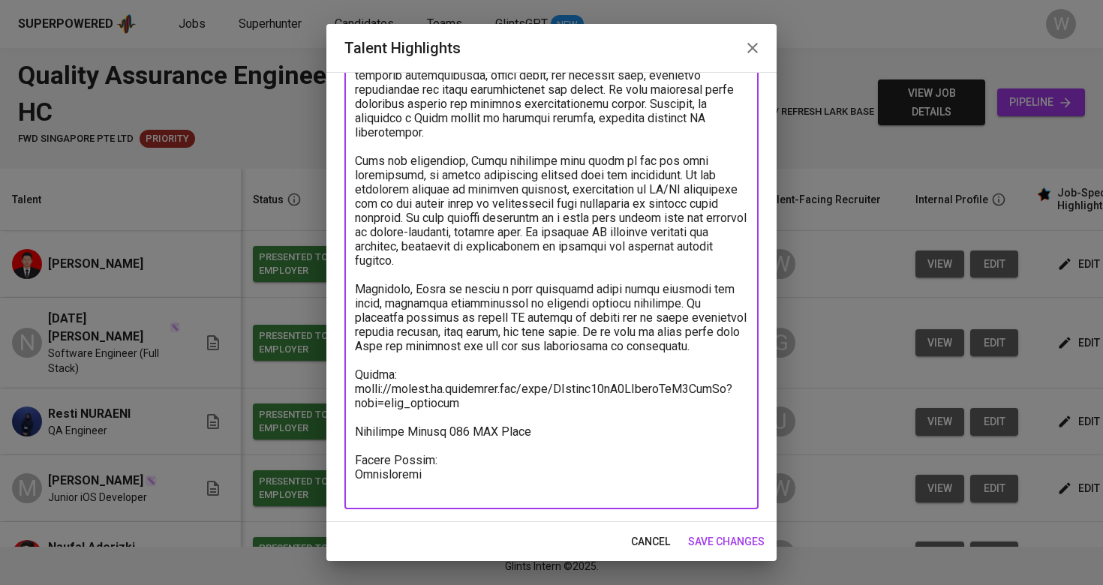
paste textarea "https://glints.sg.larksuite.com/minutes/obsgyt7h147b68hg5gt1254i?from=from_copy…"
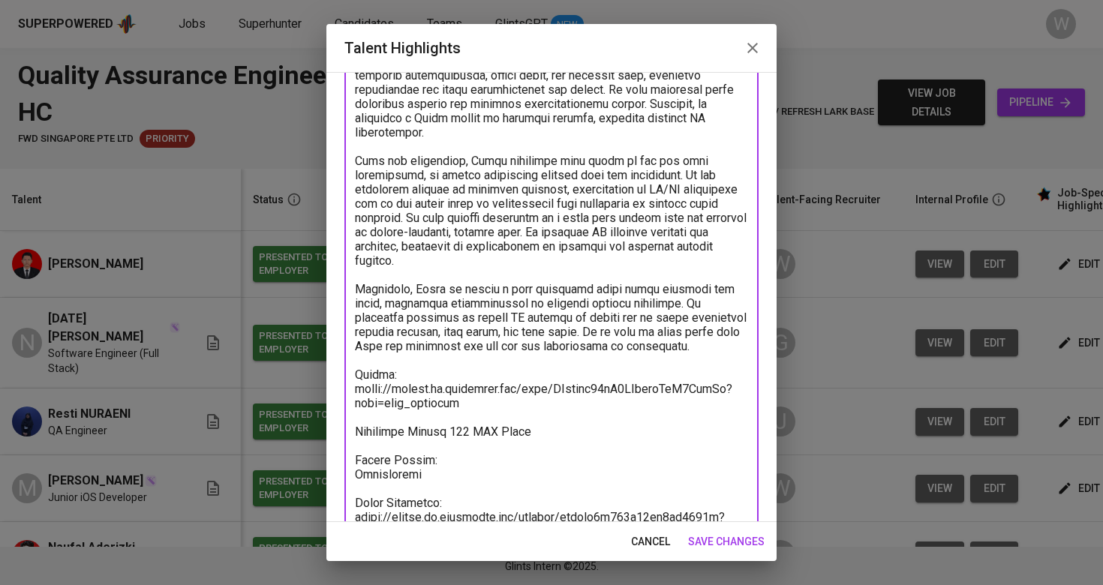
scroll to position [248, 0]
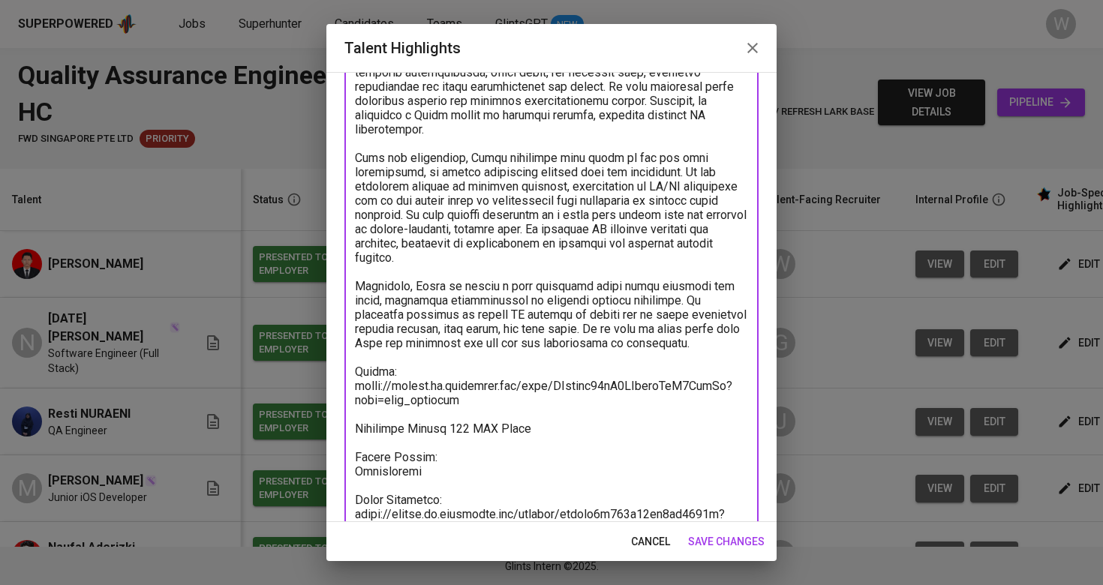
type textarea "Rizki is a fresh graduate in Computer Engineering from Syiah Kuala University w…"
click at [701, 539] on span "save changes" at bounding box center [726, 542] width 77 height 19
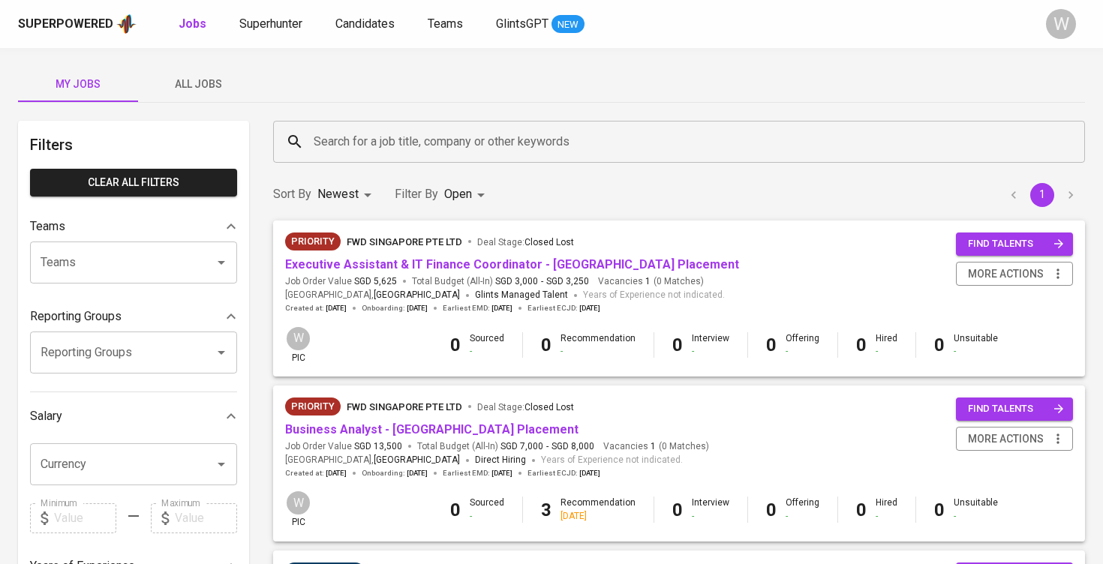
click at [218, 71] on button "All Jobs" at bounding box center [198, 84] width 120 height 36
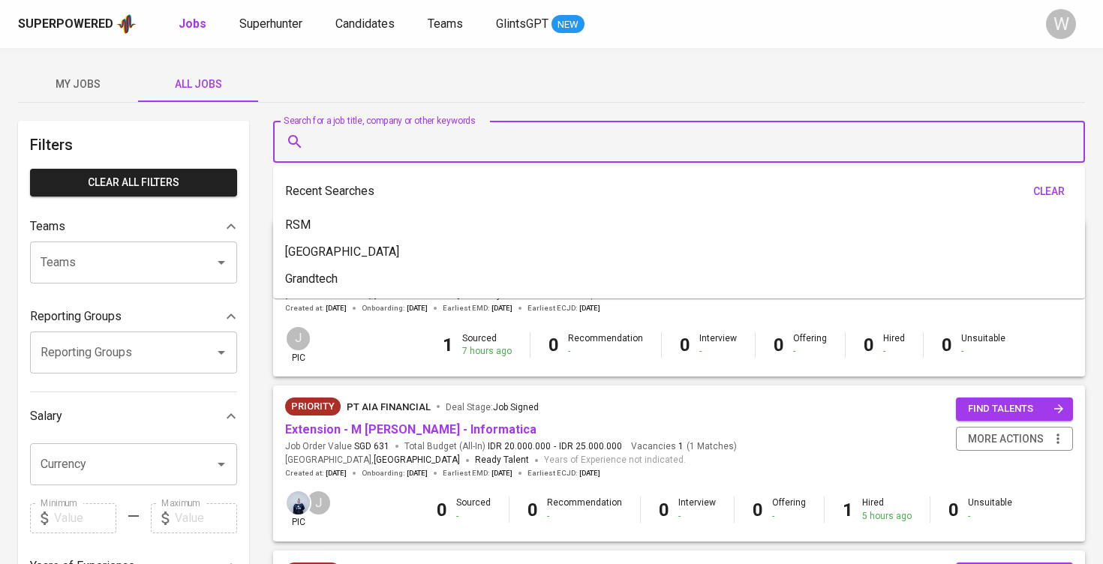
click at [356, 151] on input "Search for a job title, company or other keywords" at bounding box center [683, 142] width 746 height 29
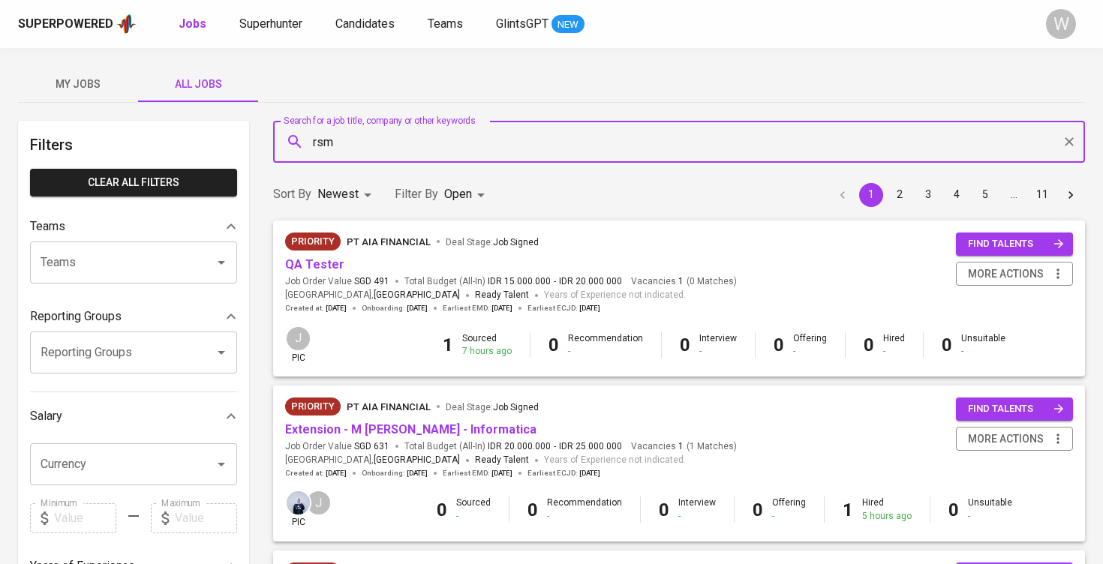
type input "rsm"
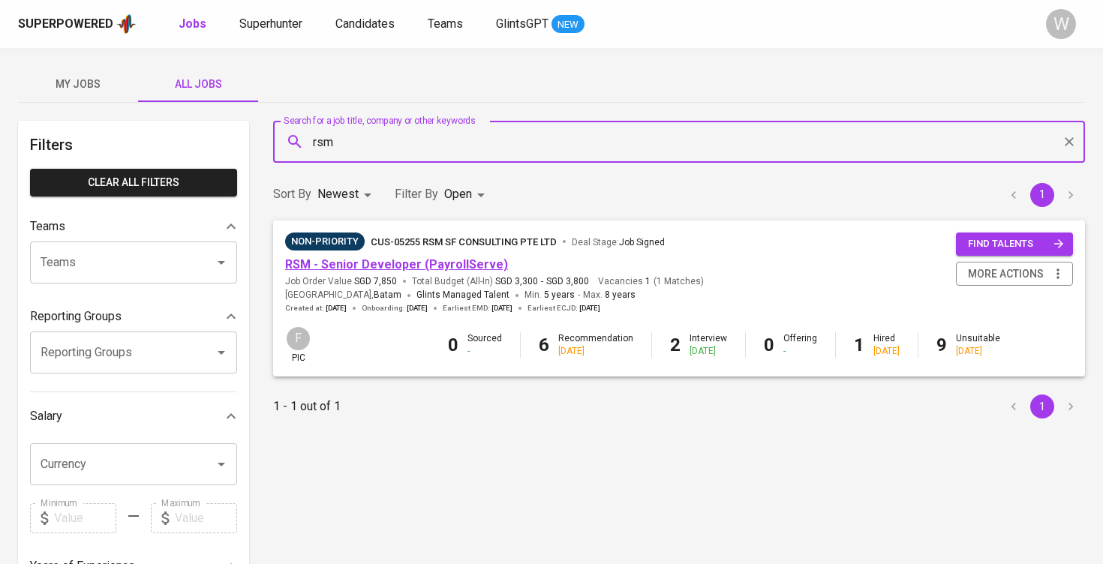
click at [371, 270] on link "RSM - Senior Developer (PayrollServe)" at bounding box center [396, 264] width 223 height 14
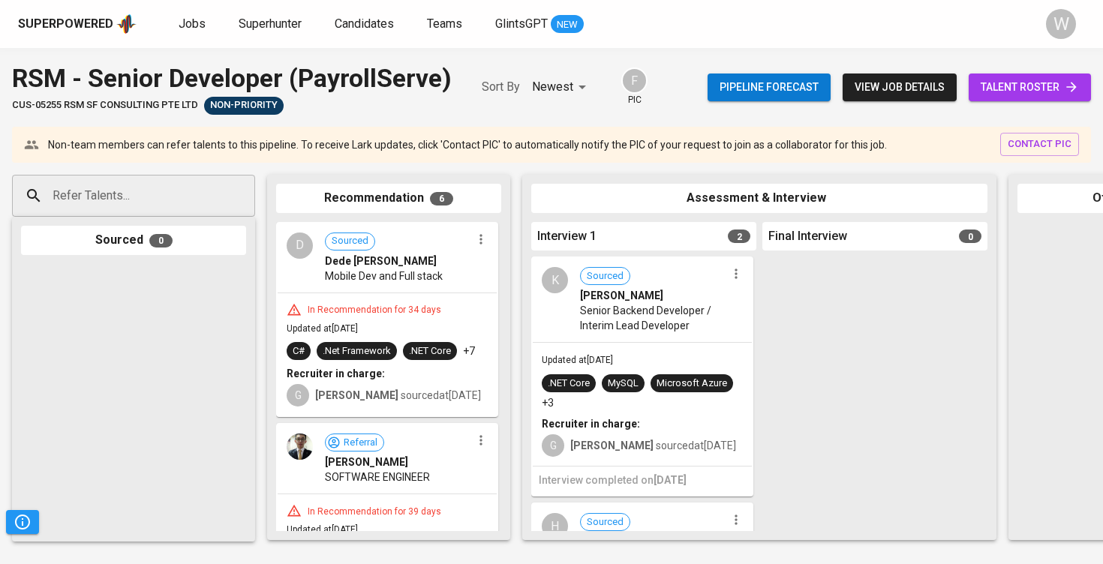
click at [1022, 95] on span "talent roster" at bounding box center [1030, 87] width 98 height 19
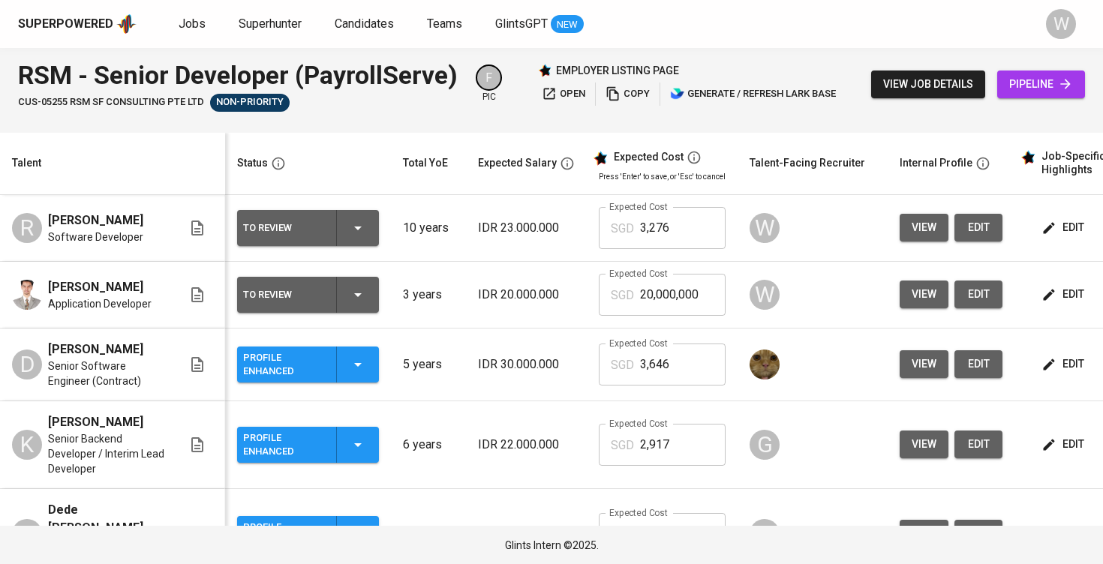
click at [1079, 224] on span "edit" at bounding box center [1065, 227] width 40 height 19
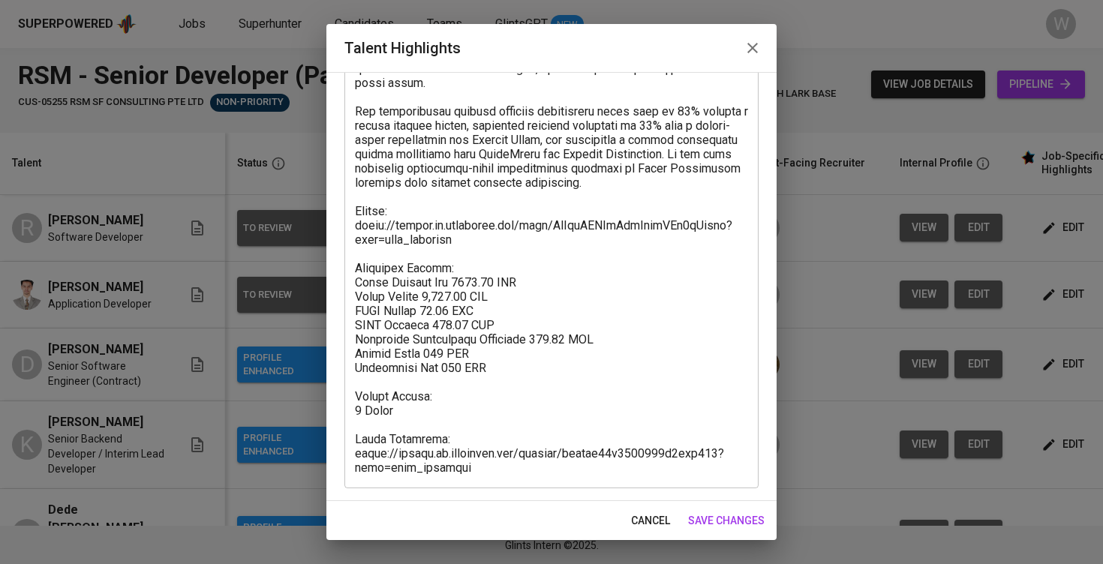
scroll to position [466, 0]
click at [474, 405] on textarea at bounding box center [551, 90] width 393 height 770
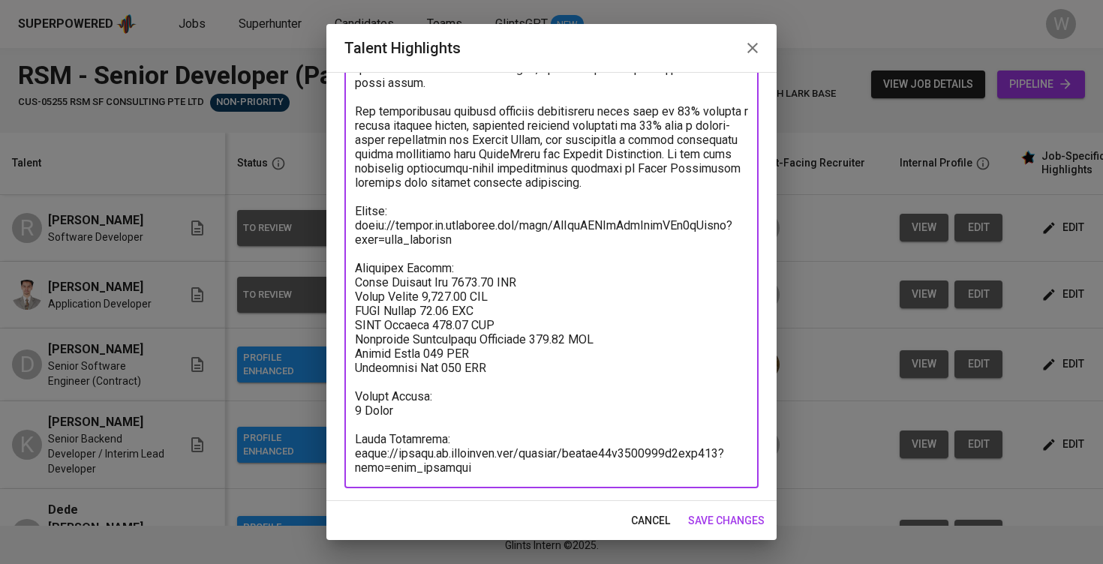
click at [529, 248] on textarea at bounding box center [551, 90] width 393 height 770
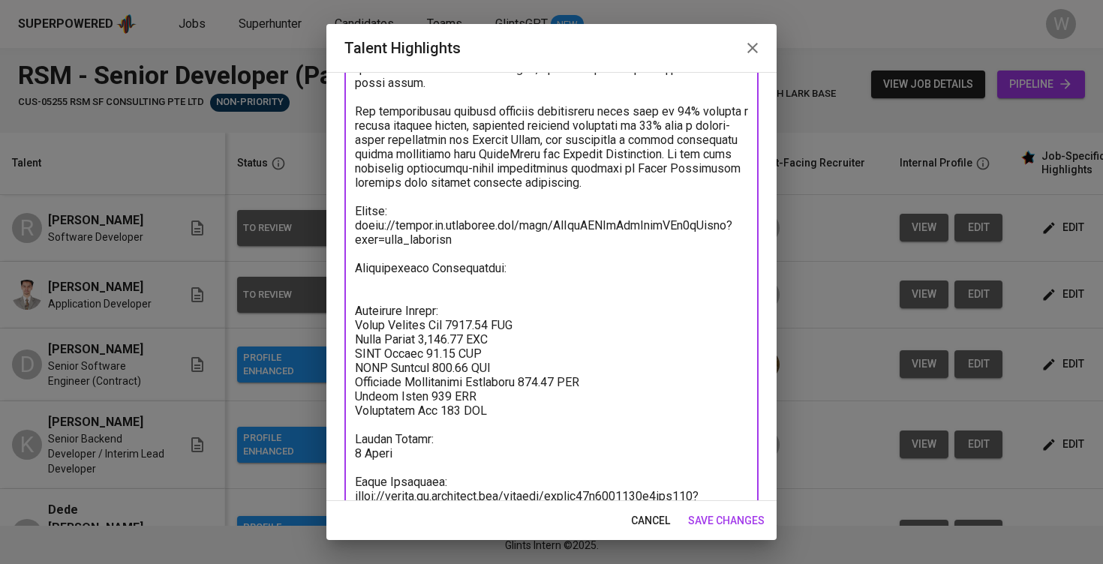
paste textarea "https://glints.sg.larksuite.com/docx/WF71dQydLo3gWpxUvH4lAW2rgBd?from=from_copy…"
type textarea "Rio is a Technical Consultant and Software Developer with more than 10 years of…"
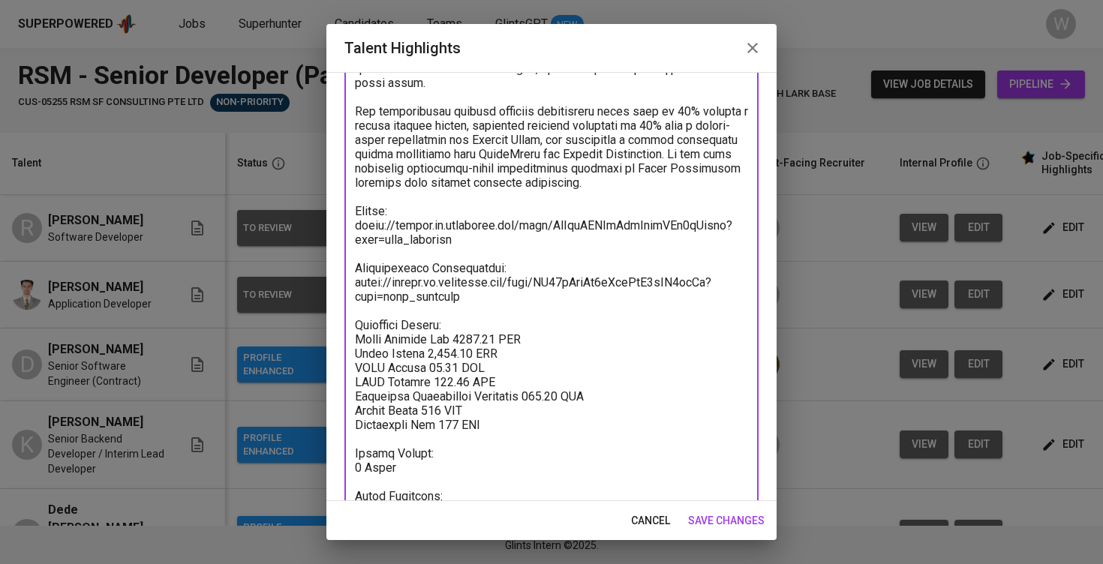
click at [718, 534] on button "save changes" at bounding box center [726, 521] width 89 height 28
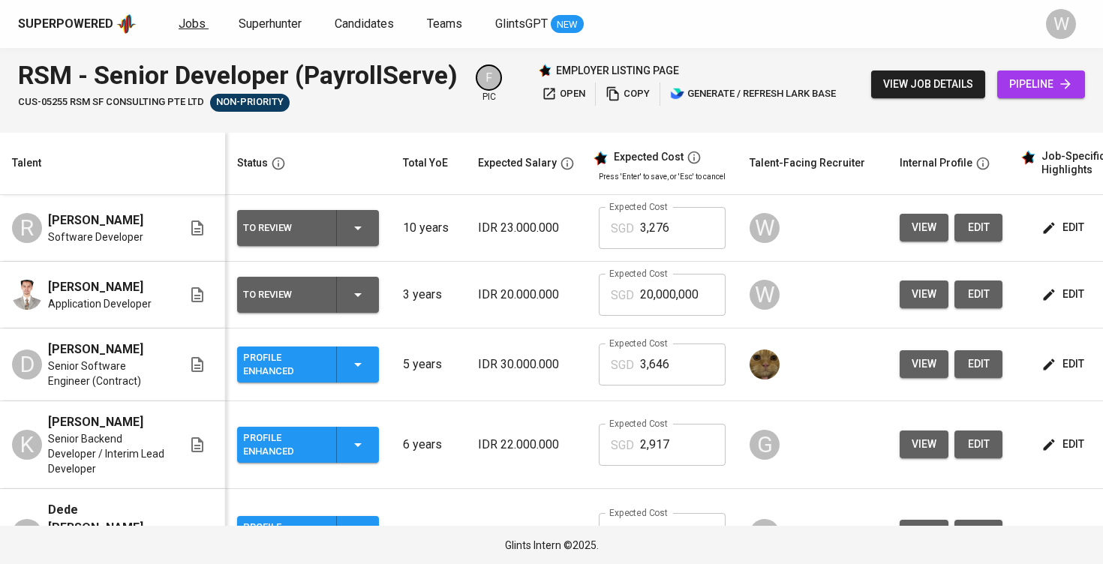
click at [194, 28] on span "Jobs" at bounding box center [192, 24] width 27 height 14
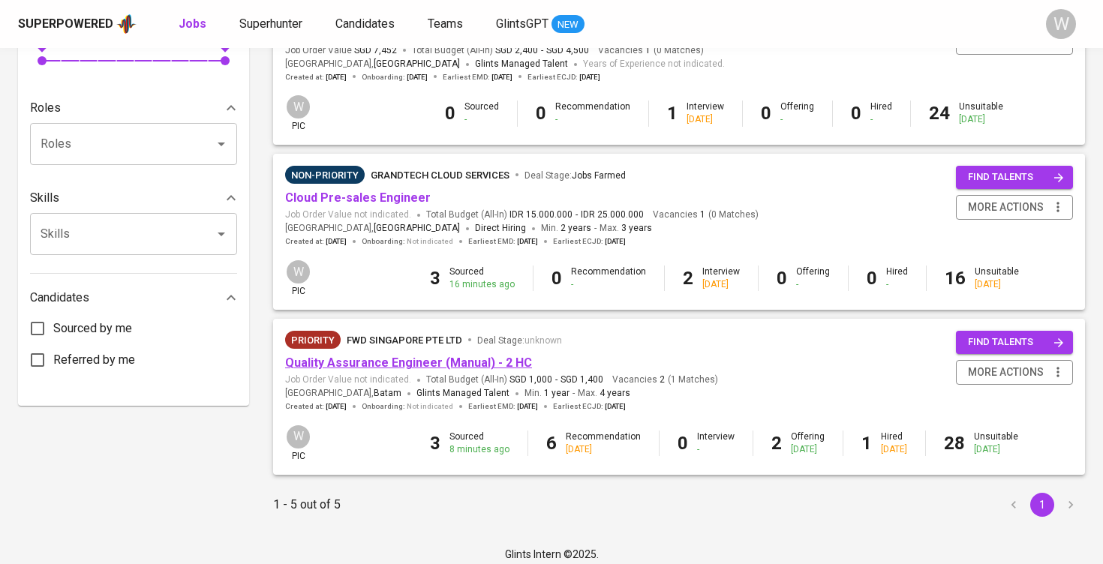
scroll to position [561, 0]
click at [441, 360] on link "Quality Assurance Engineer (Manual) - 2 HC" at bounding box center [408, 364] width 247 height 14
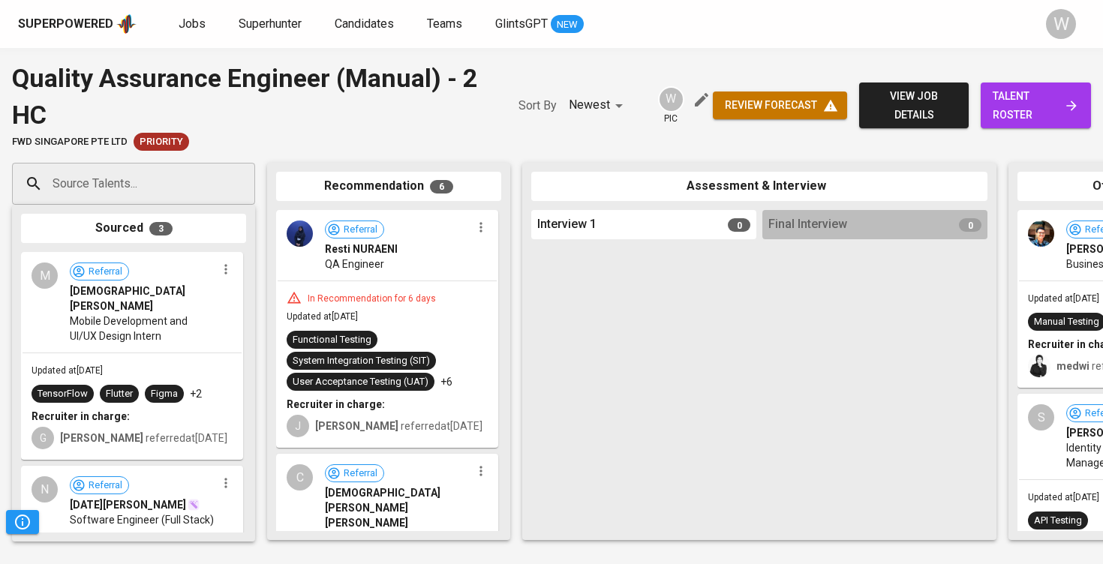
click at [1026, 118] on span "talent roster" at bounding box center [1036, 105] width 86 height 37
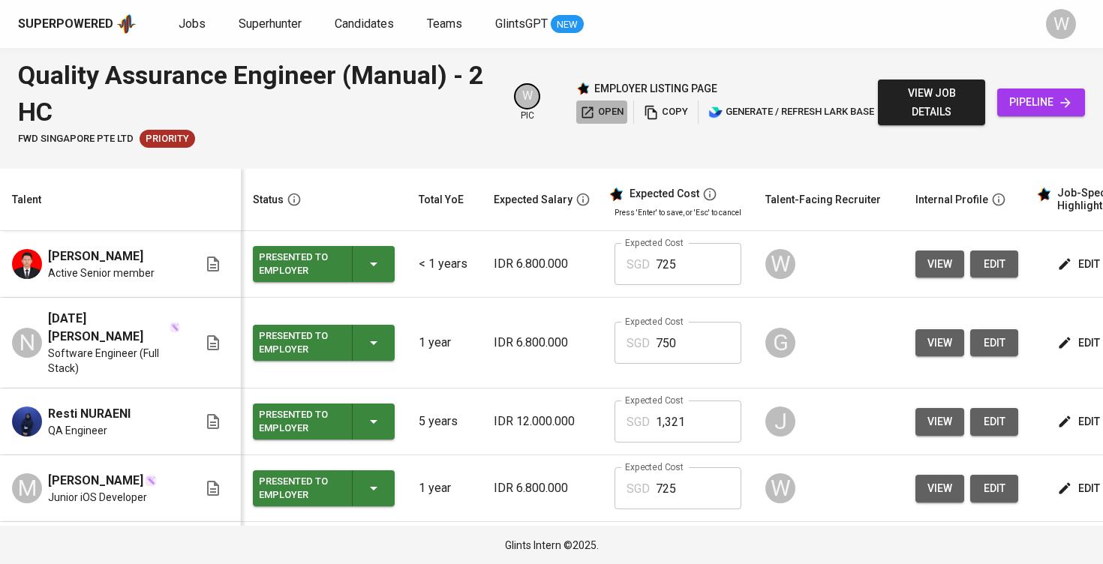
click at [607, 121] on button "open" at bounding box center [601, 112] width 51 height 23
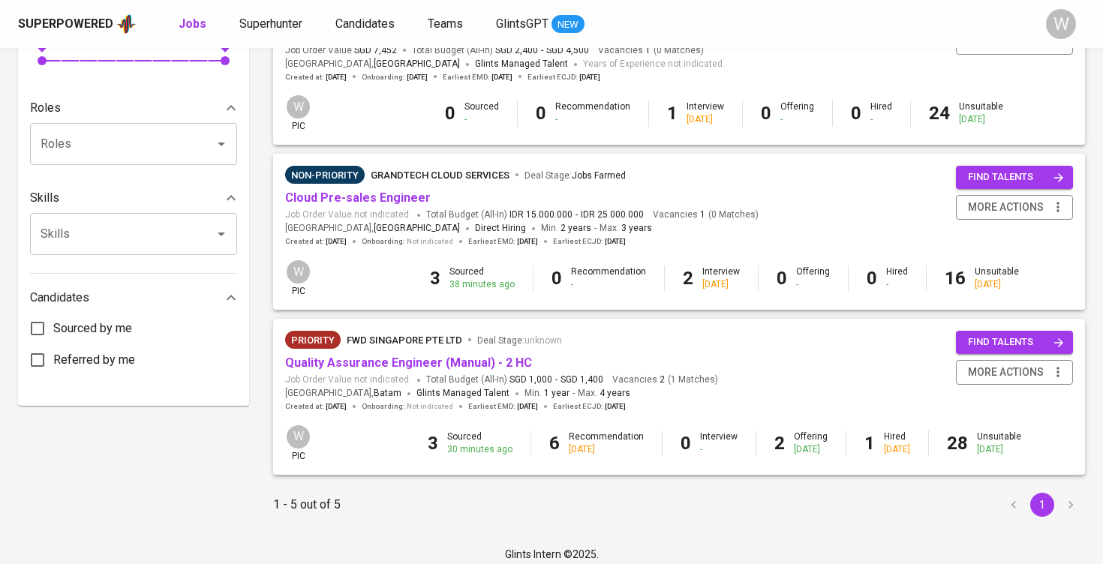
scroll to position [561, 0]
click at [456, 357] on link "Quality Assurance Engineer (Manual) - 2 HC" at bounding box center [408, 364] width 247 height 14
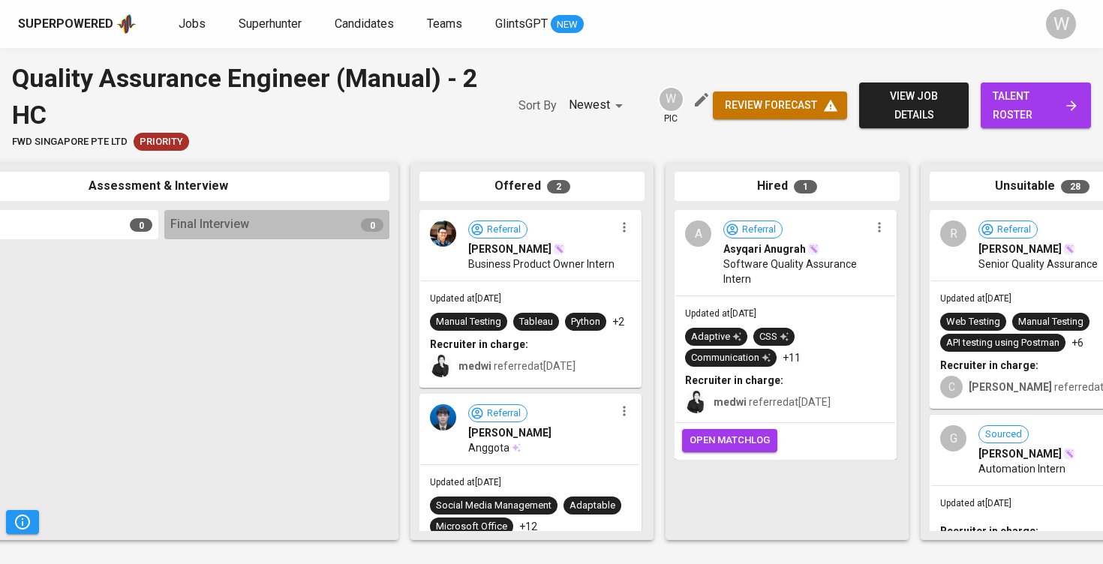
scroll to position [0, 606]
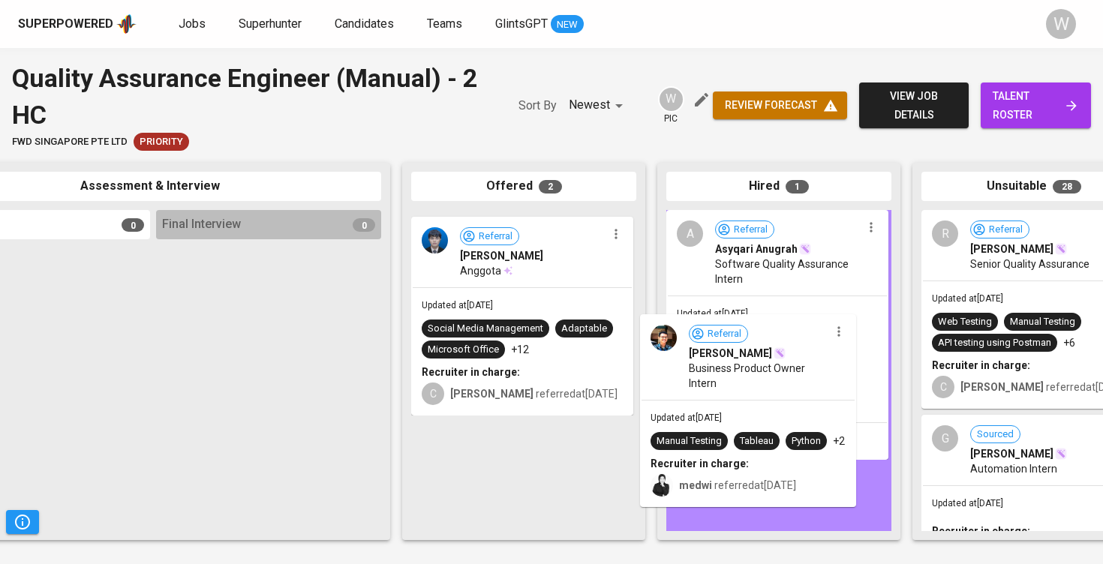
drag, startPoint x: 552, startPoint y: 344, endPoint x: 783, endPoint y: 451, distance: 254.9
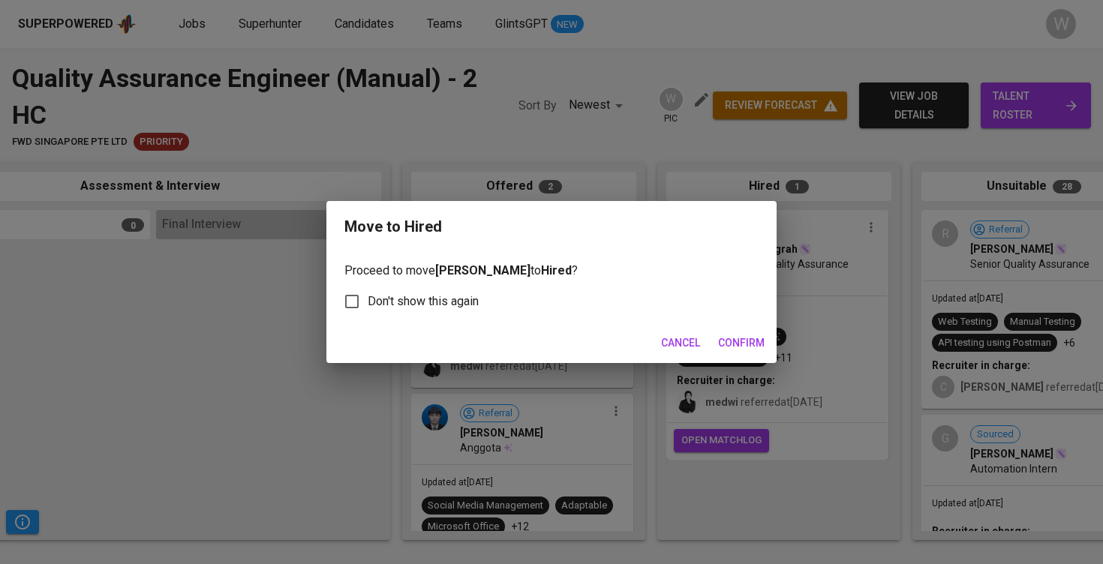
click at [719, 338] on span "Confirm" at bounding box center [741, 343] width 47 height 19
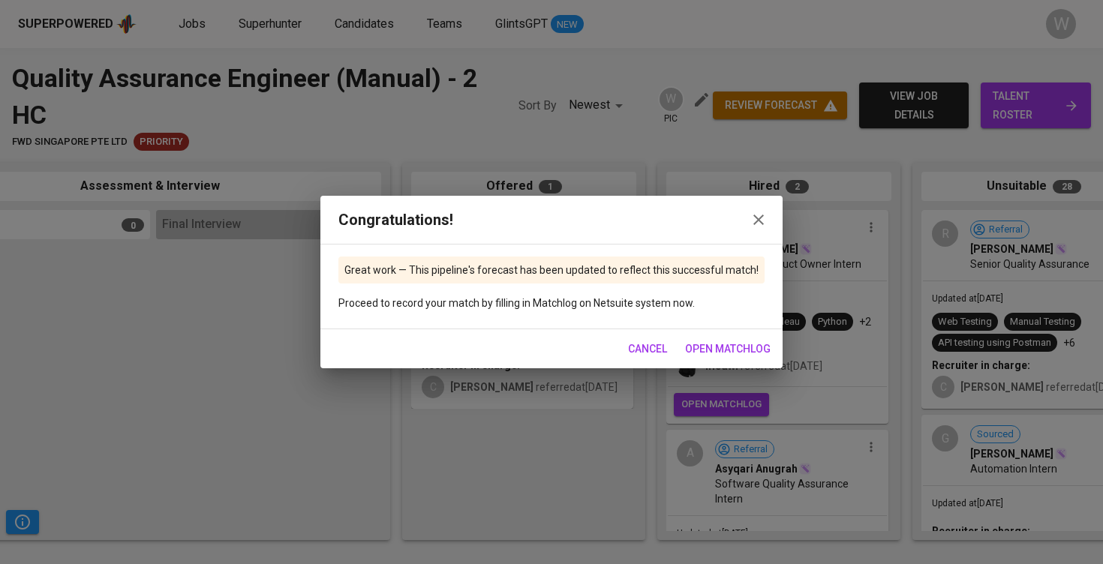
click at [759, 225] on icon "button" at bounding box center [759, 220] width 18 height 18
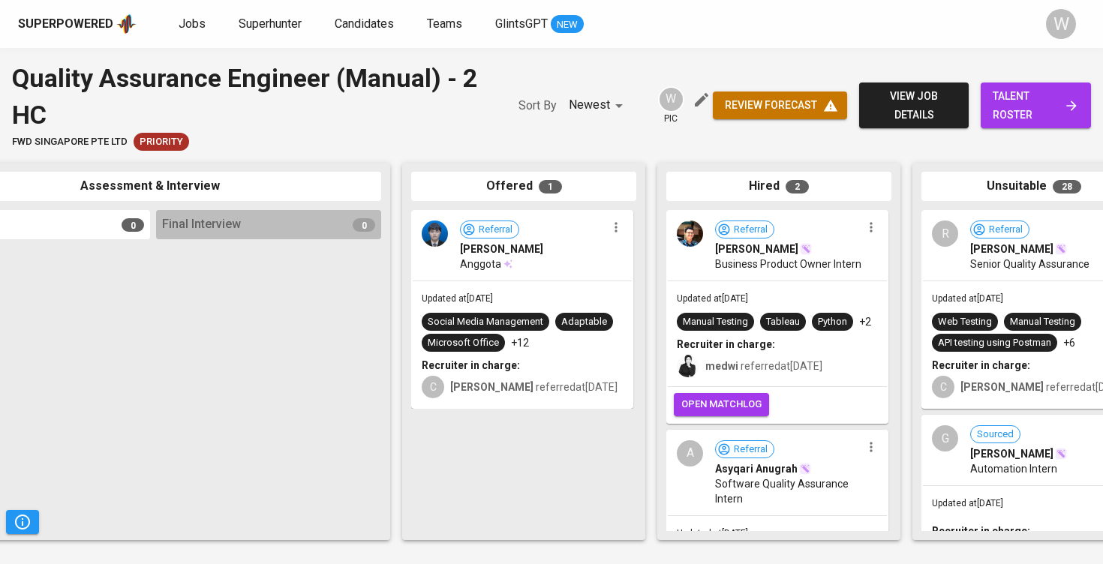
scroll to position [0, 0]
click at [543, 257] on span "[PERSON_NAME]" at bounding box center [501, 249] width 83 height 15
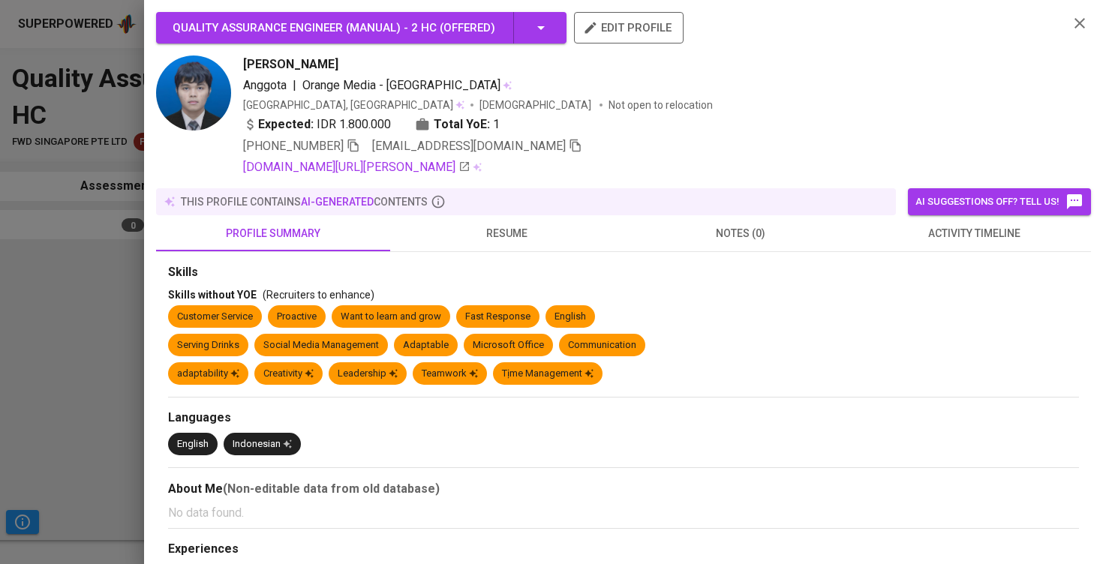
click at [23, 206] on div at bounding box center [551, 282] width 1103 height 564
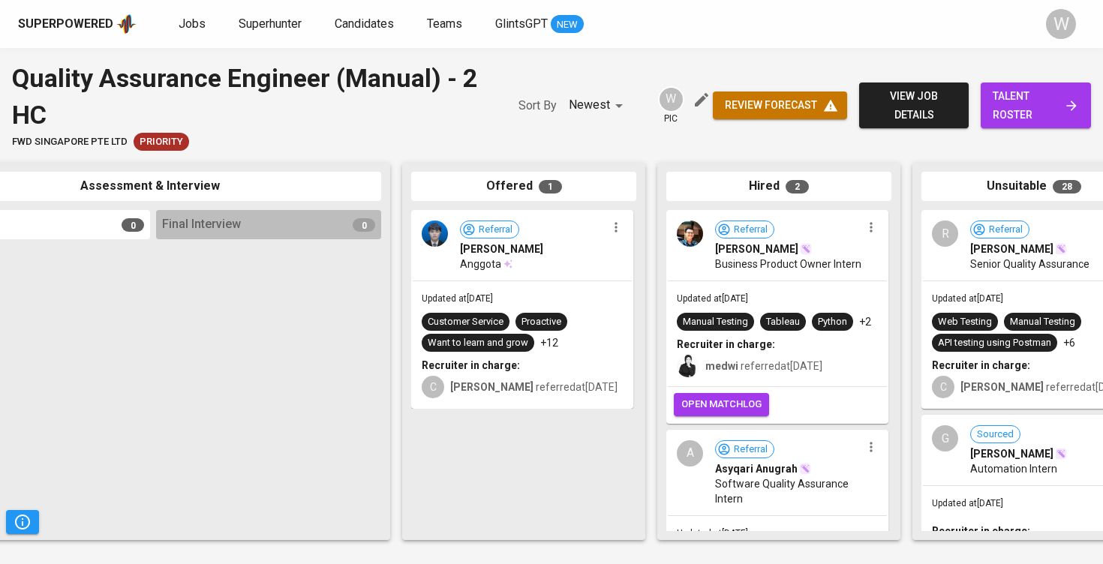
click at [622, 224] on icon "button" at bounding box center [616, 227] width 15 height 15
click at [317, 311] on div at bounding box center [551, 282] width 1103 height 564
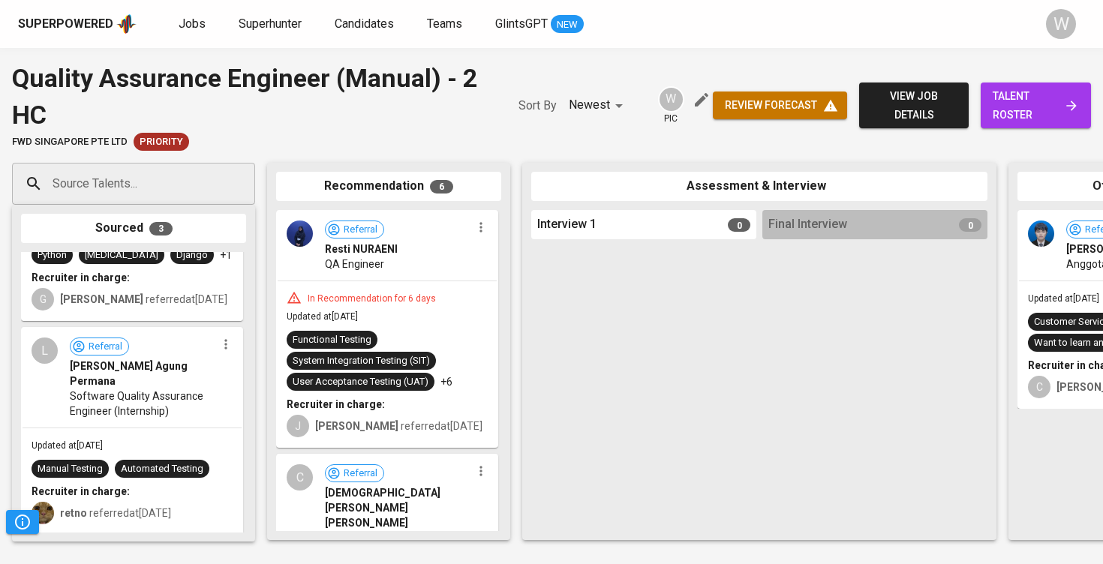
scroll to position [300, 0]
click at [190, 22] on span "Jobs" at bounding box center [192, 24] width 27 height 14
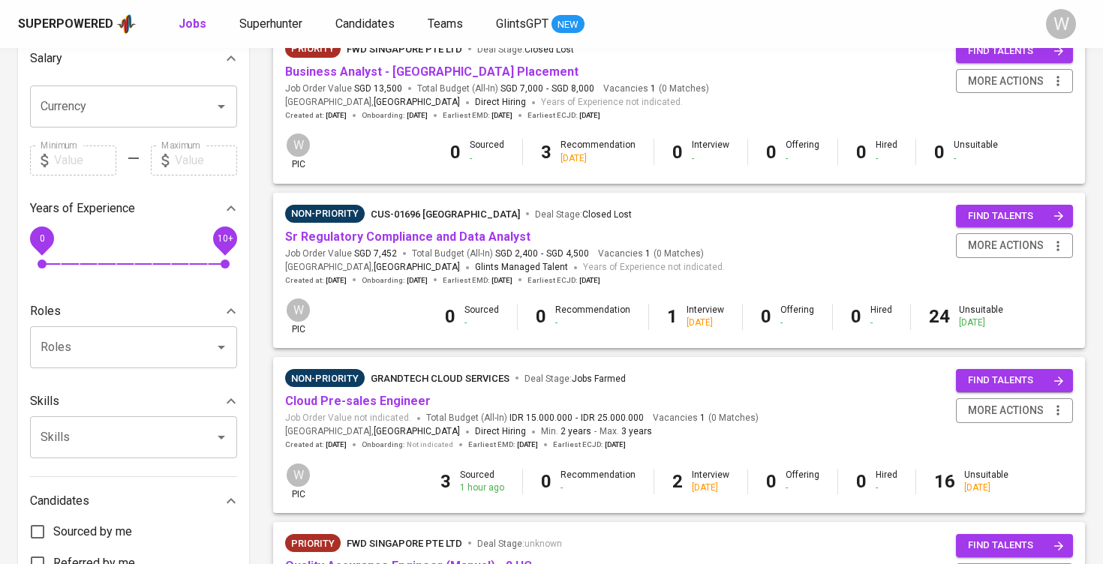
scroll to position [126, 0]
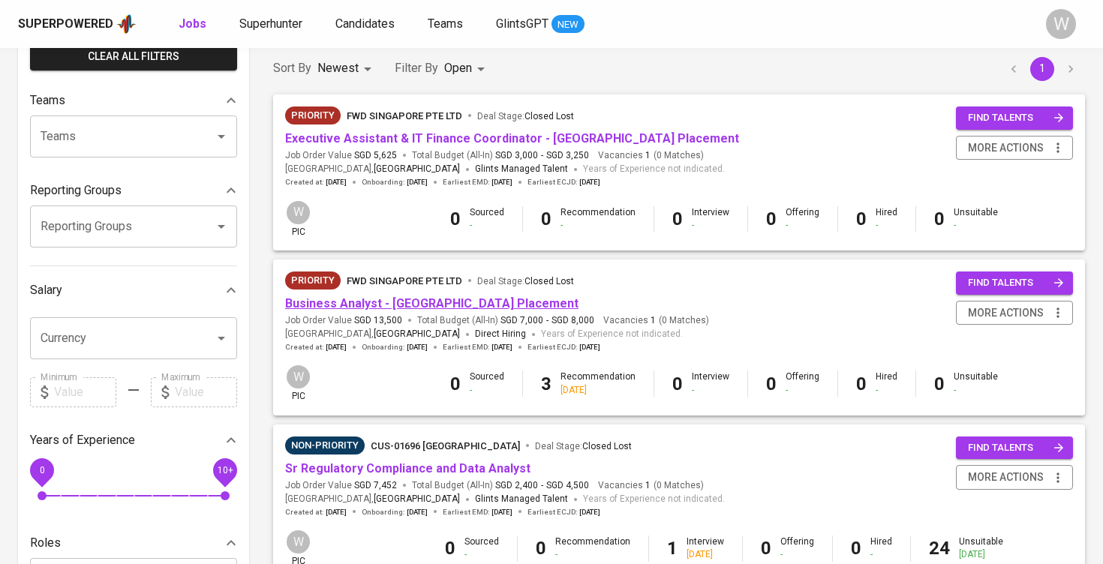
click at [355, 301] on link "Business Analyst - [GEOGRAPHIC_DATA] Placement" at bounding box center [431, 303] width 293 height 14
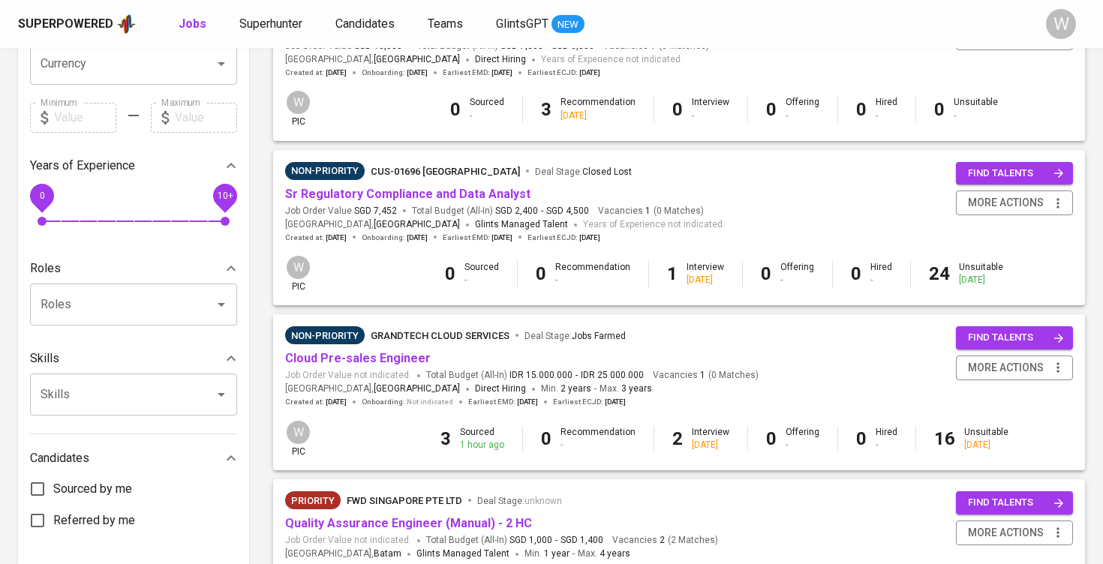
scroll to position [532, 0]
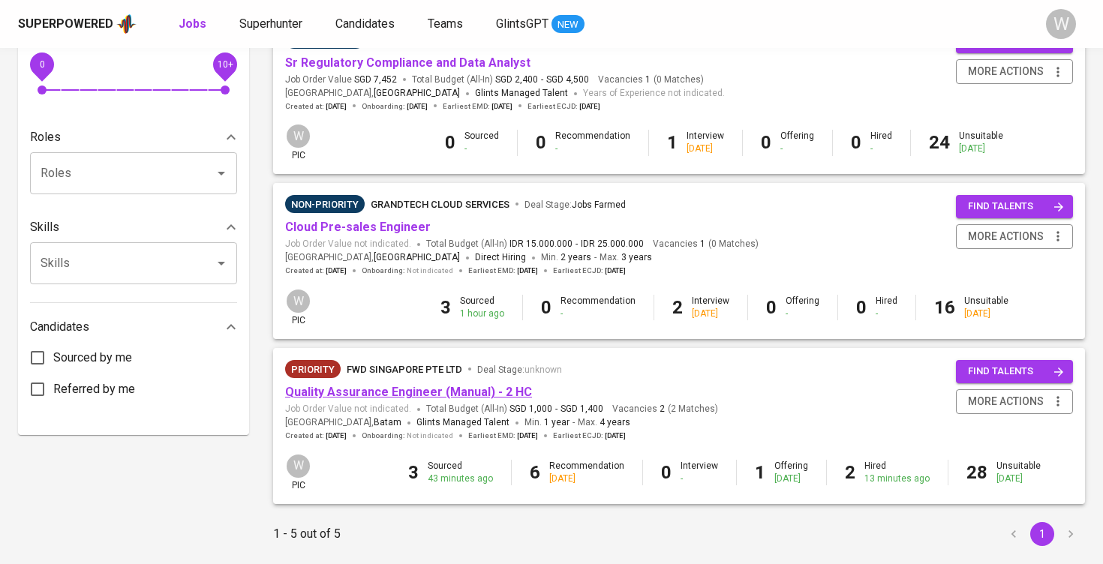
click at [350, 390] on link "Quality Assurance Engineer (Manual) - 2 HC" at bounding box center [408, 392] width 247 height 14
